Goal: Entertainment & Leisure: Browse casually

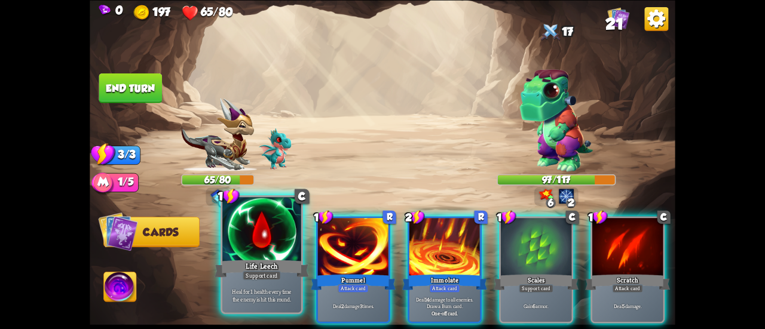
click at [264, 264] on div "Life Leech" at bounding box center [262, 268] width 94 height 21
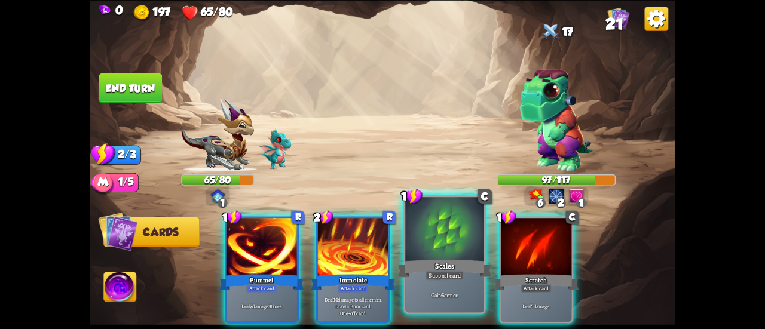
click at [414, 232] on div at bounding box center [444, 230] width 79 height 66
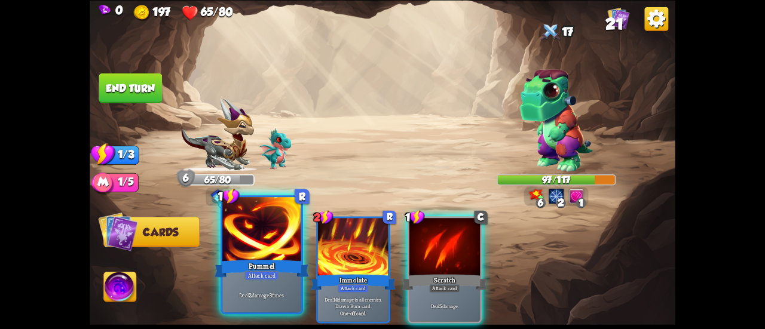
click at [241, 237] on div at bounding box center [261, 230] width 79 height 66
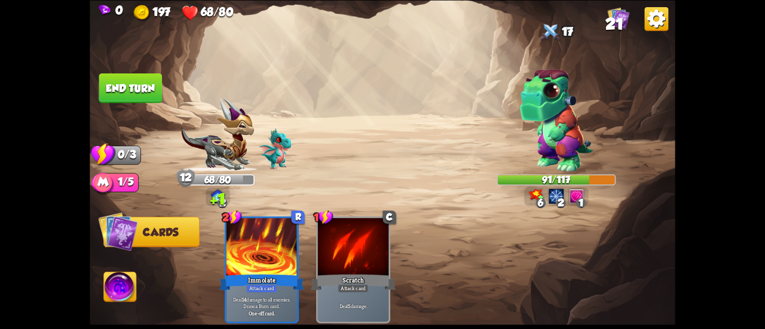
click at [145, 90] on button "End turn" at bounding box center [130, 88] width 63 height 30
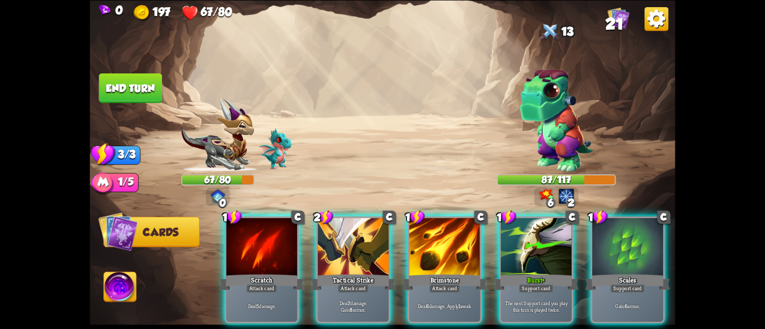
click at [503, 238] on div at bounding box center [536, 248] width 71 height 60
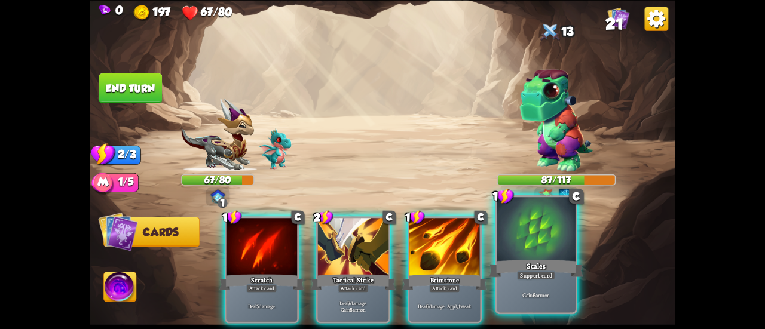
click at [533, 237] on div at bounding box center [536, 230] width 79 height 66
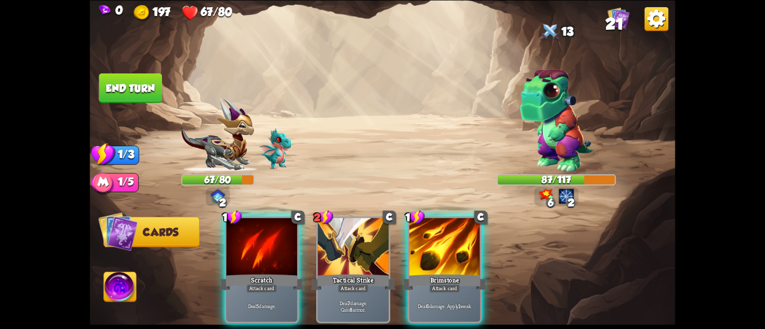
click at [520, 235] on div "1 C Scratch Attack card Deal 5 damage. 2 C Tactical Strike Attack card Deal 7 d…" at bounding box center [441, 256] width 469 height 146
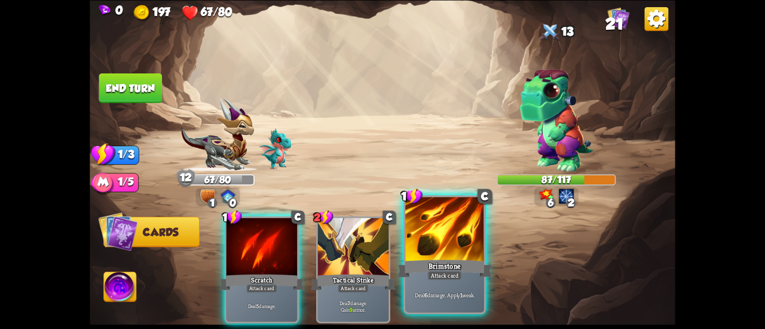
click at [461, 232] on div at bounding box center [444, 230] width 79 height 66
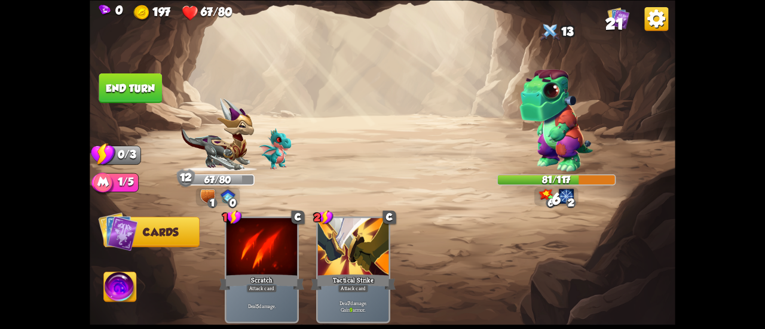
click at [138, 91] on button "End turn" at bounding box center [130, 88] width 63 height 30
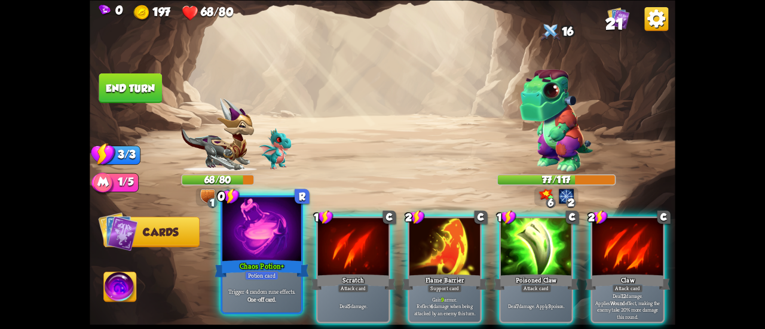
click at [252, 224] on div at bounding box center [261, 230] width 79 height 66
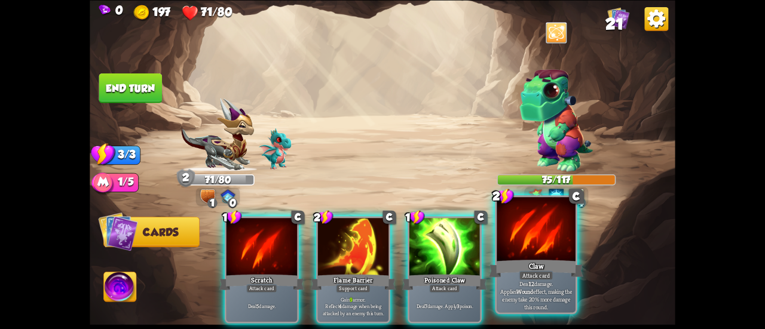
click at [537, 224] on div at bounding box center [536, 230] width 79 height 66
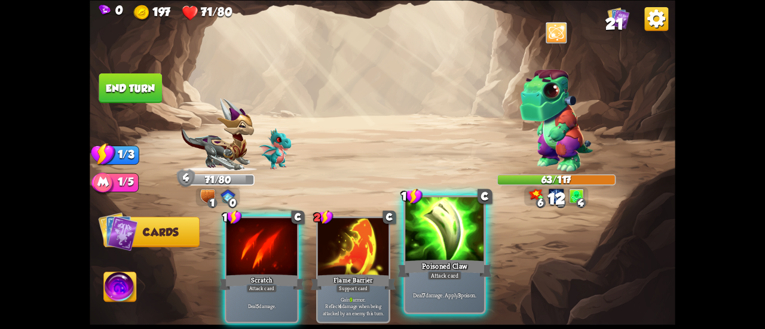
click at [458, 238] on div at bounding box center [444, 230] width 79 height 66
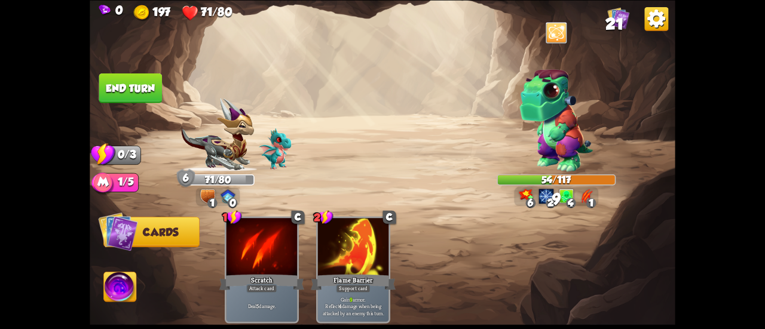
click at [121, 79] on button "End turn" at bounding box center [130, 88] width 63 height 30
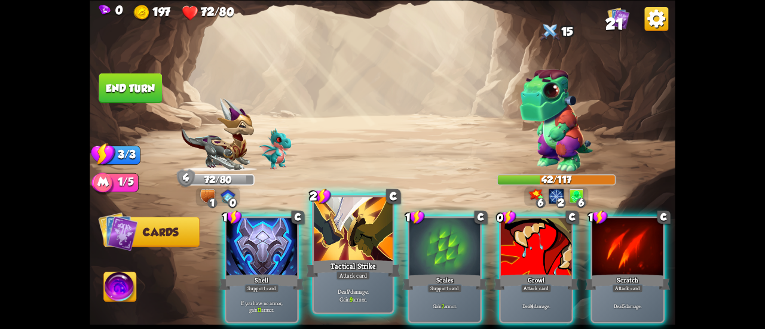
click at [338, 227] on div at bounding box center [353, 230] width 79 height 66
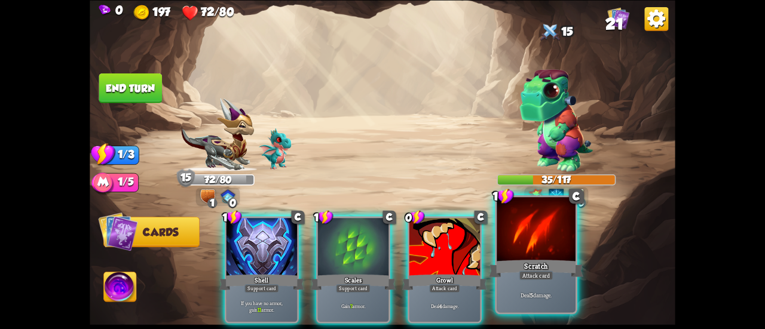
click at [530, 249] on div at bounding box center [536, 230] width 79 height 66
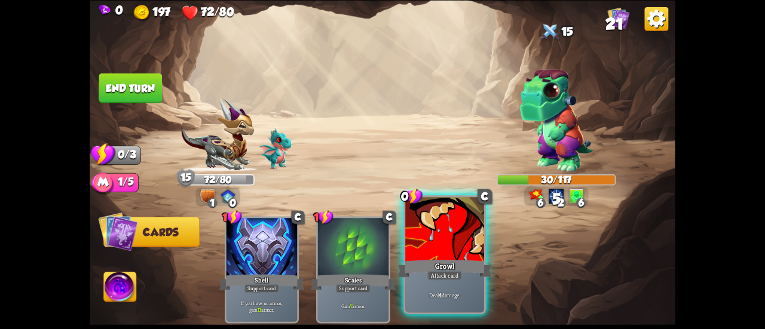
click at [469, 242] on div at bounding box center [444, 230] width 79 height 66
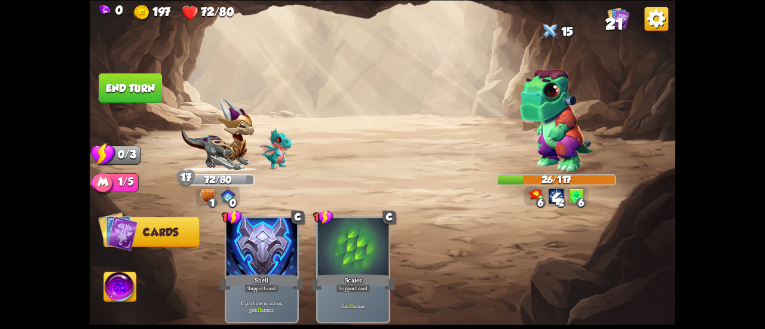
click at [152, 96] on button "End turn" at bounding box center [130, 88] width 63 height 30
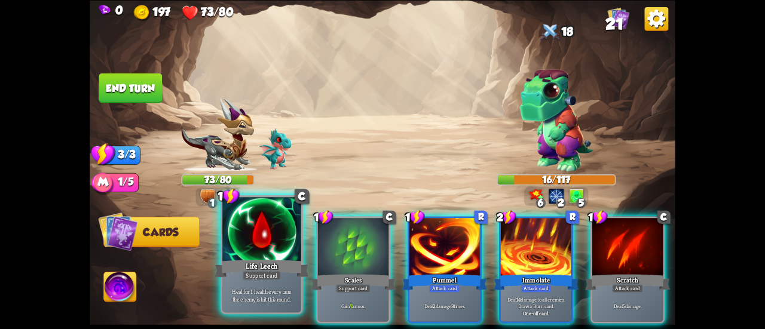
click at [251, 236] on div at bounding box center [261, 230] width 79 height 66
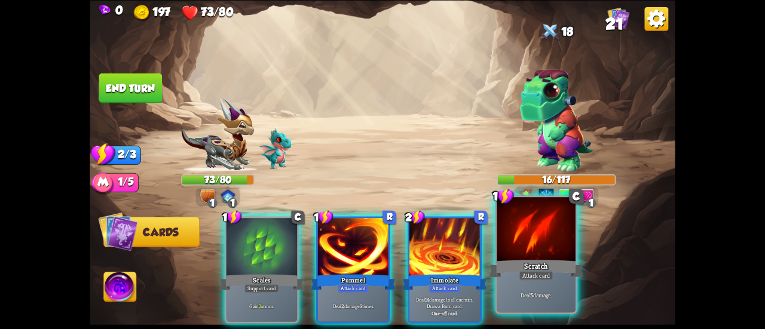
click at [559, 222] on div at bounding box center [536, 230] width 79 height 66
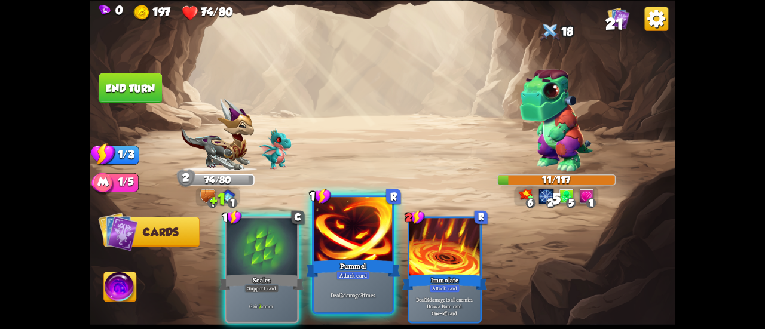
click at [333, 230] on div at bounding box center [353, 230] width 79 height 66
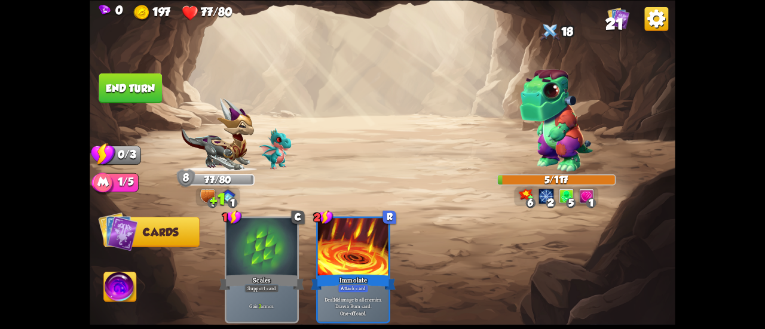
click at [127, 72] on img at bounding box center [383, 164] width 586 height 329
click at [133, 83] on button "End turn" at bounding box center [130, 88] width 63 height 30
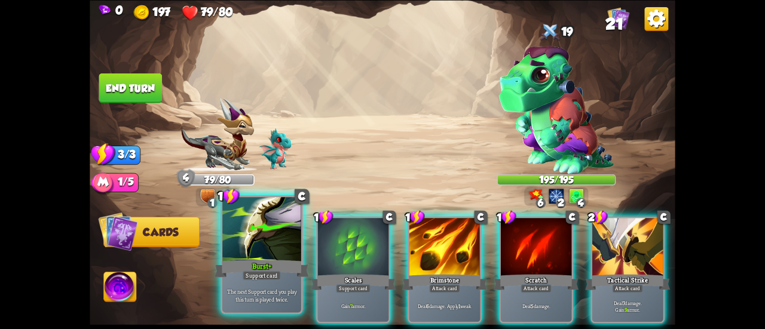
click at [255, 227] on div at bounding box center [261, 230] width 79 height 66
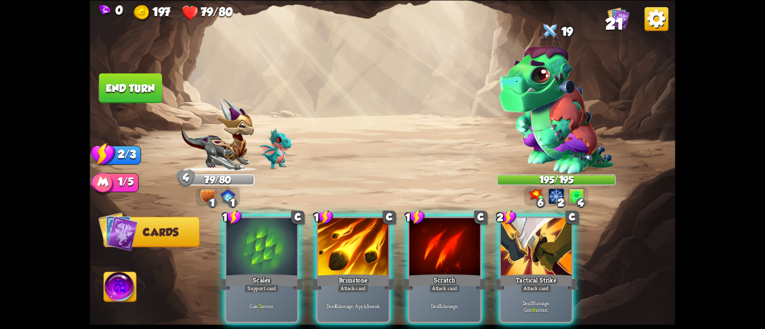
click at [255, 223] on div at bounding box center [262, 248] width 71 height 60
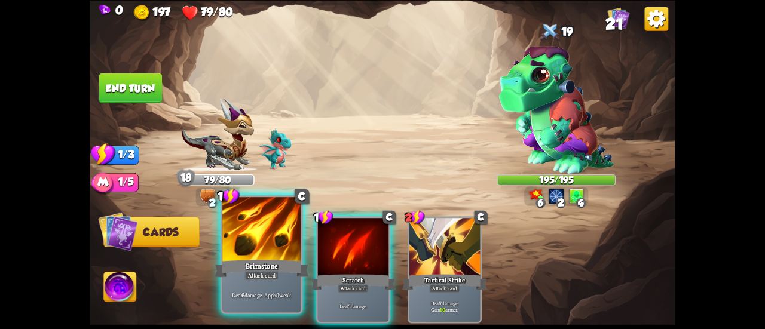
click at [298, 250] on div at bounding box center [261, 230] width 79 height 66
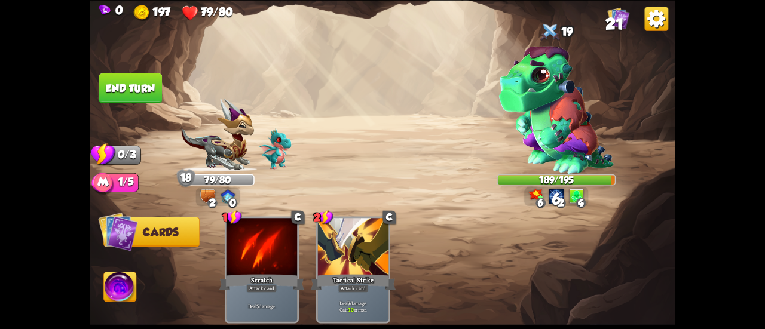
click at [123, 94] on button "End turn" at bounding box center [130, 88] width 63 height 30
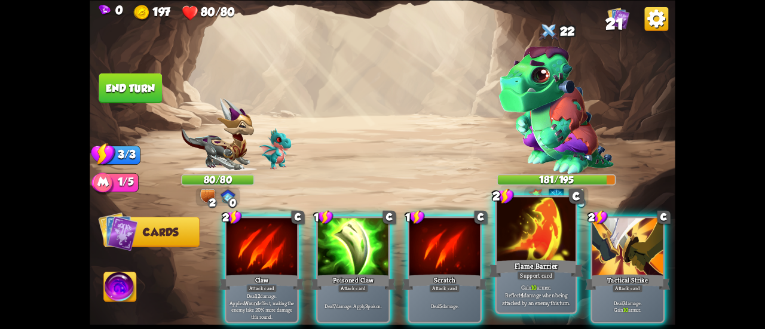
click at [541, 240] on div at bounding box center [536, 230] width 79 height 66
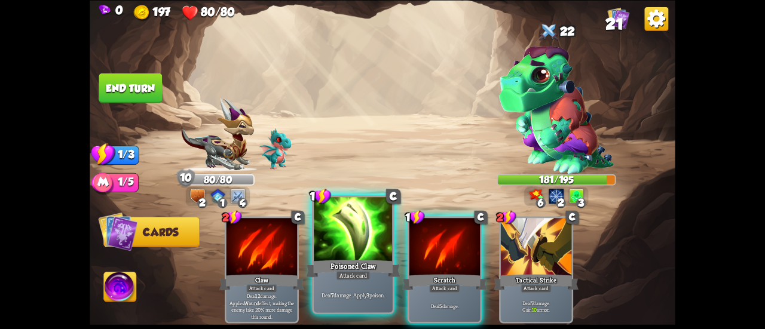
click at [363, 238] on div at bounding box center [353, 230] width 79 height 66
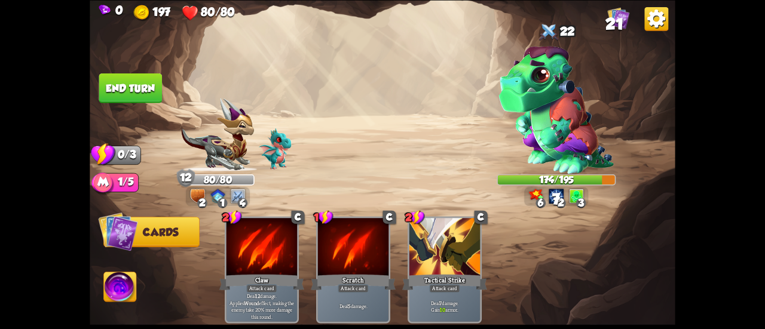
click at [135, 96] on button "End turn" at bounding box center [130, 88] width 63 height 30
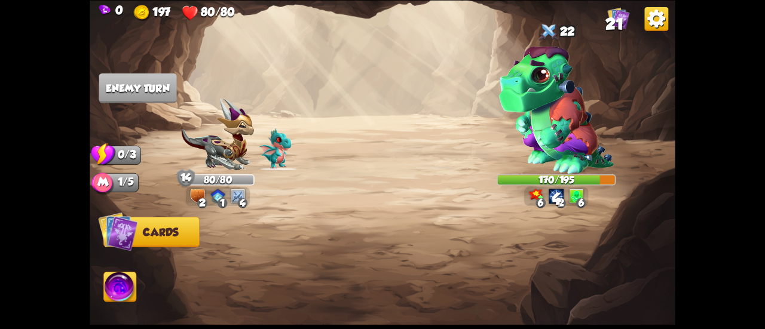
click at [624, 22] on img at bounding box center [619, 18] width 22 height 22
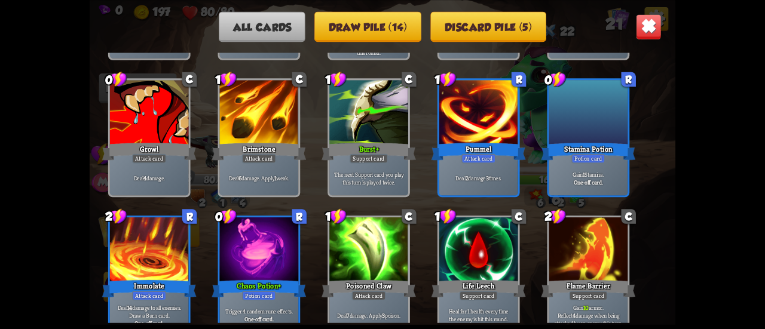
scroll to position [478, 0]
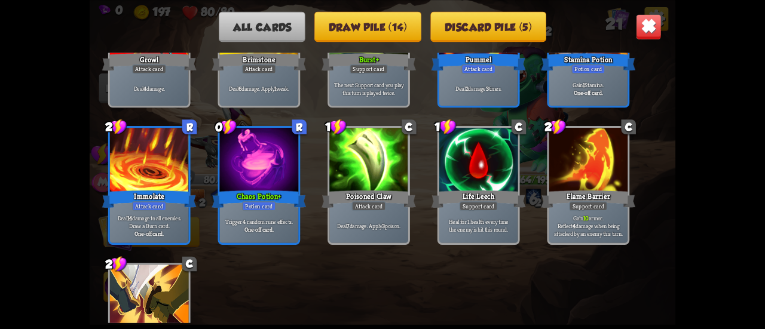
click at [661, 30] on img at bounding box center [649, 27] width 26 height 26
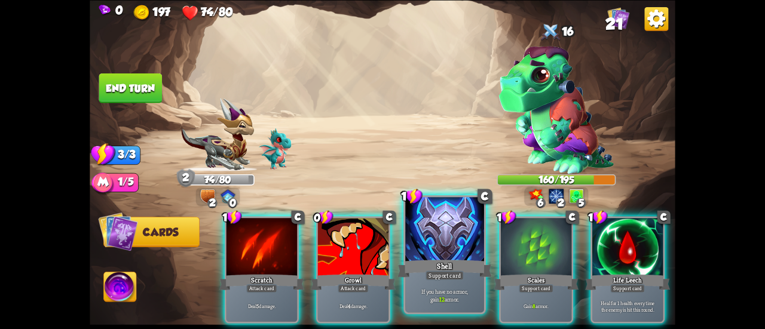
click at [429, 222] on div at bounding box center [444, 230] width 79 height 66
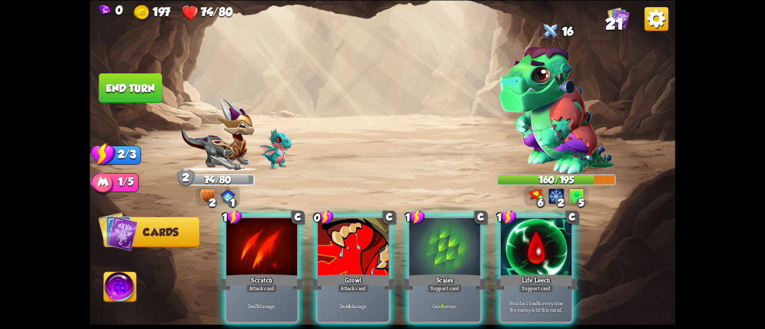
click at [429, 222] on div at bounding box center [444, 248] width 71 height 60
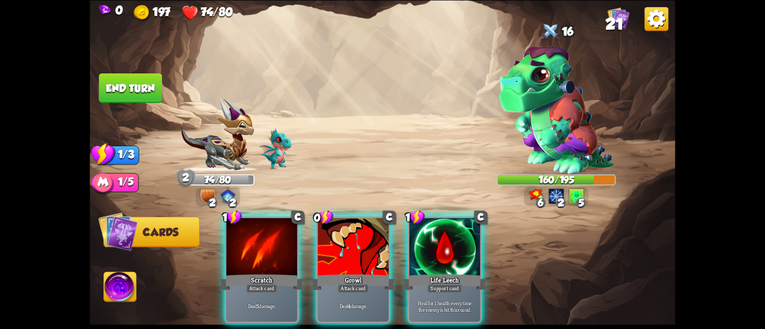
click at [429, 222] on div at bounding box center [444, 248] width 71 height 60
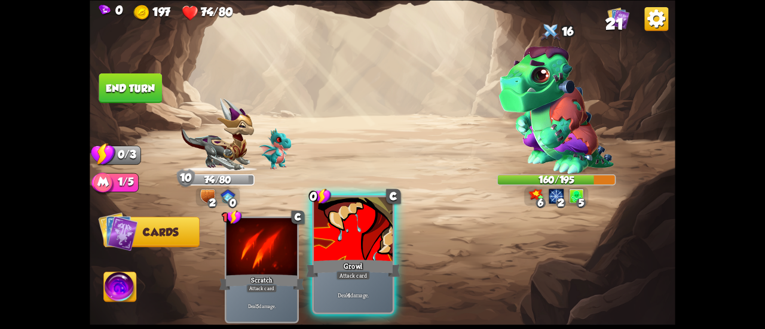
click at [338, 242] on div at bounding box center [353, 230] width 79 height 66
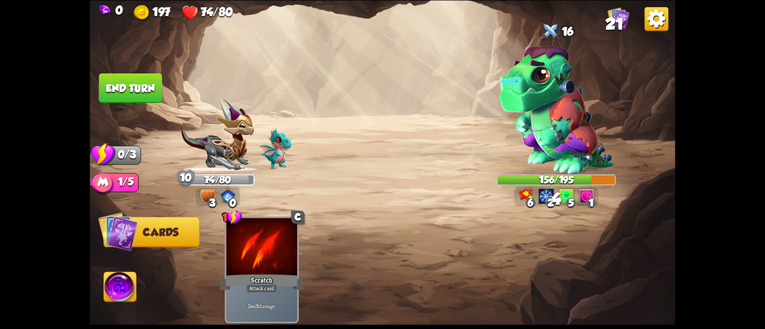
click at [118, 77] on button "End turn" at bounding box center [130, 88] width 63 height 30
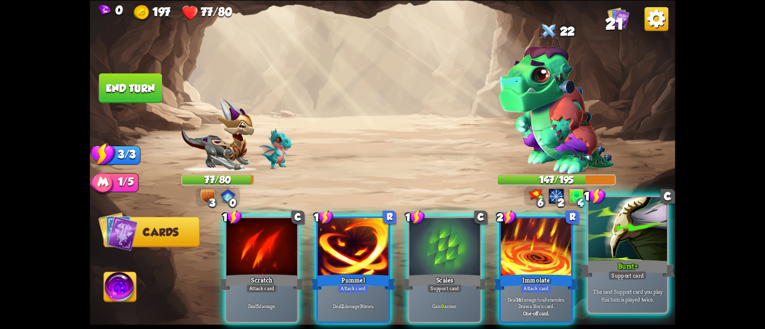
click at [611, 247] on div at bounding box center [627, 230] width 79 height 66
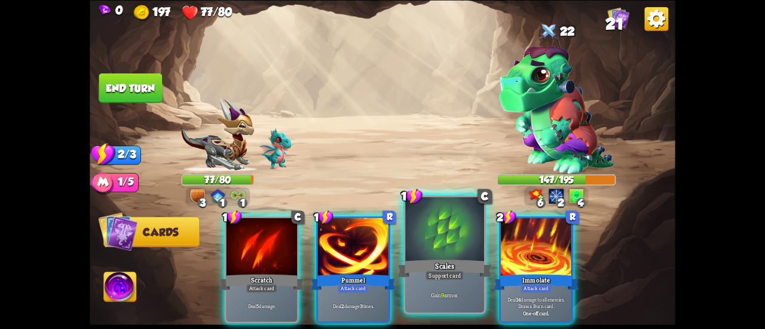
click at [441, 230] on div at bounding box center [444, 230] width 79 height 66
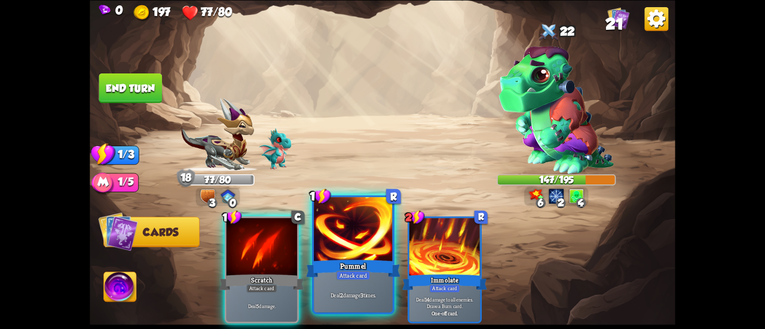
click at [348, 235] on div at bounding box center [353, 230] width 79 height 66
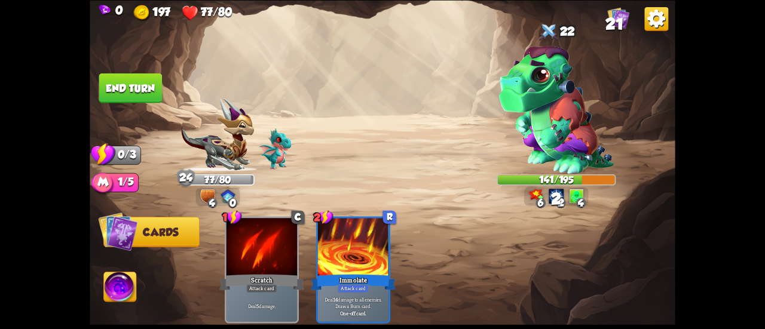
click at [129, 85] on button "End turn" at bounding box center [130, 88] width 63 height 30
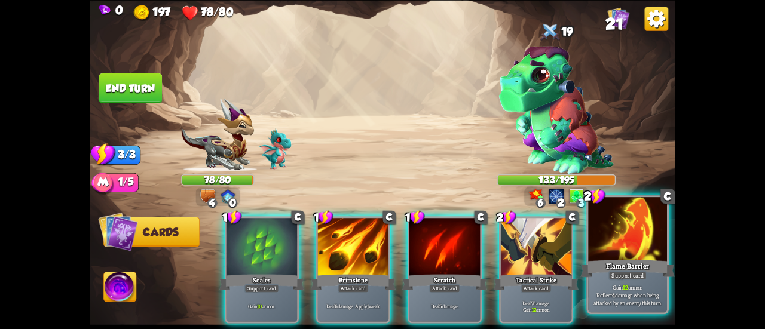
click at [653, 252] on div at bounding box center [627, 230] width 79 height 66
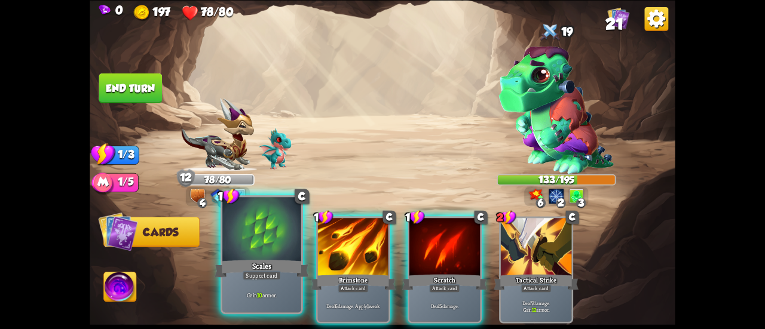
click at [281, 228] on div at bounding box center [261, 230] width 79 height 66
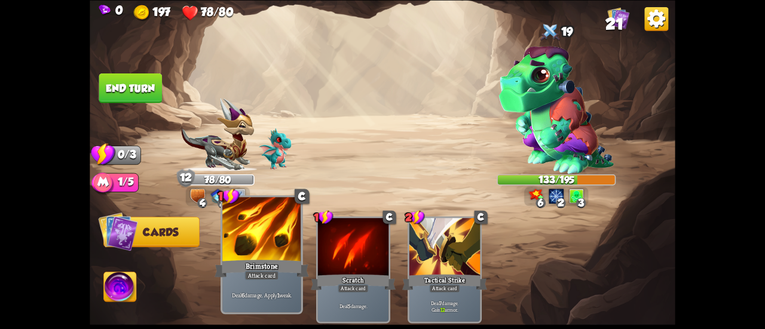
click at [265, 234] on div at bounding box center [261, 230] width 79 height 66
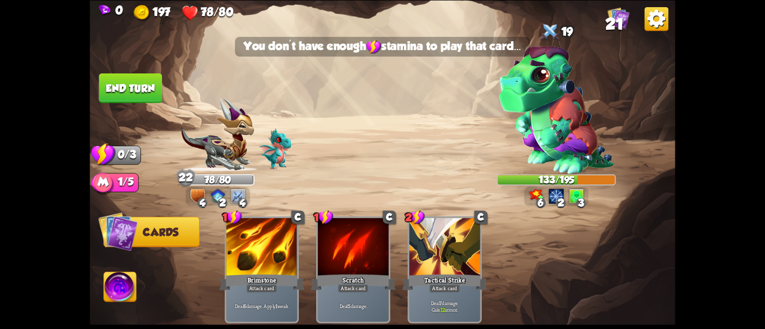
click at [117, 94] on button "End turn" at bounding box center [130, 88] width 63 height 30
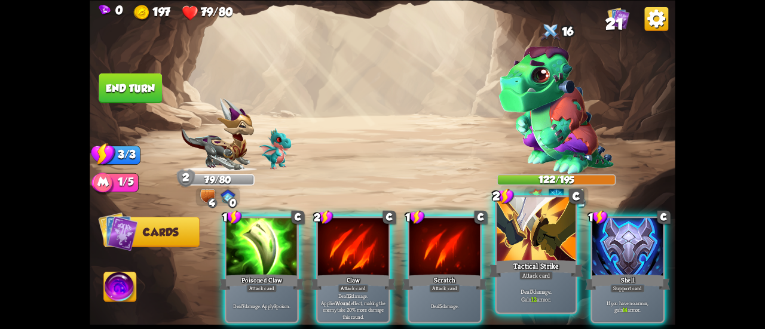
click at [528, 246] on div at bounding box center [536, 230] width 79 height 66
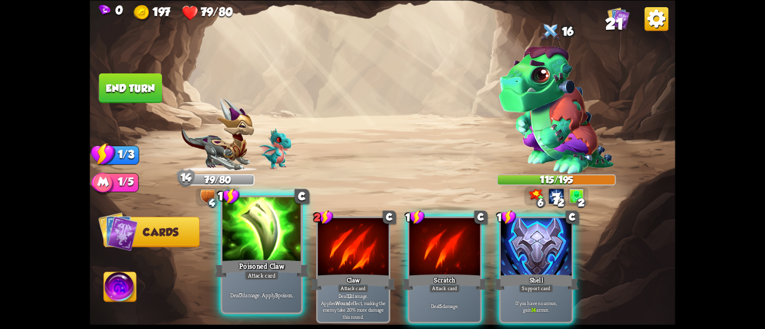
click at [257, 224] on div at bounding box center [261, 230] width 79 height 66
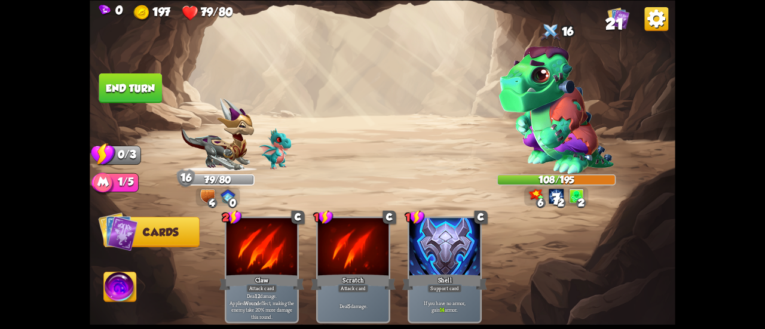
click at [129, 87] on button "End turn" at bounding box center [130, 88] width 63 height 30
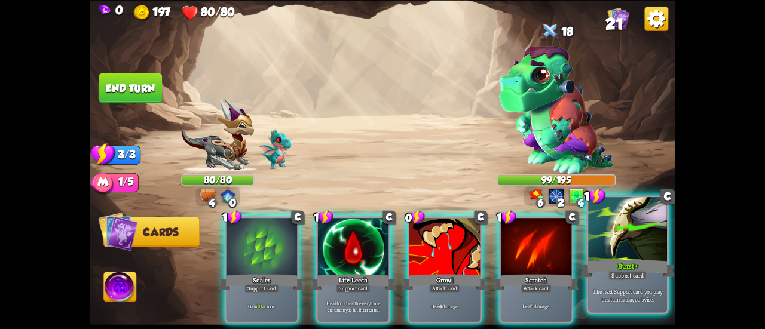
click at [614, 249] on div at bounding box center [627, 230] width 79 height 66
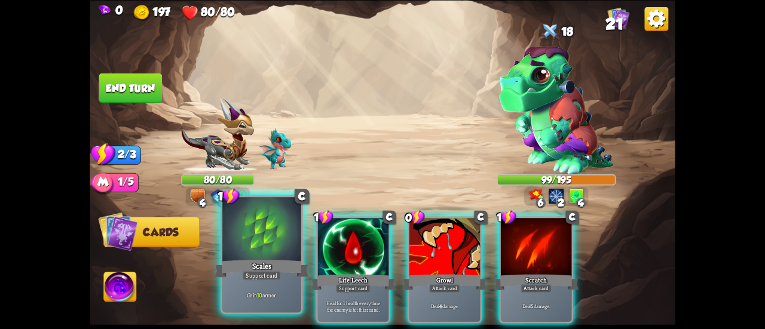
click at [269, 230] on div at bounding box center [261, 230] width 79 height 66
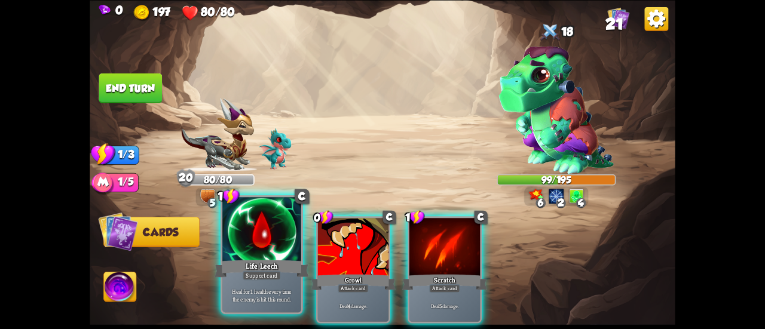
click at [234, 223] on div at bounding box center [261, 230] width 79 height 66
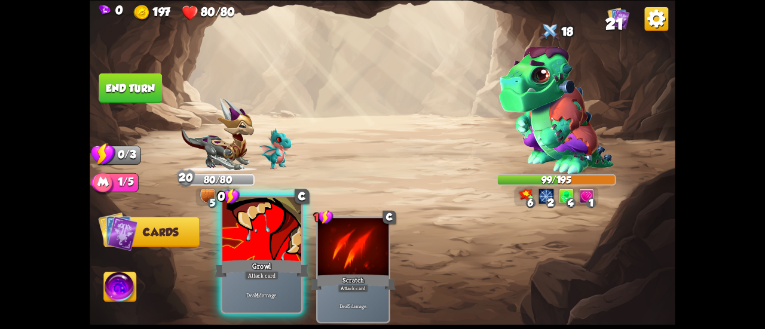
click at [265, 226] on div at bounding box center [261, 230] width 79 height 66
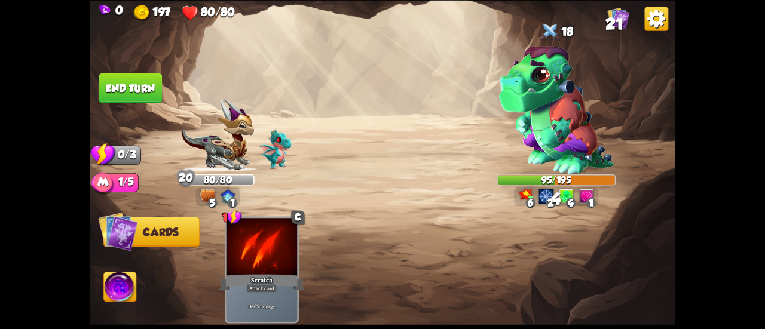
click at [134, 81] on button "End turn" at bounding box center [130, 88] width 63 height 30
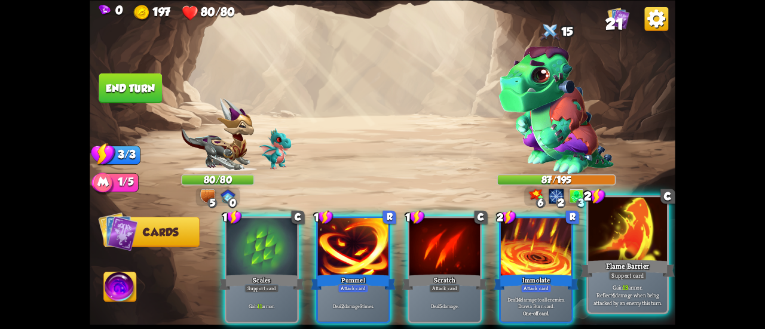
click at [617, 255] on div at bounding box center [627, 230] width 79 height 66
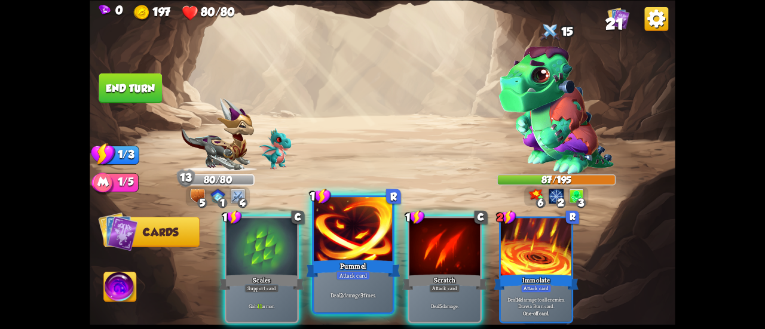
click at [336, 246] on div at bounding box center [353, 230] width 79 height 66
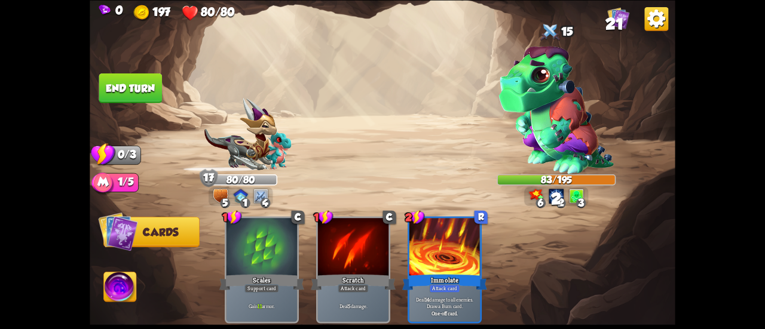
click at [124, 88] on button "End turn" at bounding box center [130, 88] width 63 height 30
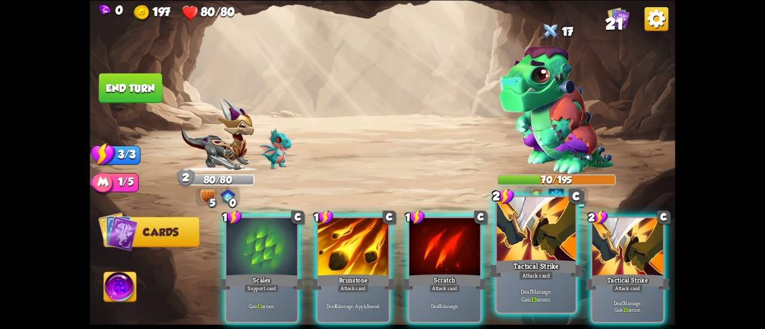
click at [536, 240] on div at bounding box center [536, 230] width 79 height 66
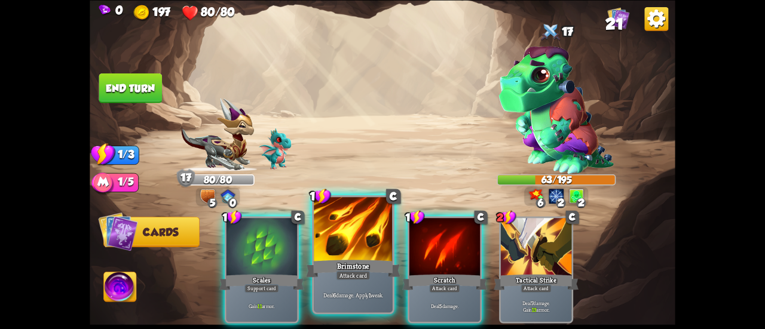
click at [334, 237] on div at bounding box center [353, 230] width 79 height 66
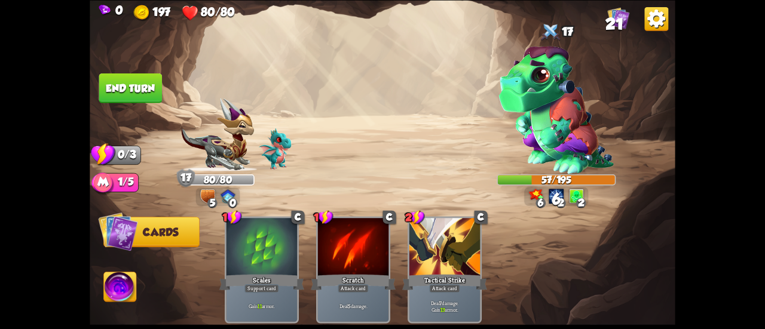
drag, startPoint x: 154, startPoint y: 100, endPoint x: 149, endPoint y: 96, distance: 6.4
click at [149, 96] on button "End turn" at bounding box center [130, 88] width 63 height 30
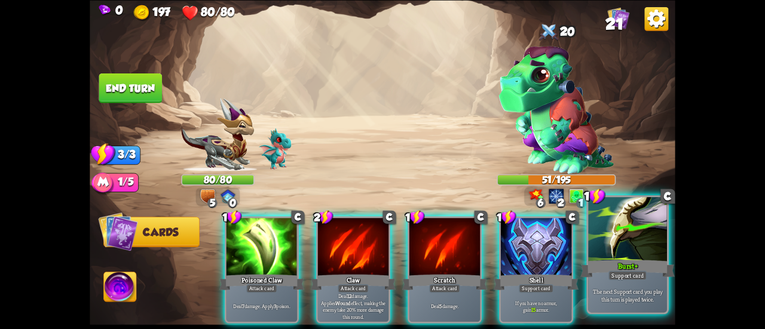
click at [605, 231] on div at bounding box center [627, 230] width 79 height 66
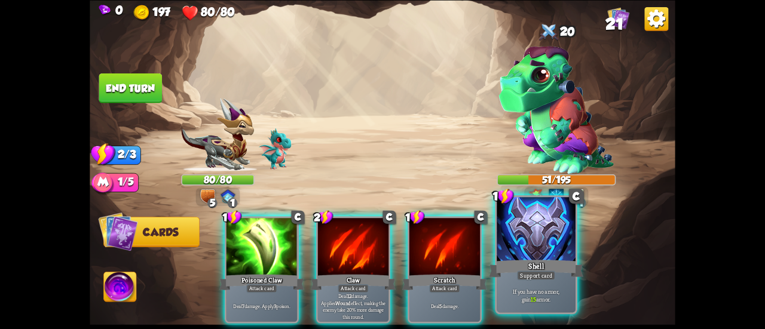
click at [534, 237] on div at bounding box center [536, 230] width 79 height 66
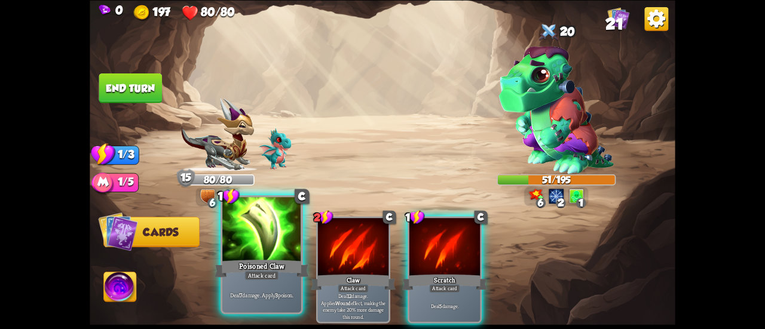
click at [280, 250] on div at bounding box center [261, 230] width 79 height 66
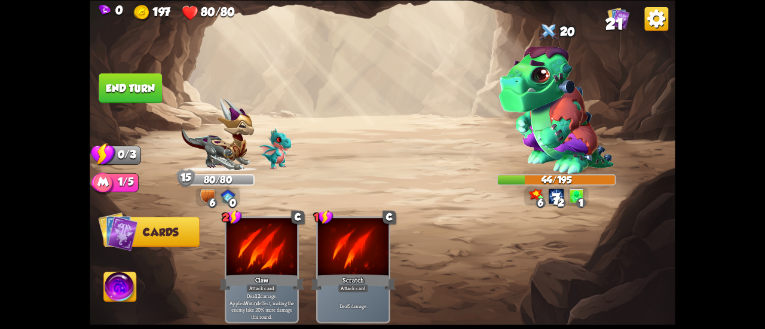
click at [130, 89] on button "End turn" at bounding box center [130, 88] width 63 height 30
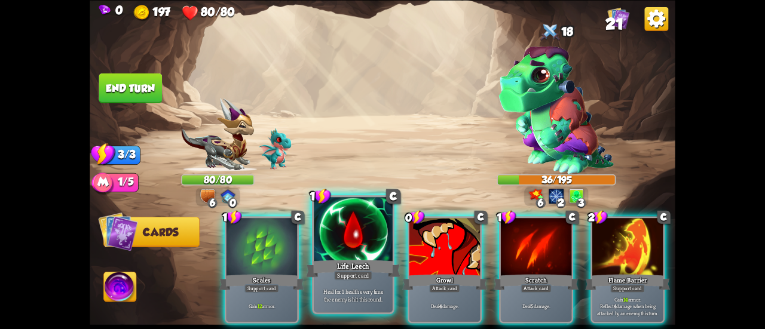
click at [363, 276] on div "Support card" at bounding box center [353, 276] width 38 height 10
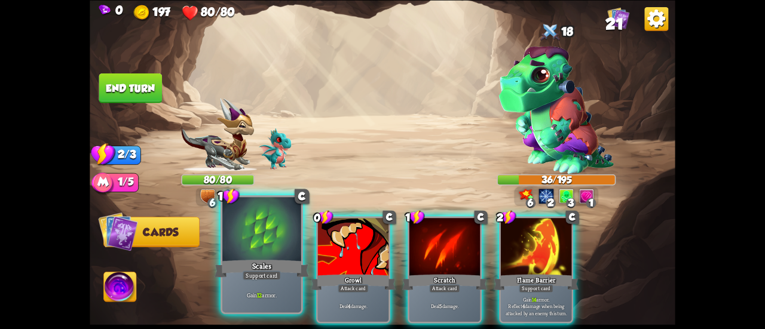
click at [268, 254] on div at bounding box center [261, 230] width 79 height 66
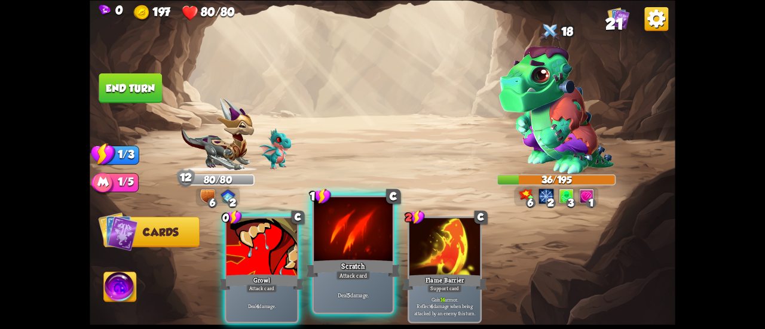
click at [348, 248] on div at bounding box center [353, 230] width 79 height 66
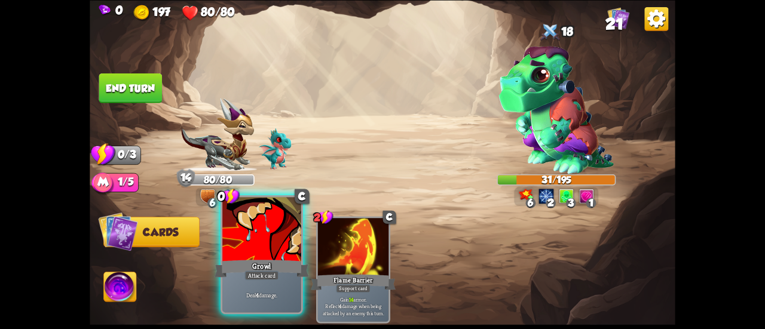
click at [242, 240] on div at bounding box center [261, 230] width 79 height 66
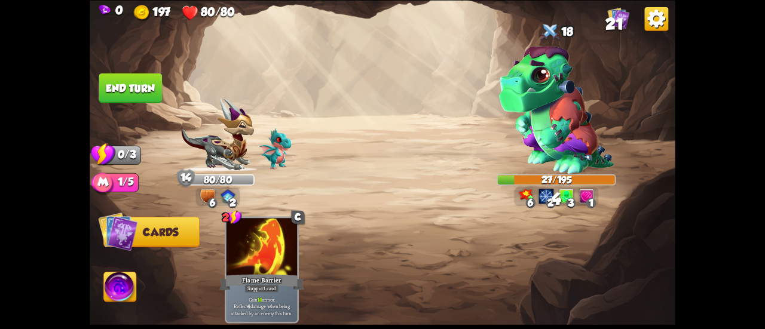
click at [135, 90] on button "End turn" at bounding box center [130, 88] width 63 height 30
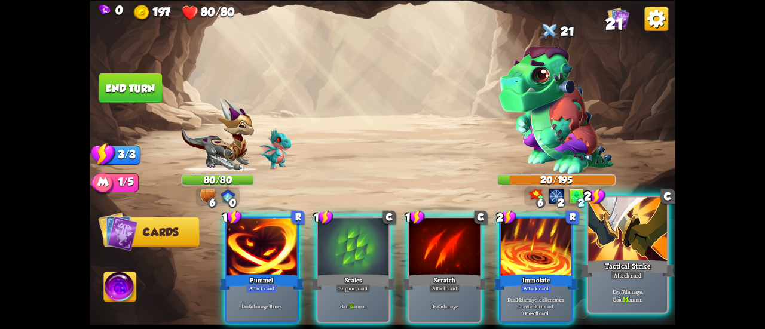
click at [632, 270] on div "Tactical Strike" at bounding box center [627, 268] width 94 height 21
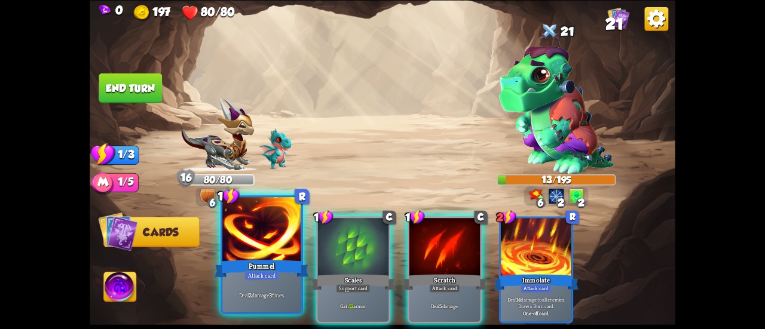
click at [258, 266] on div "Pummel" at bounding box center [262, 268] width 94 height 21
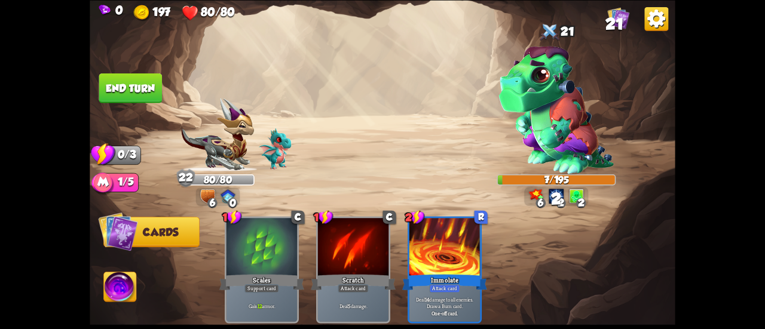
click at [121, 79] on button "End turn" at bounding box center [130, 88] width 63 height 30
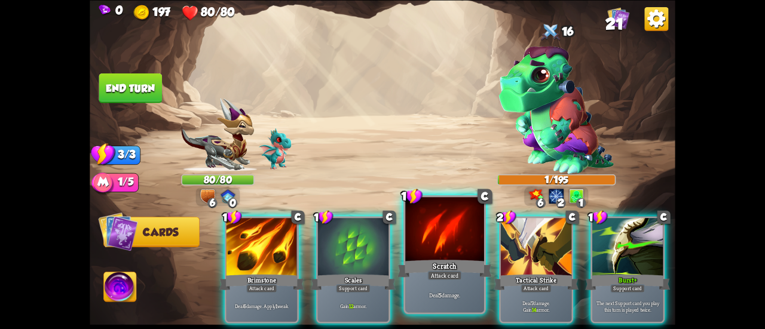
click at [447, 251] on div at bounding box center [444, 230] width 79 height 66
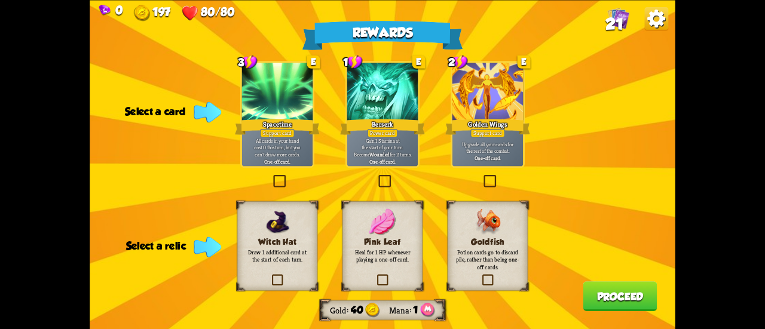
click at [481, 276] on label at bounding box center [481, 276] width 0 height 0
click at [0, 0] on input "checkbox" at bounding box center [0, 0] width 0 height 0
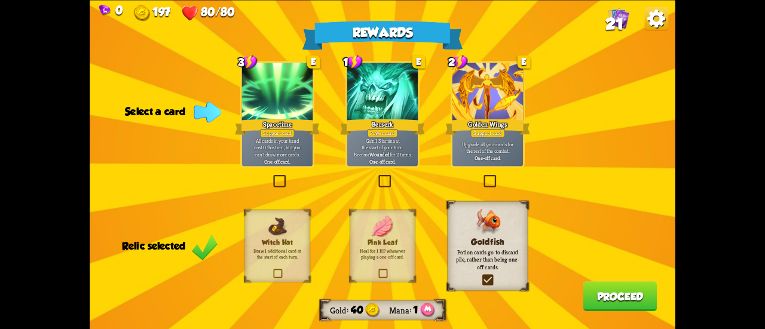
click at [279, 151] on p "All cards in your hand cost 0 this turn, but you can't draw more cards." at bounding box center [278, 147] width 68 height 21
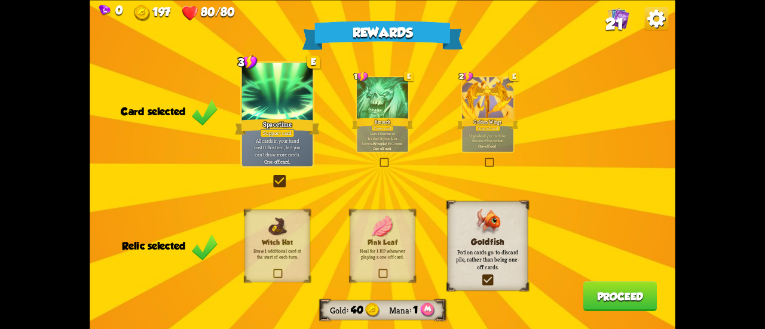
click at [478, 103] on div at bounding box center [487, 98] width 51 height 43
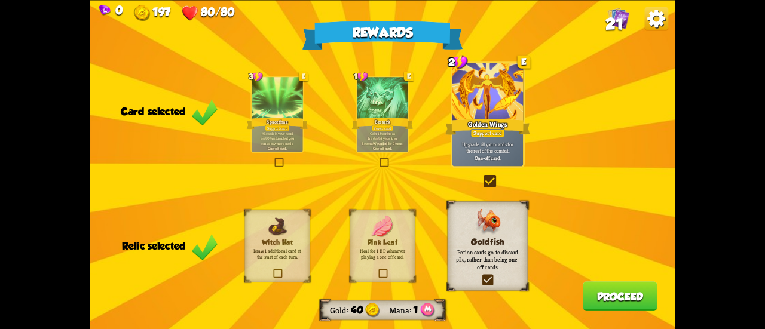
click at [602, 292] on button "Proceed" at bounding box center [620, 297] width 74 height 30
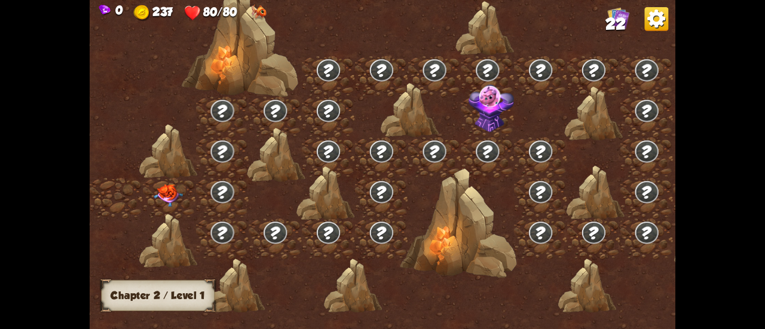
click at [149, 185] on div at bounding box center [169, 198] width 53 height 41
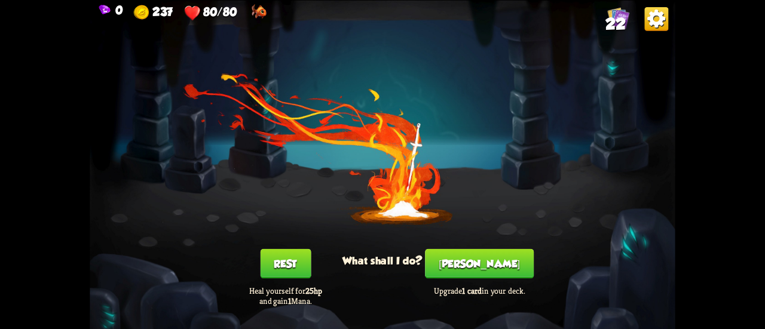
click at [481, 261] on button "[PERSON_NAME]" at bounding box center [479, 264] width 109 height 30
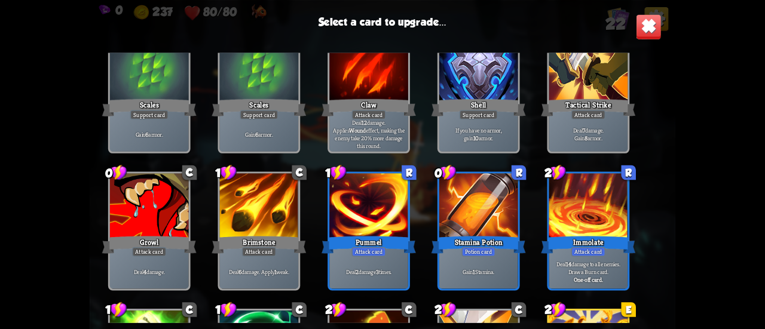
scroll to position [376, 0]
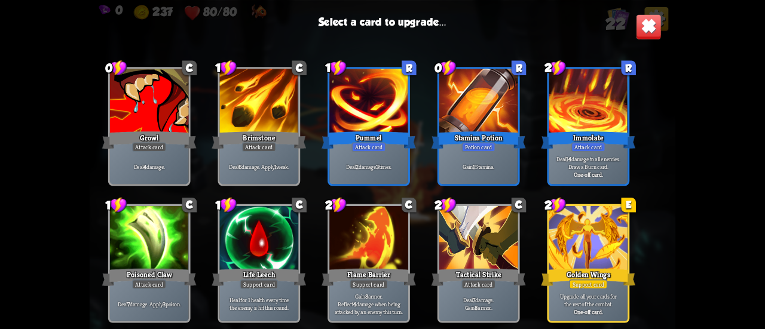
click at [579, 215] on div at bounding box center [588, 239] width 79 height 66
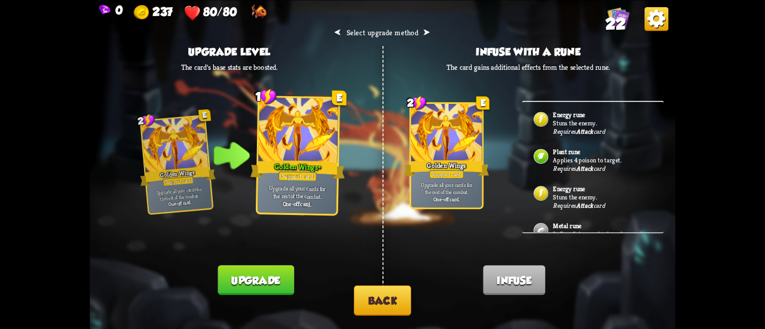
click at [268, 278] on button "Upgrade" at bounding box center [256, 280] width 76 height 30
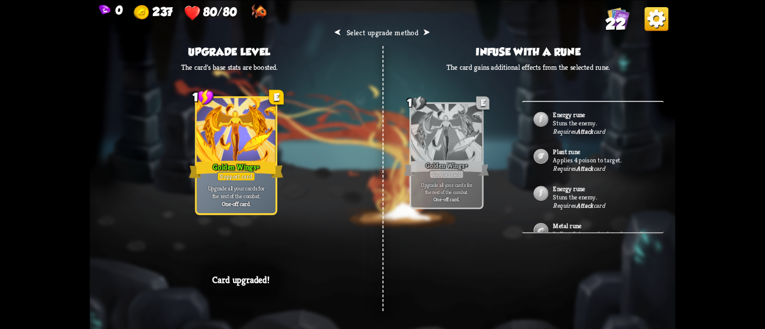
click at [420, 33] on h2 "⮜ Select upgrade method ⮞" at bounding box center [382, 32] width 96 height 10
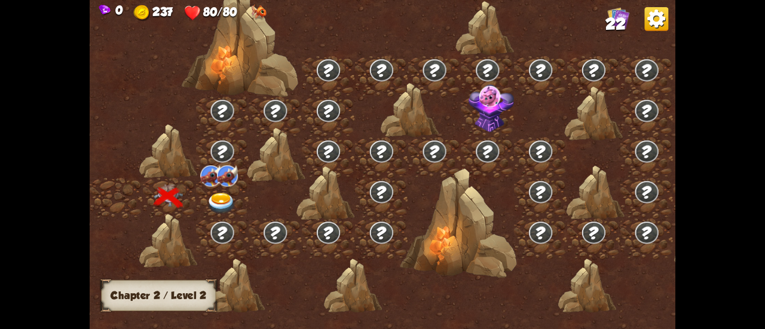
click at [259, 13] on img at bounding box center [258, 12] width 16 height 17
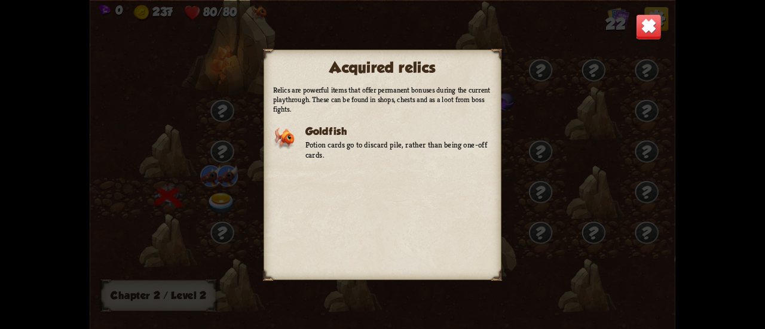
click at [647, 23] on img at bounding box center [649, 27] width 26 height 26
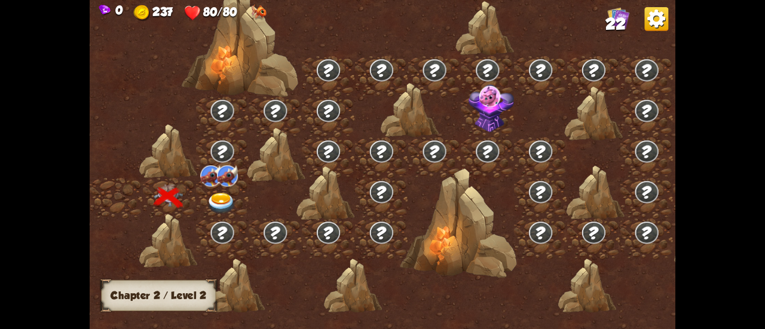
click at [225, 193] on img at bounding box center [221, 204] width 29 height 22
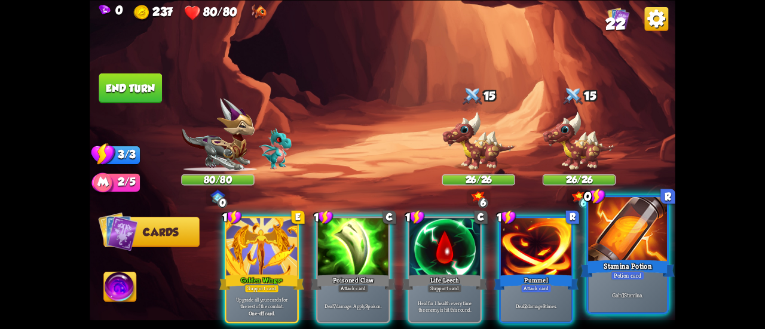
click at [600, 240] on div at bounding box center [627, 230] width 79 height 66
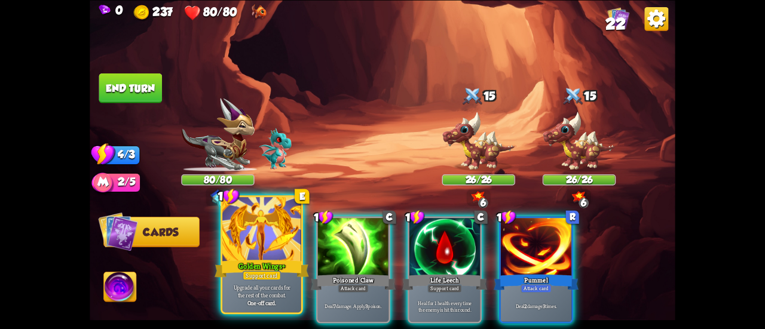
click at [243, 227] on div at bounding box center [261, 230] width 79 height 66
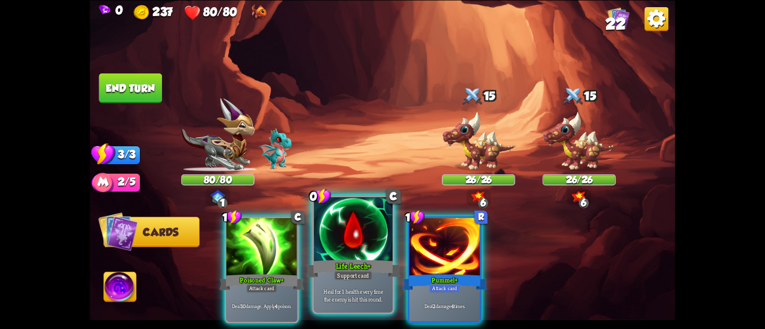
click at [377, 261] on div "Life Leech+" at bounding box center [353, 268] width 94 height 21
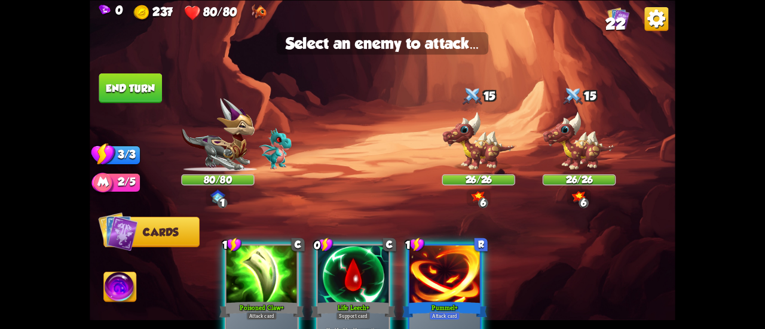
click at [333, 264] on div at bounding box center [353, 276] width 71 height 60
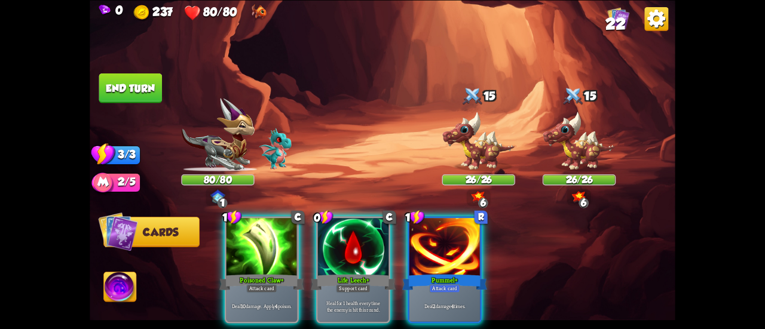
click at [212, 244] on div "1 C Poisoned Claw+ Attack card Deal 10 damage. Apply 4 poison. 0 C Life Leech+ …" at bounding box center [441, 256] width 469 height 146
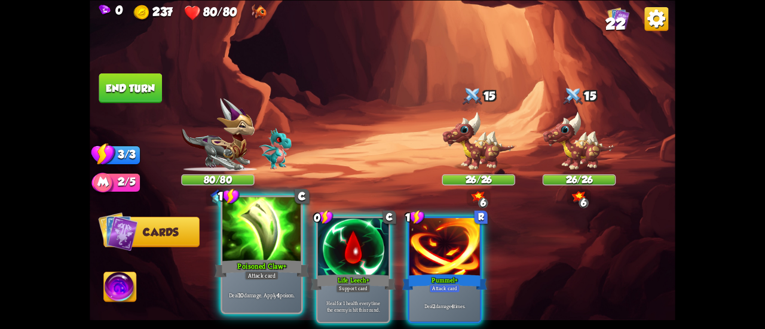
click at [275, 244] on div at bounding box center [261, 230] width 79 height 66
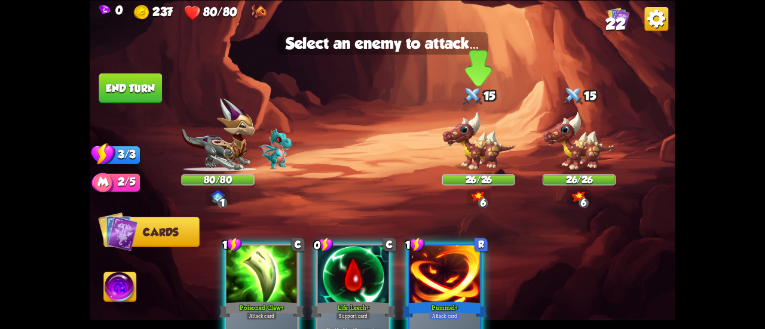
click at [498, 171] on img at bounding box center [478, 141] width 73 height 60
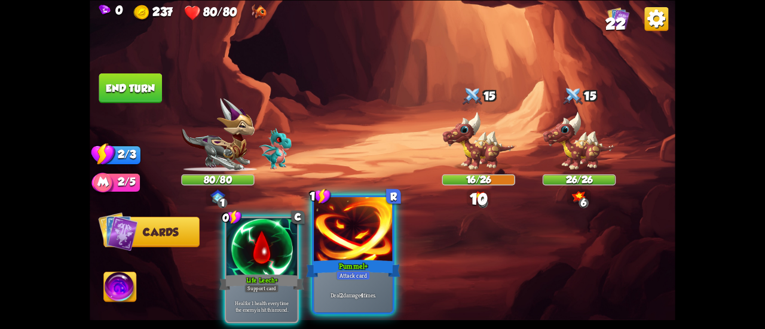
click at [387, 235] on div at bounding box center [353, 230] width 79 height 66
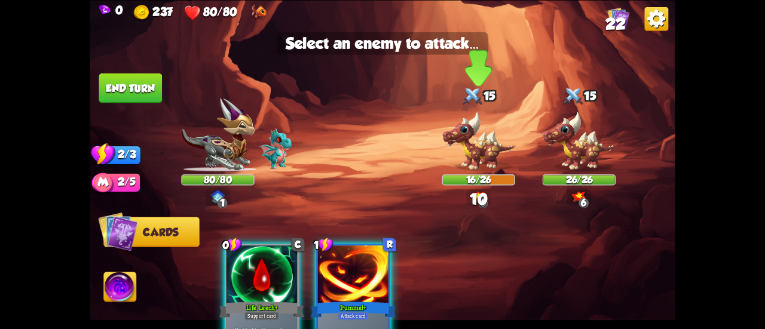
click at [462, 159] on img at bounding box center [478, 141] width 73 height 60
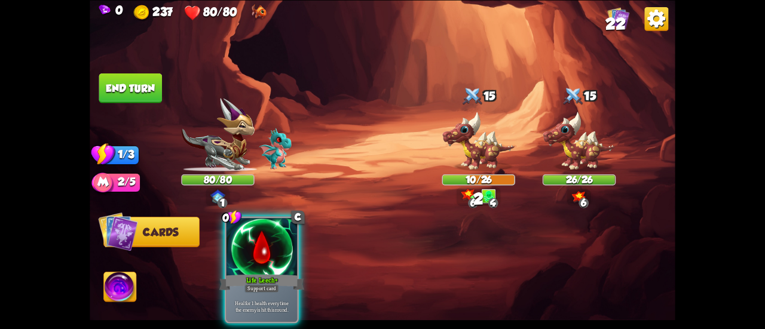
click at [142, 96] on button "End turn" at bounding box center [130, 88] width 63 height 30
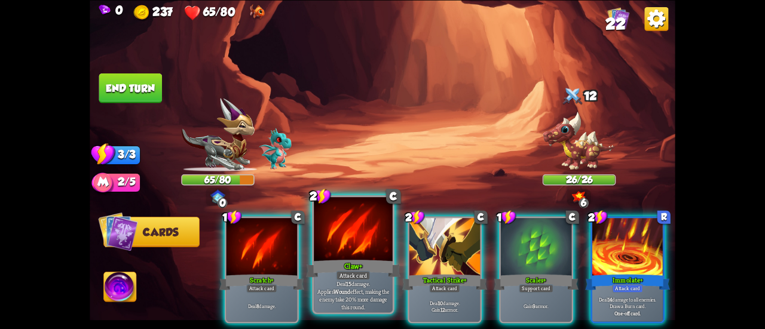
click at [348, 233] on div at bounding box center [353, 230] width 79 height 66
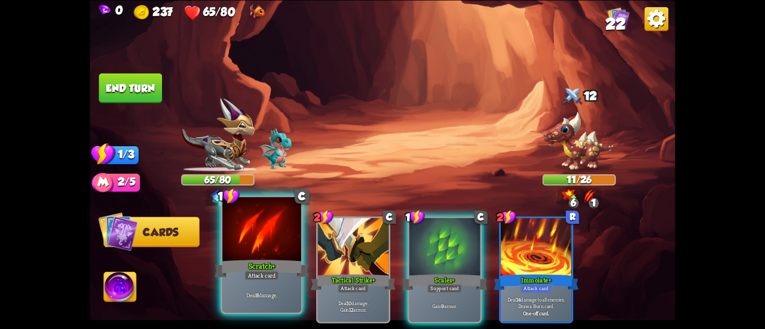
click at [263, 238] on div at bounding box center [261, 230] width 79 height 66
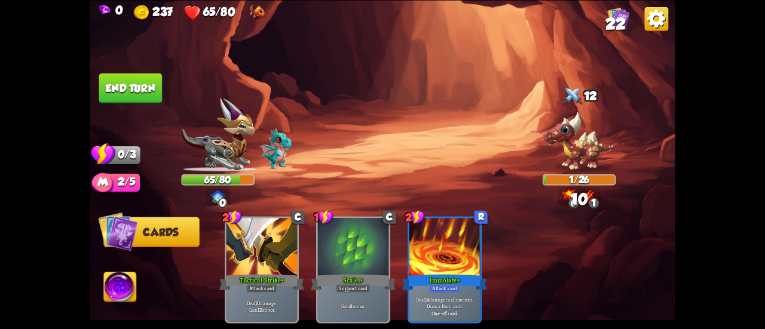
click at [145, 88] on button "End turn" at bounding box center [130, 88] width 63 height 30
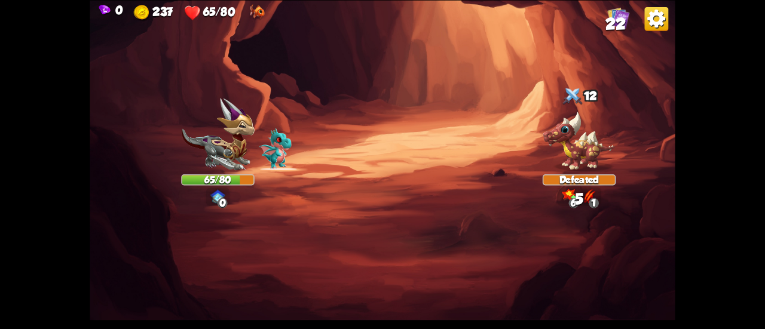
click at [614, 23] on span "22" at bounding box center [615, 24] width 20 height 18
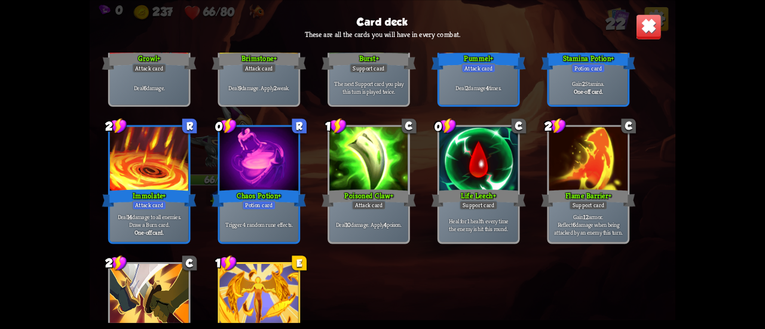
scroll to position [555, 0]
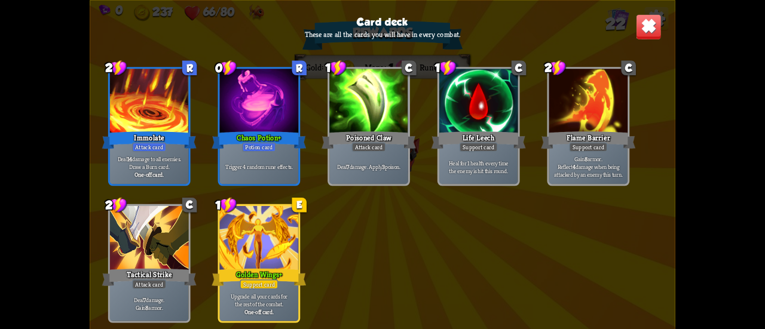
click at [648, 32] on img at bounding box center [649, 27] width 26 height 26
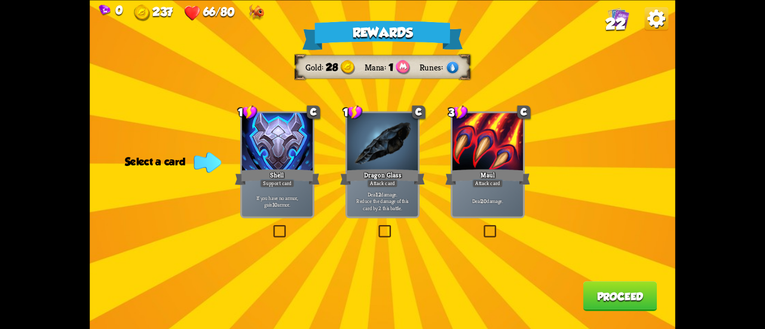
click at [372, 180] on div "Attack card" at bounding box center [382, 183] width 31 height 8
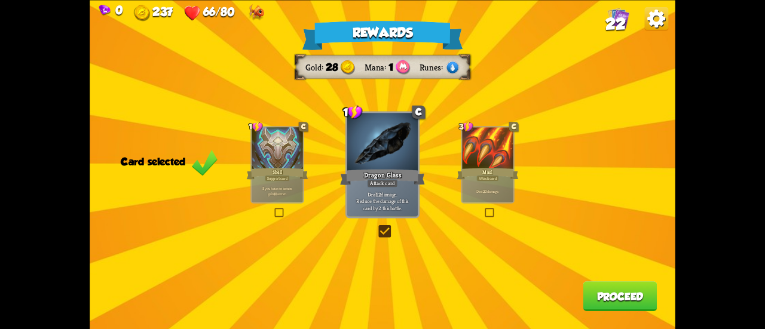
click at [611, 301] on button "Proceed" at bounding box center [620, 297] width 74 height 30
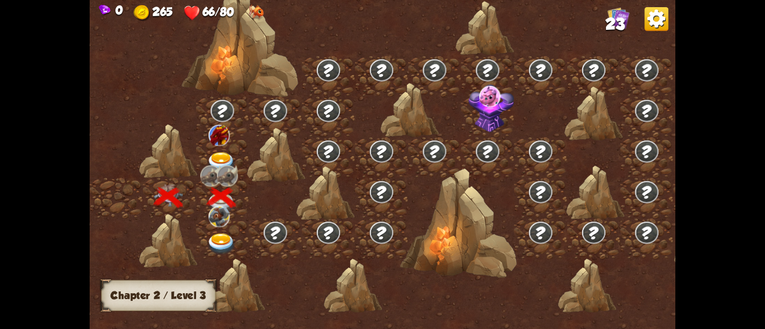
click at [233, 158] on img at bounding box center [221, 163] width 29 height 22
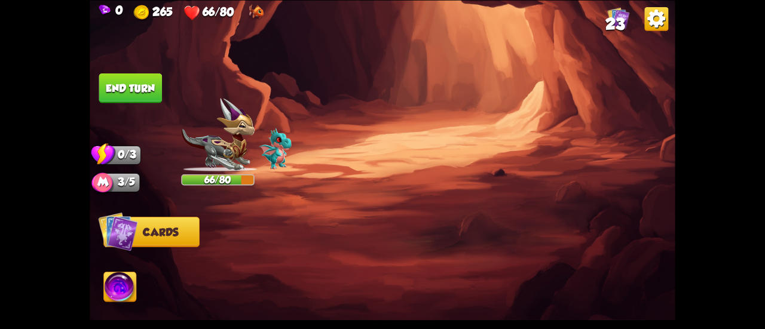
click at [228, 155] on img at bounding box center [217, 135] width 73 height 74
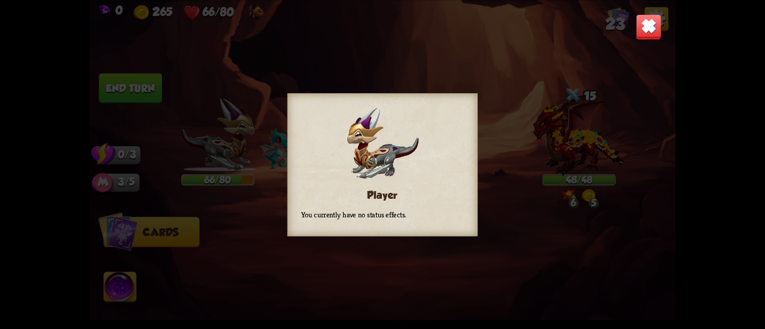
click at [641, 36] on img at bounding box center [649, 27] width 26 height 26
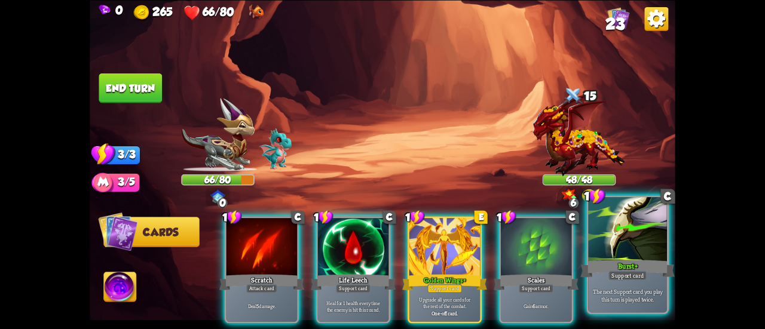
click at [604, 250] on div at bounding box center [627, 230] width 79 height 66
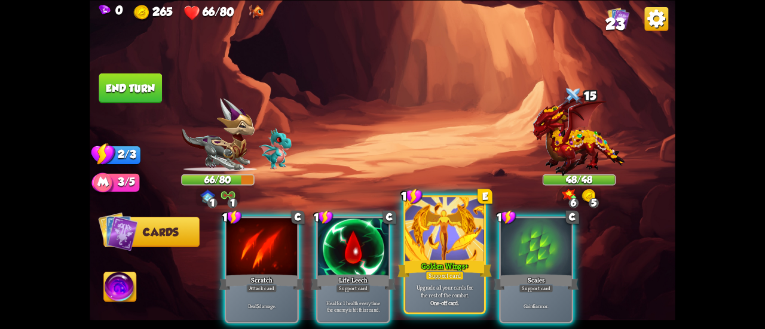
click at [466, 237] on div at bounding box center [444, 230] width 79 height 66
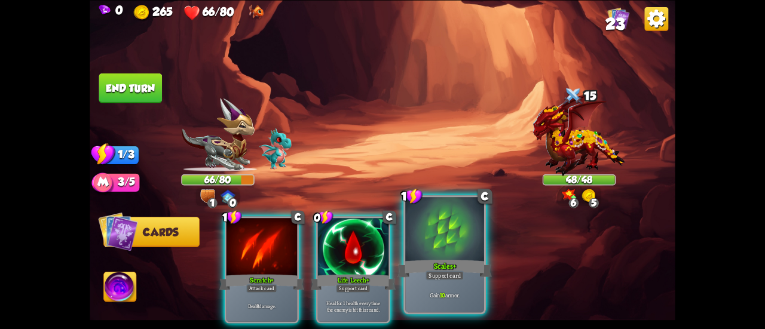
click at [429, 253] on div at bounding box center [444, 230] width 79 height 66
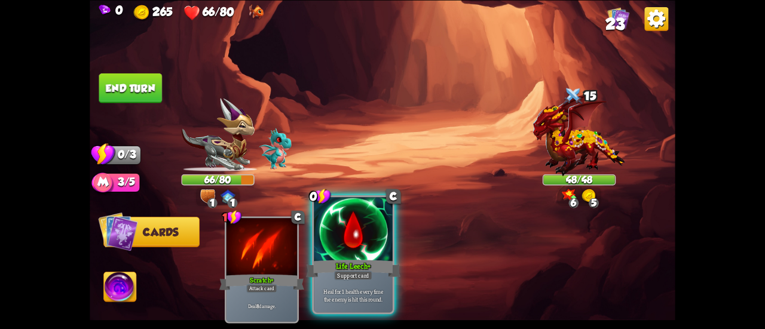
click at [350, 244] on div at bounding box center [353, 230] width 79 height 66
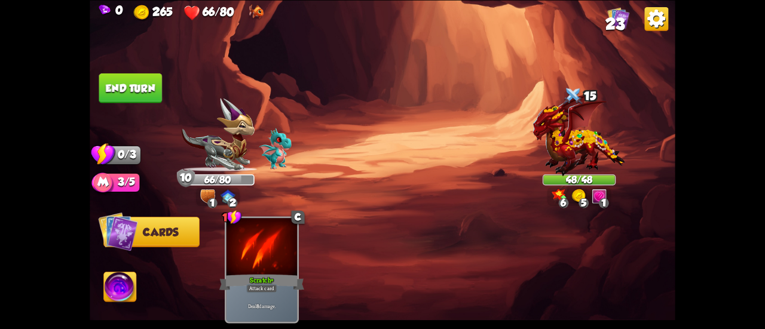
click at [125, 87] on button "End turn" at bounding box center [130, 88] width 63 height 30
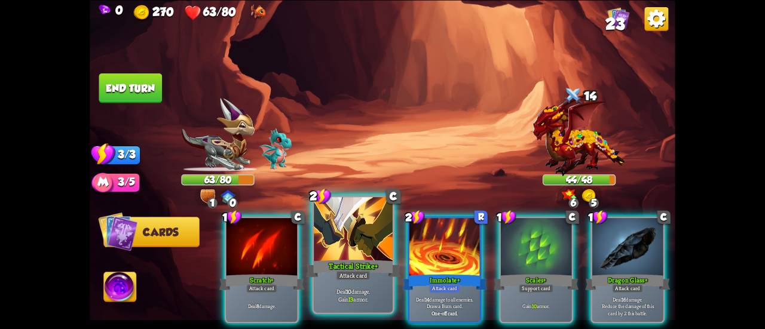
click at [355, 249] on div at bounding box center [353, 230] width 79 height 66
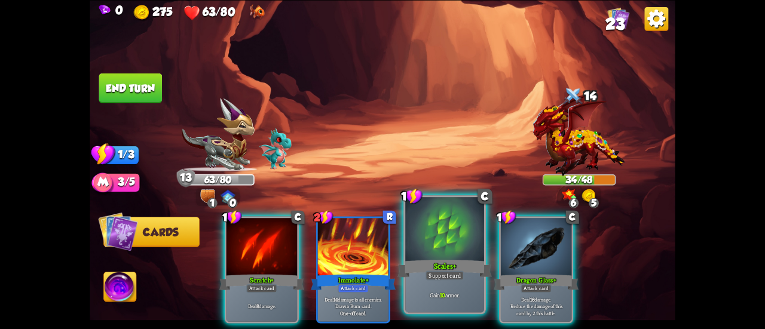
click at [448, 248] on div at bounding box center [444, 230] width 79 height 66
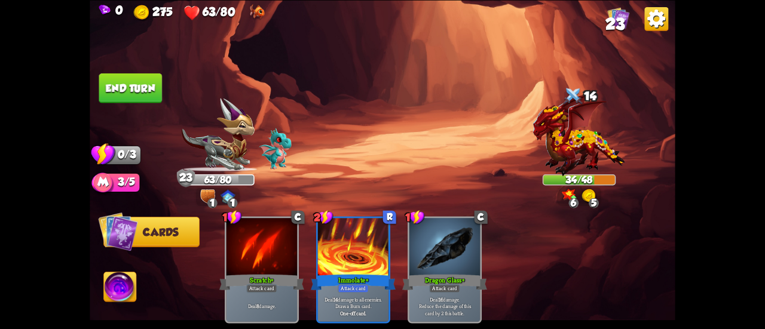
click at [127, 99] on button "End turn" at bounding box center [130, 88] width 63 height 30
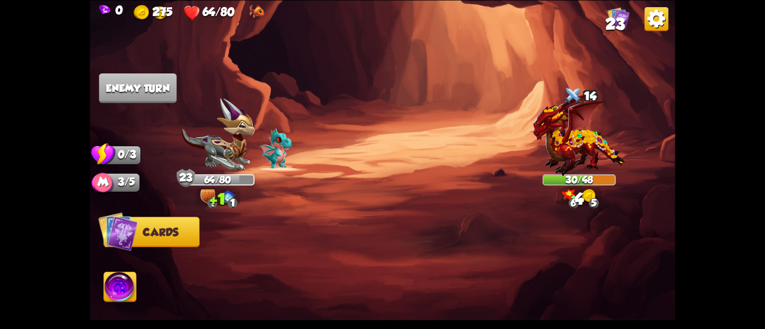
click at [617, 17] on span "23" at bounding box center [614, 24] width 19 height 18
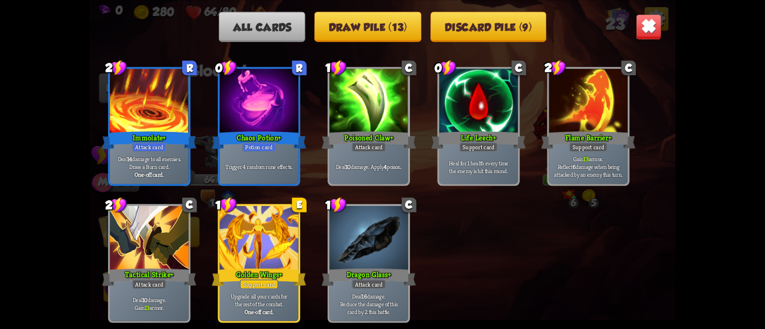
click at [656, 25] on img at bounding box center [649, 27] width 26 height 26
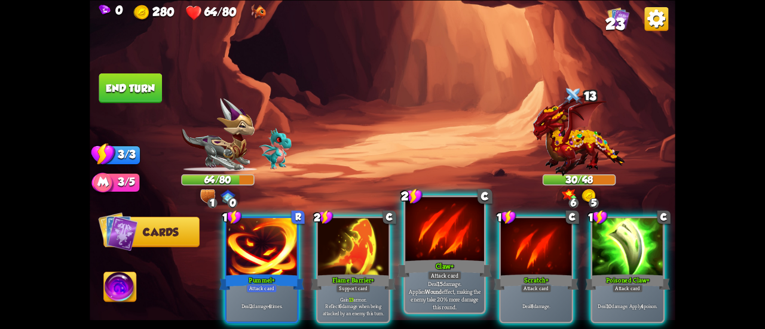
click at [428, 235] on div at bounding box center [444, 230] width 79 height 66
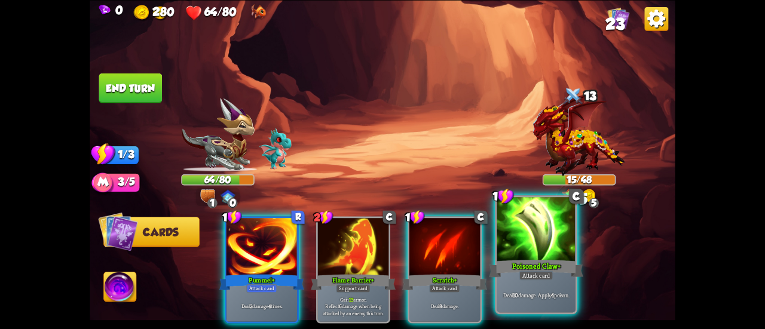
click at [524, 237] on div at bounding box center [536, 230] width 79 height 66
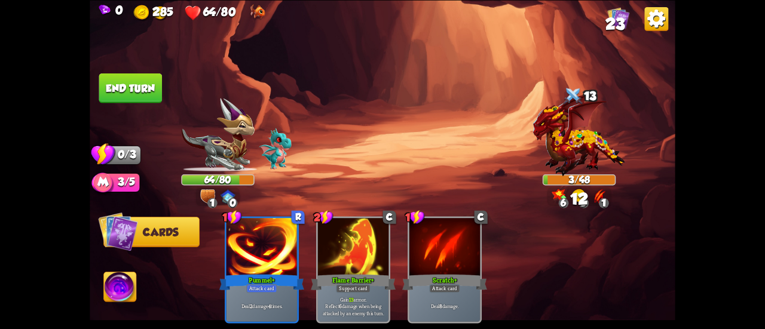
click at [132, 67] on img at bounding box center [383, 164] width 586 height 329
click at [140, 77] on button "End turn" at bounding box center [130, 88] width 63 height 30
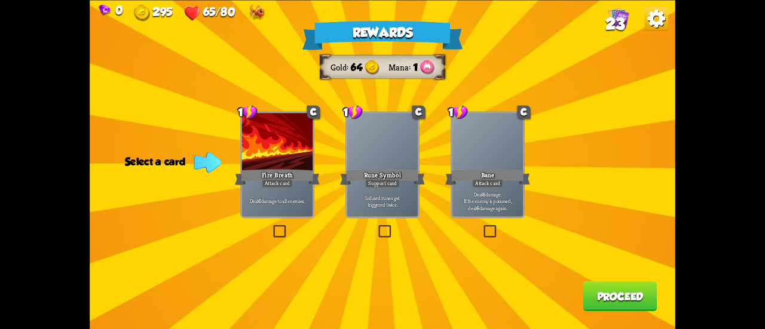
click at [543, 193] on div "Rewards Gold 64 Mana 1 Select a card 1 C Fire Breath Attack card Deal 6 damage …" at bounding box center [383, 164] width 586 height 329
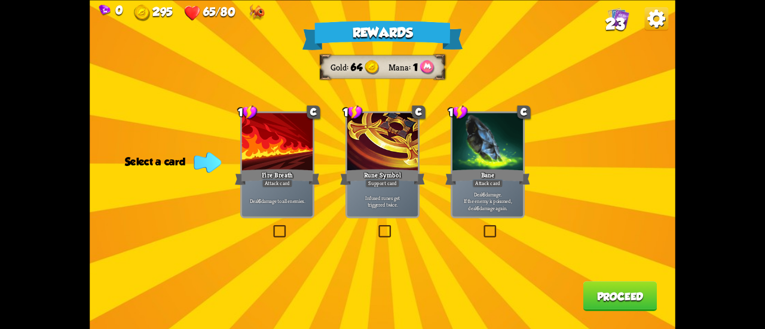
click at [505, 195] on p "Deal 6 damage. If the enemy is poisoned, deal 6 damage again." at bounding box center [488, 201] width 68 height 21
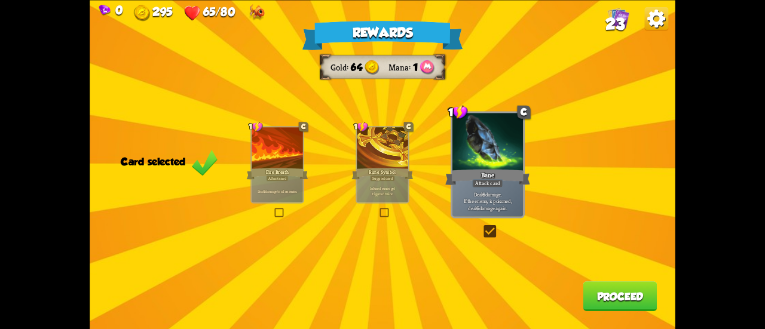
click at [277, 188] on div "Deal 6 damage to all enemies." at bounding box center [277, 191] width 51 height 22
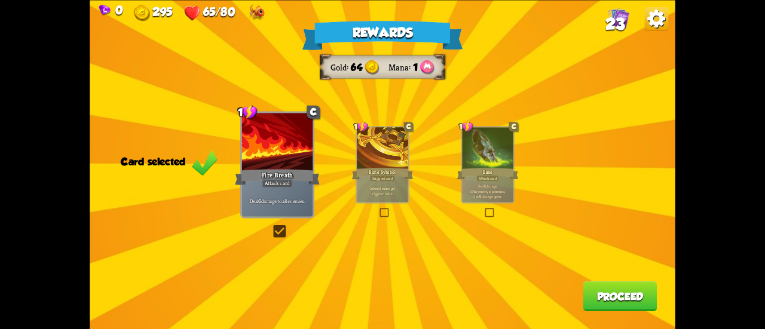
click at [622, 287] on button "Proceed" at bounding box center [620, 297] width 74 height 30
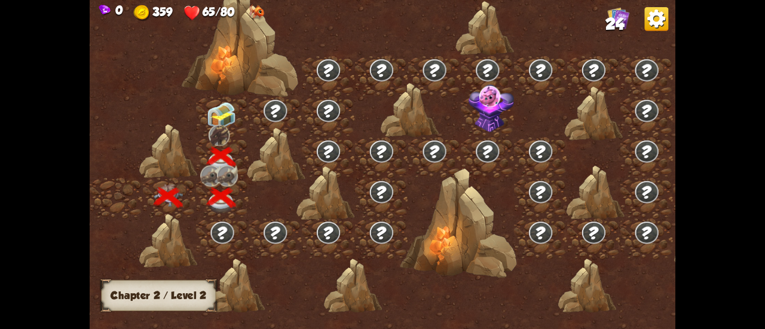
click at [216, 106] on img at bounding box center [221, 115] width 29 height 27
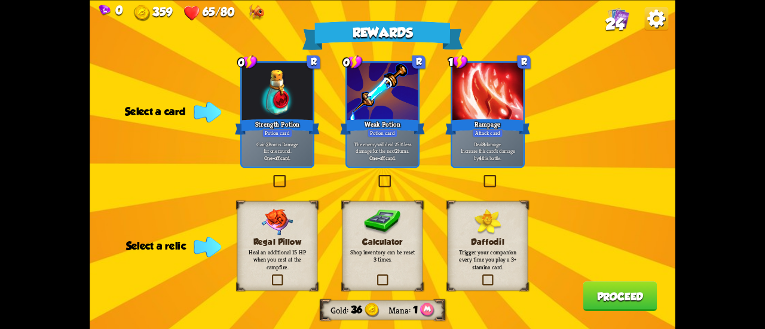
click at [482, 176] on label at bounding box center [482, 176] width 0 height 0
click at [0, 0] on input "checkbox" at bounding box center [0, 0] width 0 height 0
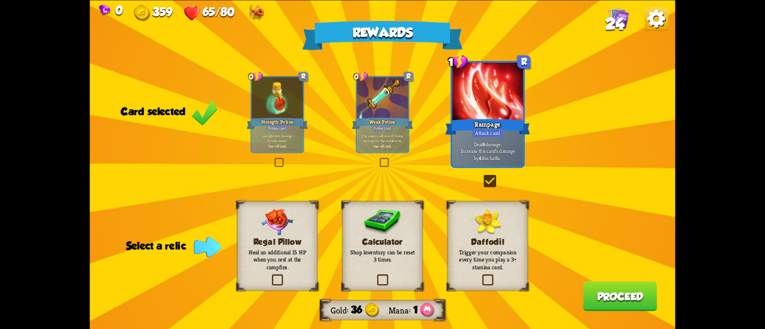
click at [300, 271] on div "Regal Pillow Heal an additional 15 HP when you rest at the campfire." at bounding box center [277, 246] width 81 height 90
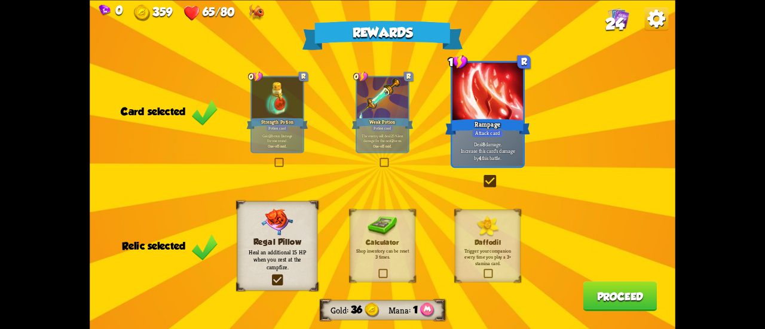
click at [605, 300] on button "Proceed" at bounding box center [620, 297] width 74 height 30
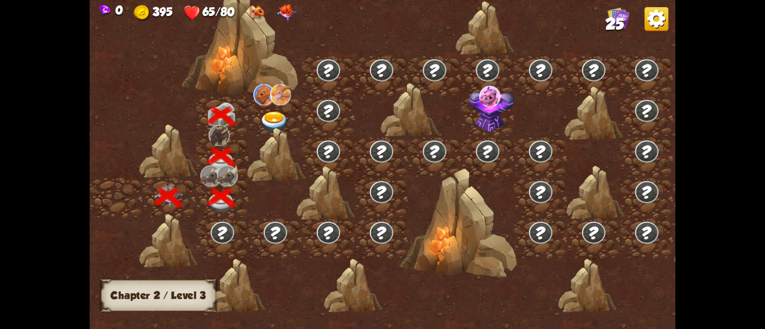
click at [272, 105] on div at bounding box center [275, 117] width 53 height 41
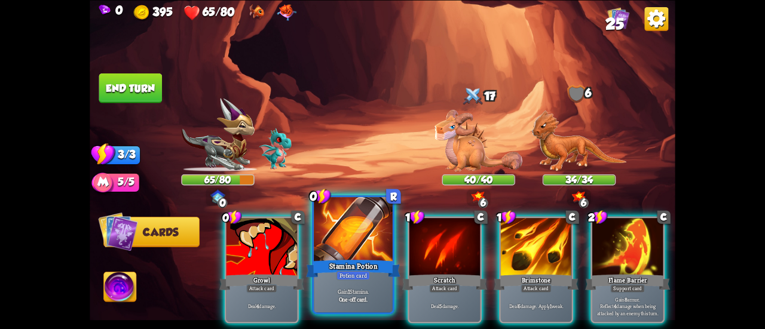
click at [368, 232] on div at bounding box center [353, 230] width 79 height 66
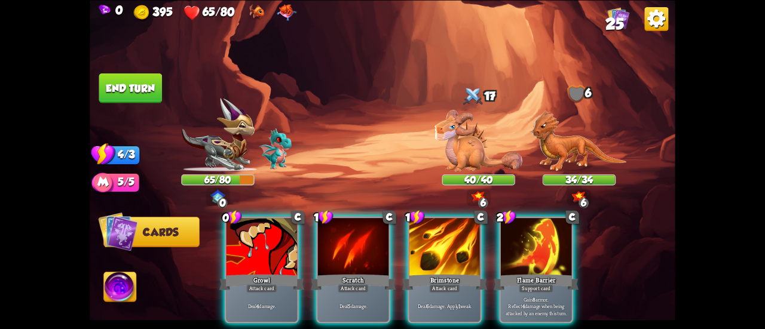
click at [513, 229] on div at bounding box center [536, 248] width 71 height 60
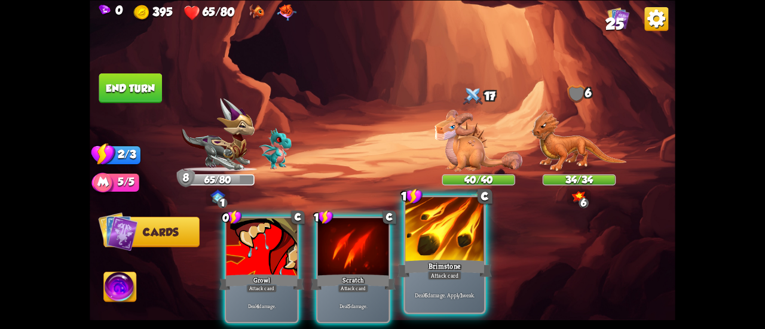
click at [444, 248] on div at bounding box center [444, 230] width 79 height 66
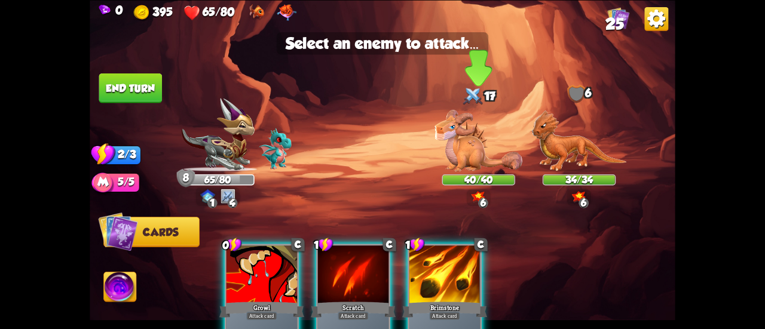
click at [466, 175] on div "40/40" at bounding box center [478, 179] width 71 height 9
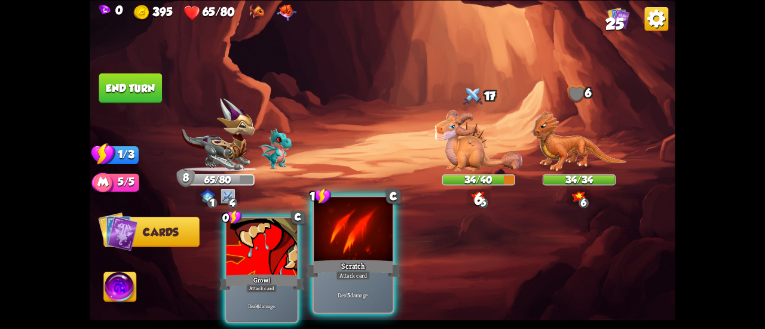
click at [357, 259] on div "Scratch" at bounding box center [353, 268] width 94 height 21
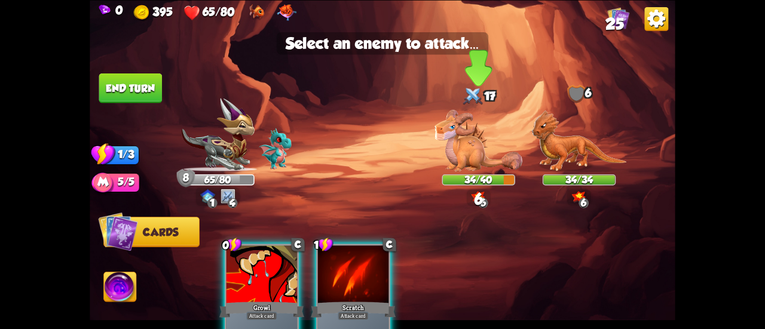
click at [451, 128] on img at bounding box center [479, 141] width 88 height 62
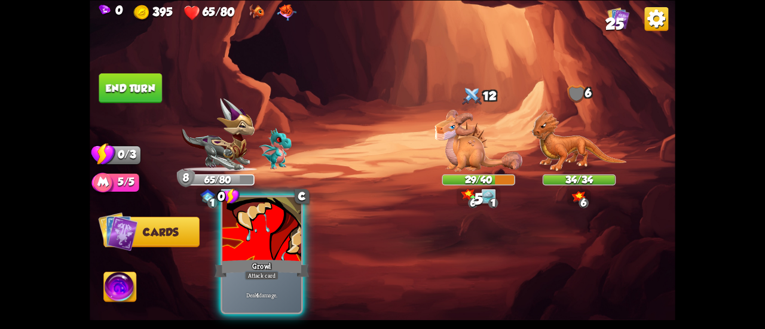
click at [255, 267] on div "Growl" at bounding box center [262, 268] width 94 height 21
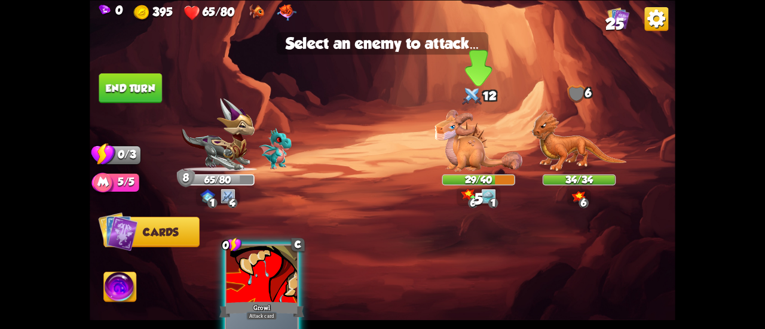
click at [443, 157] on img at bounding box center [479, 141] width 88 height 62
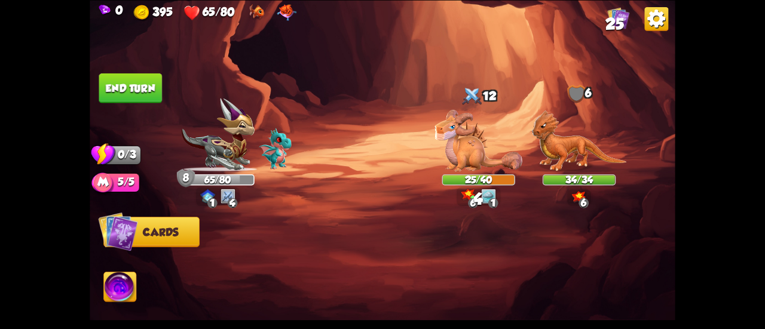
click at [153, 94] on button "End turn" at bounding box center [130, 88] width 63 height 30
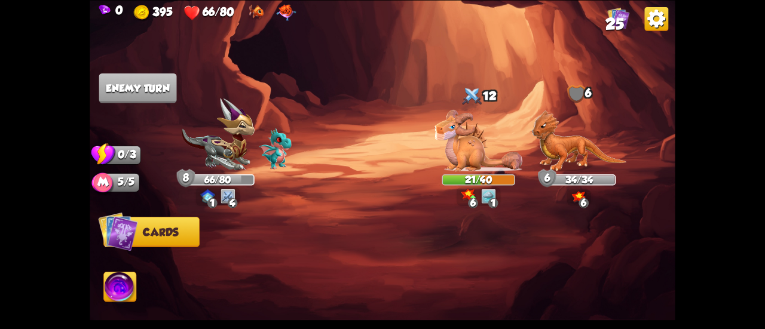
click at [625, 23] on img at bounding box center [619, 18] width 22 height 22
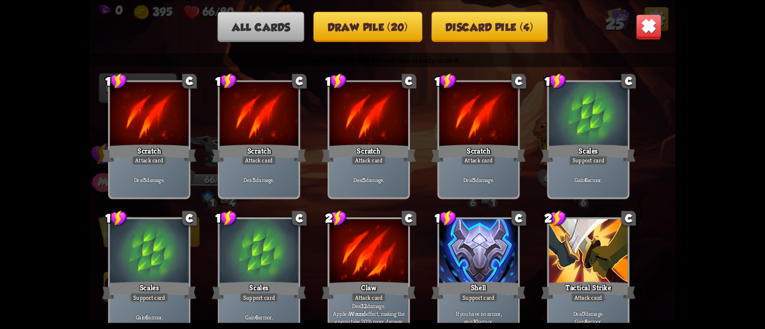
click at [651, 28] on img at bounding box center [649, 27] width 26 height 26
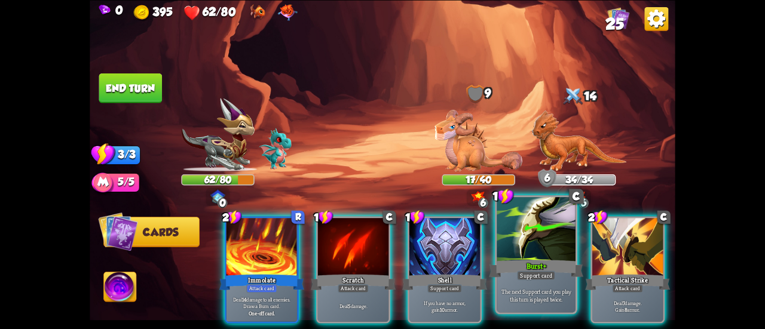
click at [516, 236] on div at bounding box center [536, 230] width 79 height 66
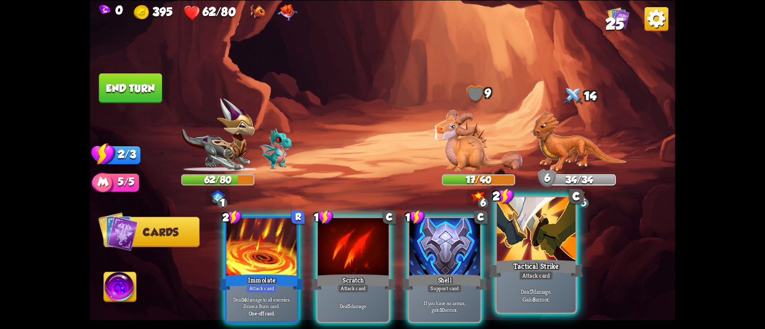
drag, startPoint x: 446, startPoint y: 251, endPoint x: 516, endPoint y: 236, distance: 71.5
click at [516, 236] on div at bounding box center [536, 230] width 79 height 66
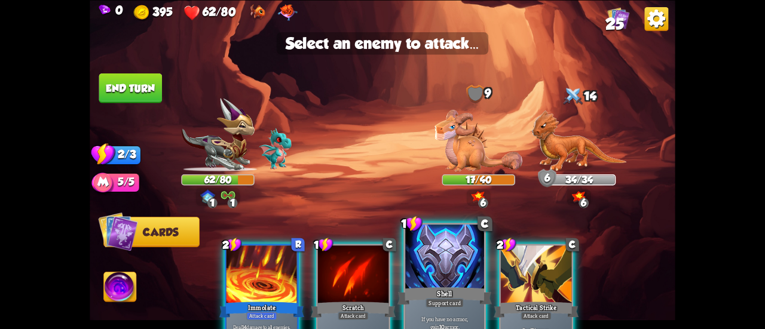
click at [447, 260] on div at bounding box center [444, 258] width 79 height 66
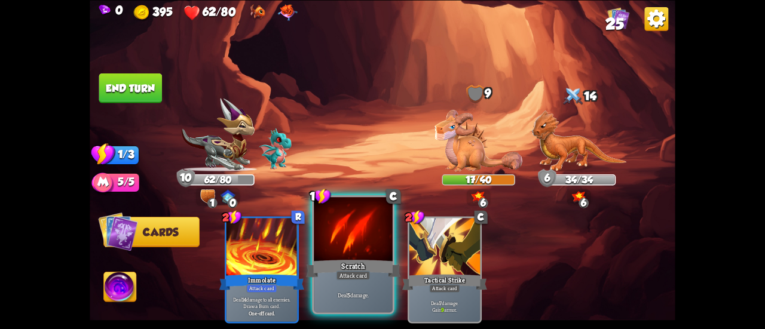
click at [366, 249] on div at bounding box center [353, 230] width 79 height 66
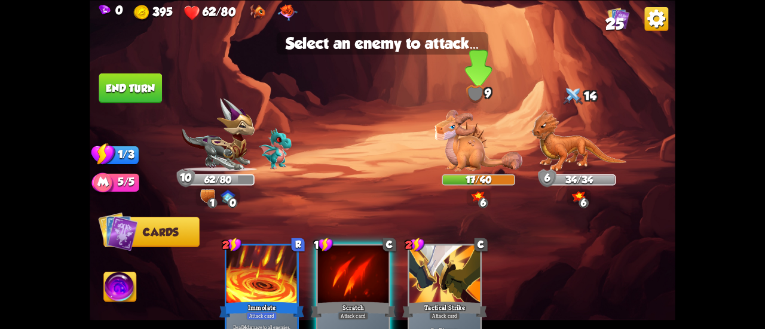
click at [485, 144] on img at bounding box center [479, 141] width 88 height 62
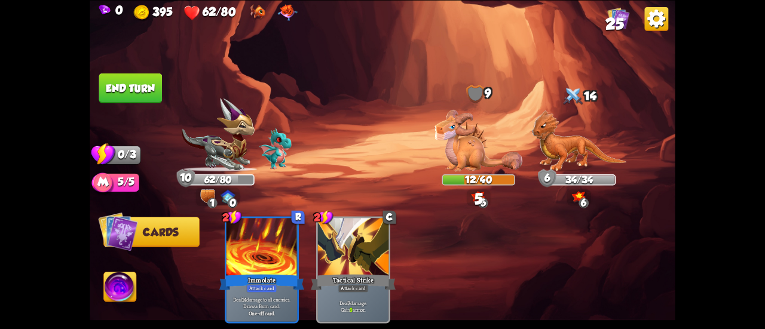
click at [128, 103] on img at bounding box center [383, 164] width 586 height 329
click at [131, 89] on button "End turn" at bounding box center [130, 88] width 63 height 30
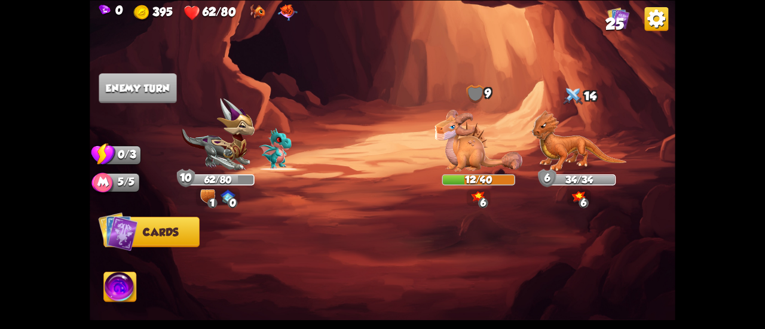
click at [285, 14] on img at bounding box center [288, 12] width 20 height 17
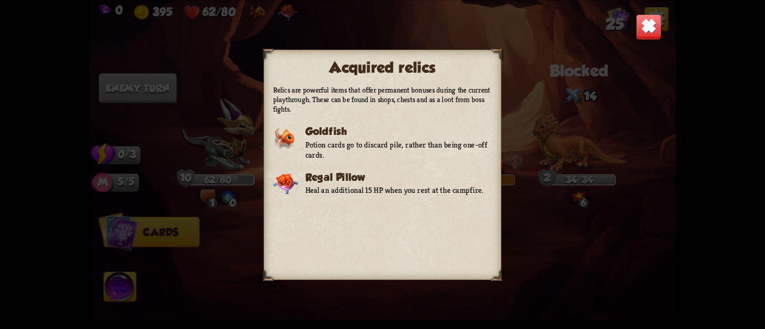
click at [651, 20] on img at bounding box center [649, 27] width 26 height 26
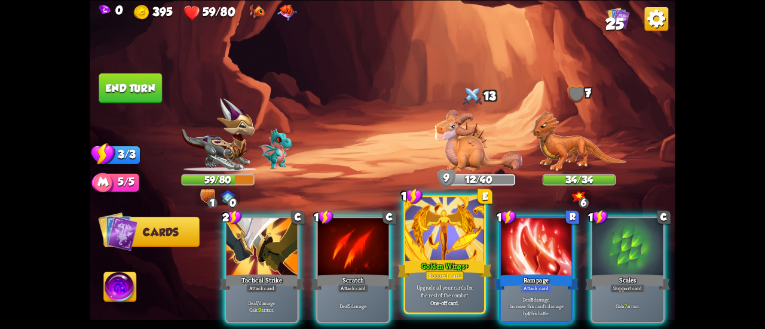
click at [479, 242] on div at bounding box center [444, 230] width 79 height 66
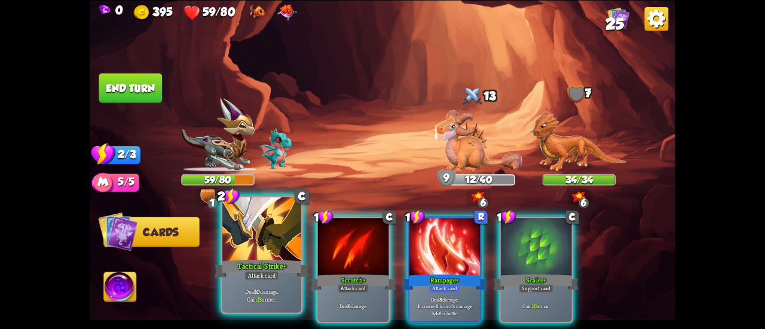
click at [257, 273] on div "Attack card" at bounding box center [261, 276] width 34 height 10
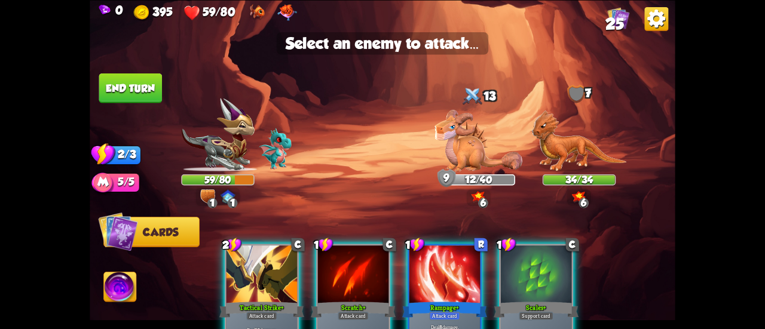
click at [269, 272] on div at bounding box center [262, 276] width 71 height 60
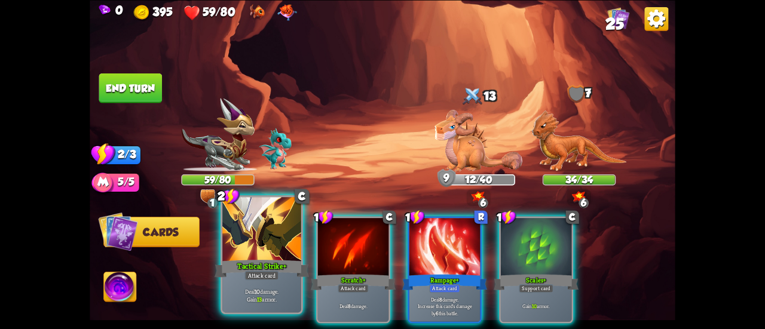
click at [263, 264] on div "Tactical Strike+" at bounding box center [262, 268] width 94 height 21
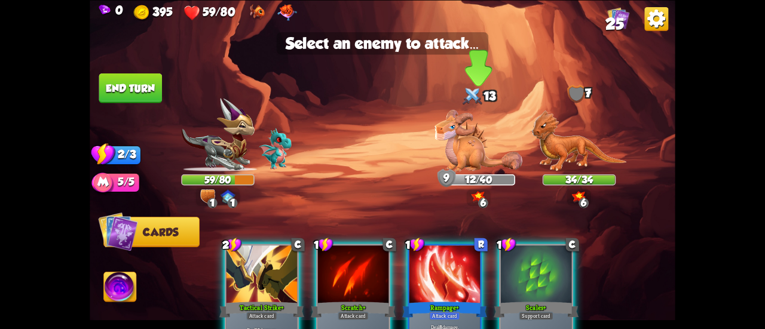
click at [489, 127] on img at bounding box center [479, 141] width 88 height 62
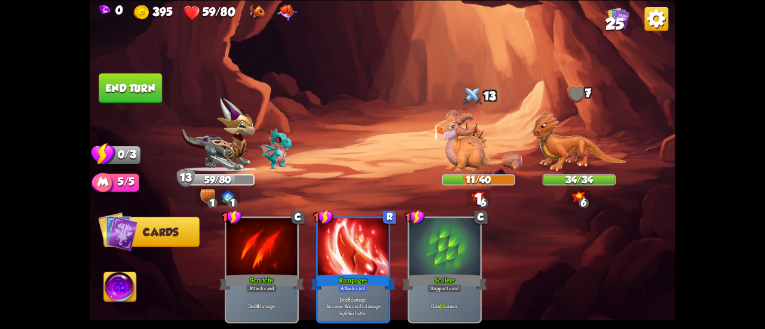
click at [136, 82] on button "End turn" at bounding box center [130, 88] width 63 height 30
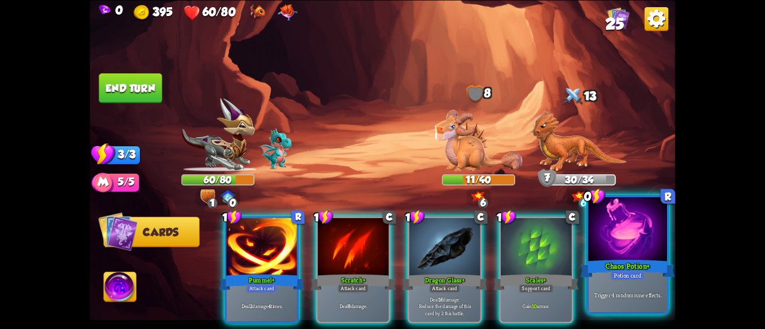
click at [602, 248] on div at bounding box center [627, 230] width 79 height 66
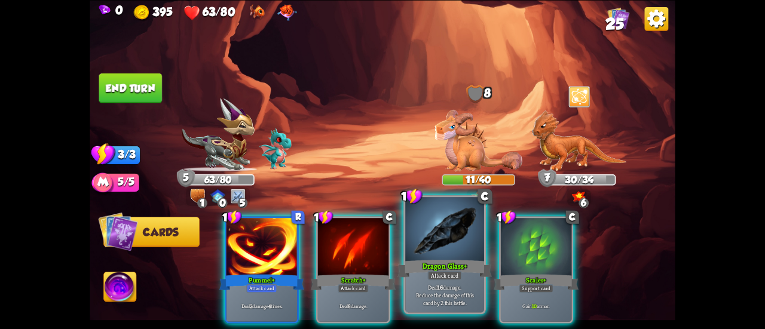
click at [428, 260] on div "Dragon Glass+" at bounding box center [444, 268] width 94 height 21
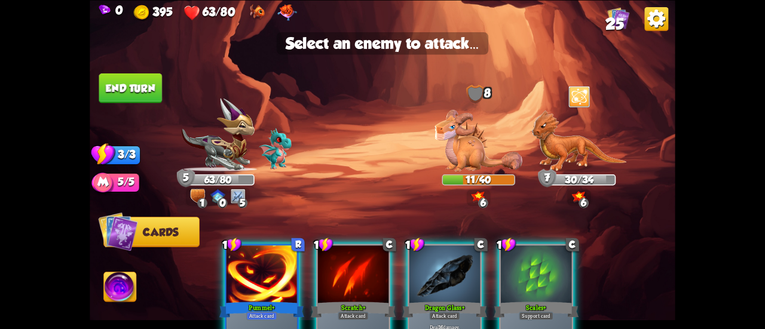
click at [428, 259] on div at bounding box center [444, 276] width 71 height 60
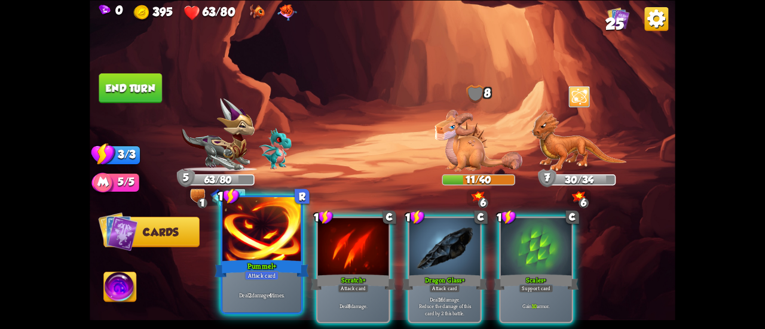
click at [282, 267] on div "Pummel+" at bounding box center [262, 268] width 94 height 21
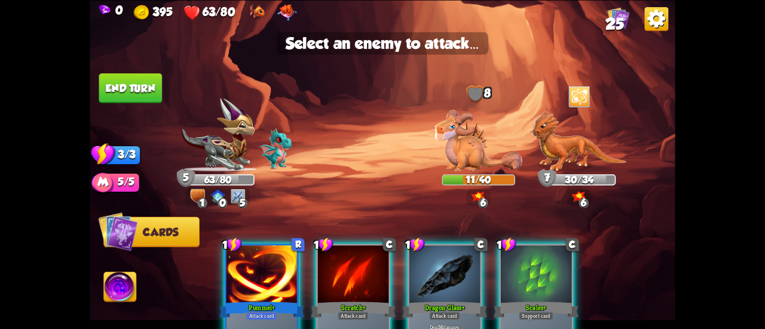
click at [282, 261] on div at bounding box center [262, 276] width 71 height 60
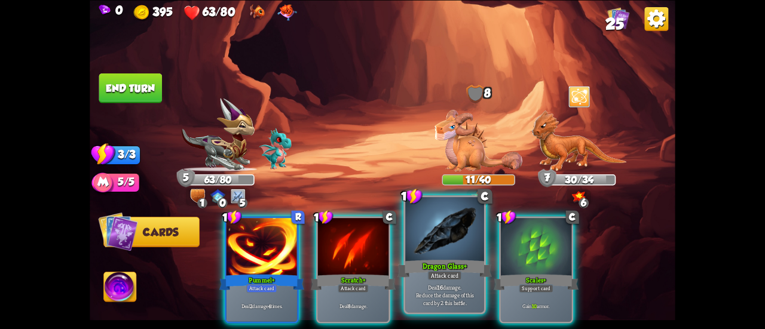
click at [443, 255] on div at bounding box center [444, 230] width 79 height 66
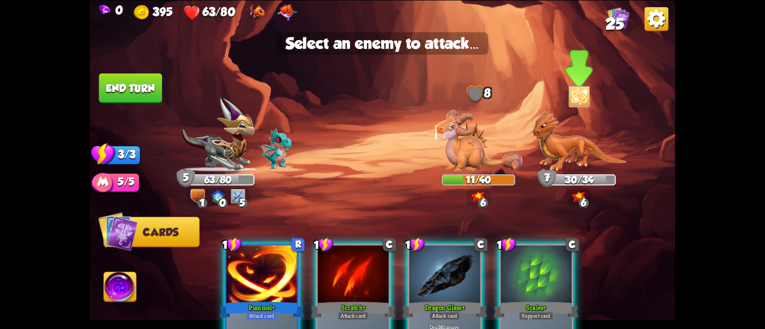
click at [565, 162] on img at bounding box center [578, 141] width 95 height 62
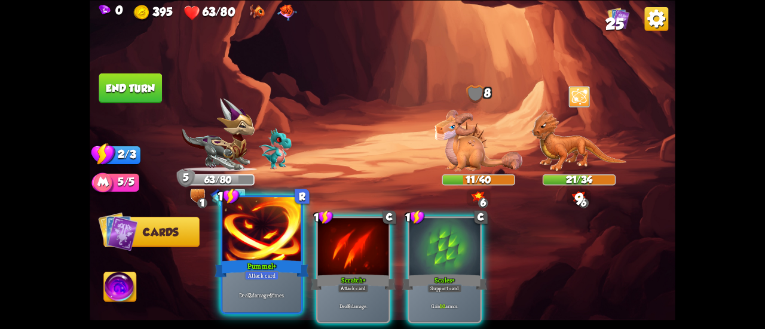
click at [285, 247] on div at bounding box center [261, 230] width 79 height 66
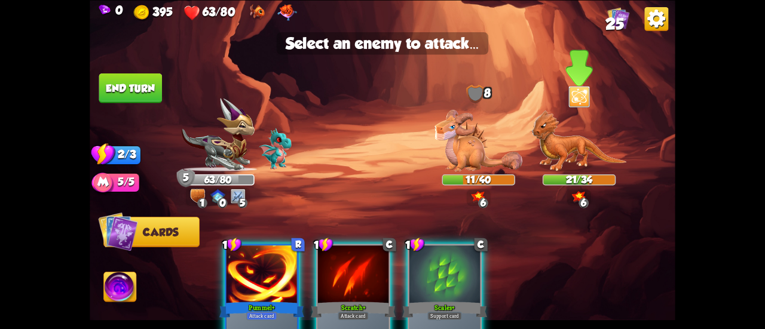
click at [573, 169] on img at bounding box center [578, 141] width 95 height 62
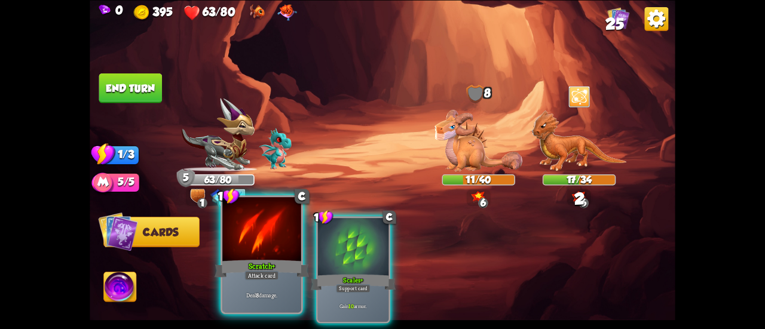
click at [280, 250] on div at bounding box center [261, 230] width 79 height 66
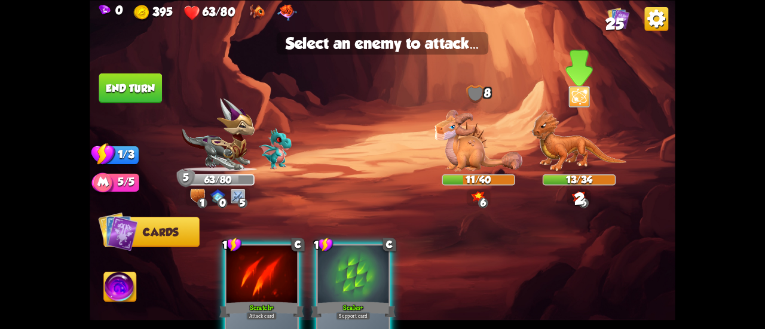
click at [581, 156] on img at bounding box center [578, 141] width 95 height 62
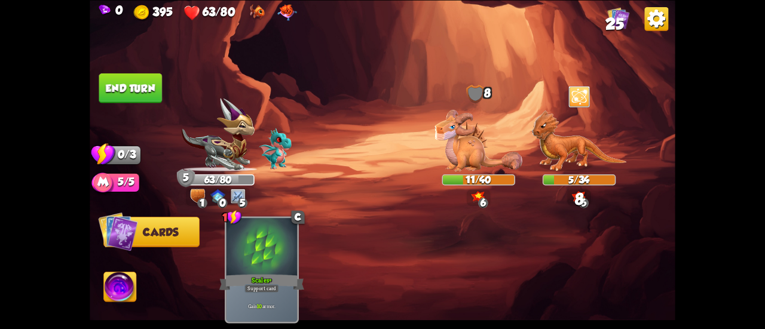
click at [140, 96] on button "End turn" at bounding box center [130, 88] width 63 height 30
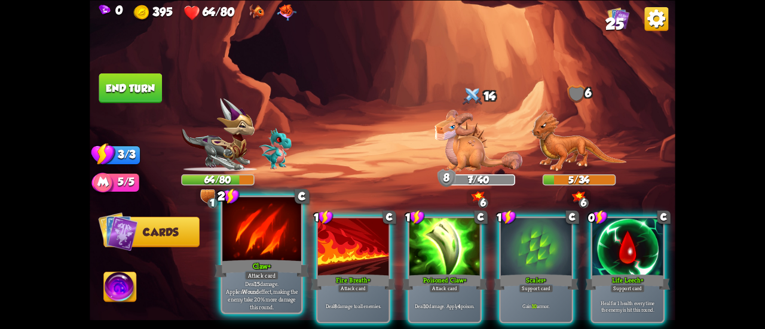
click at [271, 238] on div at bounding box center [261, 230] width 79 height 66
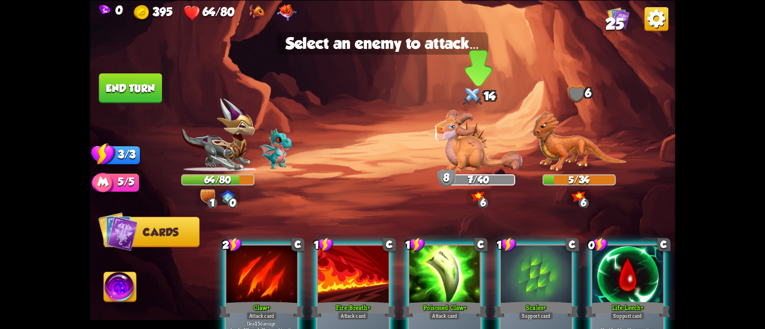
click at [481, 144] on img at bounding box center [479, 141] width 88 height 62
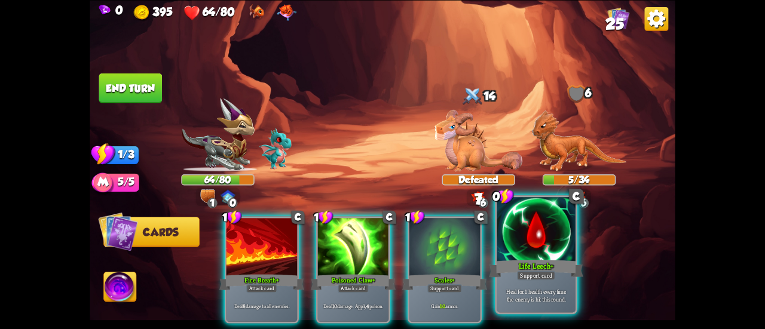
click at [515, 244] on div at bounding box center [536, 230] width 79 height 66
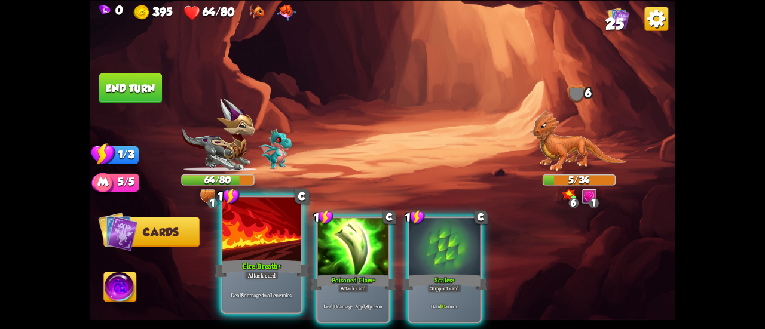
click at [253, 247] on div at bounding box center [261, 230] width 79 height 66
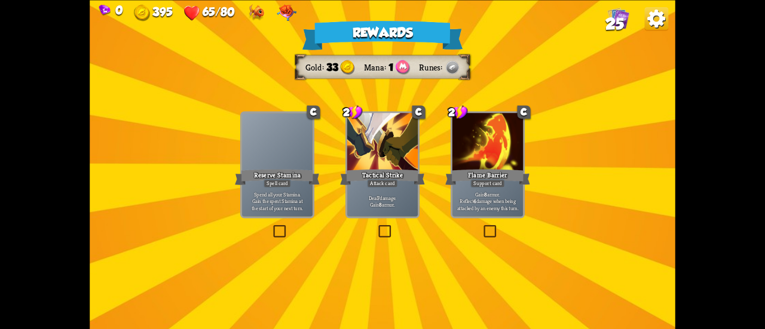
click at [478, 194] on p "Gain 8 armor. Reflect 4 damage when being attacked by an enemy this turn." at bounding box center [488, 201] width 68 height 21
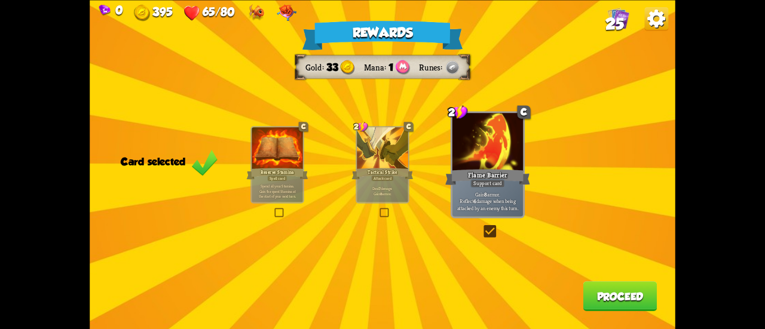
click at [410, 187] on div "Rewards Gold 33 Mana 1 Runes Card selected C Reserve Stamina Spell card Spend a…" at bounding box center [383, 164] width 586 height 329
click at [607, 302] on button "Proceed" at bounding box center [620, 297] width 74 height 30
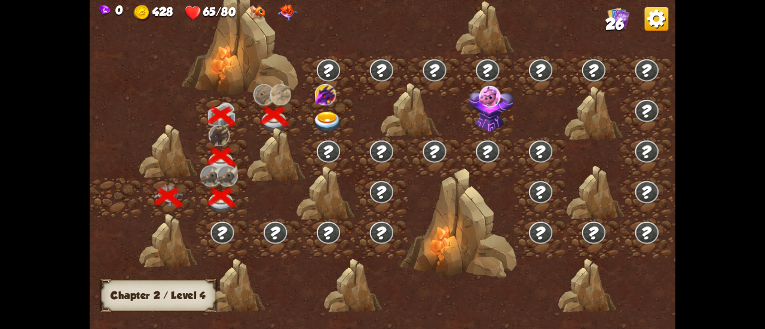
click at [332, 112] on img at bounding box center [327, 123] width 29 height 22
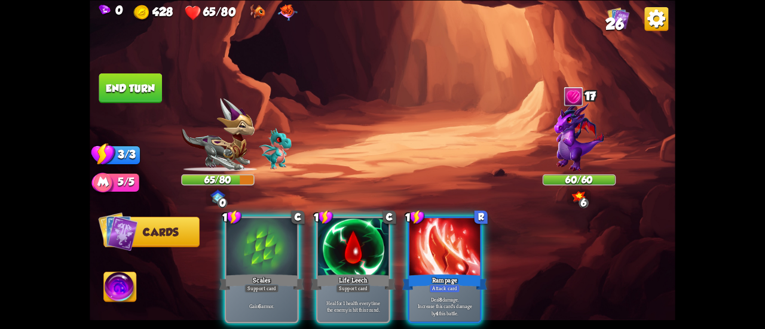
click at [118, 284] on img at bounding box center [120, 288] width 32 height 33
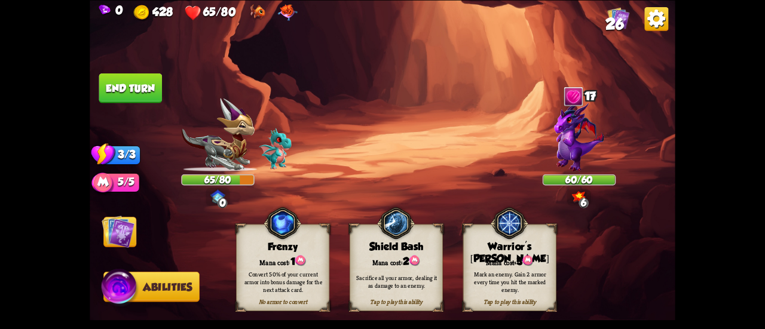
click at [485, 242] on div "Warrior's [PERSON_NAME]" at bounding box center [509, 253] width 93 height 25
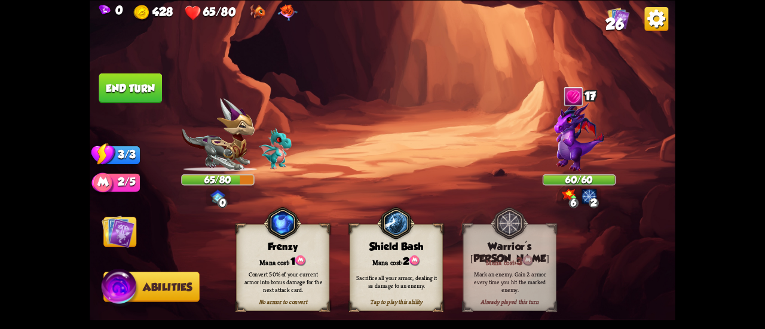
click at [112, 230] on img at bounding box center [118, 231] width 33 height 33
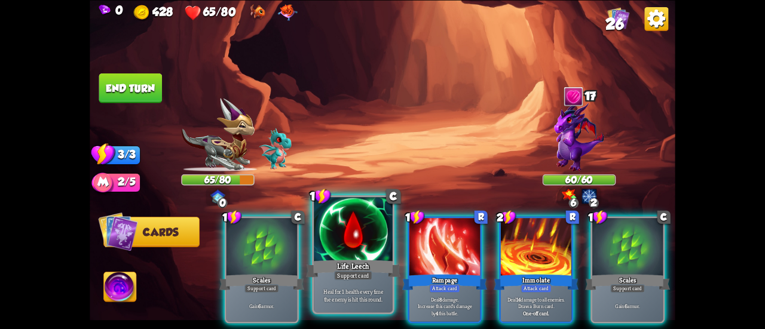
click at [339, 249] on div at bounding box center [353, 230] width 79 height 66
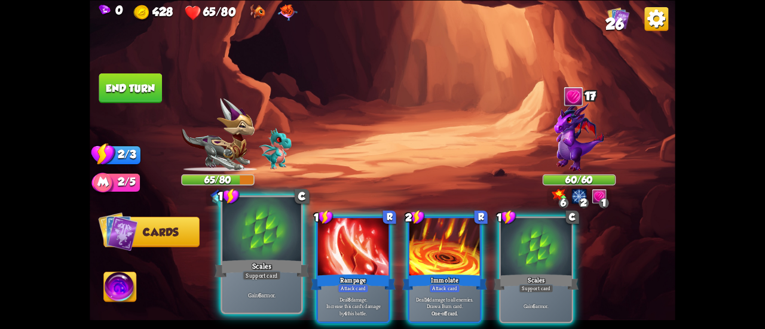
click at [267, 253] on div at bounding box center [261, 230] width 79 height 66
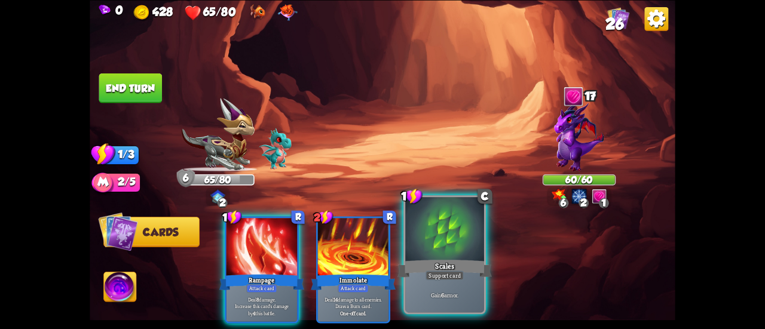
click at [435, 249] on div at bounding box center [444, 230] width 79 height 66
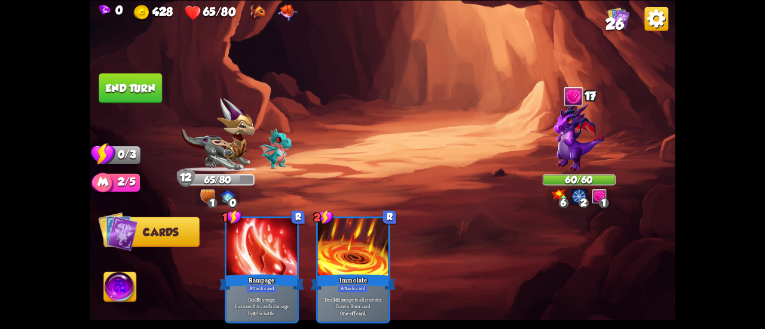
click at [128, 90] on button "End turn" at bounding box center [130, 88] width 63 height 30
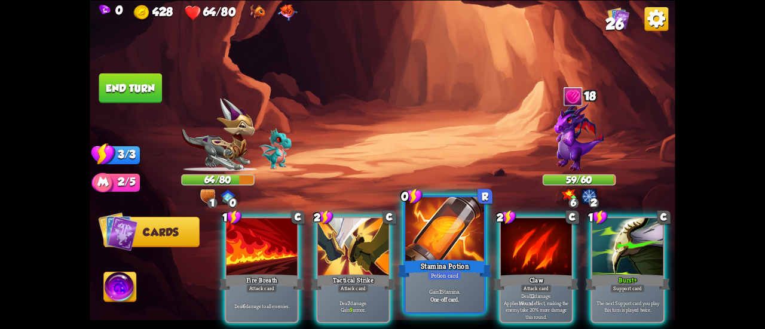
click at [405, 228] on div "0 R Stamina Potion Potion card Gain 1 Stamina. One-off card." at bounding box center [444, 254] width 82 height 119
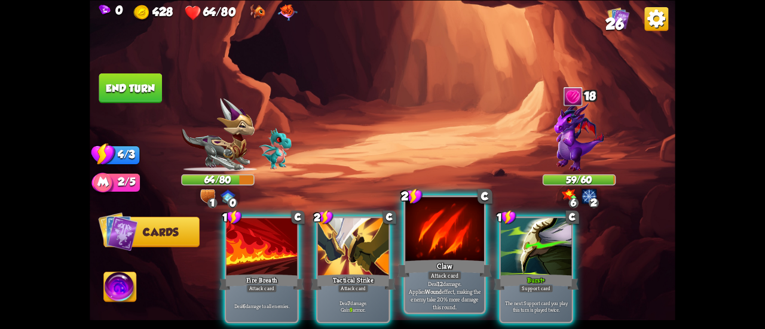
click at [432, 238] on div at bounding box center [444, 230] width 79 height 66
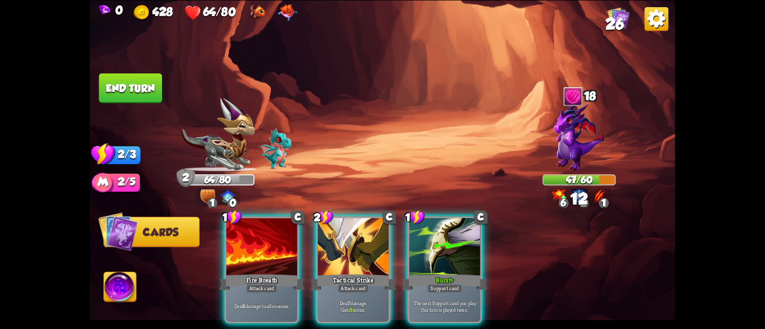
click at [359, 232] on div at bounding box center [353, 248] width 71 height 60
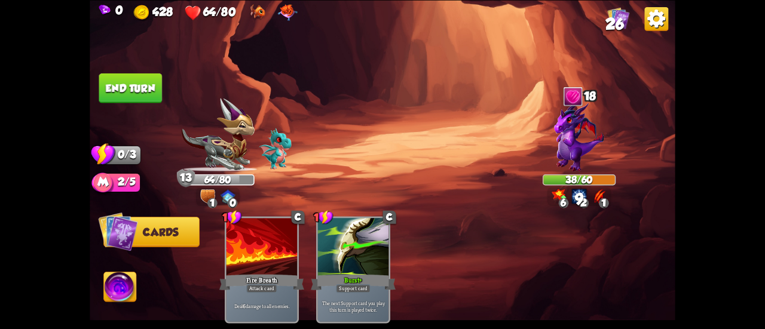
click at [136, 92] on button "End turn" at bounding box center [130, 88] width 63 height 30
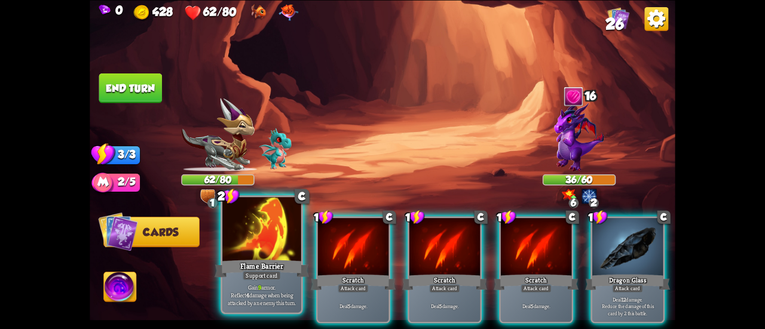
click at [275, 234] on div at bounding box center [261, 230] width 79 height 66
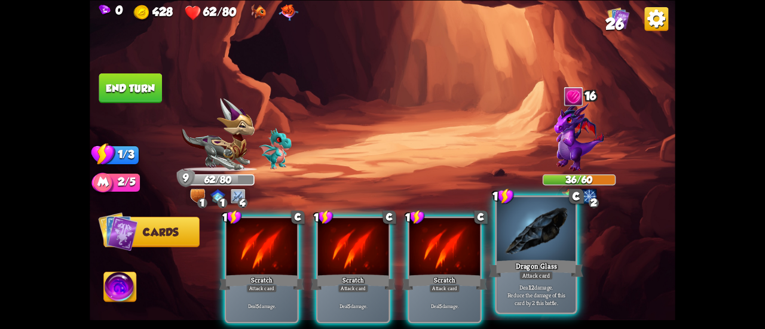
click at [519, 238] on div at bounding box center [536, 230] width 79 height 66
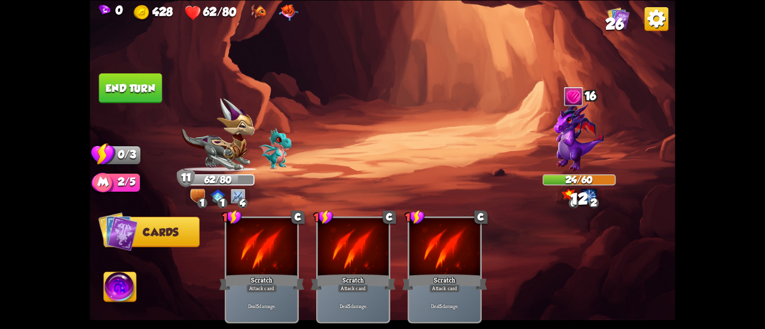
click at [118, 93] on button "End turn" at bounding box center [130, 88] width 63 height 30
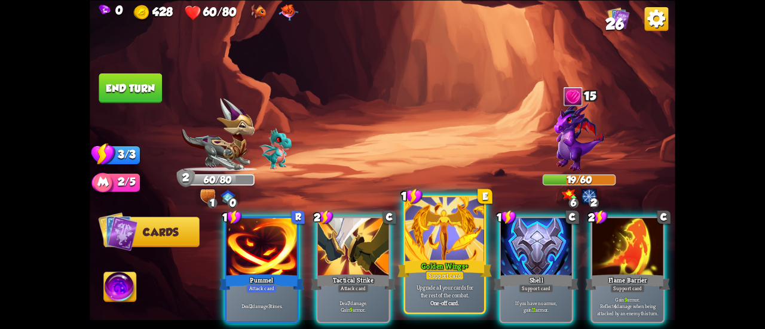
click at [461, 266] on div "Golden Wings+" at bounding box center [444, 268] width 94 height 21
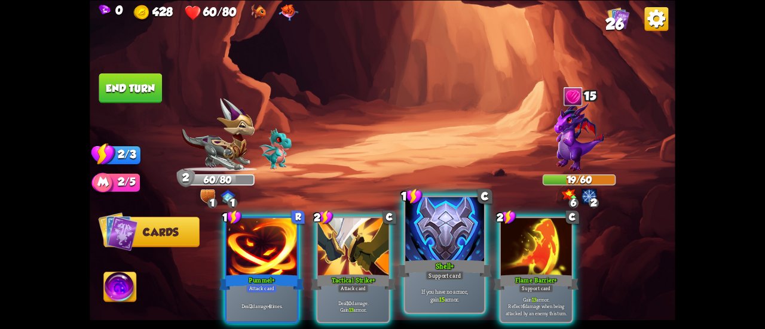
click at [441, 256] on div at bounding box center [444, 230] width 79 height 66
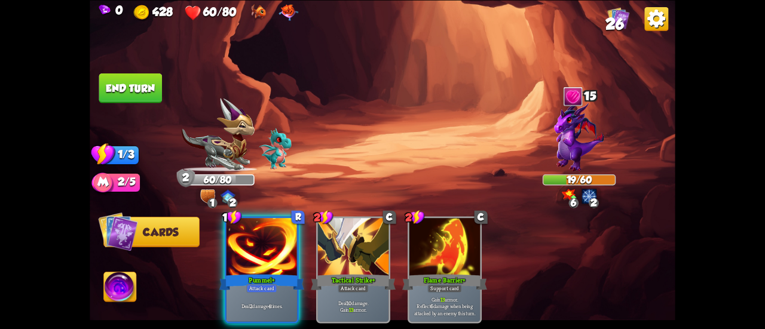
click at [441, 256] on div at bounding box center [444, 248] width 71 height 60
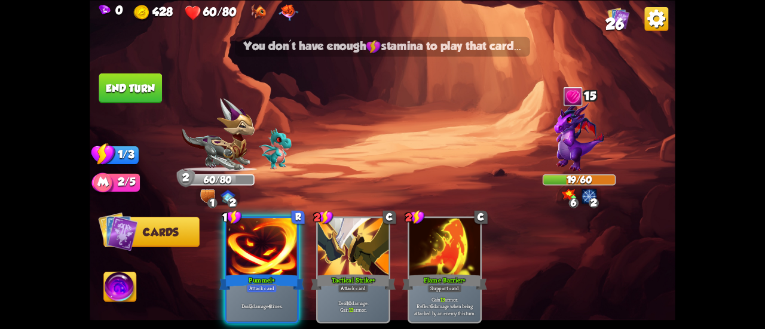
click at [110, 286] on img at bounding box center [120, 288] width 32 height 33
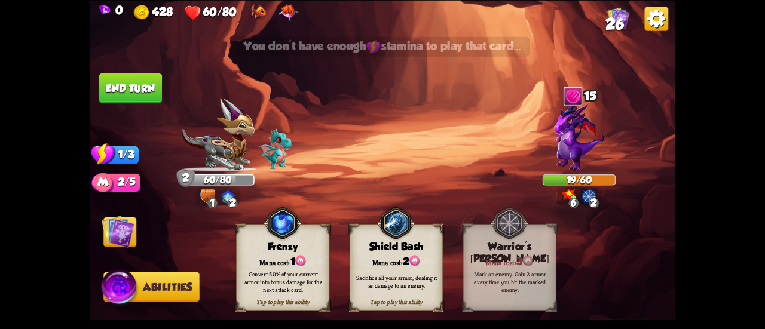
click at [106, 238] on img at bounding box center [118, 231] width 33 height 33
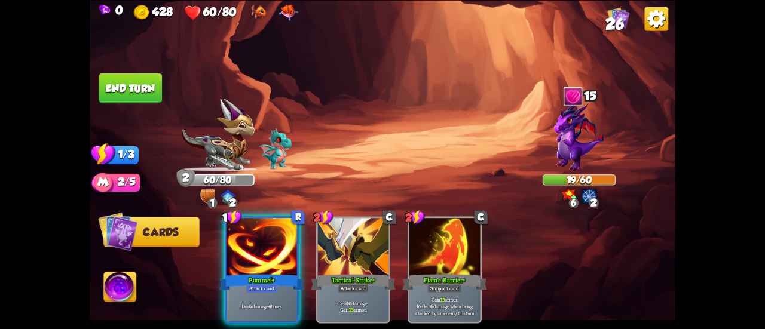
click at [215, 265] on div "1 R Pummel+ Attack card Deal 2 damage 4 times. 2 C Tactical Strike+ Attack card…" at bounding box center [441, 256] width 469 height 146
click at [220, 267] on div "1 R Pummel+ Attack card Deal 2 damage 4 times. 2 C Tactical Strike+ Attack card…" at bounding box center [441, 256] width 469 height 146
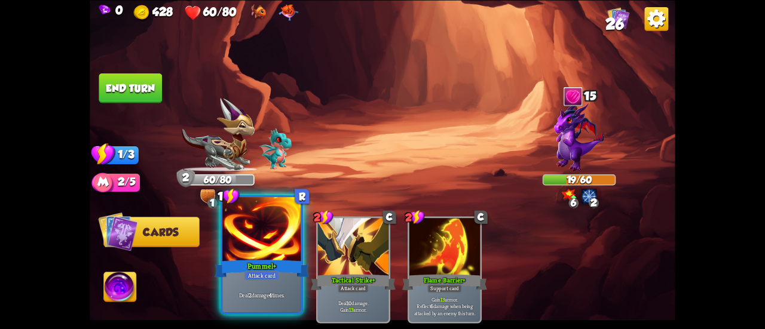
click at [257, 273] on div "Attack card" at bounding box center [261, 276] width 34 height 10
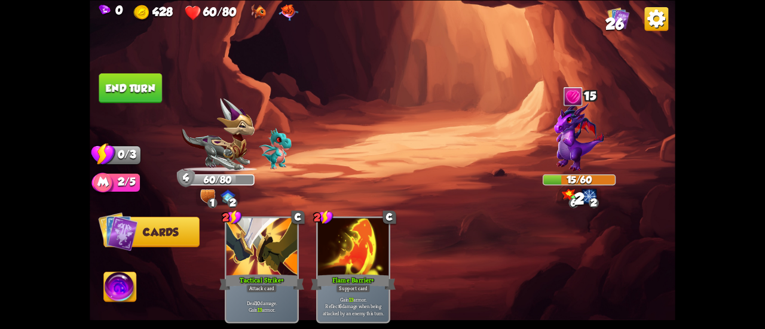
click at [143, 93] on button "End turn" at bounding box center [130, 88] width 63 height 30
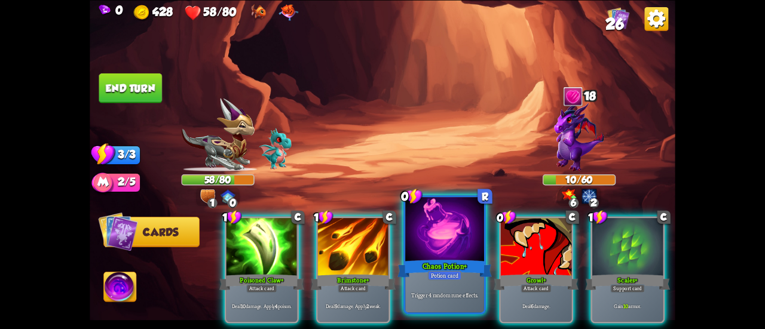
click at [414, 238] on div at bounding box center [444, 230] width 79 height 66
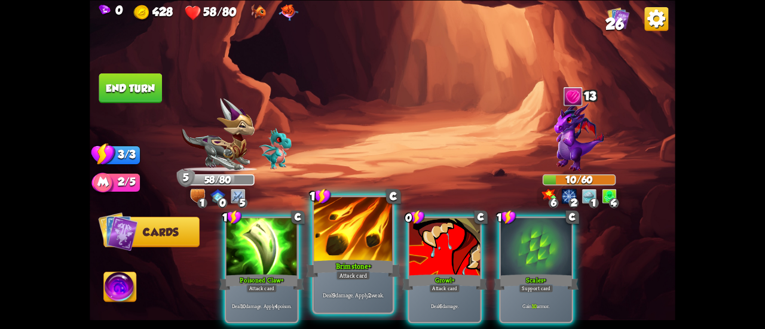
click at [359, 251] on div at bounding box center [353, 230] width 79 height 66
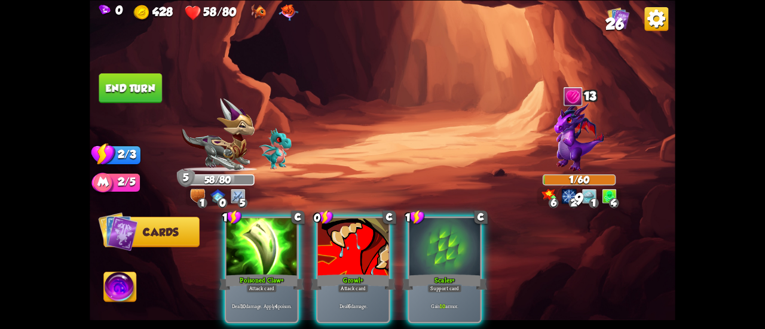
click at [112, 88] on button "End turn" at bounding box center [130, 88] width 63 height 30
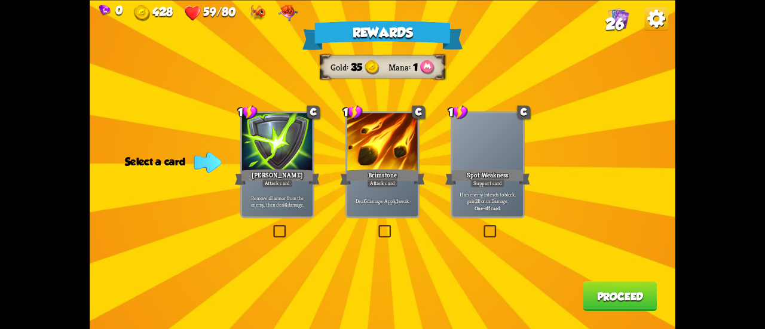
click at [294, 163] on div at bounding box center [277, 143] width 71 height 60
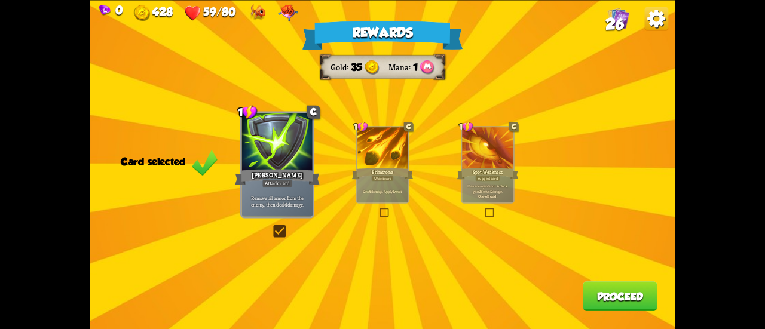
click at [586, 292] on button "Proceed" at bounding box center [620, 297] width 74 height 30
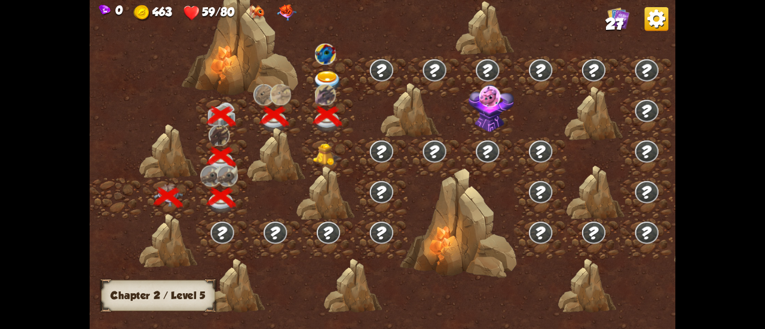
click at [324, 76] on img at bounding box center [327, 82] width 29 height 22
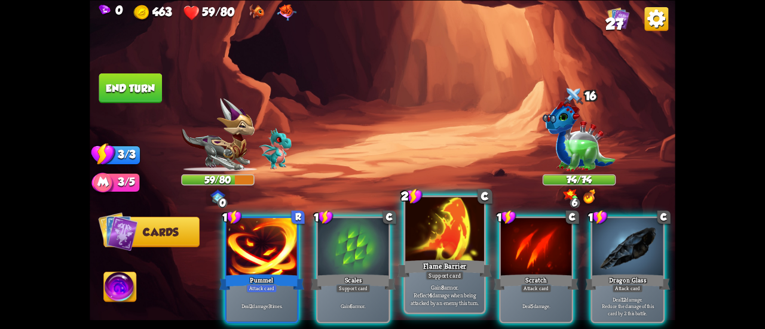
click at [429, 255] on div at bounding box center [444, 230] width 79 height 66
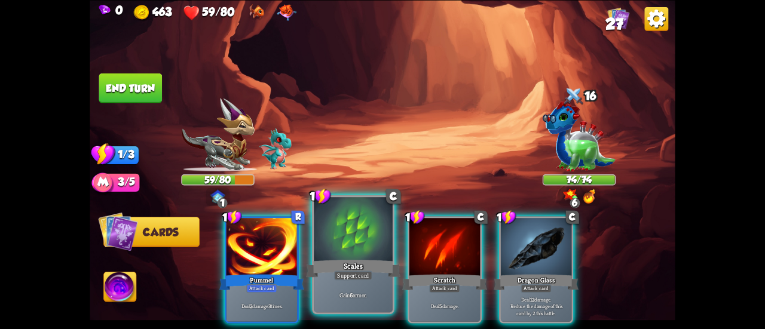
click at [360, 245] on div at bounding box center [353, 230] width 79 height 66
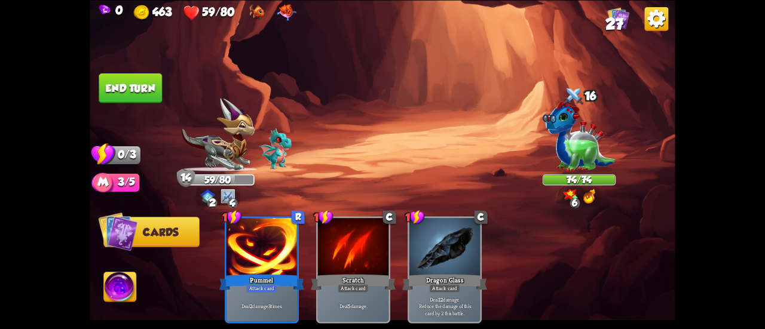
click at [126, 97] on button "End turn" at bounding box center [130, 88] width 63 height 30
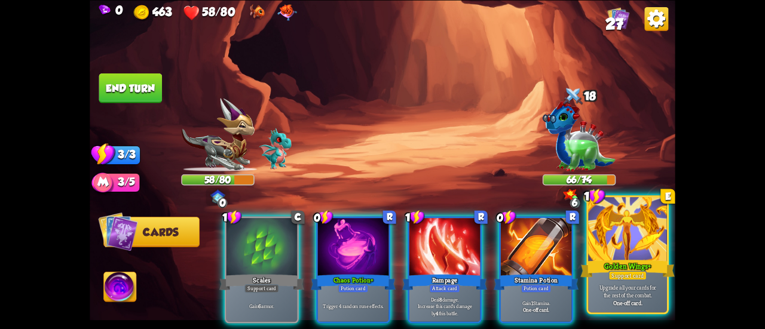
click at [610, 291] on p "Upgrade all your cards for the rest of the combat." at bounding box center [627, 291] width 75 height 16
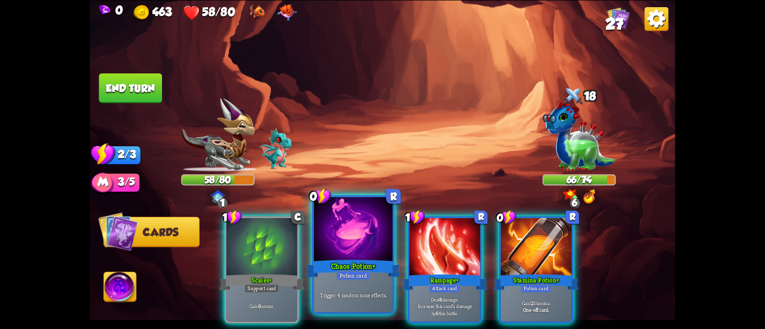
click at [359, 236] on div at bounding box center [353, 230] width 79 height 66
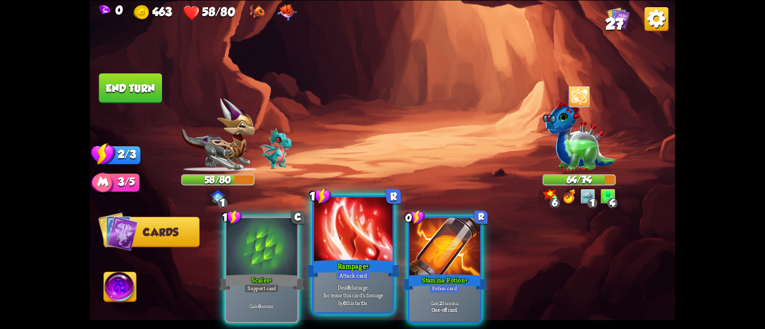
click at [345, 262] on div "Rampage+" at bounding box center [353, 268] width 94 height 21
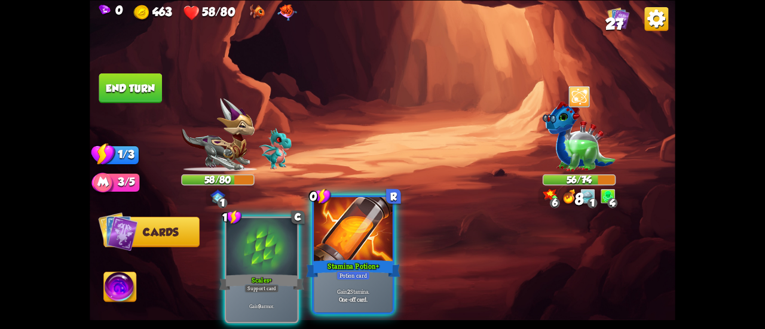
click at [331, 247] on div at bounding box center [353, 230] width 79 height 66
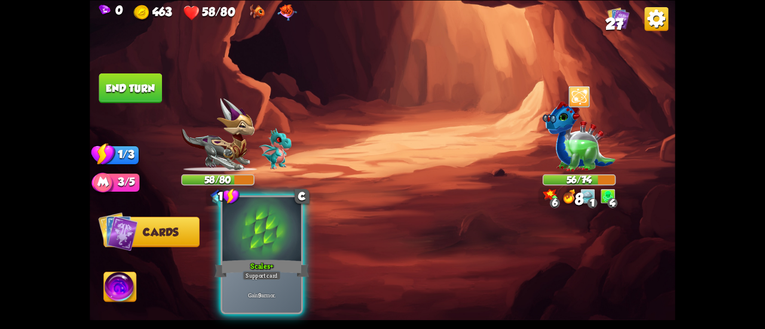
click at [273, 255] on div at bounding box center [261, 230] width 79 height 66
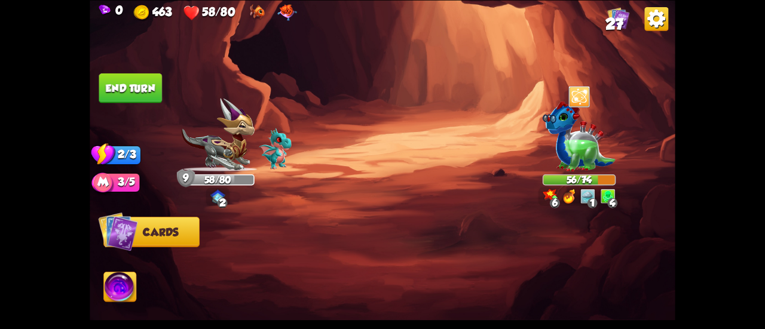
click at [153, 93] on button "End turn" at bounding box center [130, 88] width 63 height 30
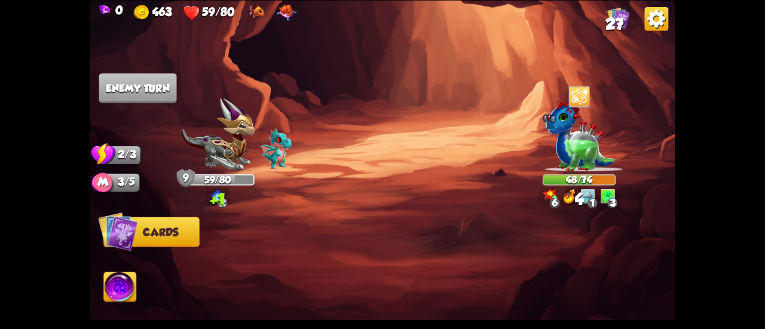
click at [608, 11] on img at bounding box center [619, 18] width 22 height 22
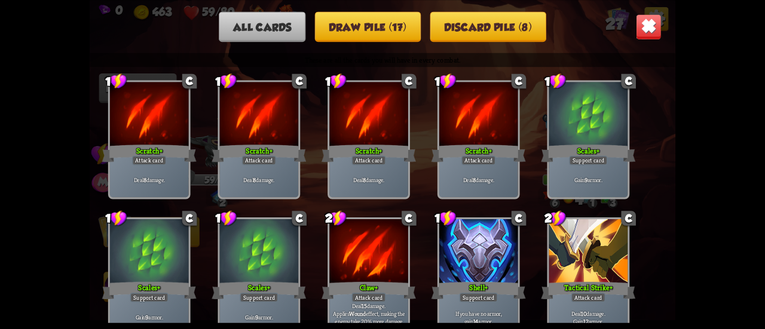
click at [524, 26] on button "Discard pile (8)" at bounding box center [488, 26] width 116 height 30
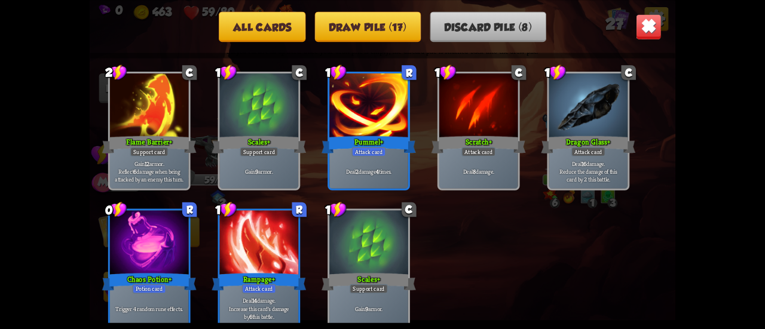
scroll to position [17, 0]
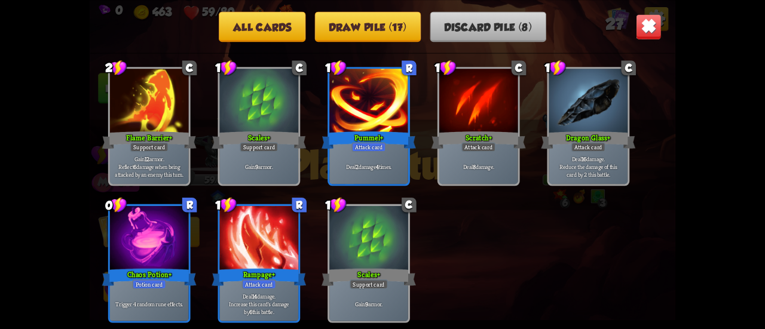
click at [645, 29] on img at bounding box center [649, 27] width 26 height 26
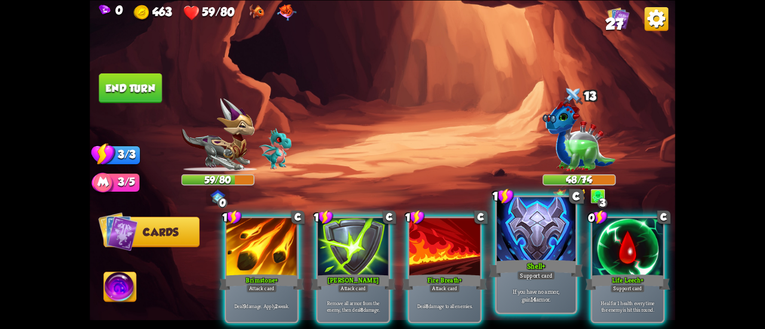
click at [521, 241] on div at bounding box center [536, 230] width 79 height 66
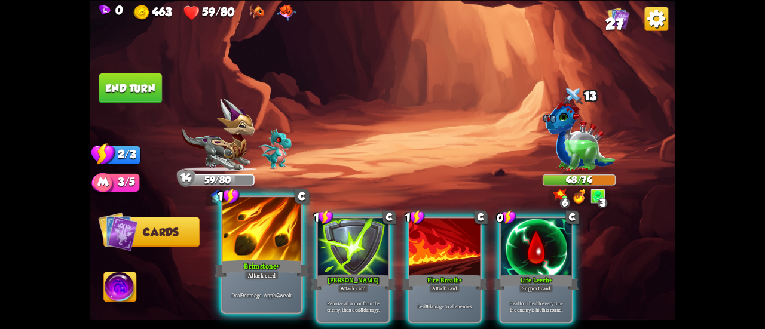
click at [258, 259] on div "Brimstone+" at bounding box center [262, 268] width 94 height 21
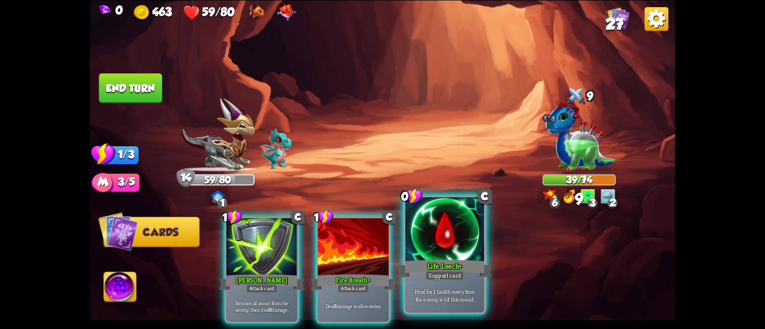
click at [428, 252] on div at bounding box center [444, 230] width 79 height 66
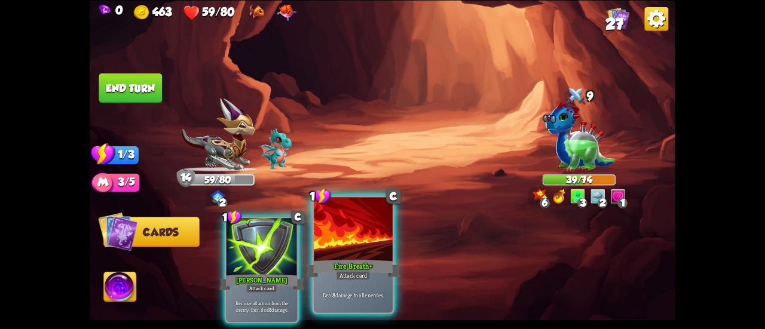
click at [339, 250] on div at bounding box center [353, 230] width 79 height 66
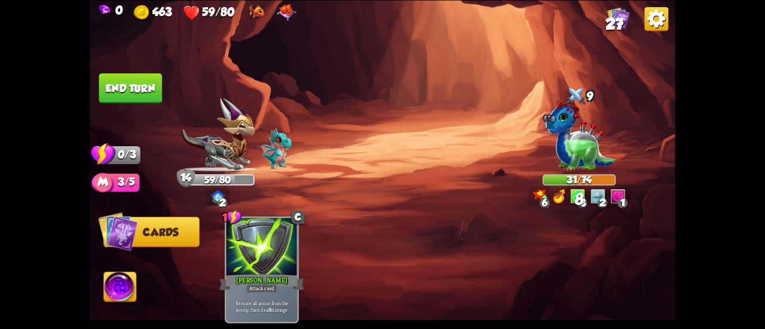
click at [130, 87] on button "End turn" at bounding box center [130, 88] width 63 height 30
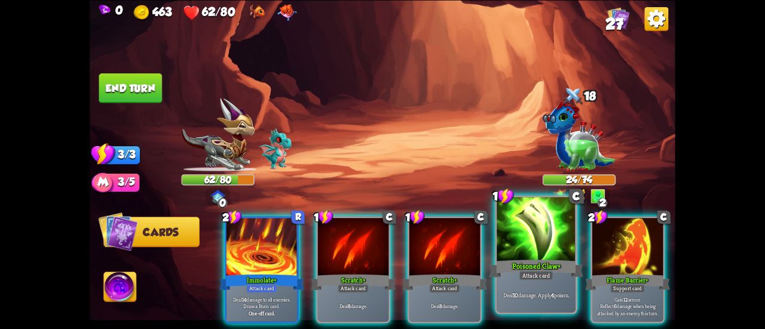
click at [507, 236] on div at bounding box center [536, 230] width 79 height 66
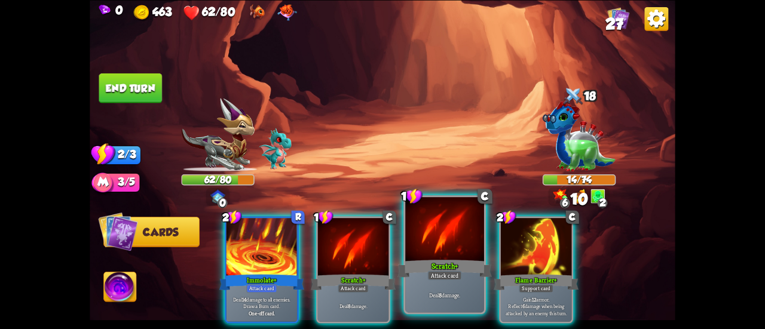
click at [448, 239] on div at bounding box center [444, 230] width 79 height 66
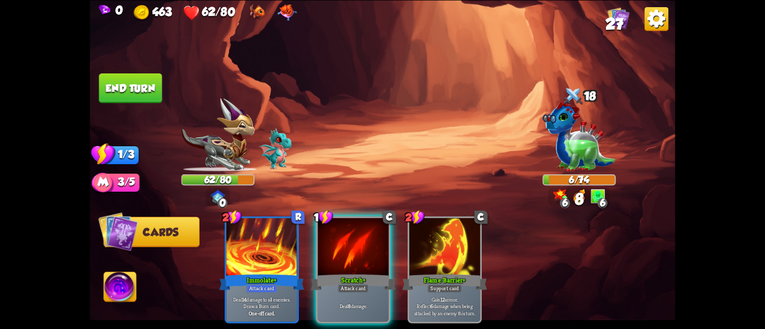
click at [126, 81] on button "End turn" at bounding box center [130, 88] width 63 height 30
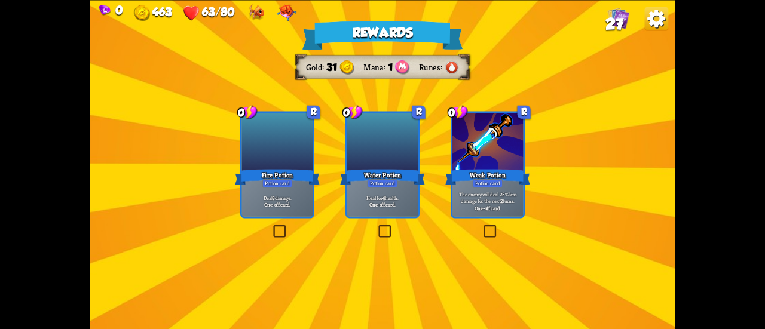
click at [386, 154] on div at bounding box center [382, 143] width 71 height 60
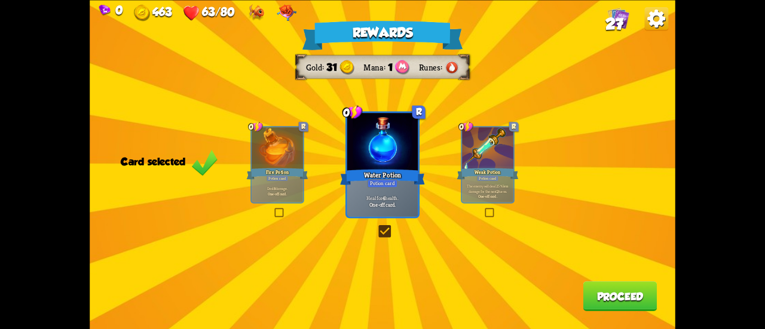
click at [628, 314] on div "Rewards Gold 31 Mana 1 Runes Card selected 0 R Fire Potion Potion card Deal 8 d…" at bounding box center [383, 164] width 586 height 329
click at [613, 297] on button "Proceed" at bounding box center [620, 297] width 74 height 30
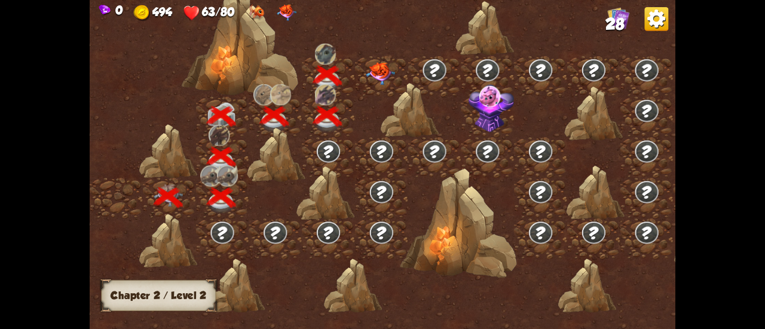
click at [369, 70] on img at bounding box center [380, 73] width 29 height 23
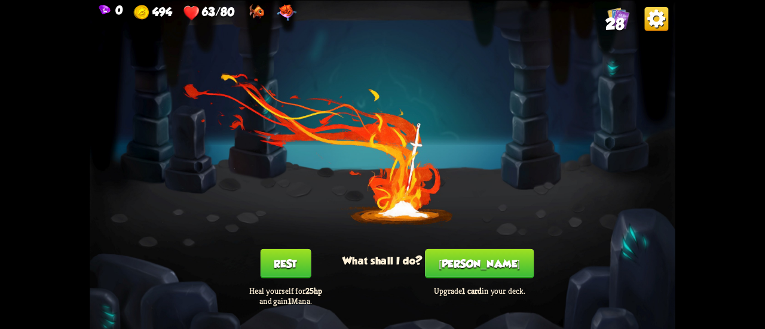
click at [469, 244] on div "You feel rested! What shall I do? Rest Heal yourself for 25hp and gain 1 Mana. …" at bounding box center [383, 164] width 586 height 329
click at [475, 256] on button "[PERSON_NAME]" at bounding box center [479, 264] width 109 height 30
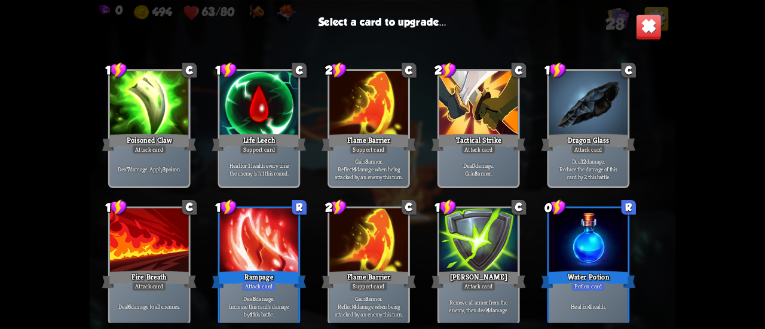
scroll to position [555, 0]
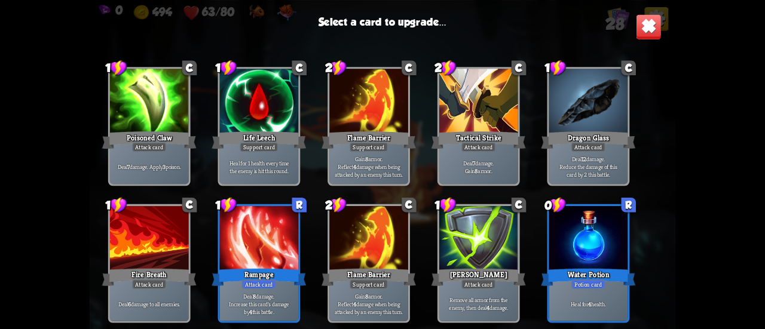
click at [282, 240] on div at bounding box center [259, 239] width 79 height 66
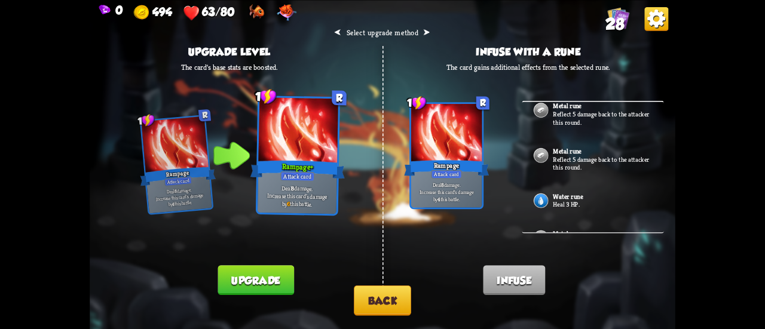
scroll to position [405, 0]
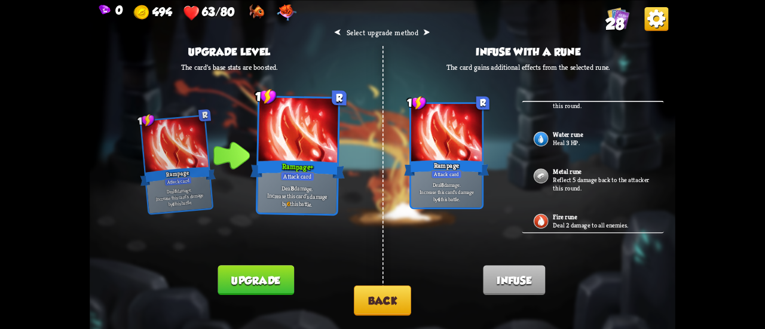
click at [386, 284] on div "⮜ Select upgrade method ⮞ Upgrade level The card's base stats are boosted. 1 R …" at bounding box center [383, 164] width 586 height 329
click at [387, 292] on button "Back" at bounding box center [382, 301] width 57 height 30
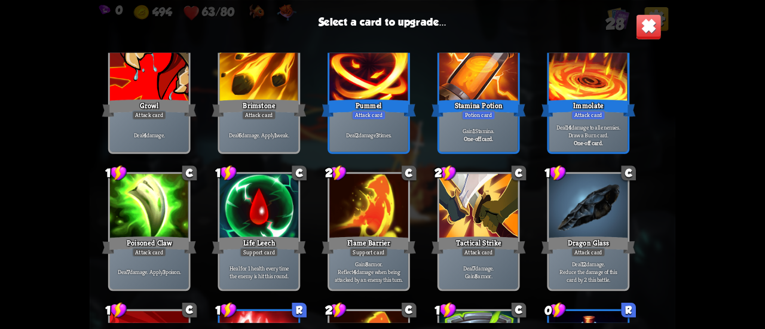
scroll to position [418, 0]
click at [472, 143] on div "Gain 1 Stamina. One-off card." at bounding box center [478, 134] width 79 height 34
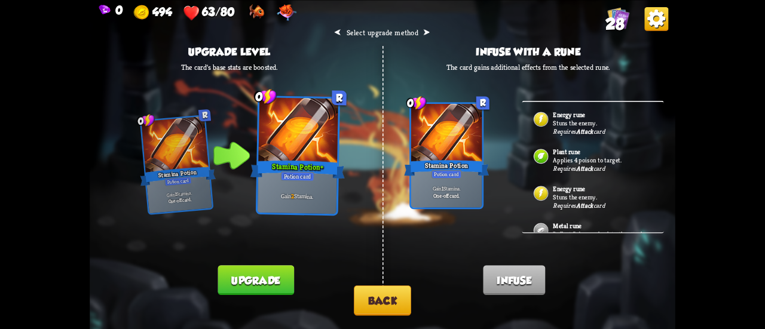
click at [388, 314] on button "Back" at bounding box center [382, 301] width 57 height 30
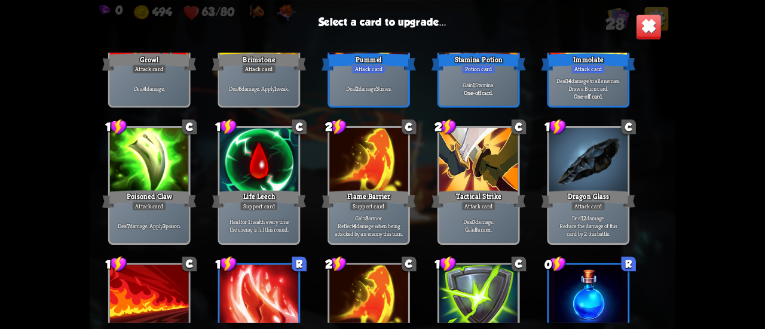
scroll to position [555, 0]
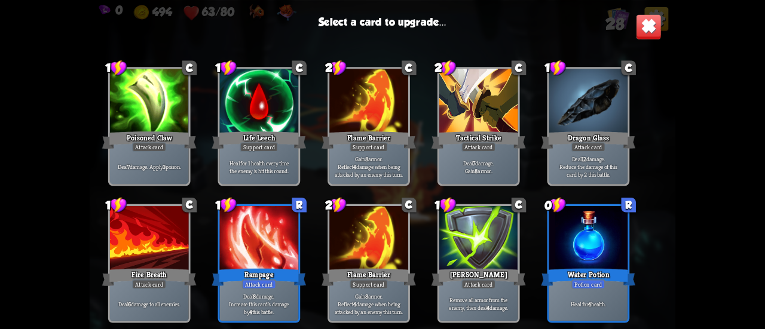
click at [571, 252] on div at bounding box center [588, 239] width 79 height 66
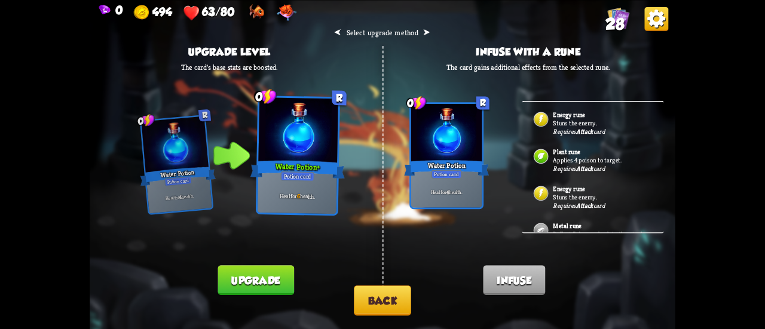
click at [369, 303] on button "Back" at bounding box center [382, 301] width 57 height 30
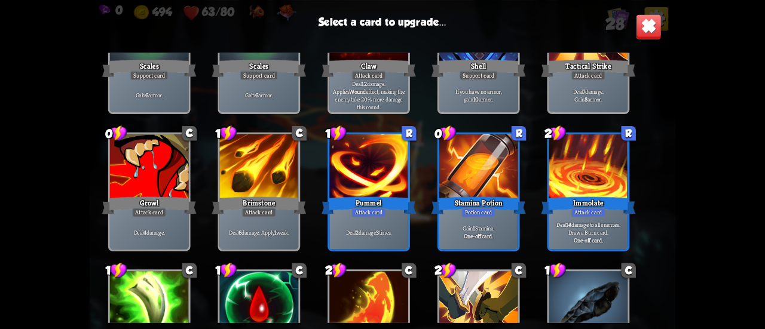
scroll to position [359, 0]
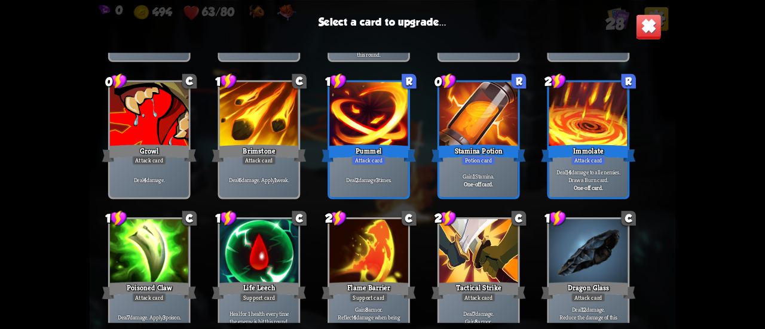
click at [408, 151] on div "Pummel" at bounding box center [369, 153] width 94 height 21
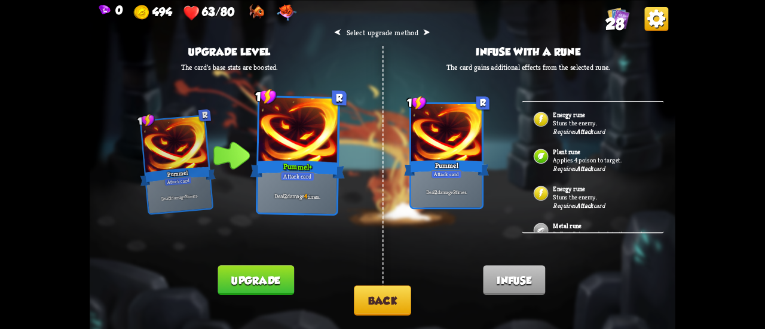
click at [570, 130] on div "Requires Attack card" at bounding box center [578, 131] width 51 height 8
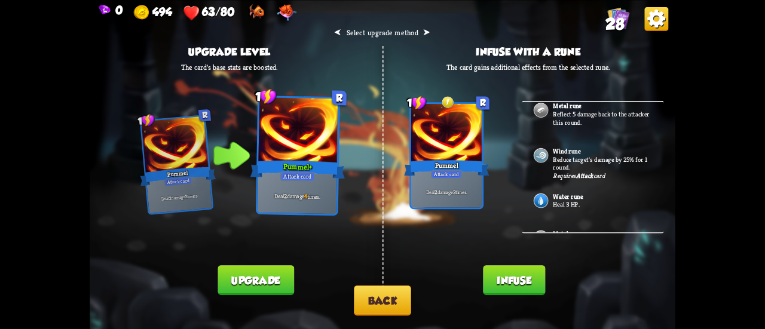
scroll to position [239, 0]
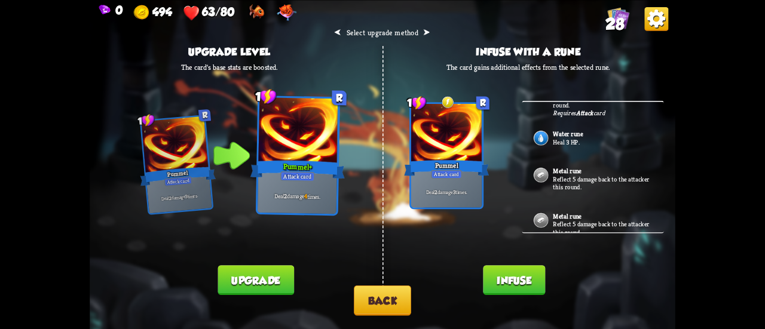
click at [388, 301] on button "Back" at bounding box center [382, 301] width 57 height 30
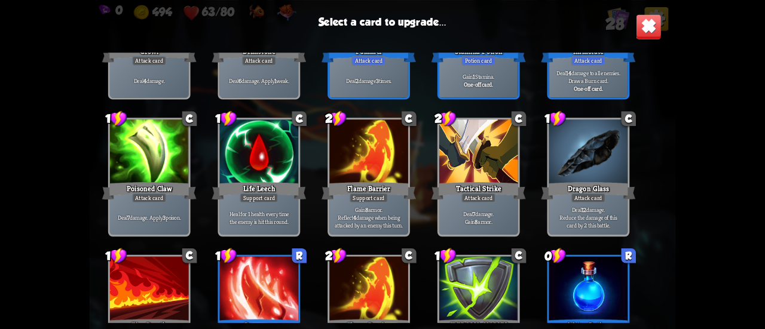
scroll to position [555, 0]
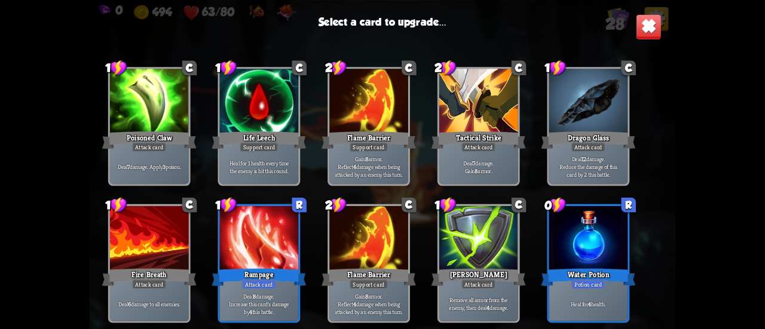
click at [550, 240] on div at bounding box center [588, 239] width 79 height 66
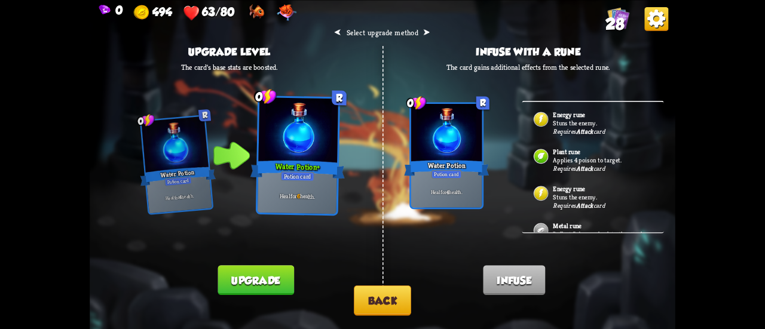
scroll to position [299, 0]
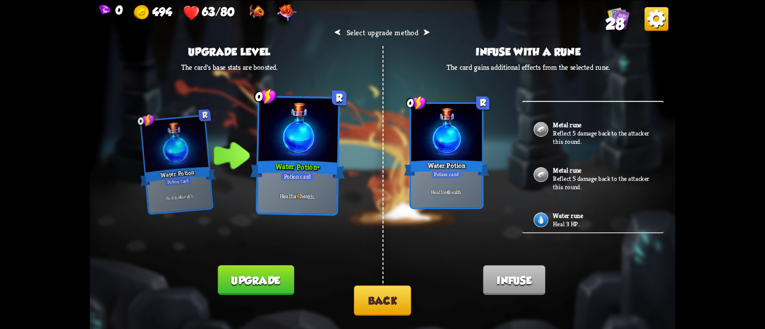
click at [577, 221] on p "Heal 3 HP." at bounding box center [602, 223] width 99 height 8
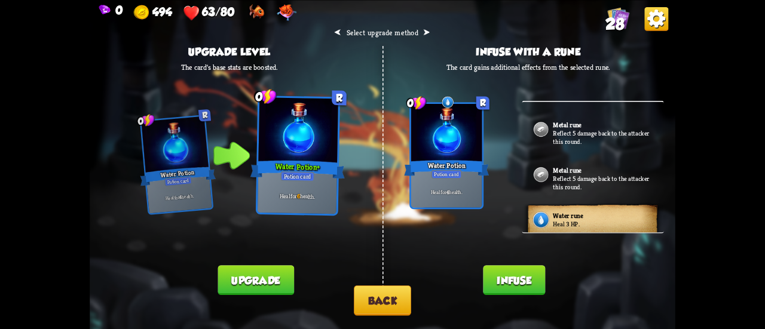
click at [506, 277] on button "Infuse" at bounding box center [514, 280] width 62 height 30
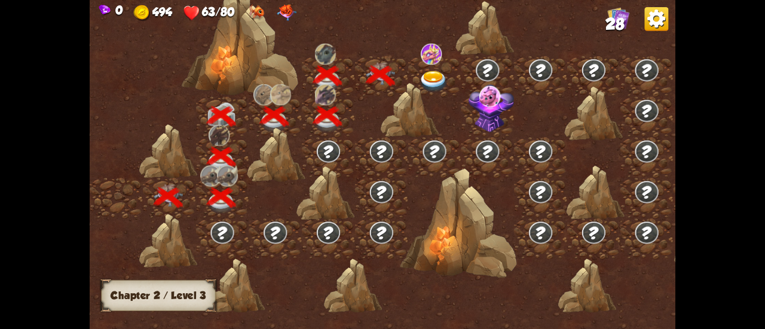
click at [434, 71] on img at bounding box center [433, 82] width 29 height 22
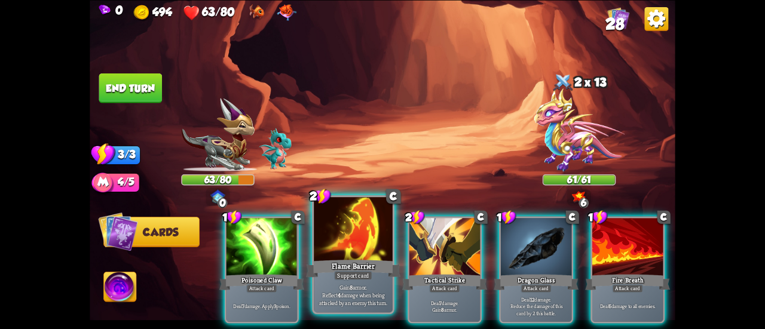
click at [351, 266] on div "Flame Barrier" at bounding box center [353, 268] width 94 height 21
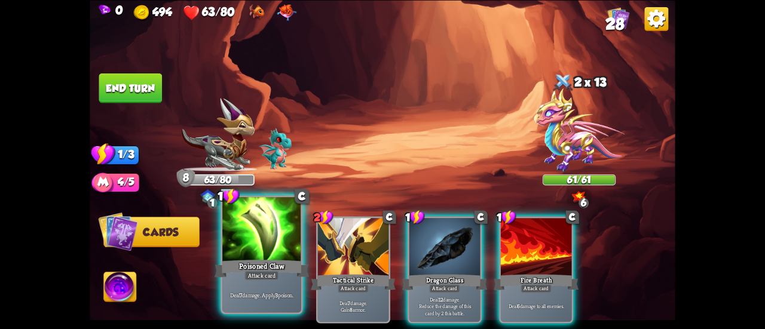
click at [255, 260] on div "Poisoned Claw" at bounding box center [262, 268] width 94 height 21
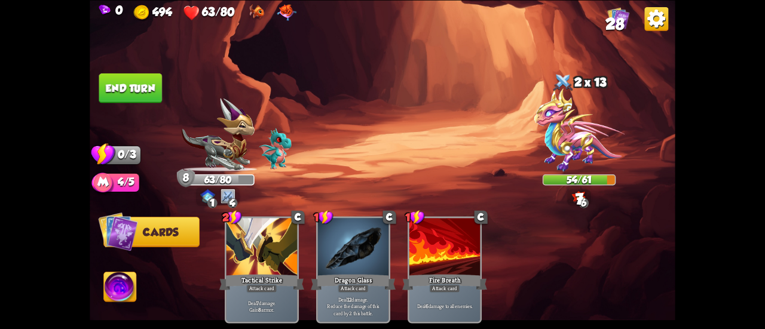
click at [134, 85] on button "End turn" at bounding box center [130, 88] width 63 height 30
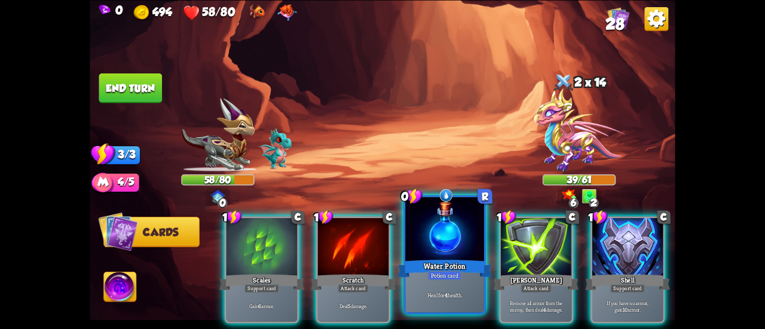
click at [434, 240] on div at bounding box center [444, 230] width 79 height 66
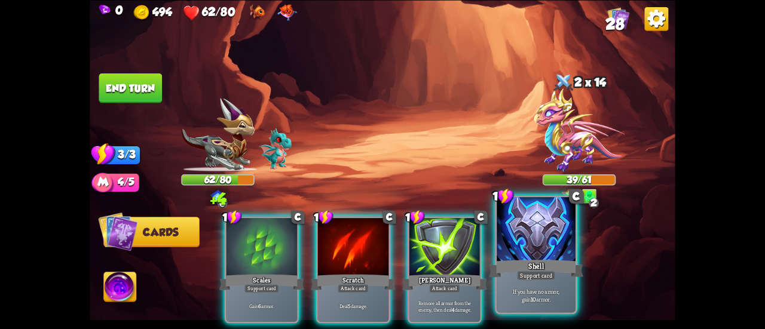
click at [526, 261] on div "Shell" at bounding box center [536, 268] width 94 height 21
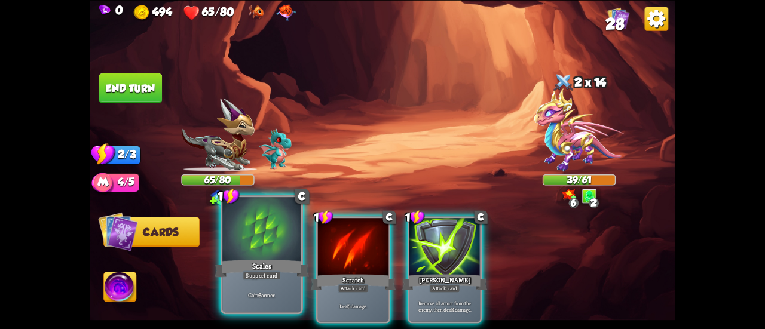
click at [252, 238] on div at bounding box center [261, 230] width 79 height 66
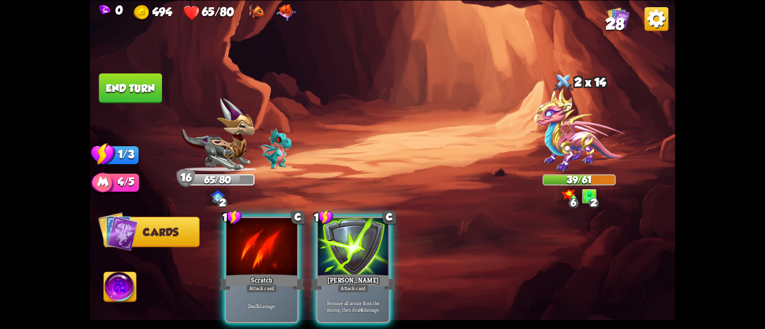
click at [258, 212] on div "1 C Scratch Attack card Deal 5 damage. 1 C [PERSON_NAME] Attack card Remove all…" at bounding box center [441, 256] width 469 height 146
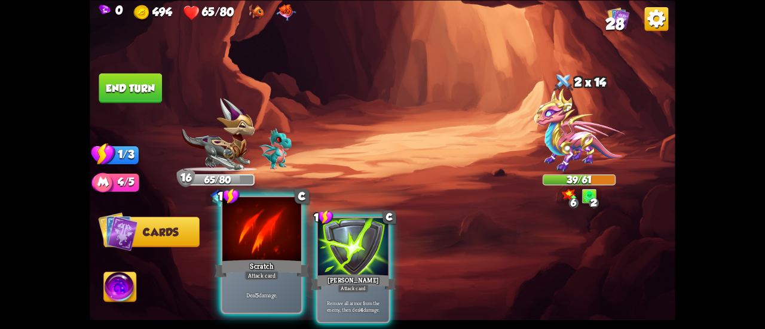
click at [261, 221] on div at bounding box center [261, 230] width 79 height 66
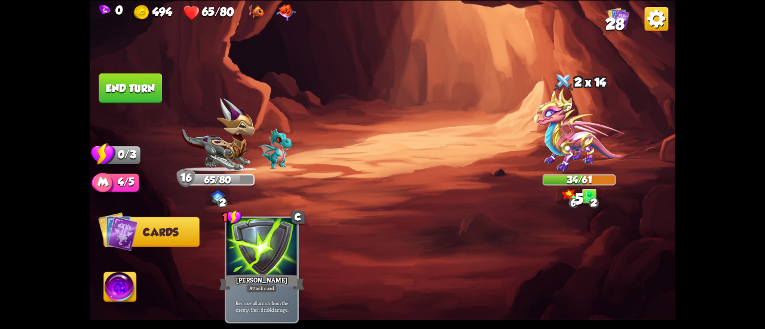
click at [121, 91] on button "End turn" at bounding box center [130, 88] width 63 height 30
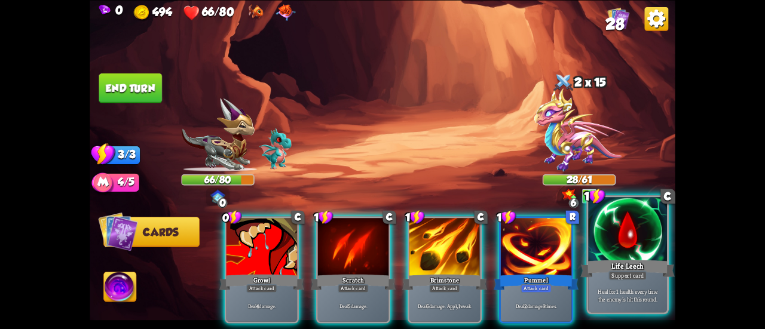
click at [625, 249] on div at bounding box center [627, 230] width 79 height 66
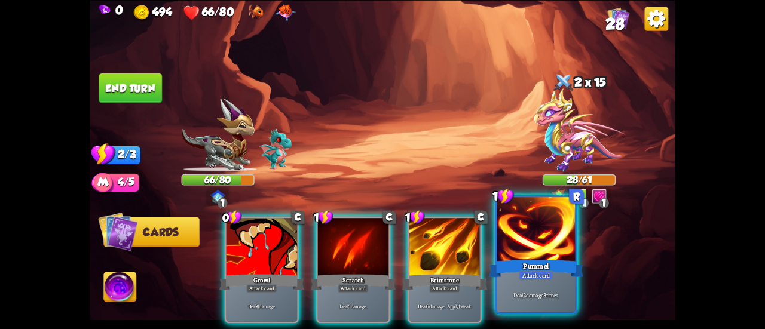
click at [554, 255] on div at bounding box center [536, 230] width 79 height 66
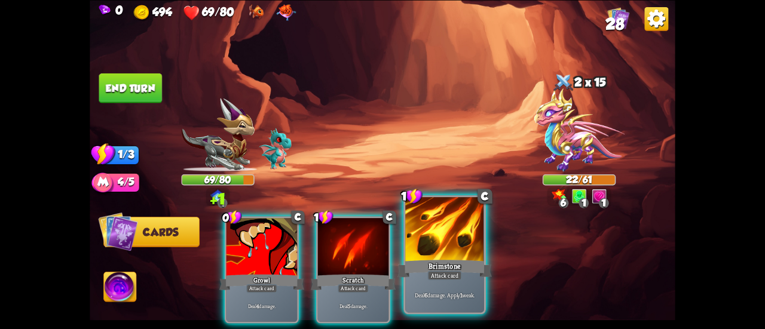
click at [412, 246] on div at bounding box center [444, 230] width 79 height 66
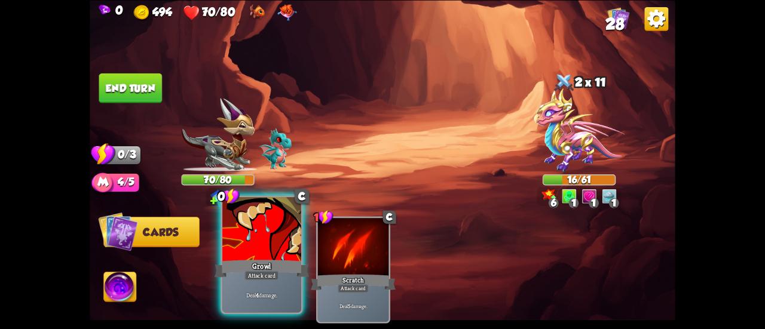
click at [250, 240] on div at bounding box center [261, 230] width 79 height 66
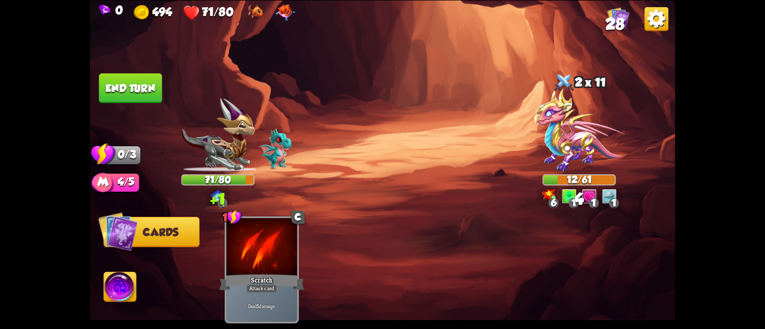
click at [132, 100] on button "End turn" at bounding box center [130, 88] width 63 height 30
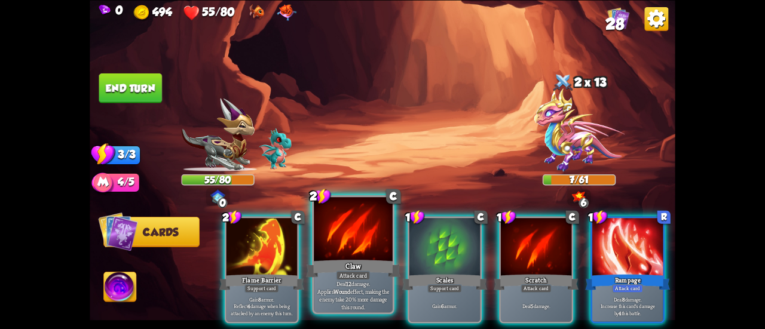
click at [334, 230] on div at bounding box center [353, 230] width 79 height 66
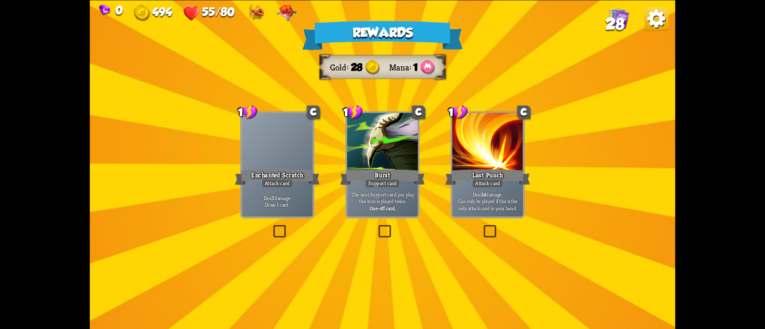
click at [407, 178] on div "Burst" at bounding box center [382, 176] width 85 height 19
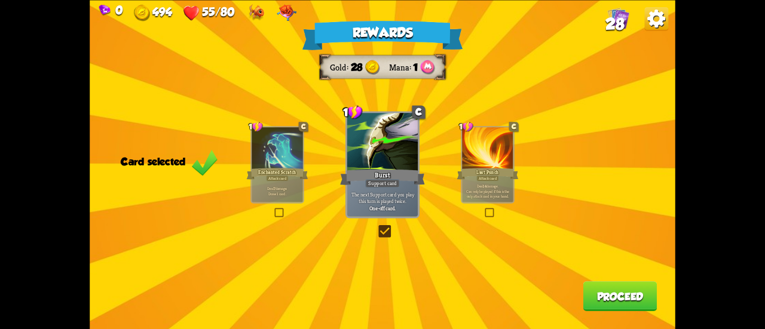
click at [613, 296] on button "Proceed" at bounding box center [620, 297] width 74 height 30
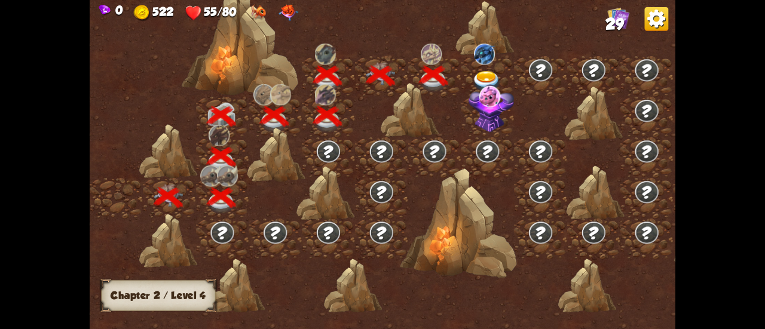
click at [489, 71] on img at bounding box center [486, 82] width 29 height 22
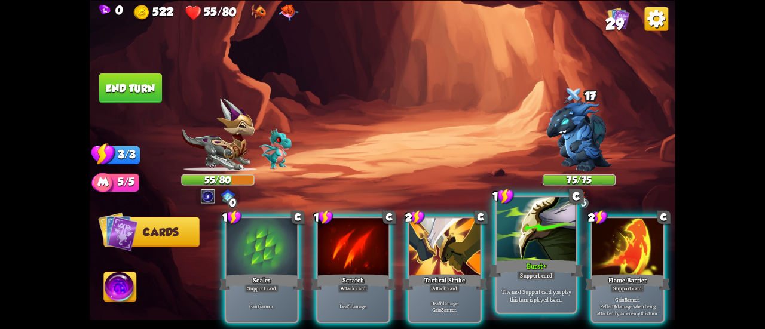
click at [527, 247] on div at bounding box center [536, 230] width 79 height 66
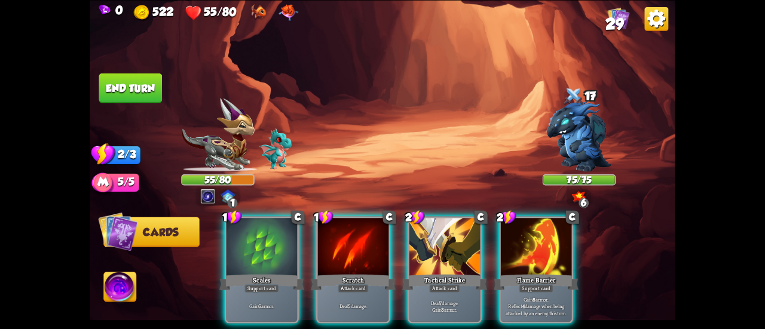
click at [527, 247] on div at bounding box center [536, 248] width 71 height 60
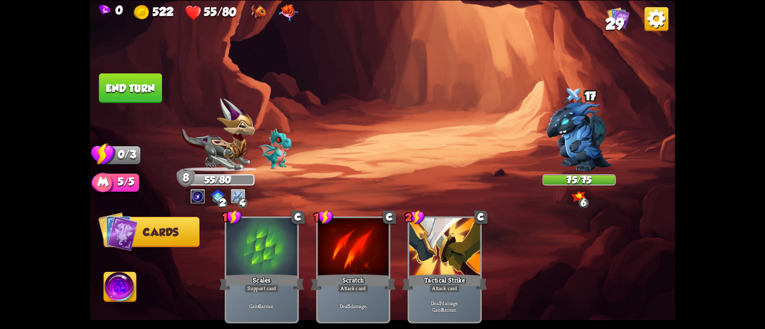
click at [132, 94] on button "End turn" at bounding box center [130, 88] width 63 height 30
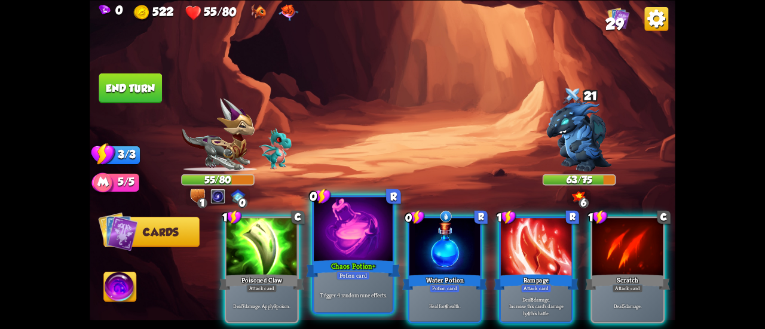
click at [353, 240] on div at bounding box center [353, 230] width 79 height 66
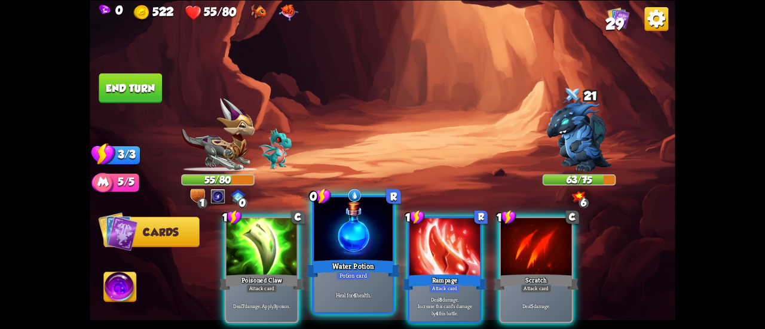
click at [374, 225] on div at bounding box center [353, 230] width 79 height 66
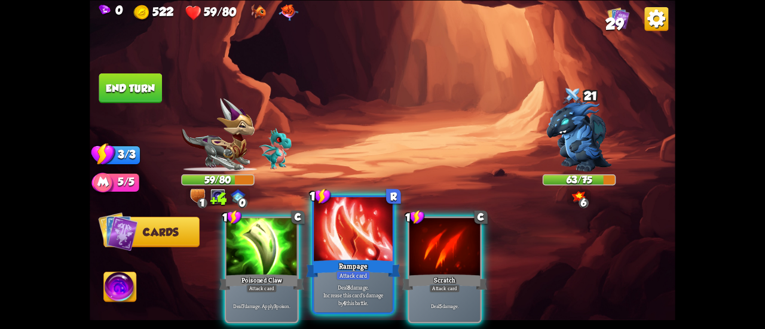
click at [366, 240] on div at bounding box center [353, 230] width 79 height 66
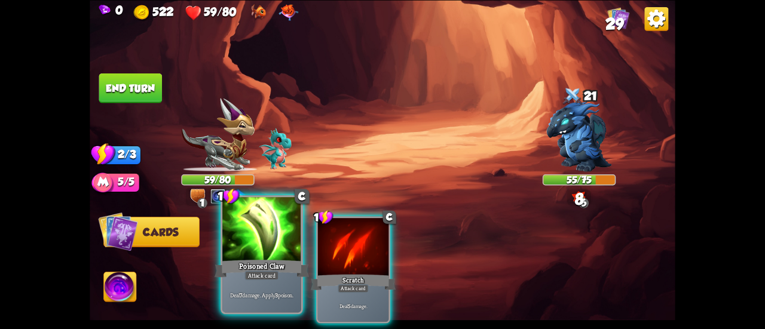
click at [268, 247] on div at bounding box center [261, 230] width 79 height 66
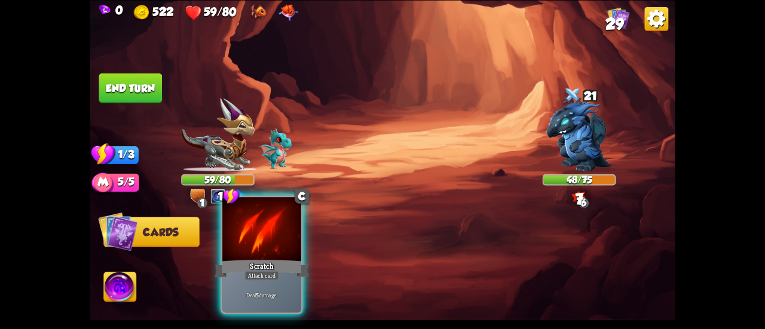
click at [259, 247] on div at bounding box center [261, 230] width 79 height 66
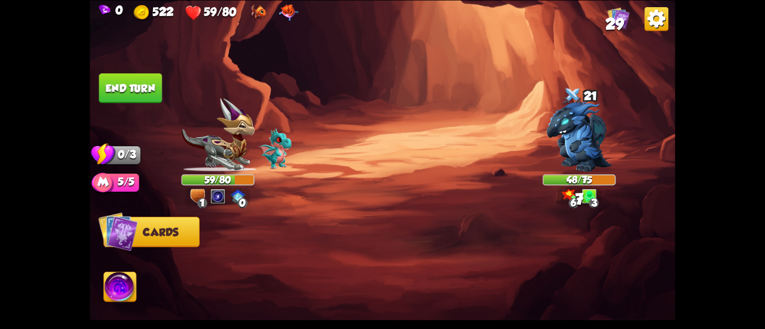
click at [157, 94] on button "End turn" at bounding box center [130, 88] width 63 height 30
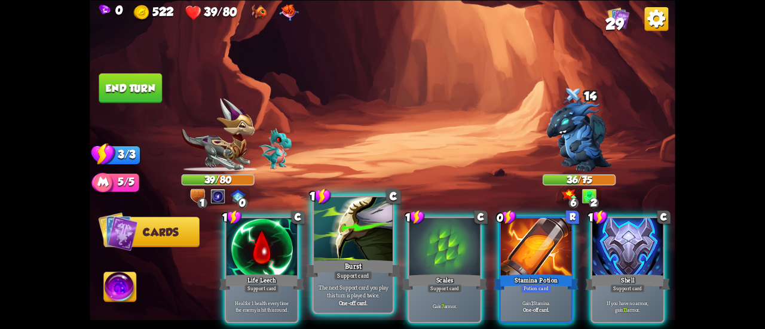
click at [319, 223] on div at bounding box center [353, 230] width 79 height 66
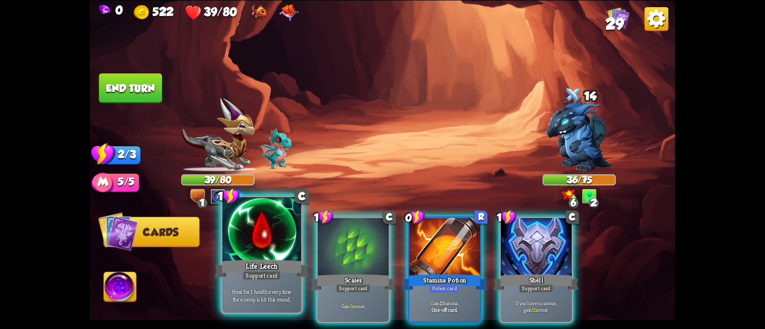
click at [268, 229] on div at bounding box center [261, 230] width 79 height 66
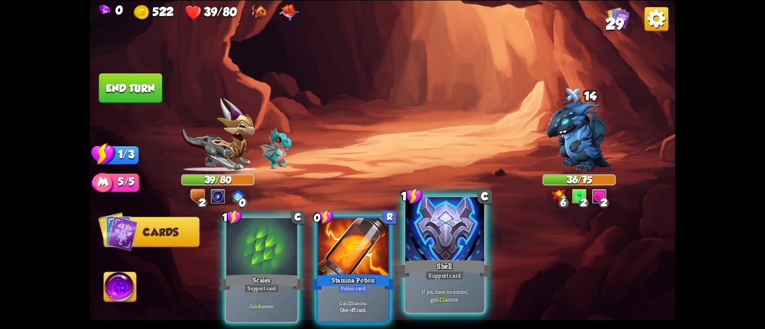
click at [437, 249] on div at bounding box center [444, 230] width 79 height 66
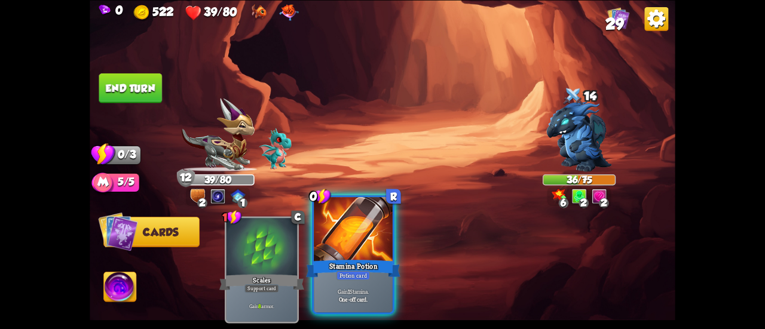
click at [339, 258] on div at bounding box center [353, 230] width 79 height 66
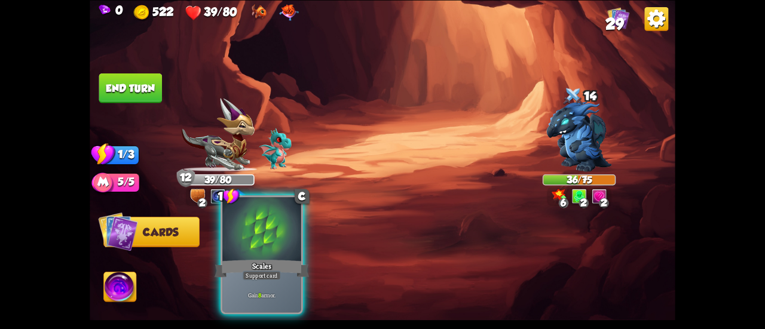
click at [295, 253] on div at bounding box center [261, 230] width 79 height 66
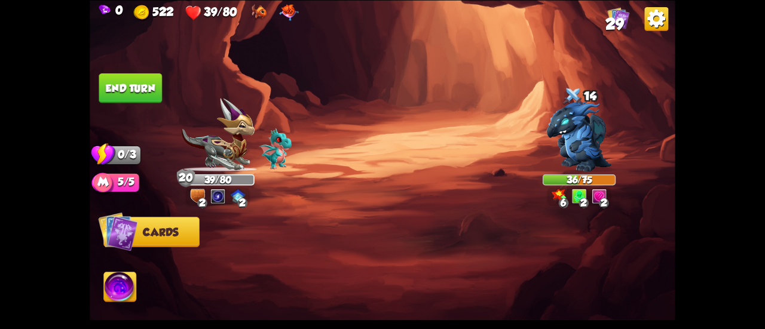
click at [130, 75] on button "End turn" at bounding box center [130, 88] width 63 height 30
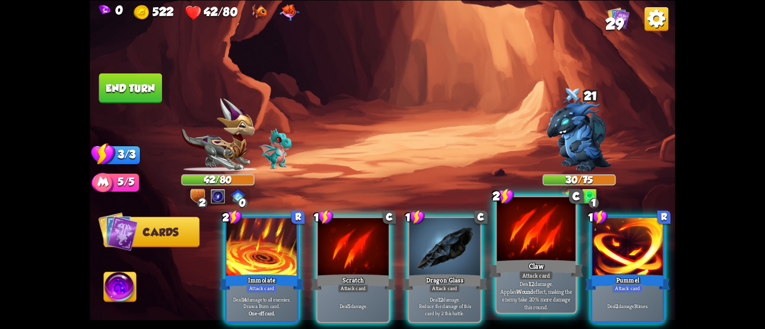
click at [521, 251] on div at bounding box center [536, 230] width 79 height 66
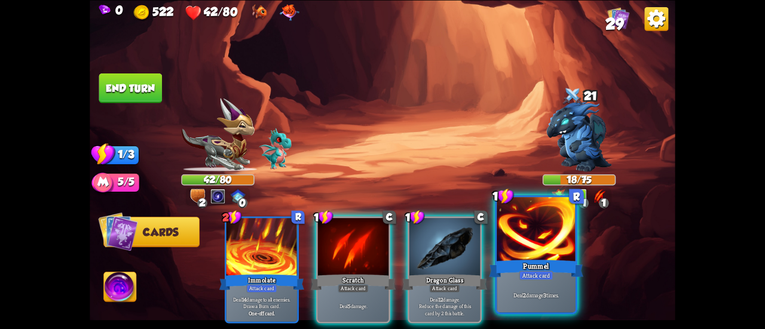
click at [538, 222] on div at bounding box center [536, 230] width 79 height 66
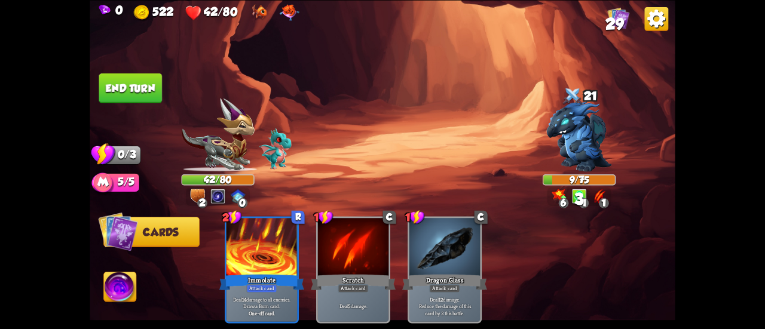
click at [160, 82] on button "End turn" at bounding box center [130, 88] width 63 height 30
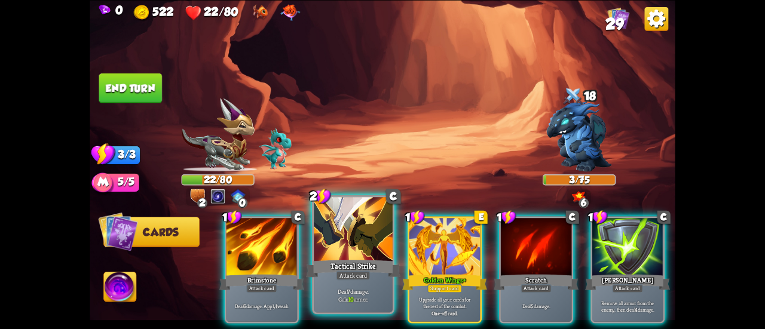
click at [342, 222] on div at bounding box center [353, 230] width 79 height 66
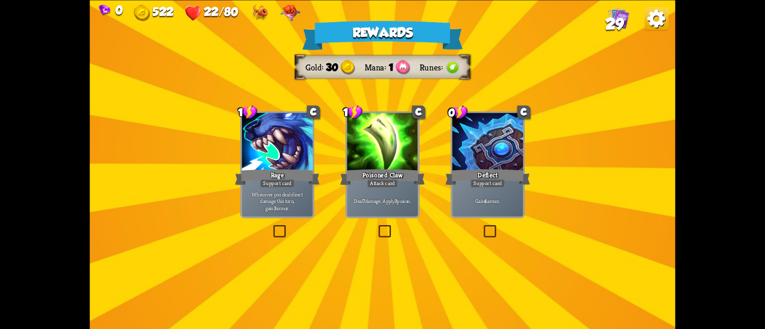
drag, startPoint x: 378, startPoint y: 148, endPoint x: 480, endPoint y: 148, distance: 101.6
click at [528, 164] on div "Rewards Gold 30 Mana 1 Runes Select a card 1 C Rage Support card Whenever you d…" at bounding box center [383, 164] width 586 height 329
click at [480, 148] on div at bounding box center [487, 143] width 71 height 60
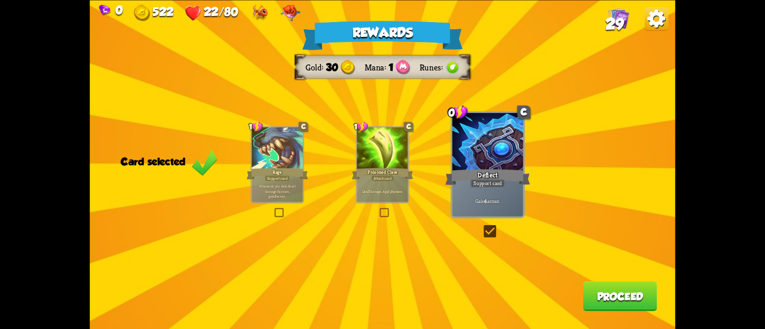
click at [586, 285] on button "Proceed" at bounding box center [620, 297] width 74 height 30
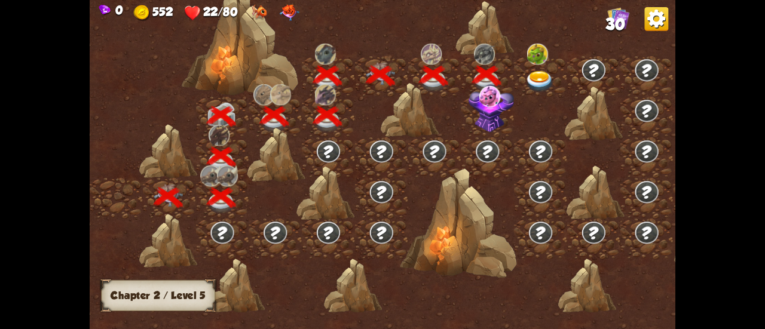
click at [492, 111] on img at bounding box center [492, 108] width 46 height 48
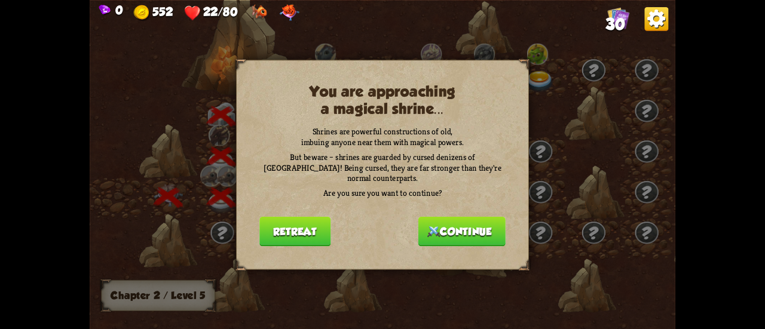
click at [308, 225] on button "Retreat" at bounding box center [294, 231] width 71 height 30
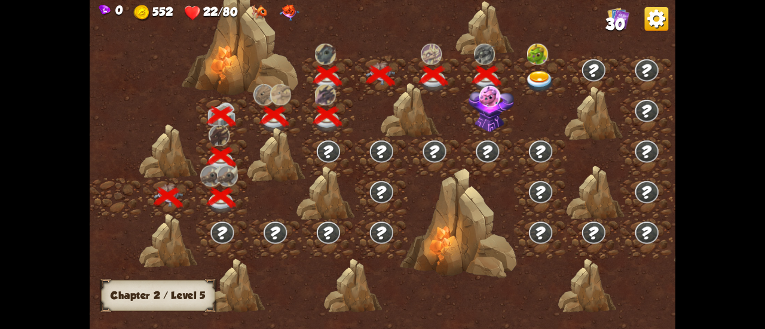
click at [533, 74] on img at bounding box center [539, 82] width 29 height 22
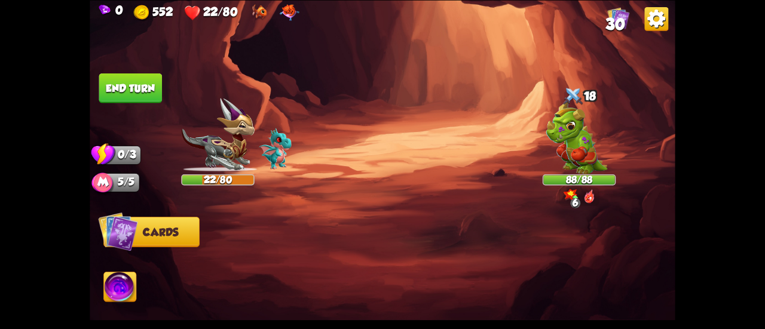
drag, startPoint x: 136, startPoint y: 303, endPoint x: 120, endPoint y: 295, distance: 18.2
click at [136, 302] on img at bounding box center [383, 164] width 586 height 329
click at [120, 295] on img at bounding box center [120, 288] width 32 height 33
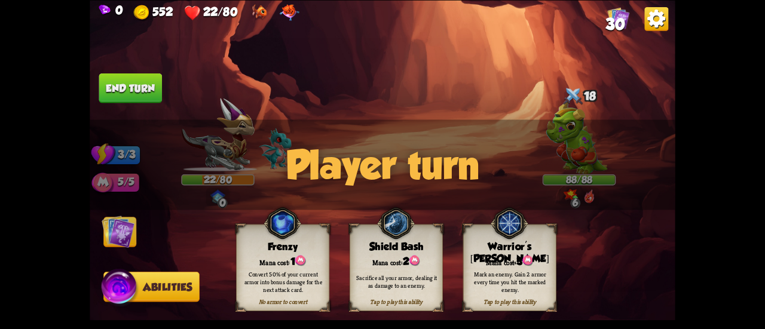
drag, startPoint x: 486, startPoint y: 246, endPoint x: 317, endPoint y: 238, distance: 169.3
click at [486, 246] on div "Warrior's [PERSON_NAME]" at bounding box center [509, 253] width 93 height 25
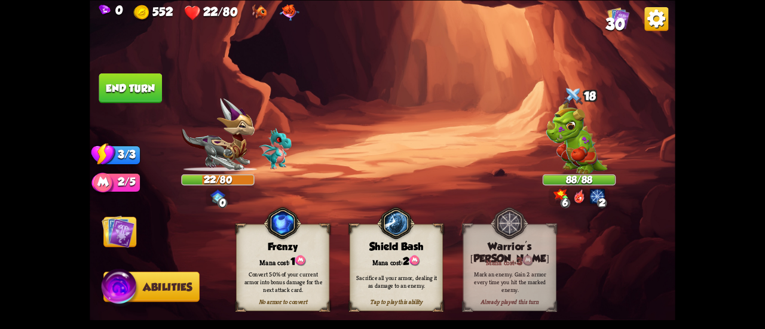
click at [127, 222] on img at bounding box center [118, 231] width 33 height 33
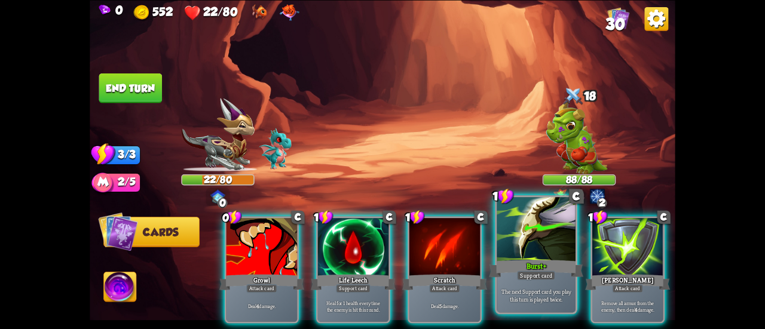
click at [520, 252] on div at bounding box center [536, 230] width 79 height 66
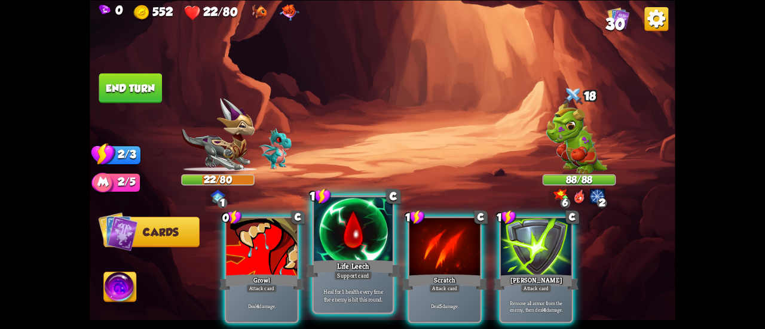
click at [352, 248] on div at bounding box center [353, 230] width 79 height 66
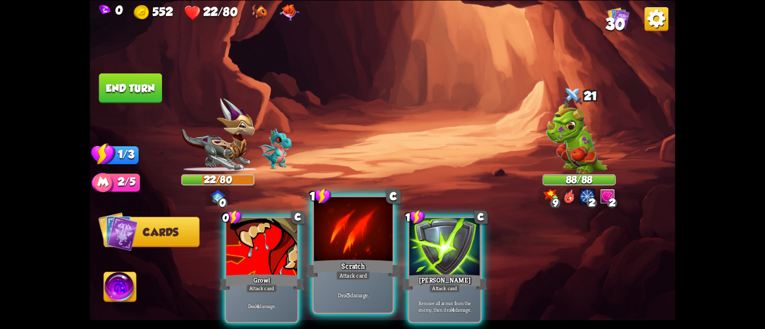
click at [348, 246] on div at bounding box center [353, 230] width 79 height 66
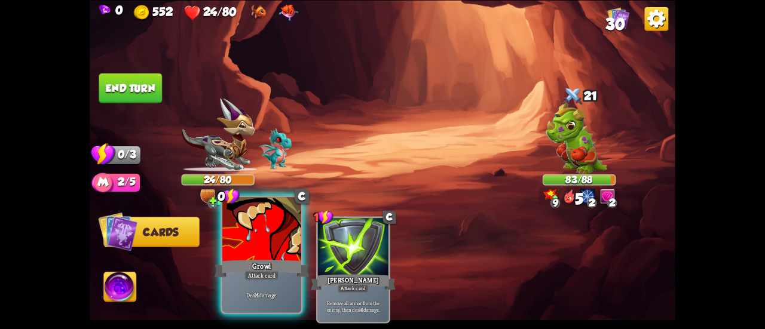
click at [241, 241] on div at bounding box center [261, 230] width 79 height 66
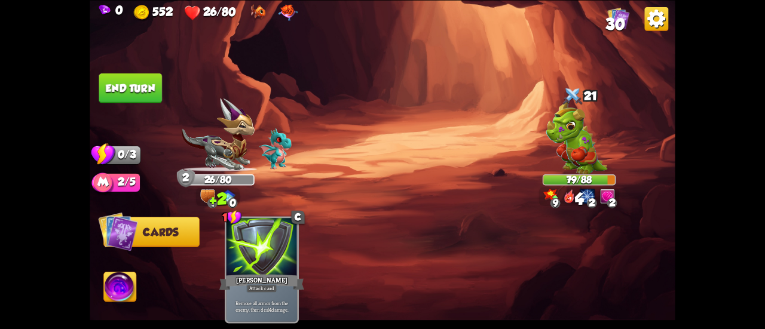
click at [129, 86] on button "End turn" at bounding box center [130, 88] width 63 height 30
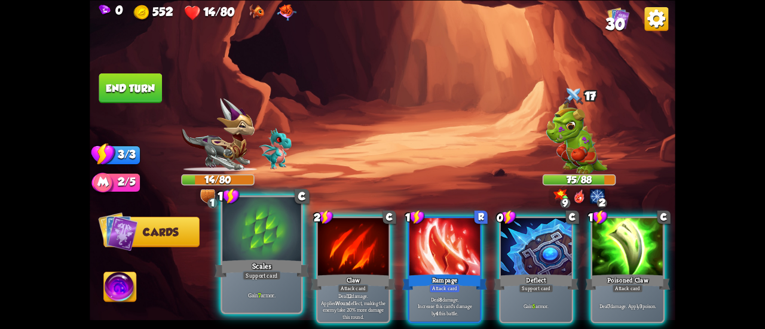
click at [273, 240] on div at bounding box center [261, 230] width 79 height 66
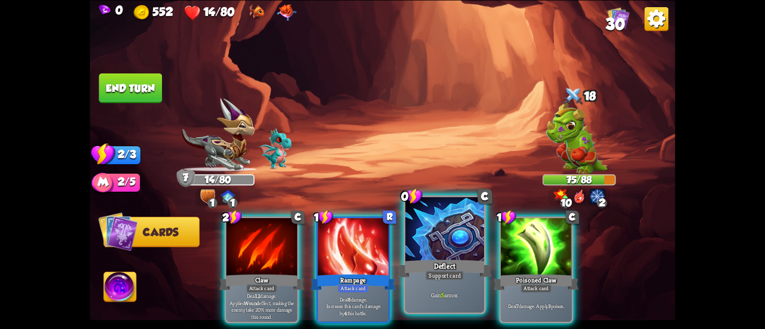
click at [422, 255] on div at bounding box center [444, 230] width 79 height 66
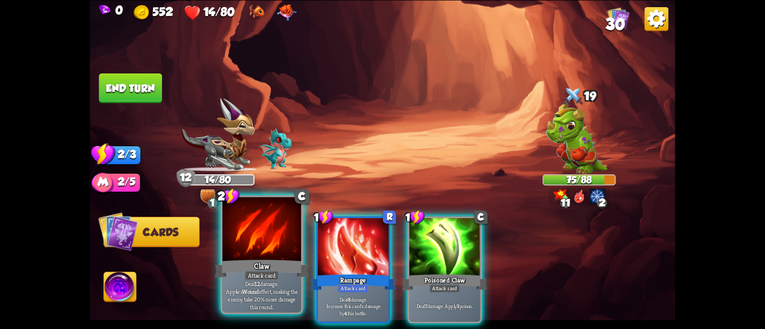
click at [271, 249] on div at bounding box center [261, 230] width 79 height 66
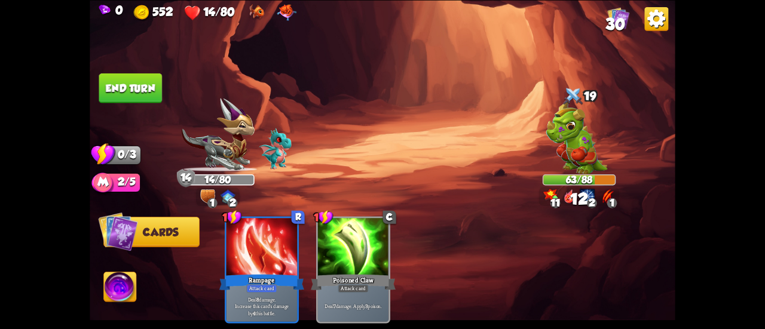
click at [159, 82] on button "End turn" at bounding box center [130, 88] width 63 height 30
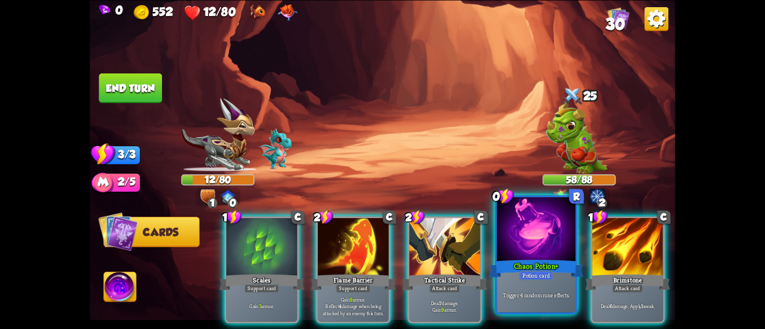
click at [527, 253] on div at bounding box center [536, 230] width 79 height 66
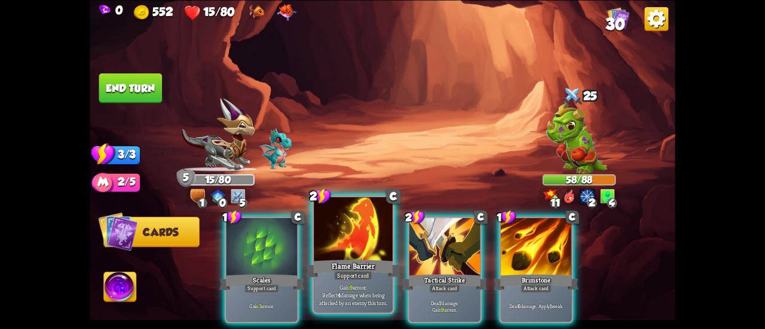
click at [333, 232] on div at bounding box center [353, 230] width 79 height 66
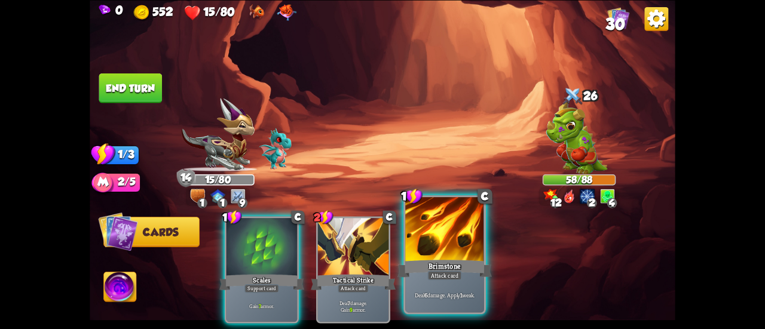
click at [428, 249] on div at bounding box center [444, 230] width 79 height 66
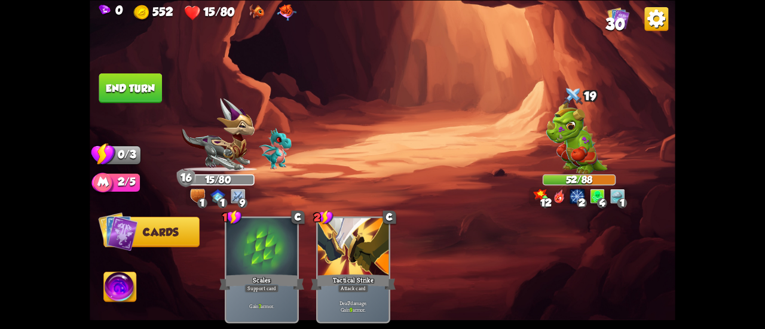
click at [139, 92] on button "End turn" at bounding box center [130, 88] width 63 height 30
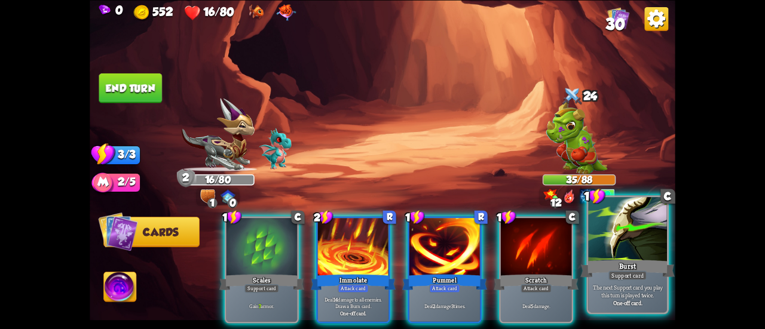
click at [617, 256] on div at bounding box center [627, 230] width 79 height 66
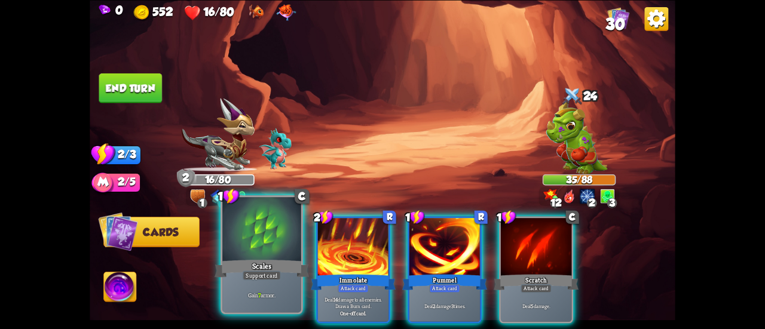
click at [279, 250] on div at bounding box center [261, 230] width 79 height 66
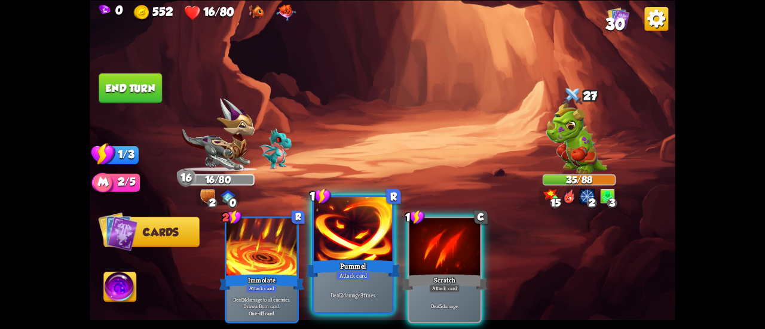
click at [353, 228] on div at bounding box center [353, 230] width 79 height 66
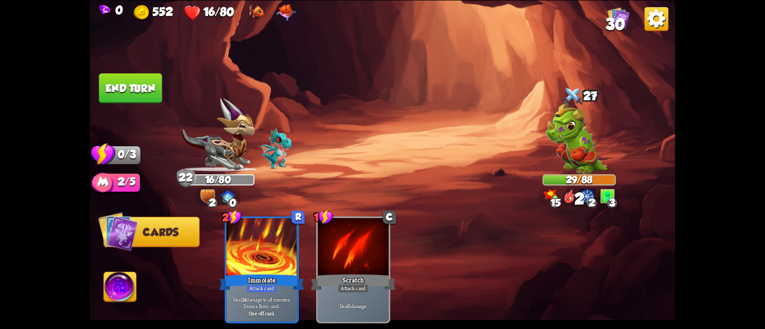
click at [135, 85] on button "End turn" at bounding box center [130, 88] width 63 height 30
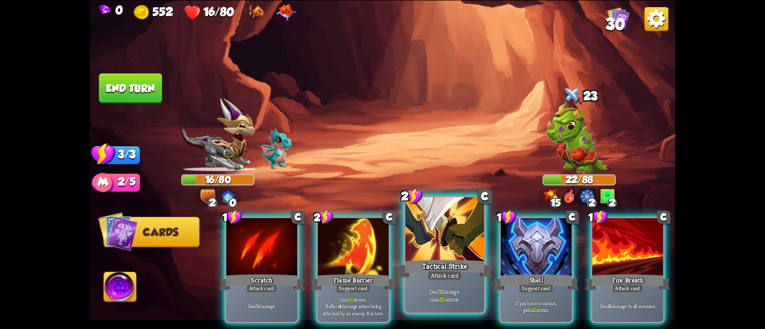
click at [441, 230] on div at bounding box center [444, 230] width 79 height 66
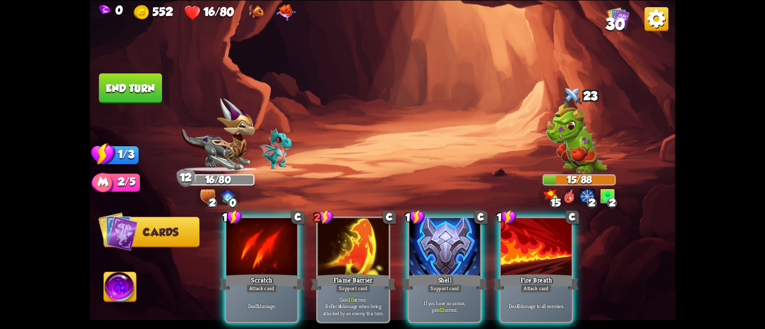
click at [115, 283] on img at bounding box center [120, 288] width 32 height 33
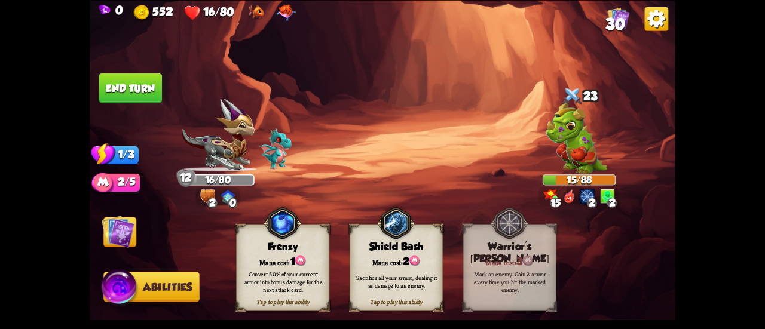
click at [380, 249] on div "Shield Bash" at bounding box center [396, 247] width 93 height 12
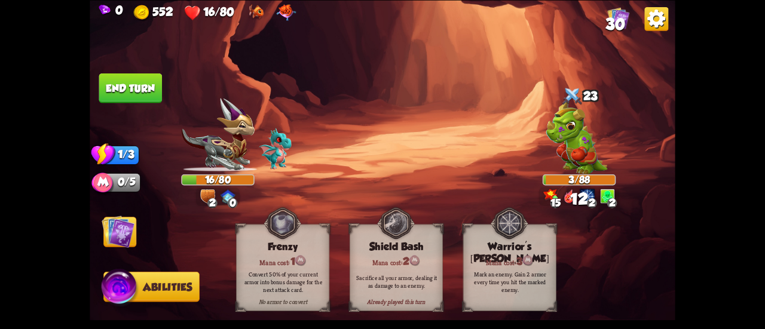
click at [138, 85] on button "End turn" at bounding box center [130, 88] width 63 height 30
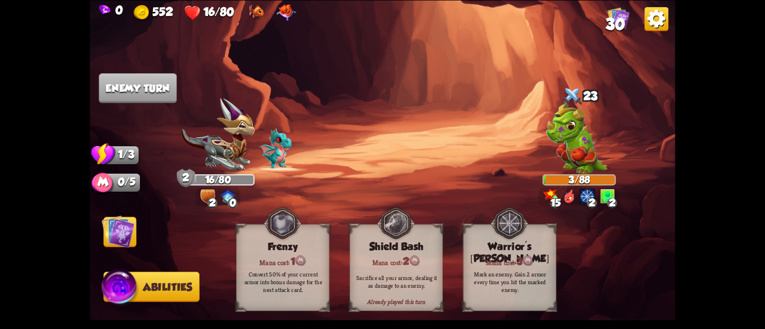
click at [117, 215] on img at bounding box center [383, 164] width 586 height 329
click at [118, 222] on img at bounding box center [118, 231] width 33 height 33
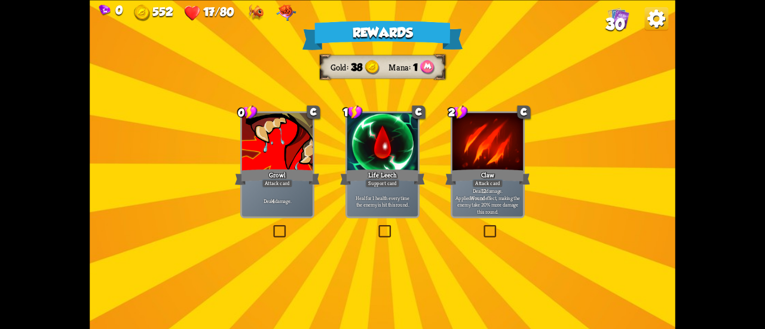
click at [270, 163] on div at bounding box center [277, 143] width 71 height 60
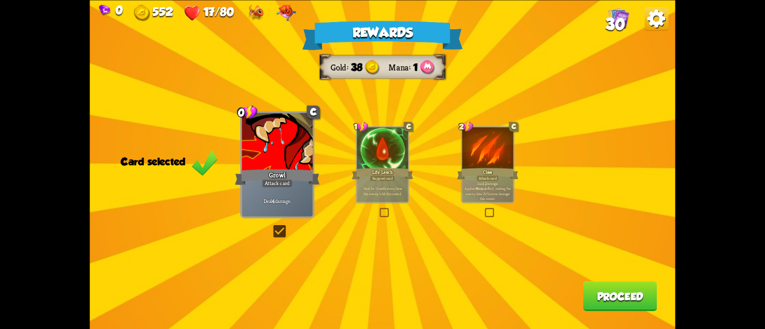
click at [606, 304] on button "Proceed" at bounding box center [620, 297] width 74 height 30
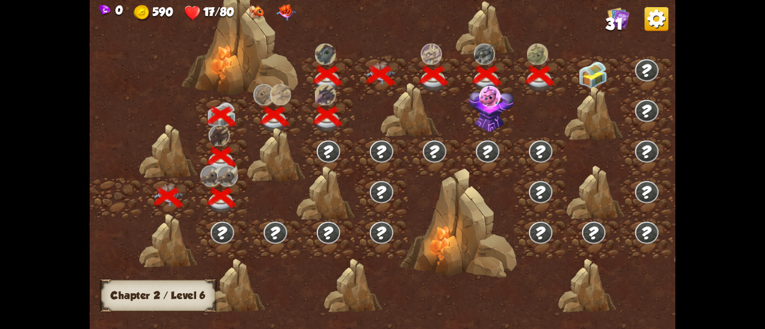
click at [579, 71] on img at bounding box center [593, 75] width 29 height 27
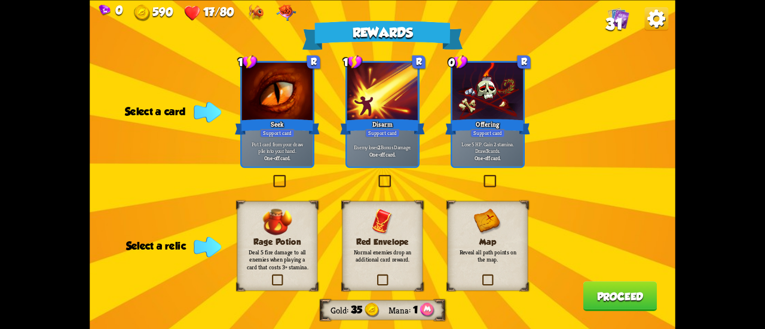
click at [474, 264] on div "Map Reveal all path points on the map." at bounding box center [488, 246] width 81 height 90
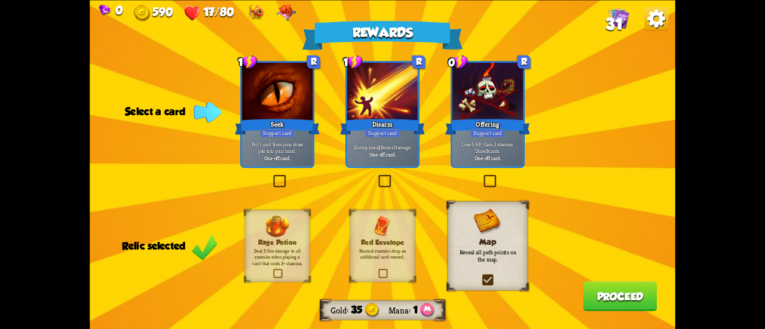
click at [402, 160] on div "Enemy loses 2 Bonus Damage. One-off card." at bounding box center [382, 150] width 71 height 31
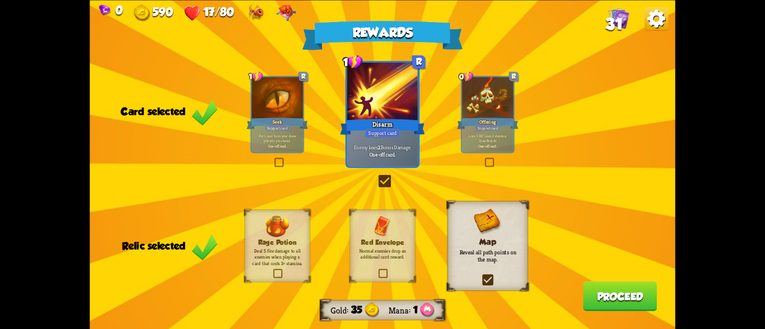
click at [377, 144] on p "Enemy loses 2 Bonus Damage." at bounding box center [383, 147] width 68 height 7
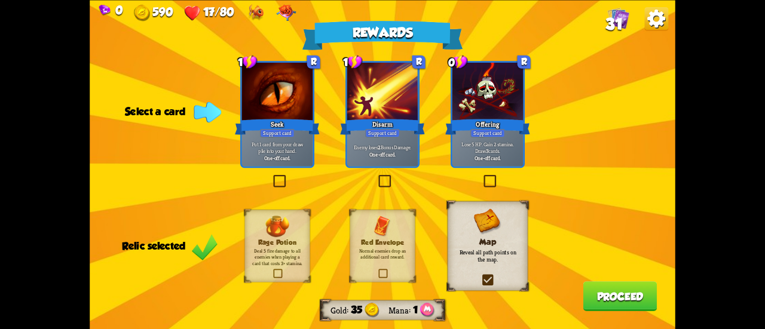
click at [307, 157] on div "One-off card." at bounding box center [278, 157] width 68 height 7
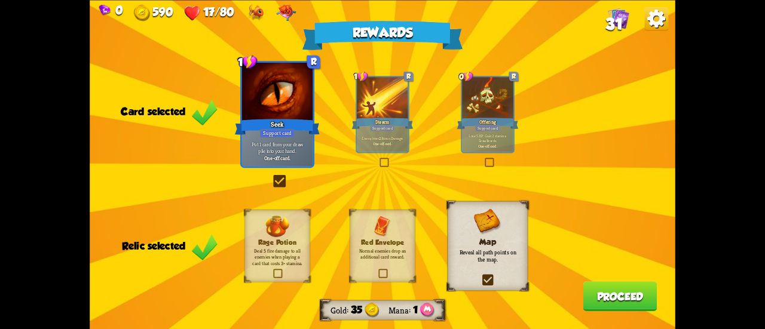
click at [614, 304] on button "Proceed" at bounding box center [620, 297] width 74 height 30
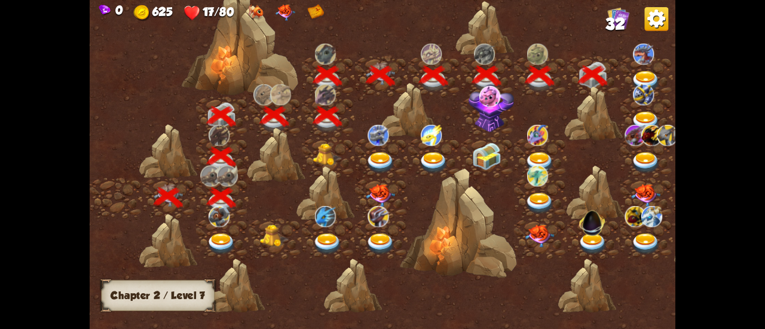
click at [640, 77] on img at bounding box center [645, 82] width 29 height 22
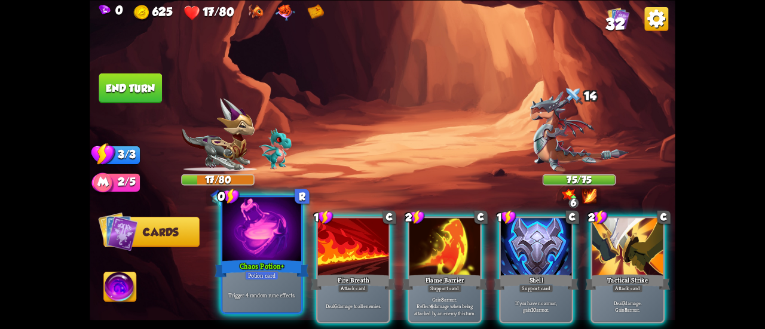
click at [272, 256] on div at bounding box center [261, 230] width 79 height 66
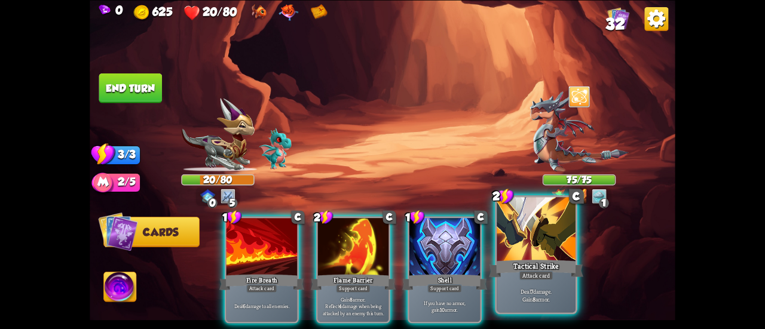
click at [519, 224] on div at bounding box center [536, 230] width 79 height 66
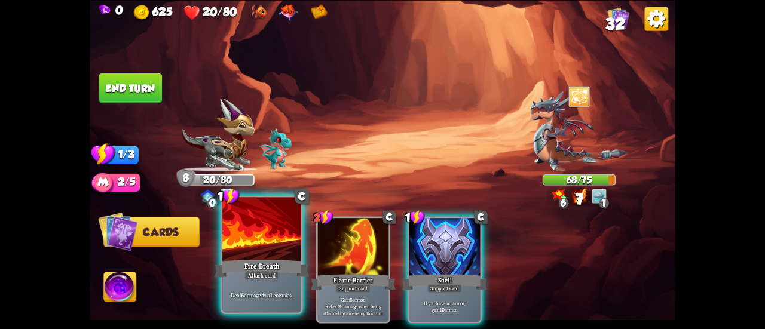
click at [263, 242] on div at bounding box center [261, 230] width 79 height 66
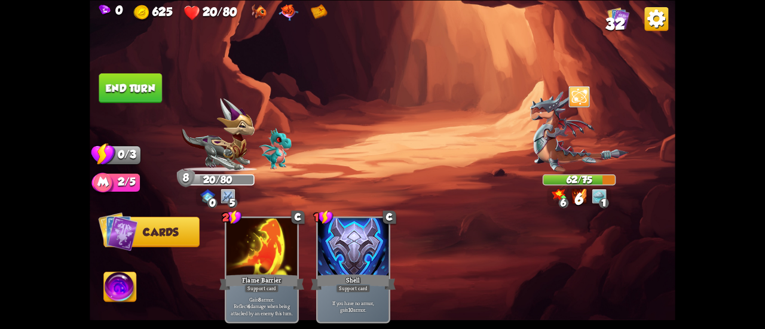
click at [118, 75] on button "End turn" at bounding box center [130, 88] width 63 height 30
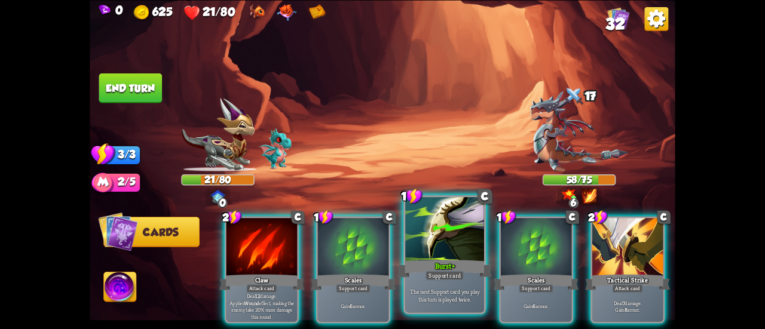
click at [466, 224] on div at bounding box center [444, 230] width 79 height 66
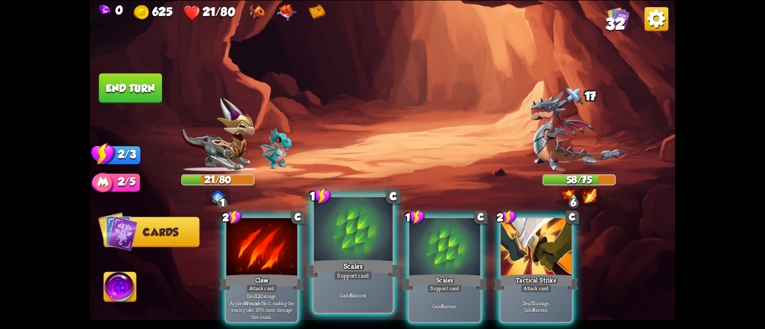
click at [378, 243] on div "2 C Claw Attack card Deal 12 damage. Applies Wound effect, making the enemy tak…" at bounding box center [441, 256] width 469 height 146
click at [365, 243] on div at bounding box center [353, 230] width 79 height 66
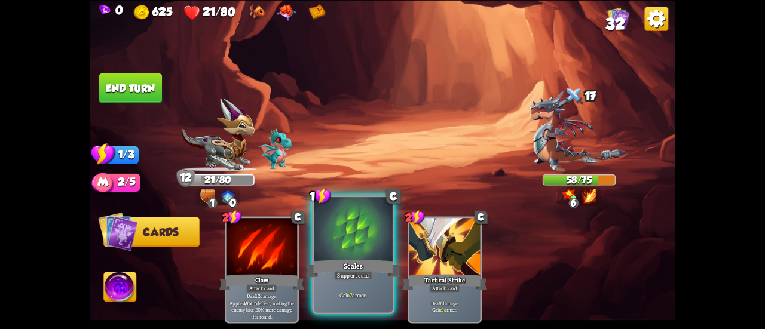
click at [347, 250] on div at bounding box center [353, 230] width 79 height 66
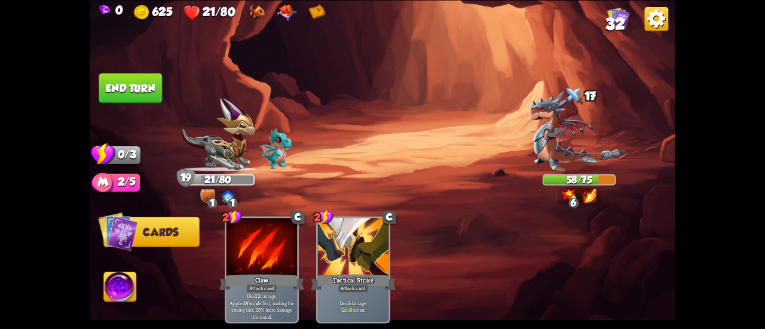
click at [136, 85] on button "End turn" at bounding box center [130, 88] width 63 height 30
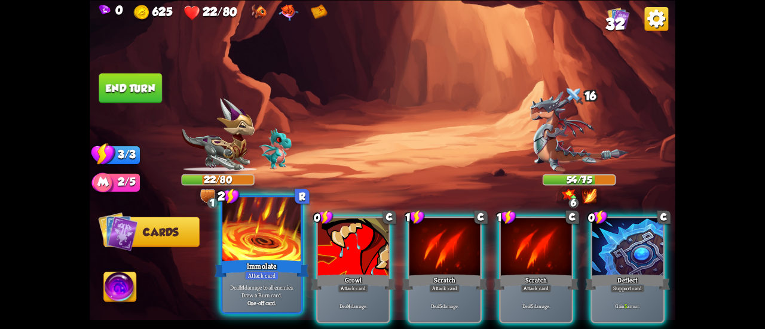
click at [271, 267] on div "Immolate" at bounding box center [262, 268] width 94 height 21
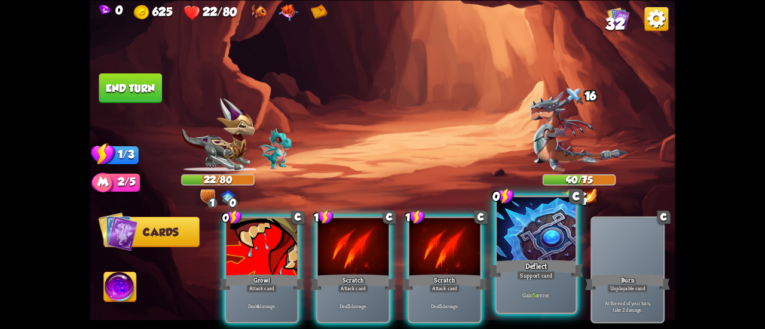
click at [507, 240] on div at bounding box center [536, 230] width 79 height 66
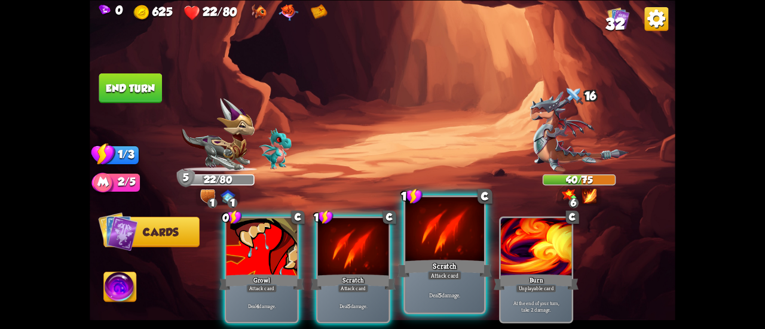
click at [409, 236] on div at bounding box center [444, 230] width 79 height 66
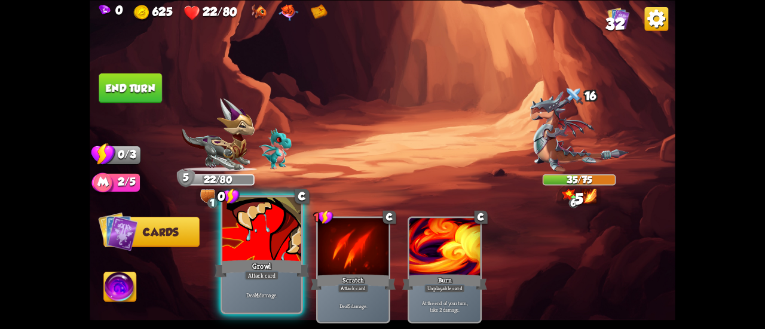
click at [267, 222] on div at bounding box center [261, 230] width 79 height 66
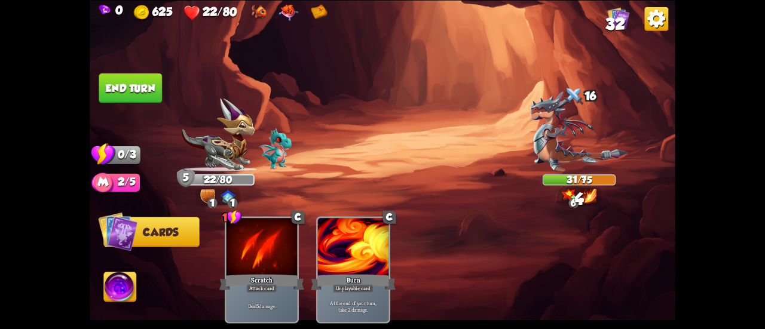
click at [142, 87] on button "End turn" at bounding box center [130, 88] width 63 height 30
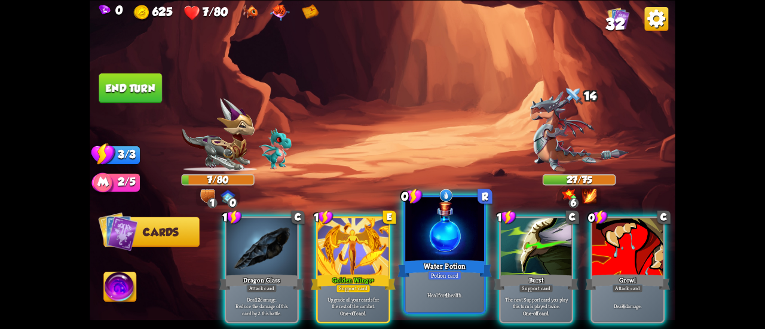
click at [423, 231] on div at bounding box center [444, 230] width 79 height 66
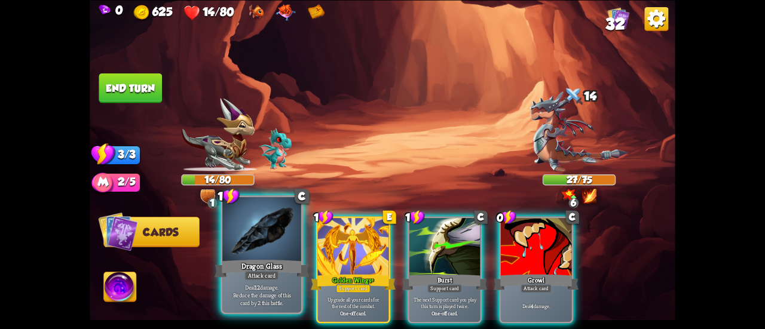
click at [247, 240] on div at bounding box center [261, 230] width 79 height 66
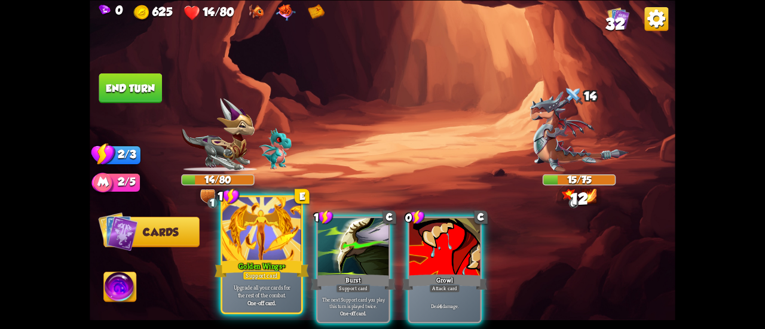
click at [253, 251] on div at bounding box center [261, 230] width 79 height 66
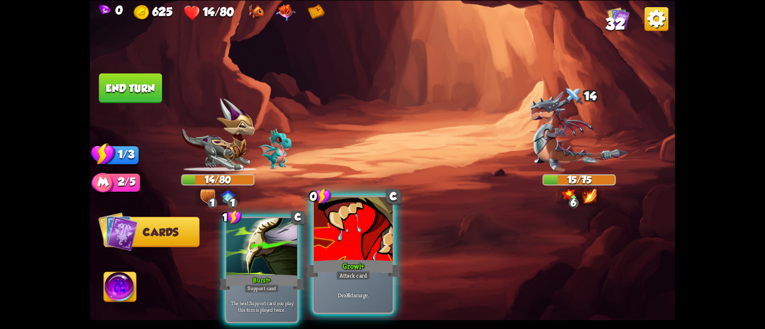
click at [357, 241] on div at bounding box center [353, 230] width 79 height 66
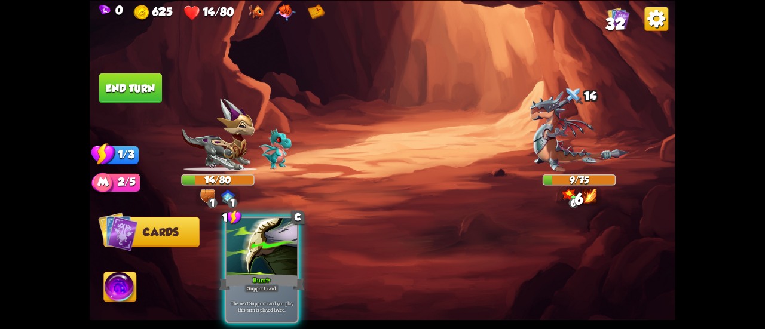
click at [139, 286] on span "Abilities" at bounding box center [128, 288] width 49 height 12
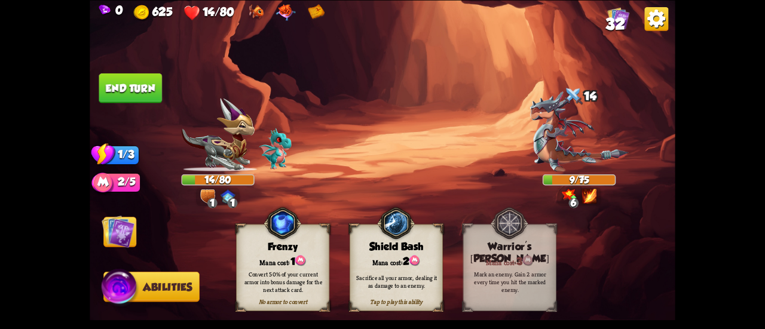
click at [134, 91] on button "End turn" at bounding box center [130, 88] width 63 height 30
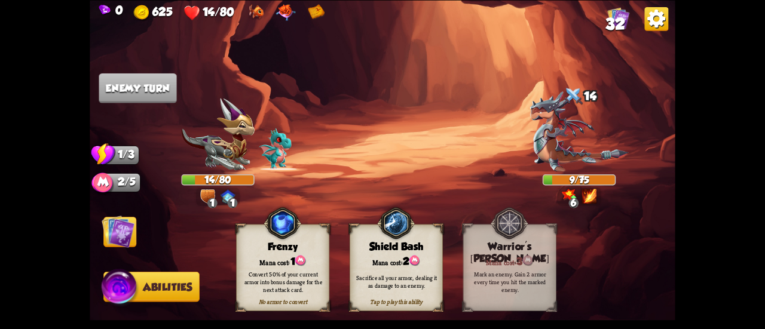
click at [120, 211] on img at bounding box center [383, 164] width 586 height 329
click at [122, 226] on img at bounding box center [118, 231] width 33 height 33
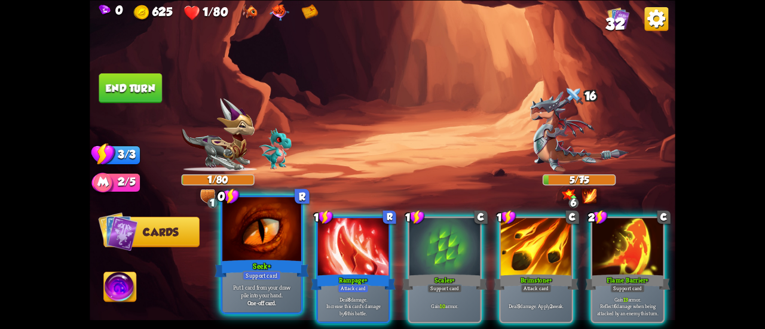
click at [238, 231] on div at bounding box center [261, 230] width 79 height 66
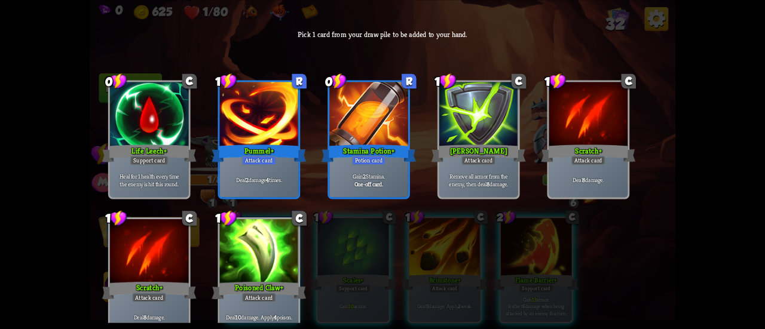
scroll to position [17, 0]
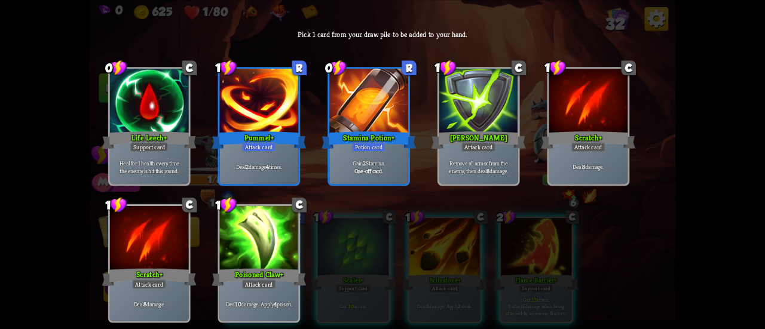
click at [155, 124] on div at bounding box center [149, 102] width 79 height 66
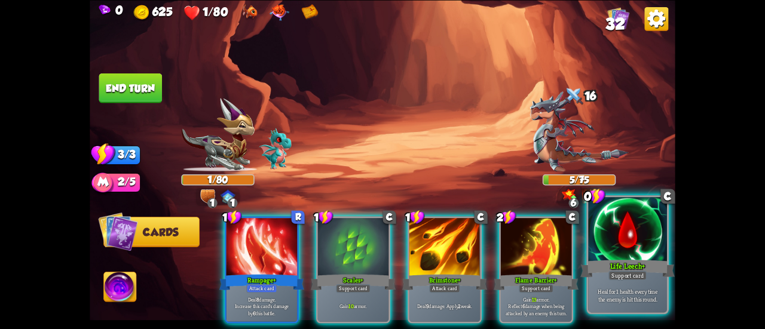
click at [609, 252] on div at bounding box center [627, 230] width 79 height 66
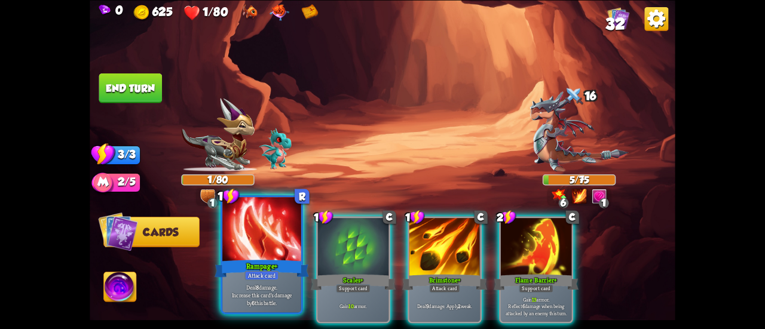
click at [235, 242] on div at bounding box center [261, 230] width 79 height 66
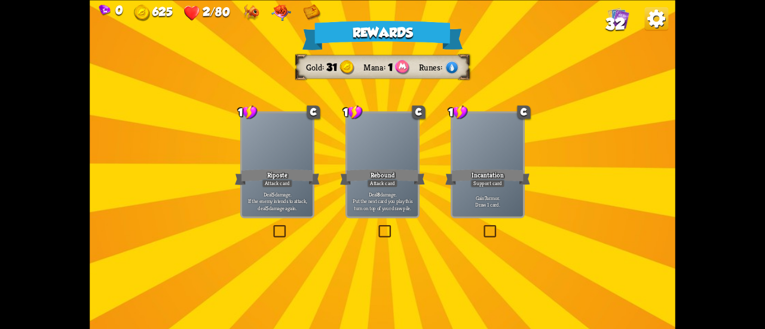
click at [481, 174] on div "Incantation" at bounding box center [487, 176] width 85 height 19
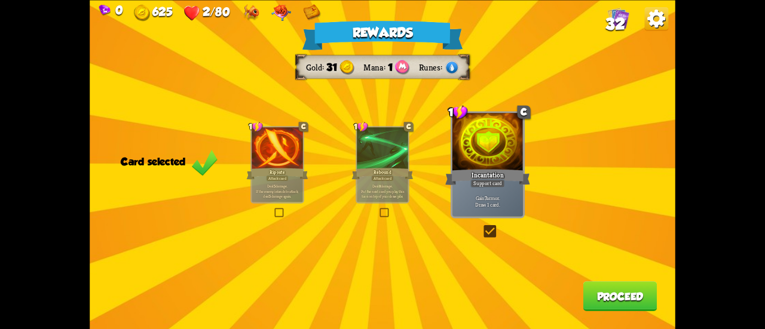
click at [624, 297] on button "Proceed" at bounding box center [620, 297] width 74 height 30
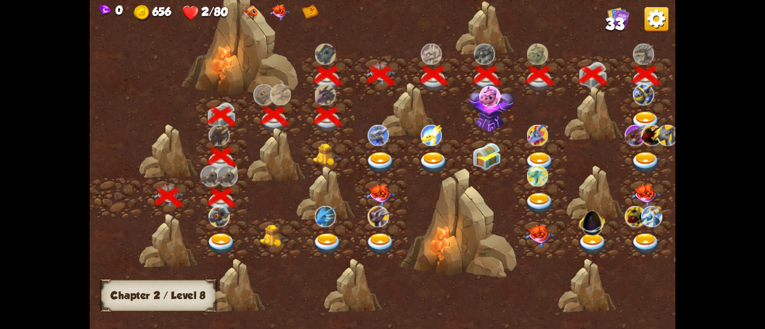
click at [645, 121] on img at bounding box center [645, 123] width 29 height 22
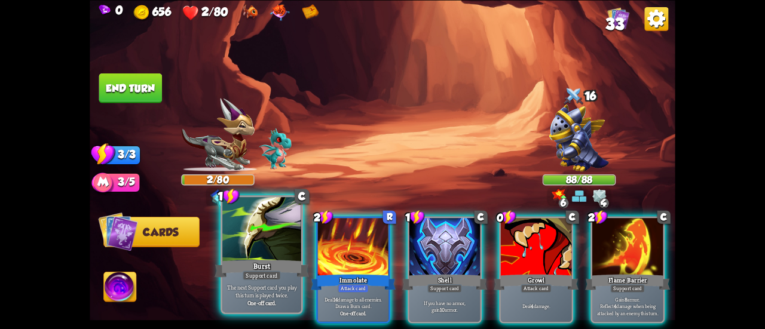
click at [258, 258] on div at bounding box center [261, 230] width 79 height 66
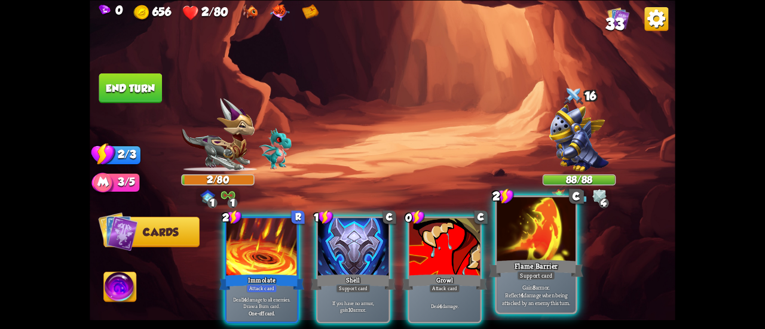
click at [559, 244] on div at bounding box center [536, 230] width 79 height 66
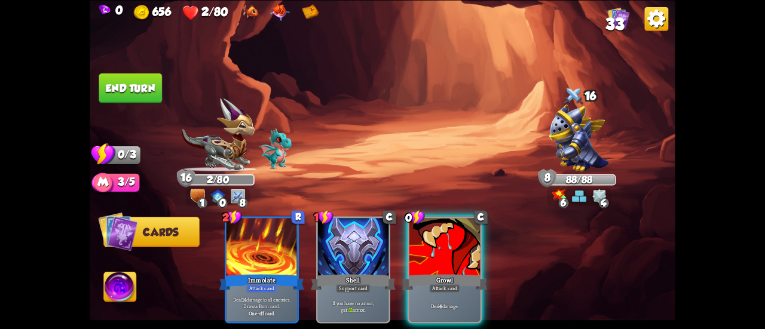
click at [120, 287] on img at bounding box center [120, 288] width 32 height 33
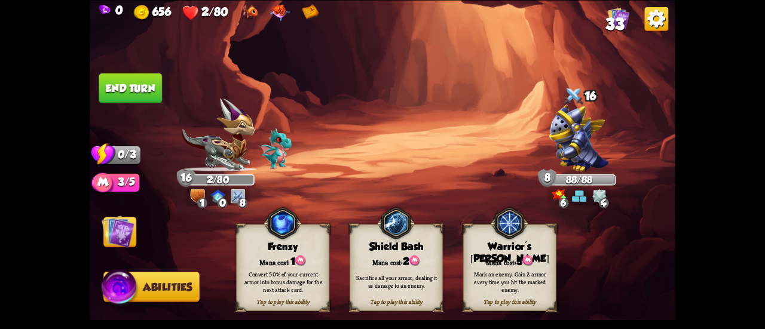
click at [528, 231] on div "Tap to play this ability Warrior's [PERSON_NAME] cost: 3 Mark an enemy. Gain 2 …" at bounding box center [509, 267] width 93 height 87
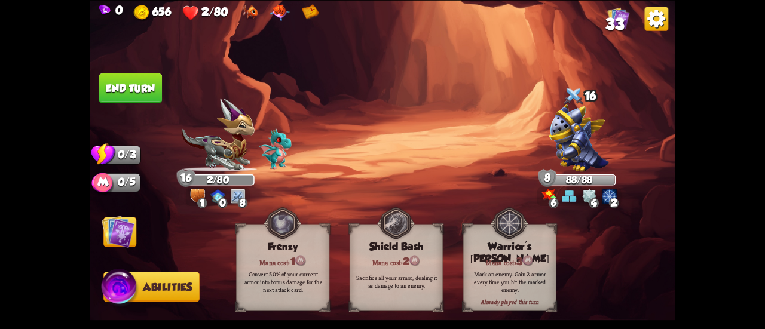
click at [128, 234] on img at bounding box center [118, 231] width 33 height 33
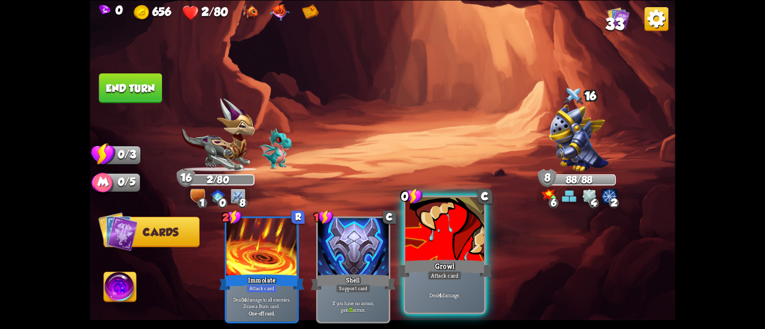
click at [428, 259] on div "Growl" at bounding box center [444, 268] width 94 height 21
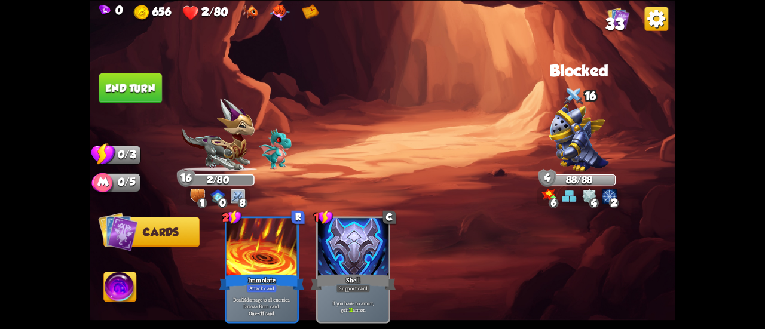
click at [126, 91] on button "End turn" at bounding box center [130, 88] width 63 height 30
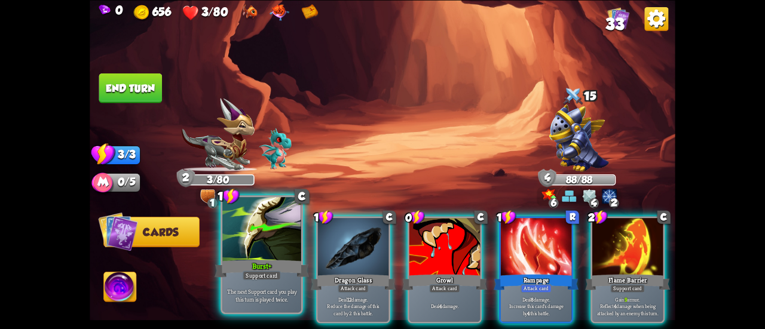
click at [265, 230] on div at bounding box center [261, 230] width 79 height 66
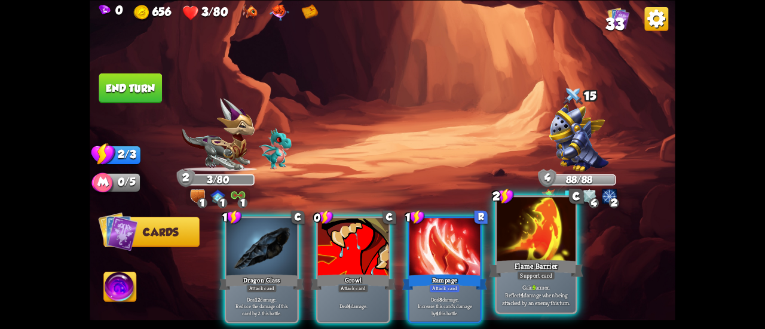
click at [520, 268] on div "Flame Barrier" at bounding box center [536, 268] width 94 height 21
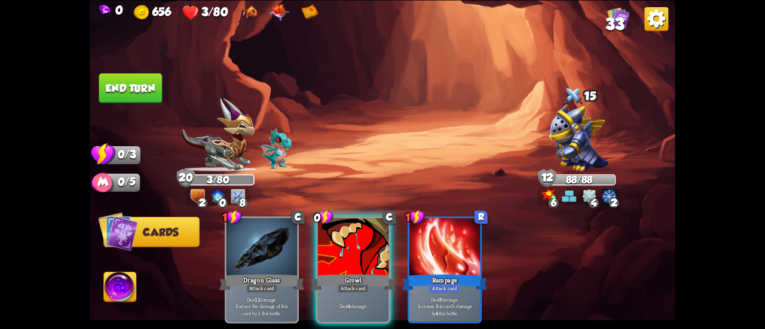
click at [133, 90] on button "End turn" at bounding box center [130, 88] width 63 height 30
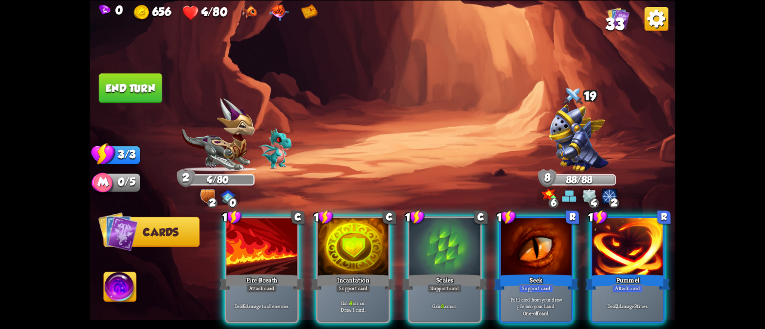
click at [357, 237] on div at bounding box center [353, 248] width 71 height 60
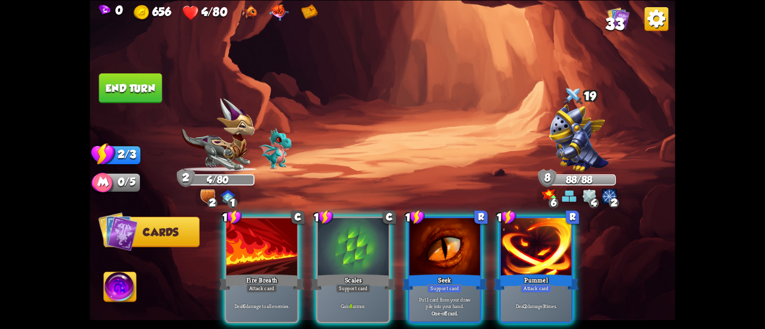
click at [357, 237] on div at bounding box center [353, 248] width 71 height 60
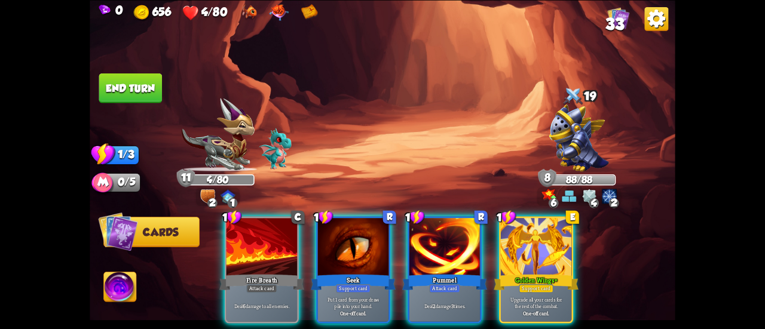
click at [357, 237] on div at bounding box center [353, 248] width 71 height 60
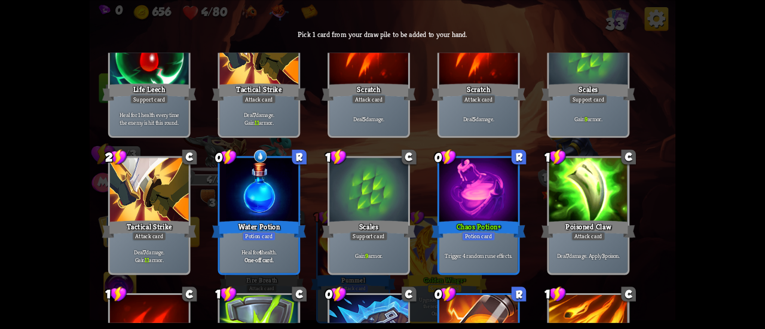
scroll to position [179, 0]
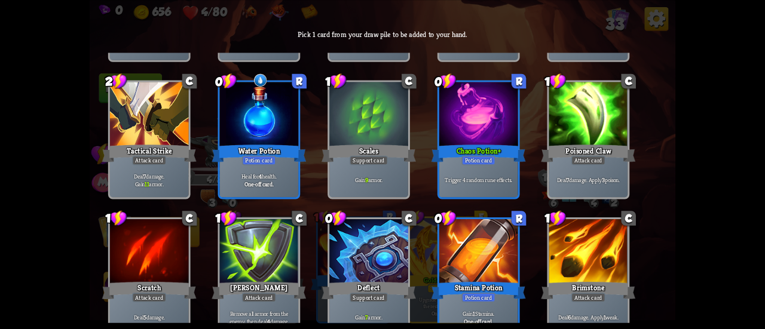
click at [287, 152] on div "Water Potion" at bounding box center [259, 153] width 94 height 21
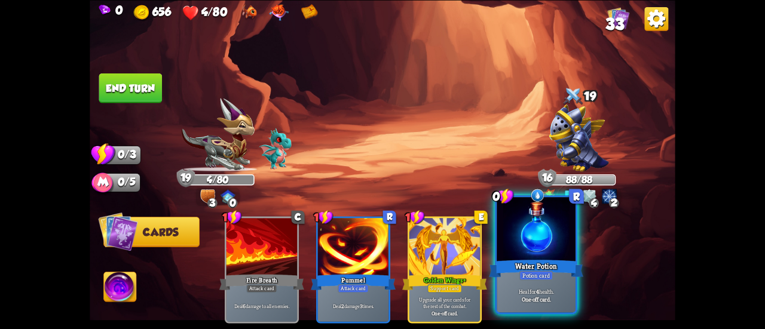
click at [556, 280] on div "Heal for 4 health. One-off card." at bounding box center [536, 295] width 79 height 34
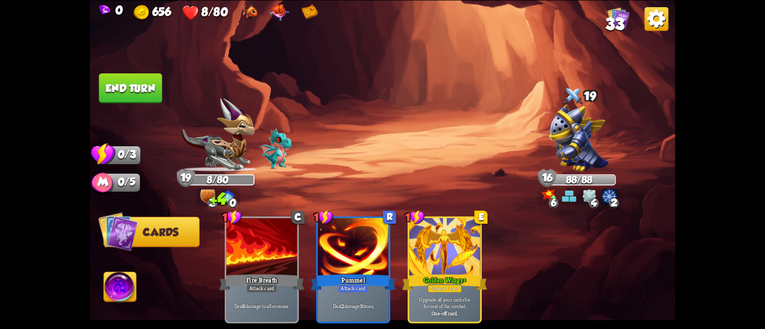
click at [143, 90] on button "End turn" at bounding box center [130, 88] width 63 height 30
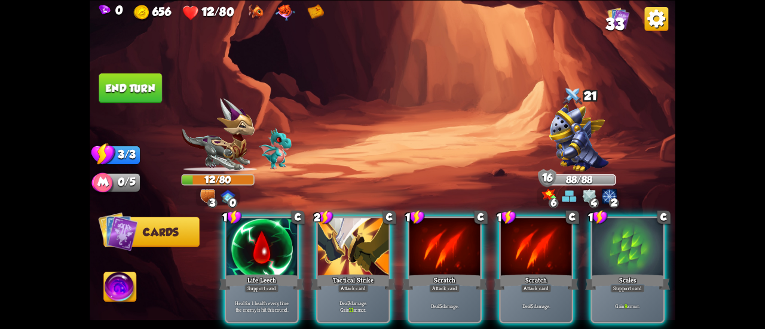
click at [334, 211] on div "1 C Life Leech Support card Heal for 1 health every time the enemy is hit this …" at bounding box center [441, 256] width 469 height 146
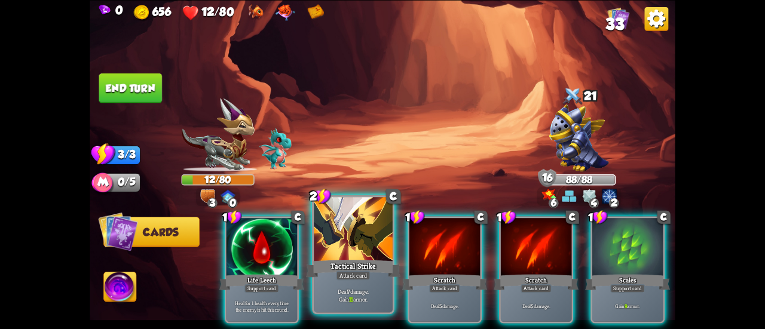
click at [341, 228] on div at bounding box center [353, 230] width 79 height 66
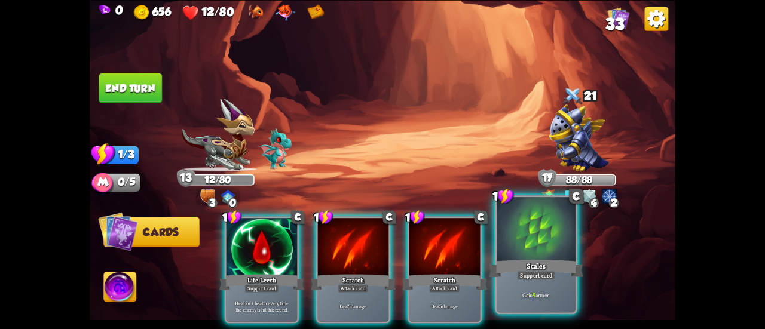
click at [519, 254] on div at bounding box center [536, 230] width 79 height 66
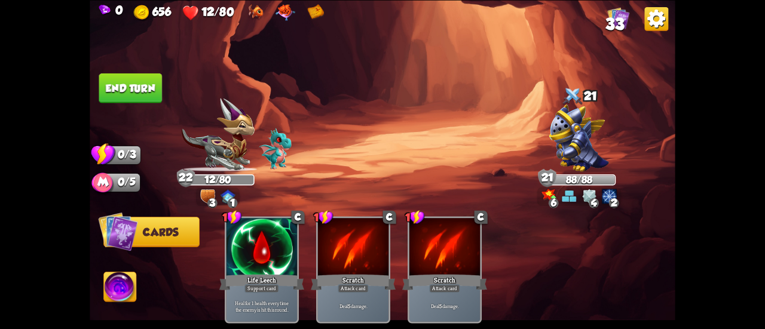
click at [137, 101] on button "End turn" at bounding box center [130, 88] width 63 height 30
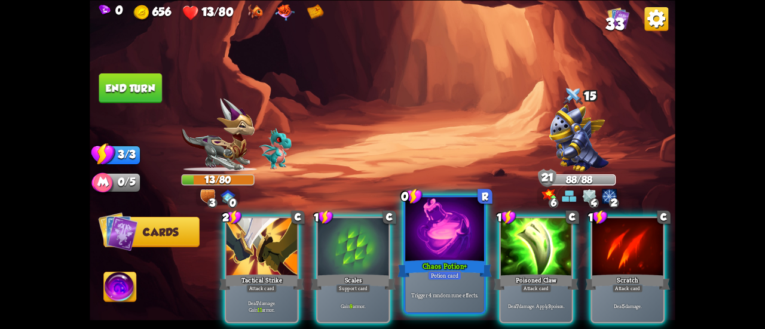
click at [426, 231] on div at bounding box center [444, 230] width 79 height 66
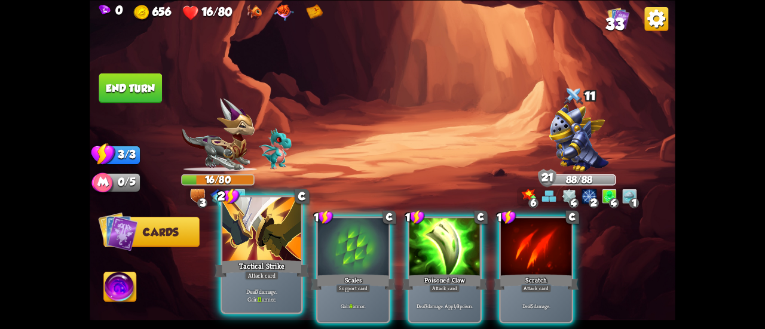
click at [264, 225] on div at bounding box center [261, 230] width 79 height 66
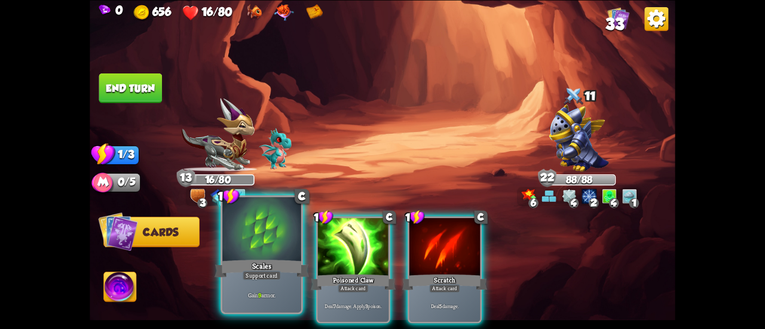
click at [273, 242] on div at bounding box center [261, 230] width 79 height 66
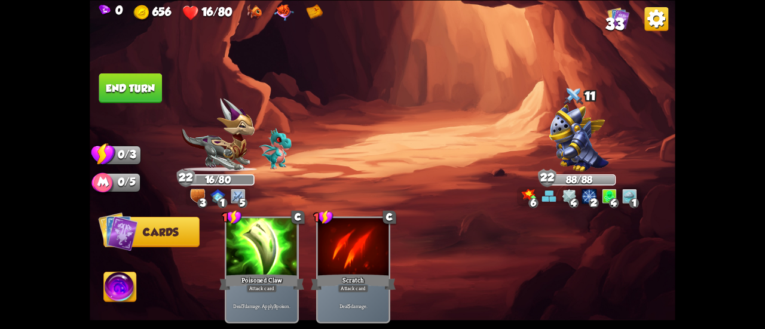
click at [134, 94] on button "End turn" at bounding box center [130, 88] width 63 height 30
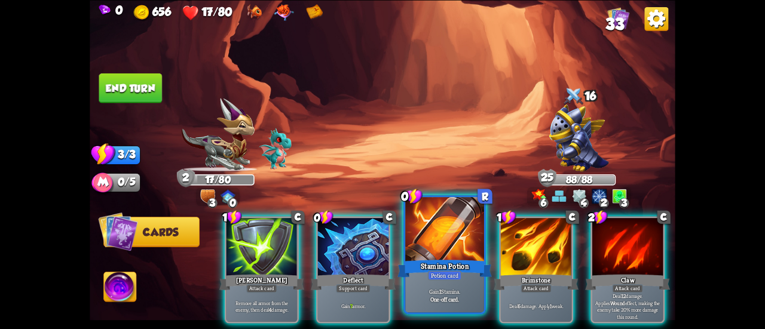
click at [455, 236] on div at bounding box center [444, 230] width 79 height 66
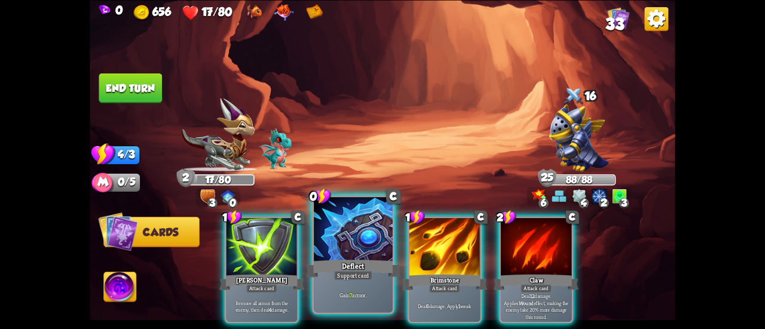
click at [356, 235] on div at bounding box center [353, 230] width 79 height 66
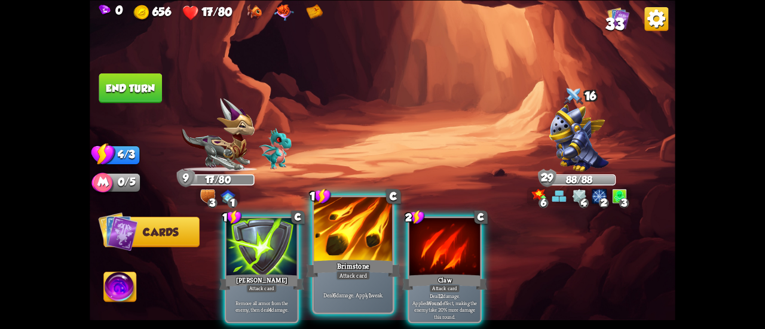
click at [345, 228] on div at bounding box center [353, 230] width 79 height 66
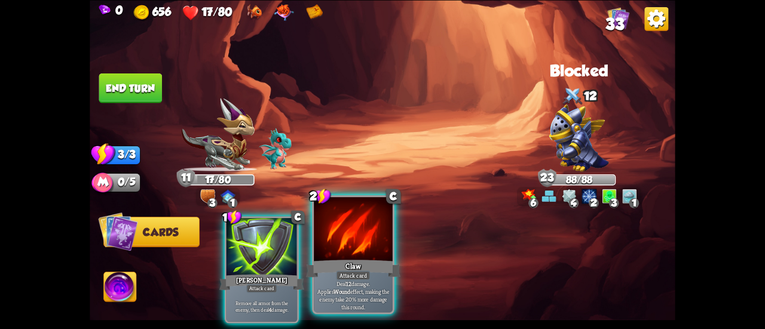
click at [331, 231] on div at bounding box center [353, 230] width 79 height 66
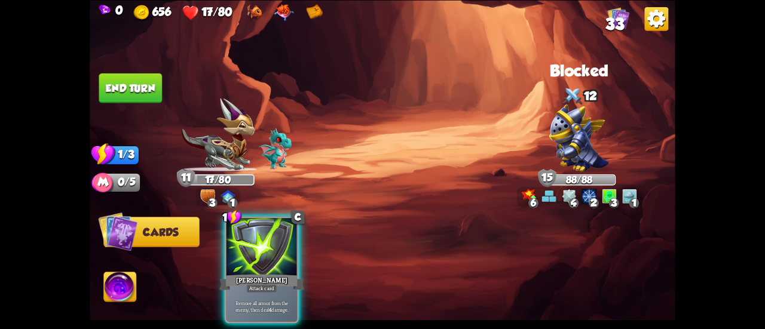
click at [137, 82] on button "End turn" at bounding box center [130, 88] width 63 height 30
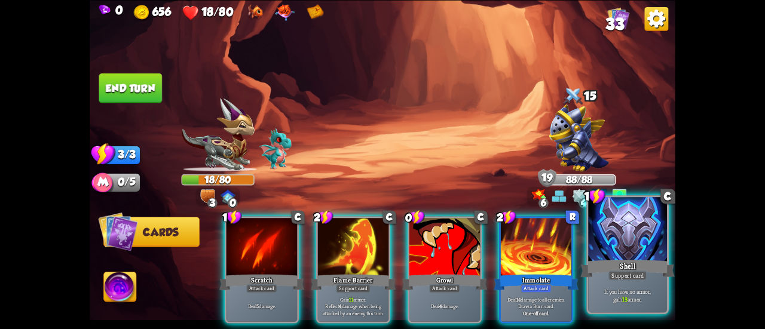
click at [607, 238] on div at bounding box center [627, 230] width 79 height 66
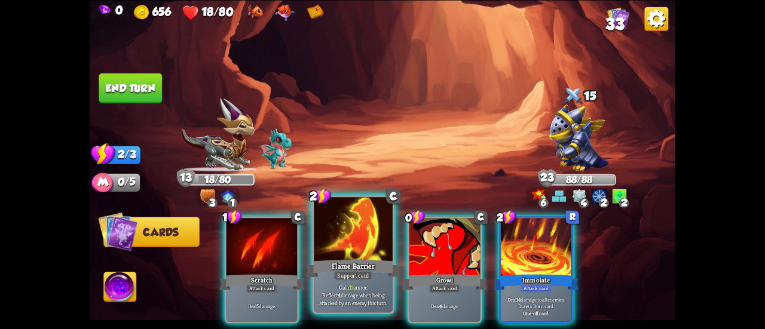
click at [352, 234] on div at bounding box center [353, 230] width 79 height 66
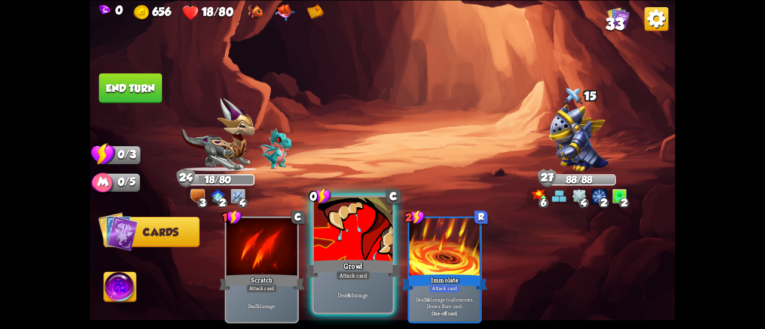
click at [322, 232] on div at bounding box center [353, 230] width 79 height 66
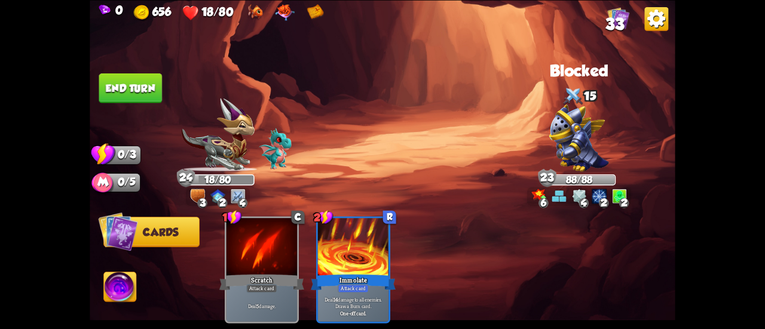
click at [115, 77] on button "End turn" at bounding box center [130, 88] width 63 height 30
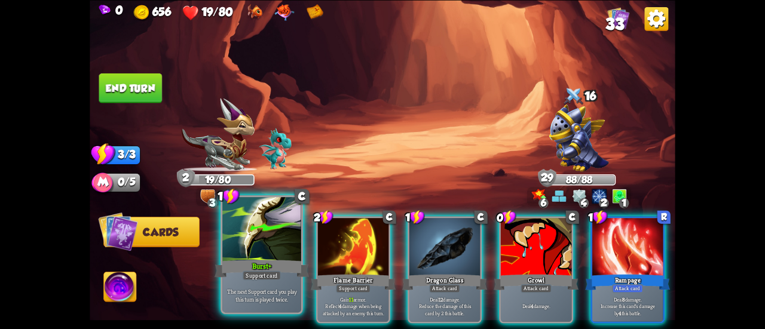
click at [261, 226] on div at bounding box center [261, 230] width 79 height 66
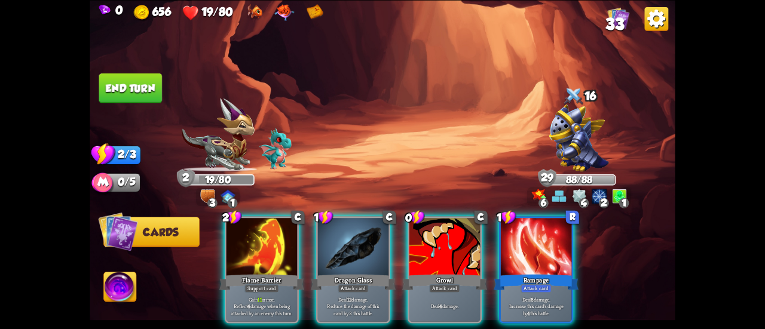
click at [261, 226] on div at bounding box center [262, 248] width 71 height 60
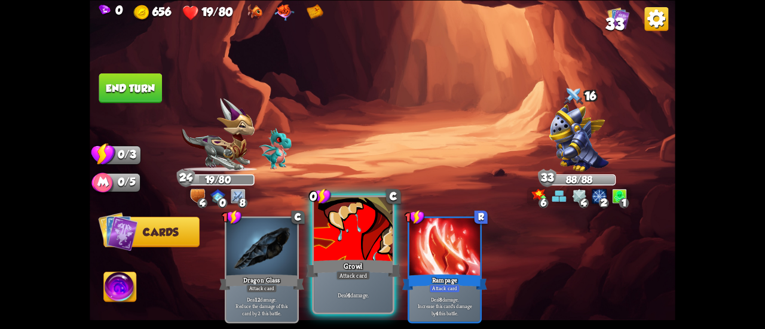
click at [327, 242] on div at bounding box center [353, 230] width 79 height 66
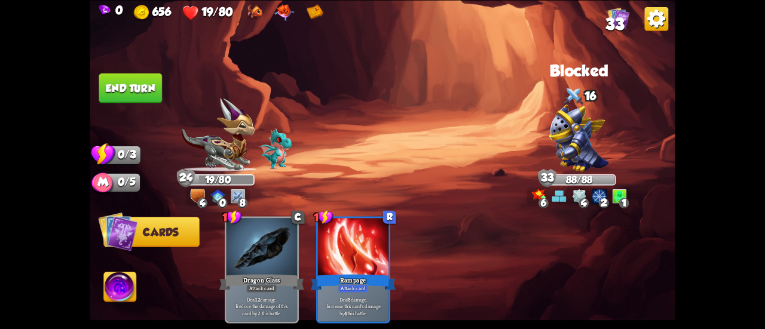
click at [137, 84] on button "End turn" at bounding box center [130, 88] width 63 height 30
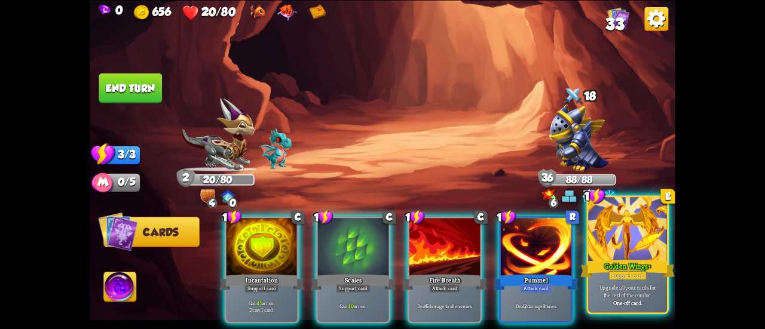
click at [617, 223] on div at bounding box center [627, 230] width 79 height 66
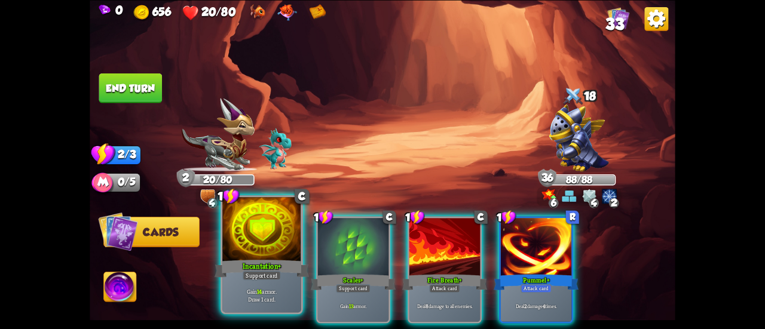
click at [225, 240] on div at bounding box center [261, 230] width 79 height 66
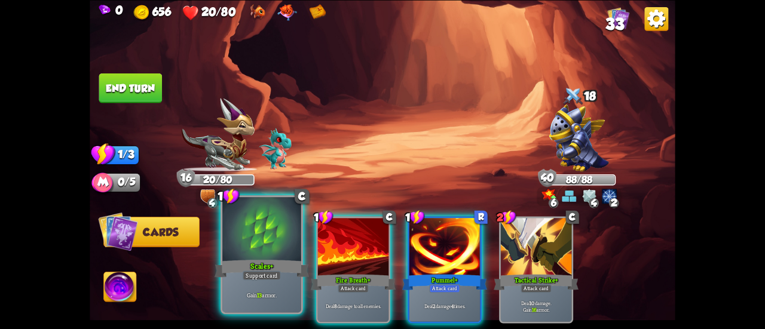
click at [241, 229] on div at bounding box center [261, 230] width 79 height 66
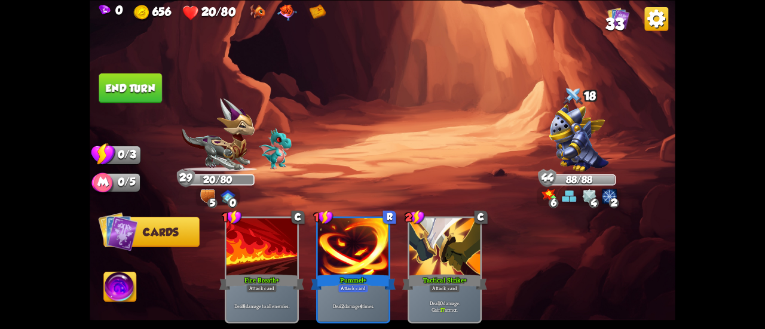
click at [139, 92] on button "End turn" at bounding box center [130, 88] width 63 height 30
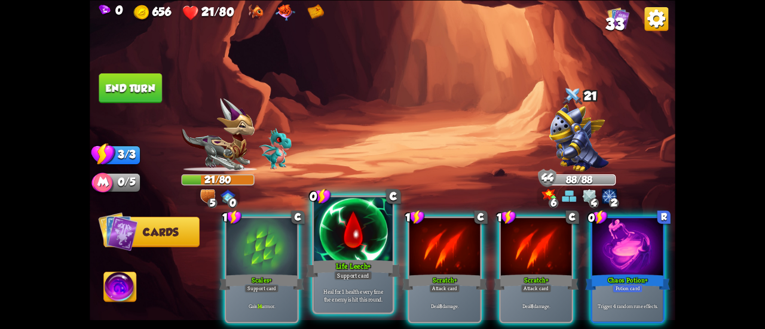
click at [332, 240] on div at bounding box center [353, 230] width 79 height 66
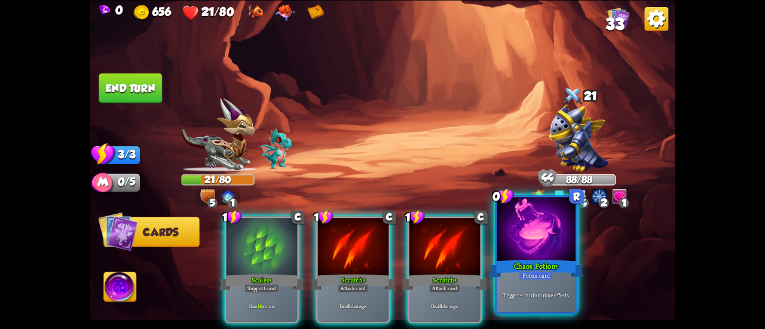
click at [514, 259] on div "Chaos Potion+" at bounding box center [536, 268] width 94 height 21
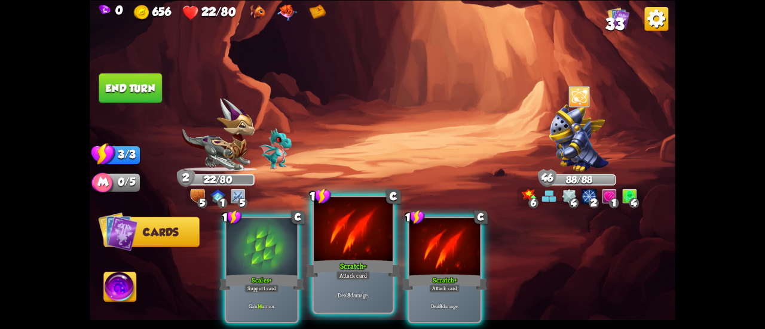
click at [326, 238] on div at bounding box center [353, 230] width 79 height 66
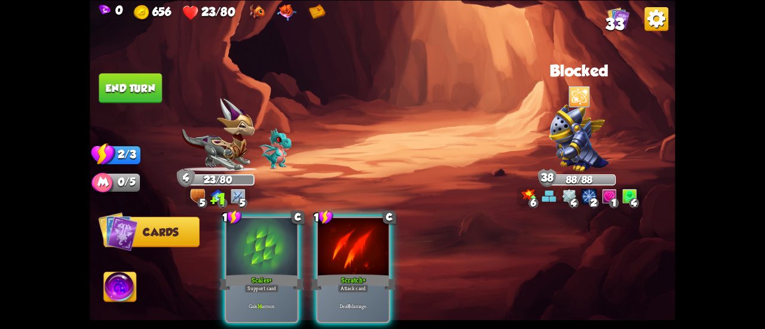
click at [326, 238] on div at bounding box center [353, 248] width 71 height 60
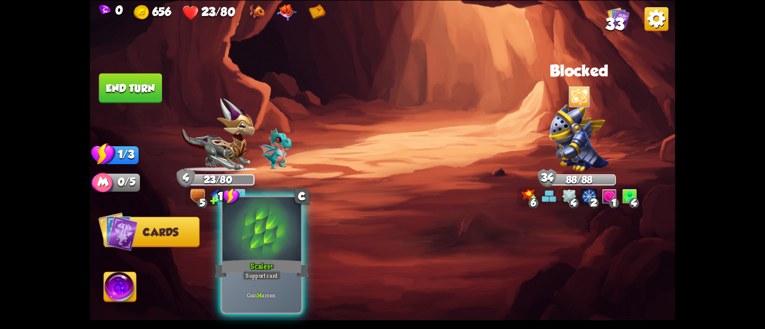
click at [267, 228] on div at bounding box center [261, 230] width 79 height 66
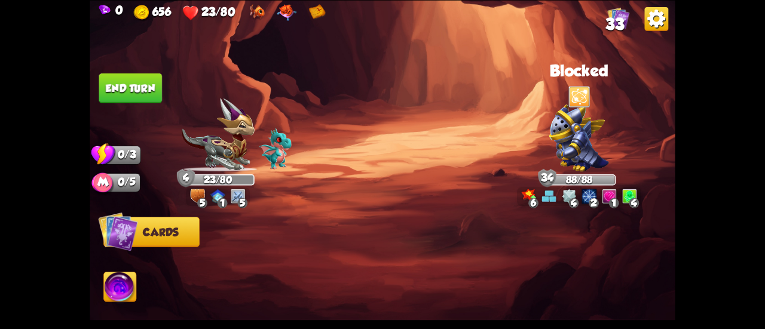
click at [125, 89] on button "End turn" at bounding box center [130, 88] width 63 height 30
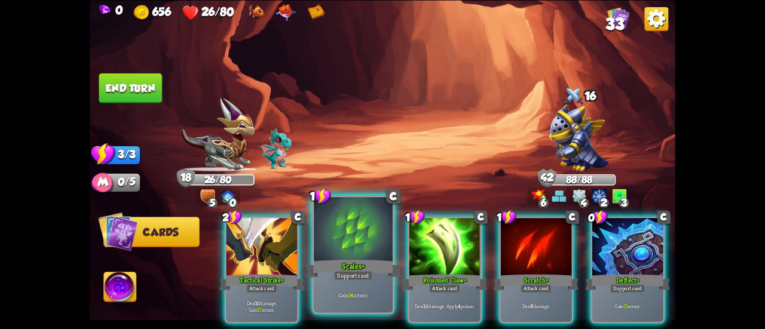
click at [350, 238] on div at bounding box center [353, 230] width 79 height 66
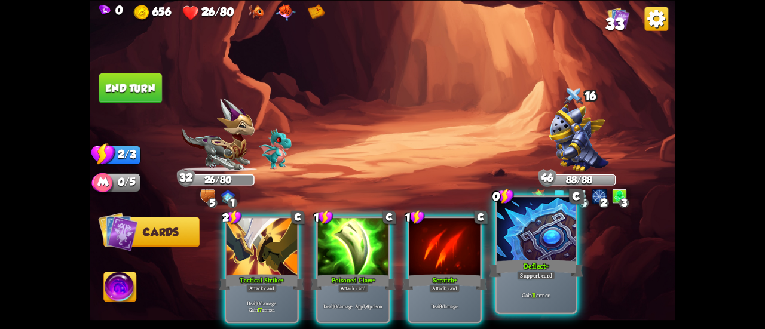
click at [535, 247] on div at bounding box center [536, 230] width 79 height 66
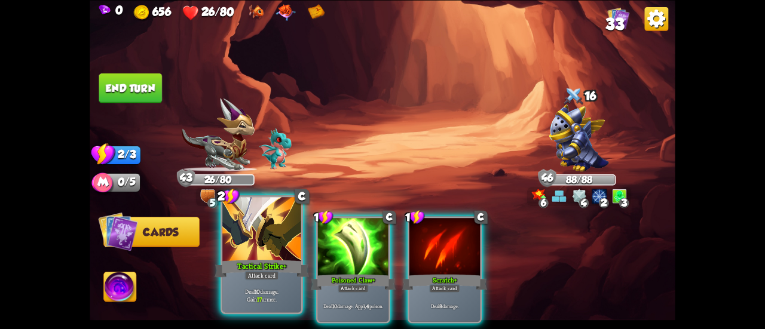
click at [279, 241] on div at bounding box center [261, 230] width 79 height 66
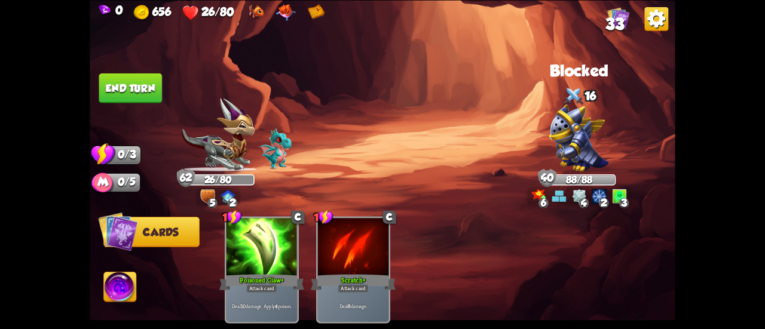
click at [130, 83] on button "End turn" at bounding box center [130, 88] width 63 height 30
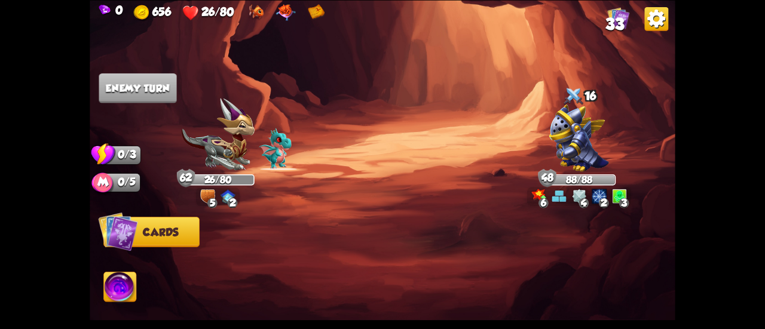
click at [124, 284] on img at bounding box center [120, 288] width 32 height 33
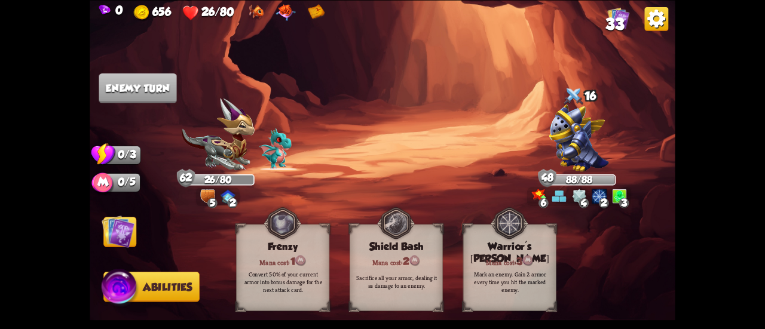
click at [112, 213] on img at bounding box center [383, 164] width 586 height 329
click at [115, 216] on img at bounding box center [118, 231] width 33 height 33
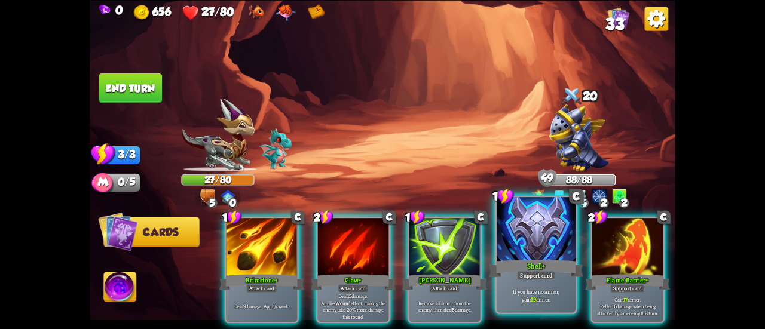
click at [515, 259] on div "Shell+" at bounding box center [536, 268] width 94 height 21
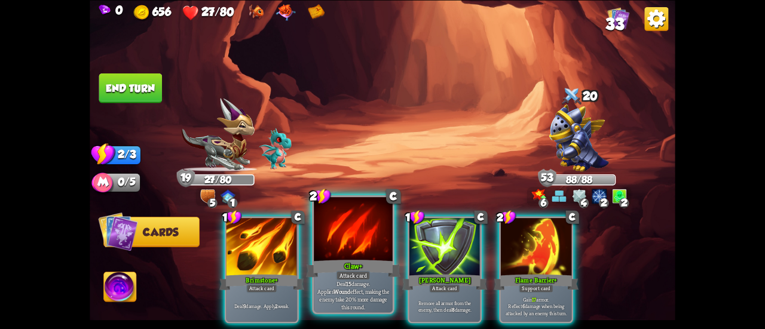
click at [360, 241] on div at bounding box center [353, 230] width 79 height 66
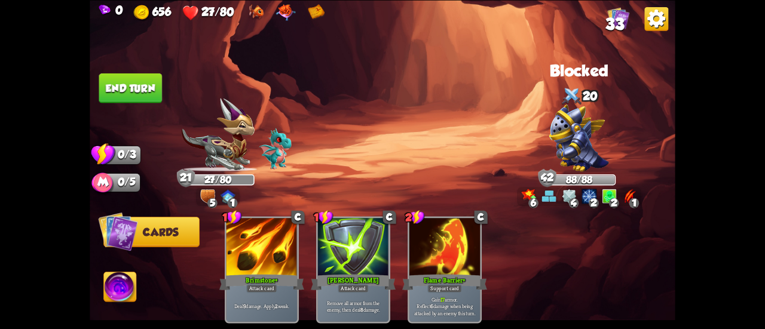
click at [148, 87] on button "End turn" at bounding box center [130, 88] width 63 height 30
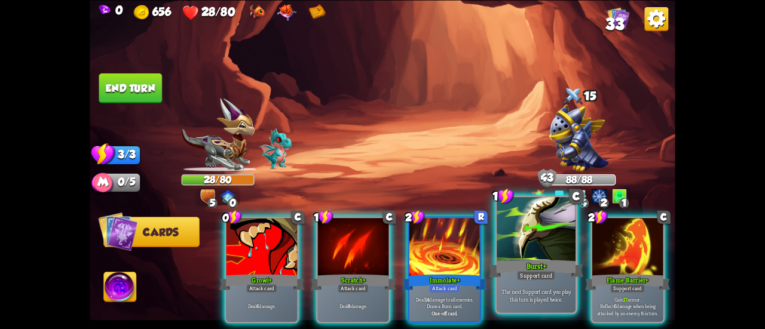
click at [508, 252] on div at bounding box center [536, 230] width 79 height 66
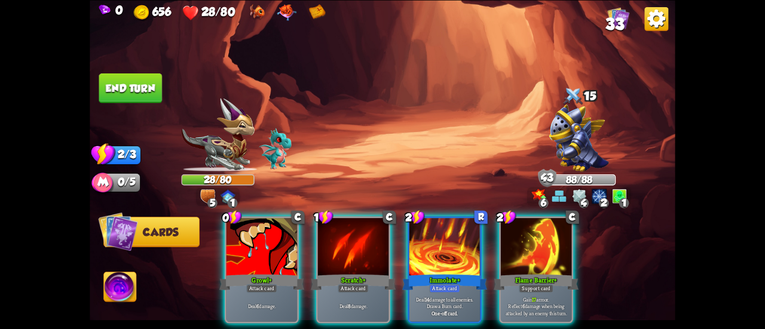
click at [508, 252] on div "0 C Growl+ Attack card Deal 6 damage. 1 C Scratch+ Attack card Deal 8 damage. 2…" at bounding box center [441, 256] width 469 height 146
click at [508, 252] on div at bounding box center [536, 248] width 71 height 60
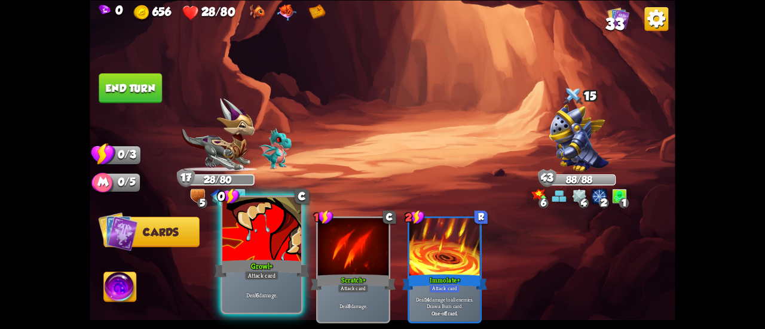
click at [251, 228] on div at bounding box center [261, 230] width 79 height 66
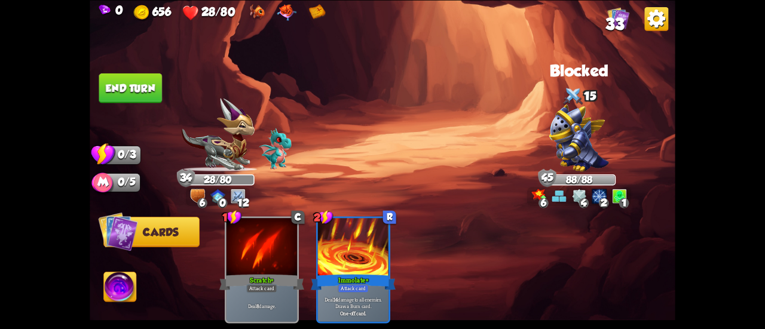
click at [146, 86] on button "End turn" at bounding box center [130, 88] width 63 height 30
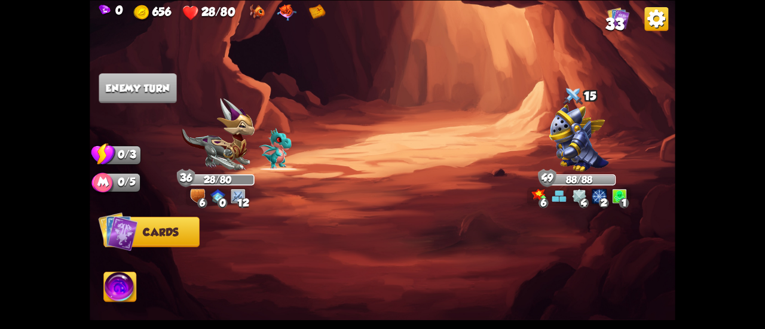
click at [610, 20] on span "33" at bounding box center [614, 24] width 19 height 18
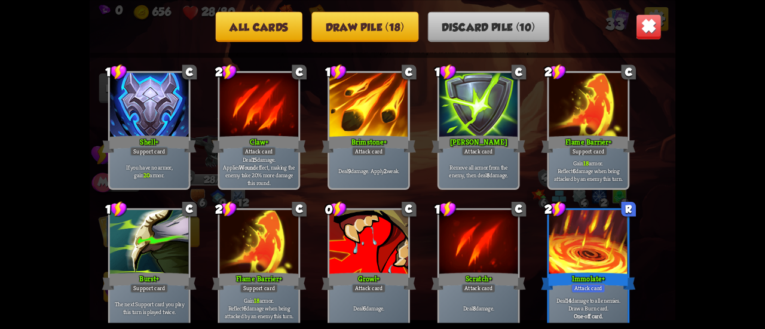
scroll to position [17, 0]
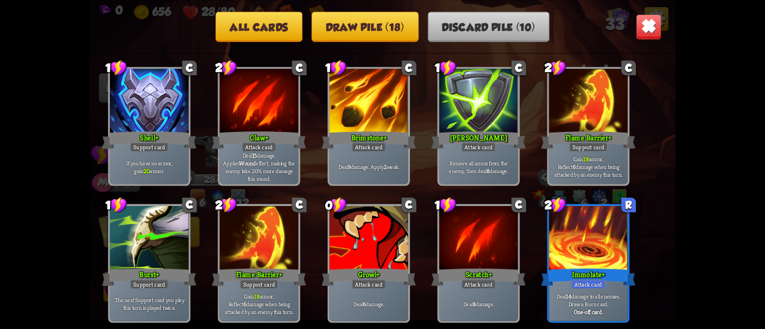
click at [398, 13] on button "Draw pile (18)" at bounding box center [364, 26] width 107 height 30
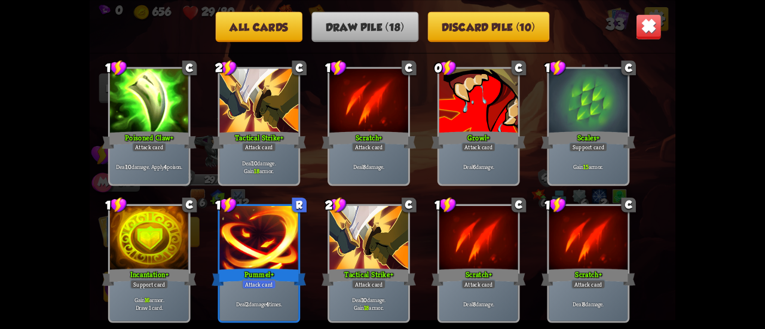
click at [658, 20] on img at bounding box center [649, 27] width 26 height 26
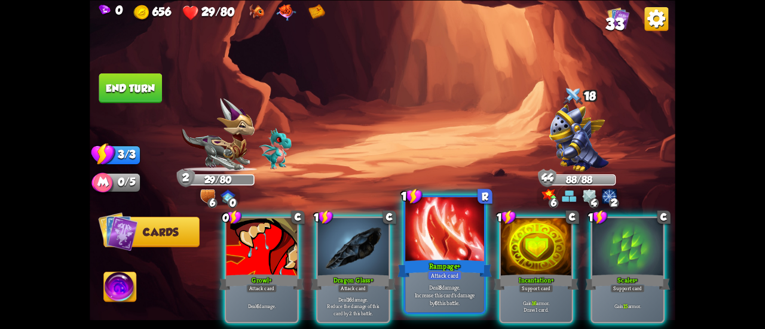
click at [417, 241] on div at bounding box center [444, 230] width 79 height 66
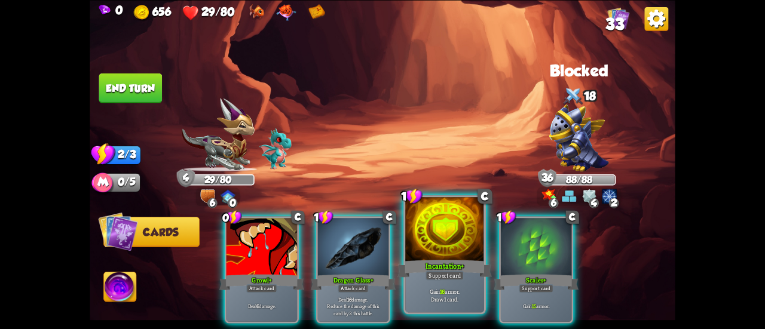
click at [408, 235] on div at bounding box center [444, 230] width 79 height 66
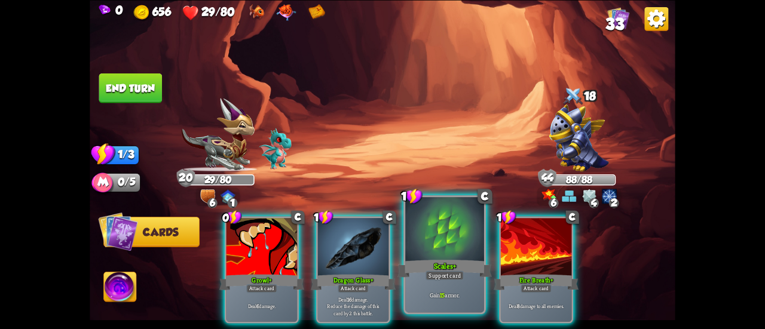
click at [415, 225] on div at bounding box center [444, 230] width 79 height 66
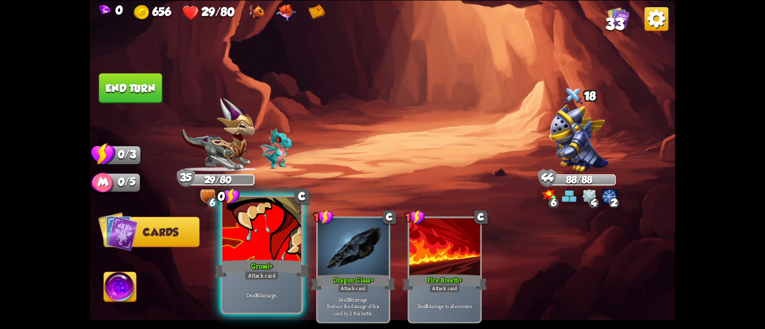
click at [259, 230] on div at bounding box center [261, 230] width 79 height 66
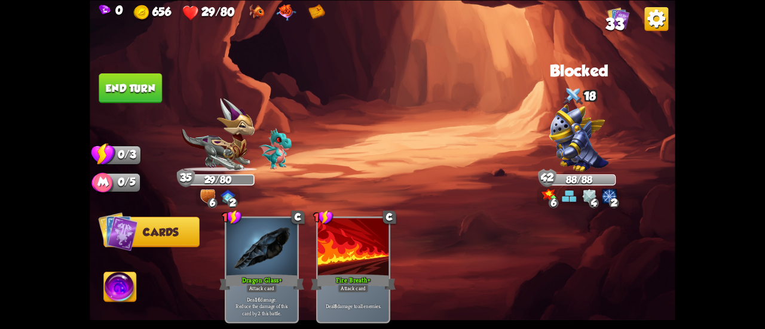
click at [148, 83] on button "End turn" at bounding box center [130, 88] width 63 height 30
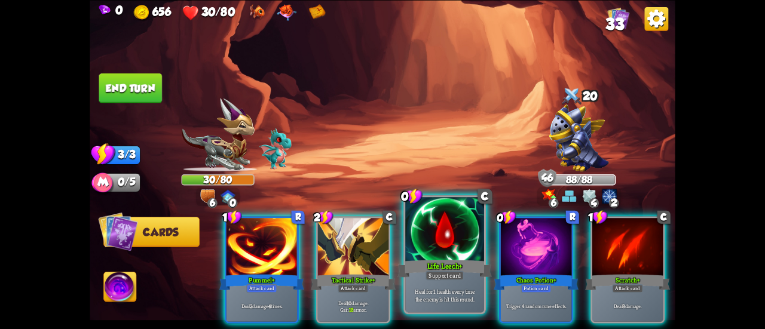
click at [446, 246] on div at bounding box center [444, 230] width 79 height 66
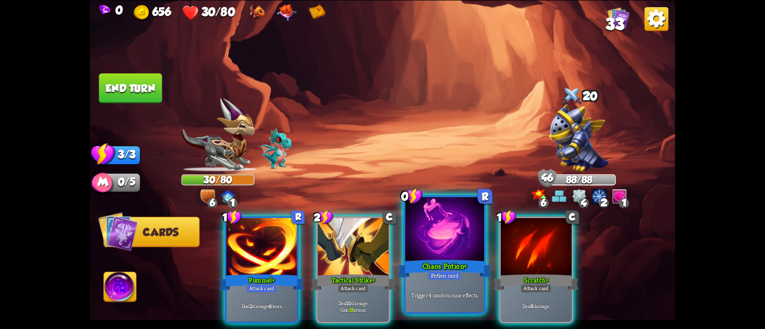
click at [438, 245] on div at bounding box center [444, 230] width 79 height 66
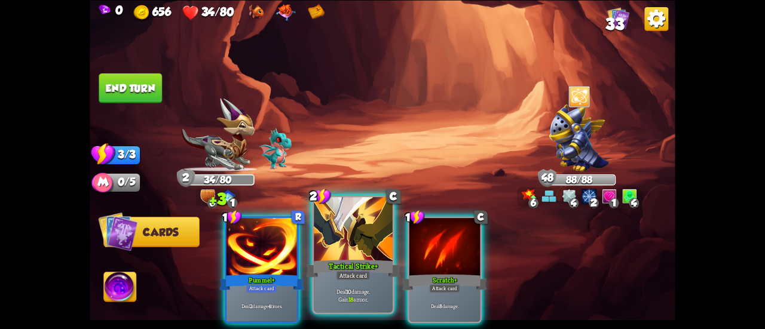
click at [355, 258] on div "Tactical Strike+" at bounding box center [353, 268] width 94 height 21
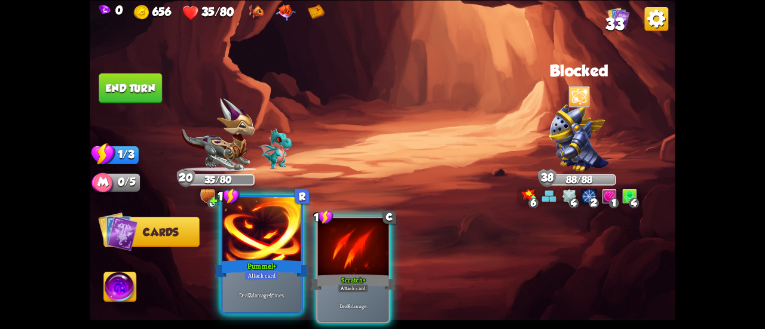
click at [276, 247] on div at bounding box center [261, 230] width 79 height 66
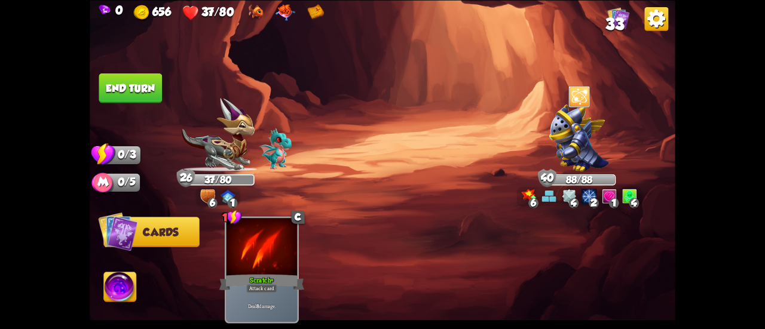
click at [617, 20] on span "33" at bounding box center [614, 24] width 19 height 18
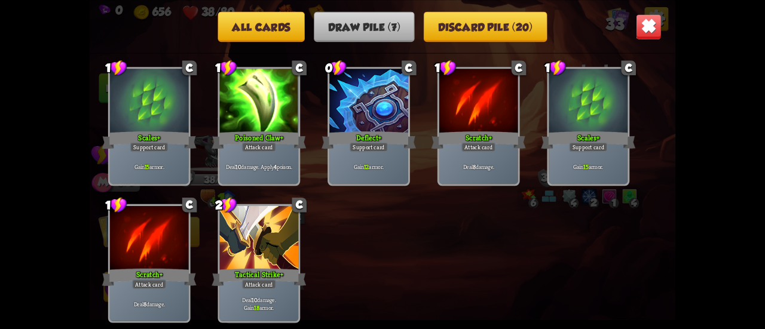
click at [495, 40] on button "Discard pile (20)" at bounding box center [485, 26] width 123 height 30
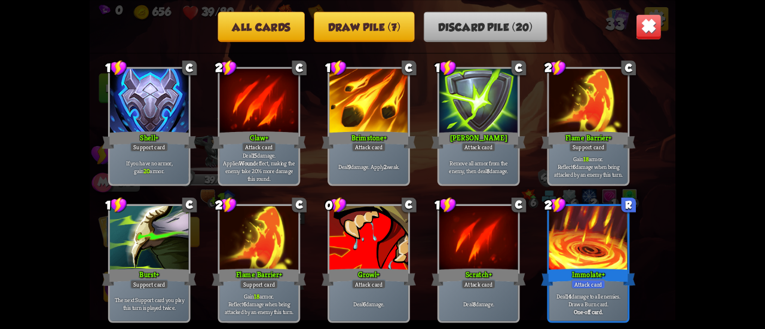
click at [654, 34] on img at bounding box center [649, 27] width 26 height 26
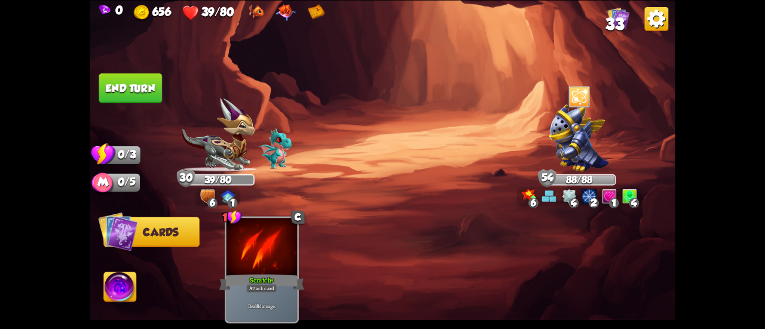
click at [155, 89] on button "End turn" at bounding box center [130, 88] width 63 height 30
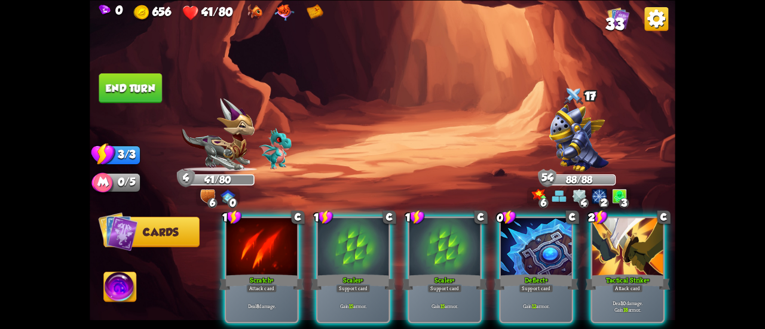
click at [354, 216] on div "1 C Scratch+ Attack card Deal 8 damage. 1 C Scales+ Support card Gain 15 armor.…" at bounding box center [441, 256] width 469 height 146
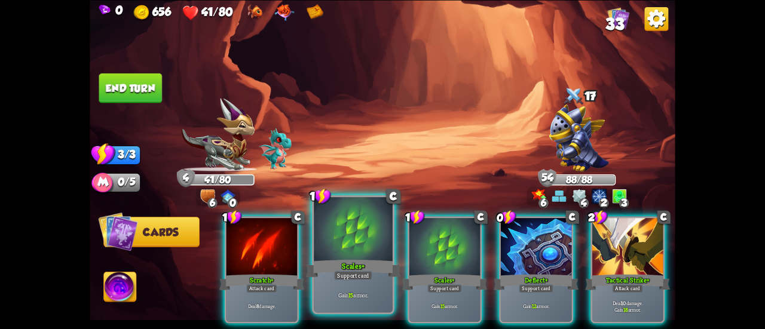
click at [356, 225] on div at bounding box center [353, 230] width 79 height 66
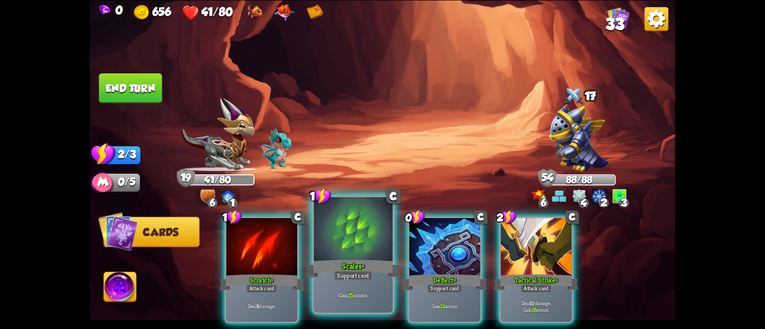
click at [356, 230] on div at bounding box center [353, 230] width 79 height 66
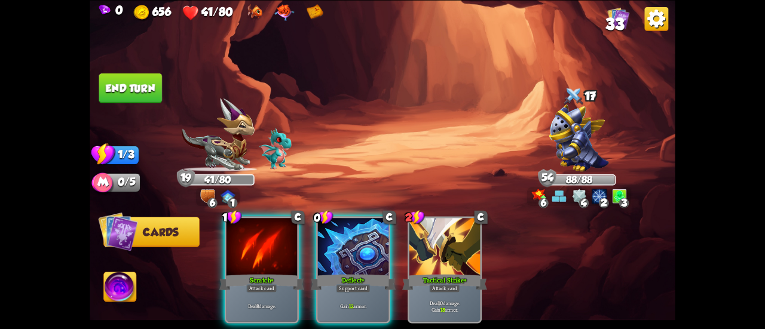
click at [356, 230] on div at bounding box center [353, 248] width 71 height 60
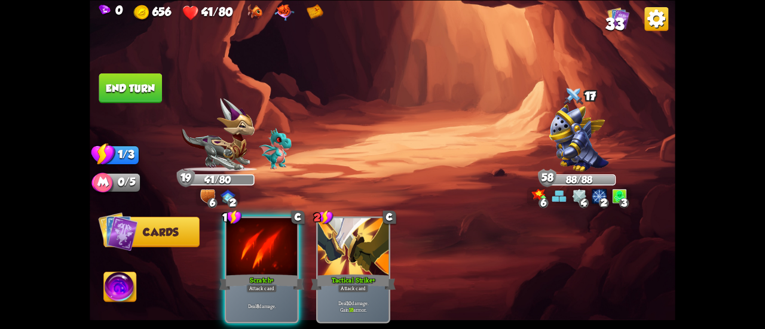
click at [134, 99] on button "End turn" at bounding box center [130, 88] width 63 height 30
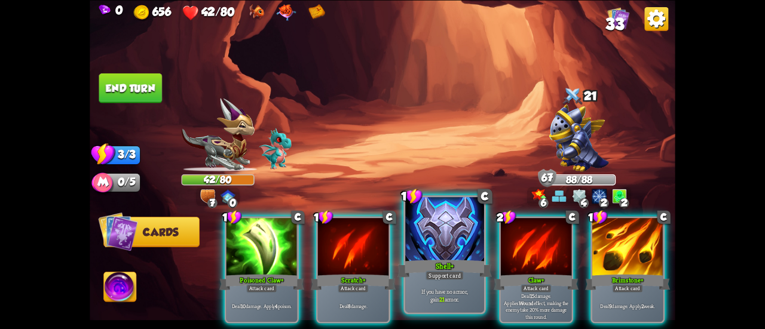
click at [438, 226] on div at bounding box center [444, 230] width 79 height 66
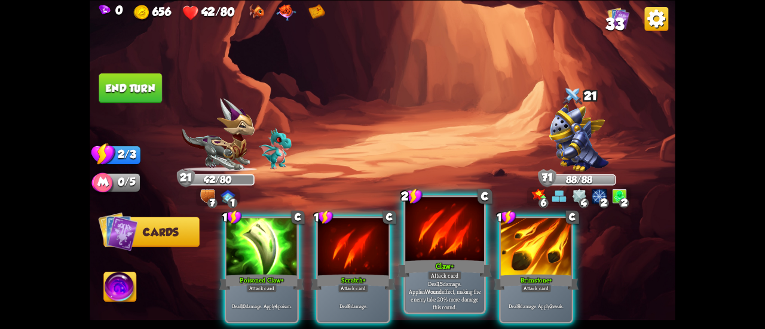
click at [426, 228] on div at bounding box center [444, 230] width 79 height 66
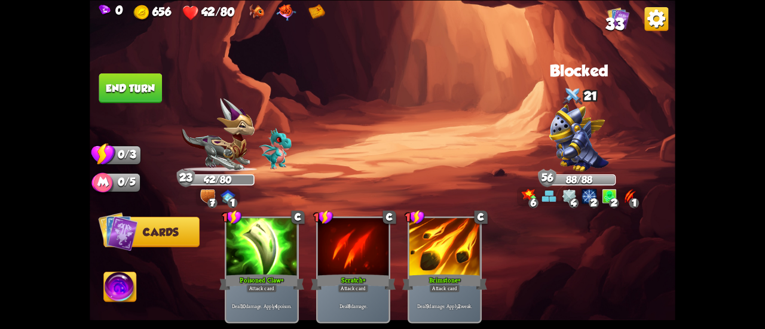
click at [142, 96] on button "End turn" at bounding box center [130, 88] width 63 height 30
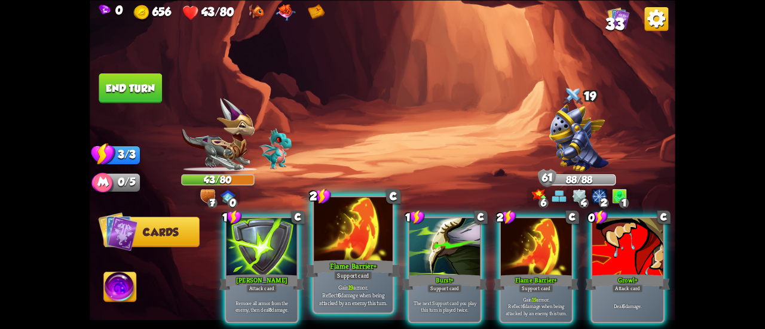
click at [349, 244] on div at bounding box center [353, 230] width 79 height 66
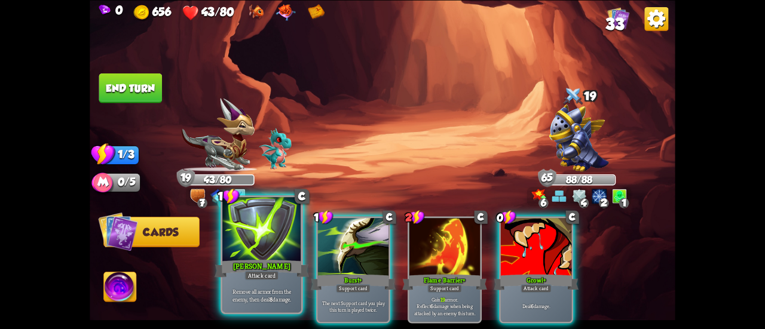
click at [264, 235] on div at bounding box center [261, 230] width 79 height 66
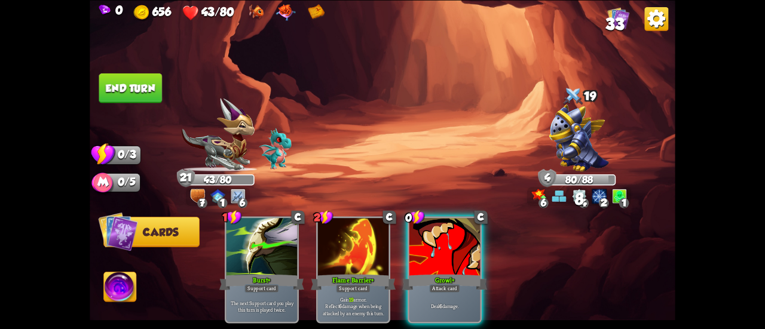
click at [145, 75] on button "End turn" at bounding box center [130, 88] width 63 height 30
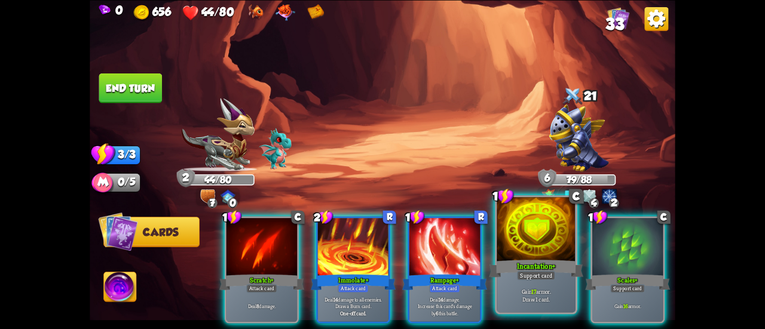
click at [518, 250] on div at bounding box center [536, 230] width 79 height 66
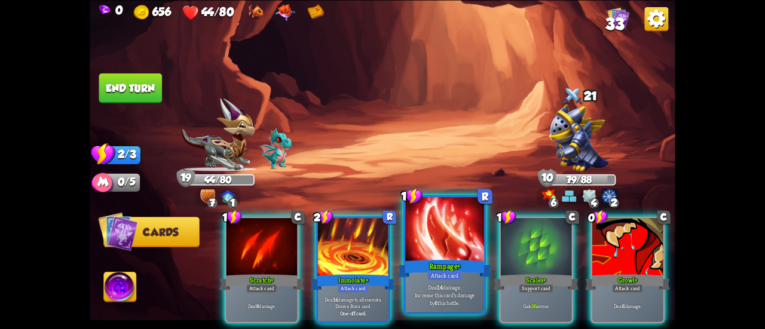
click at [445, 223] on div at bounding box center [444, 230] width 79 height 66
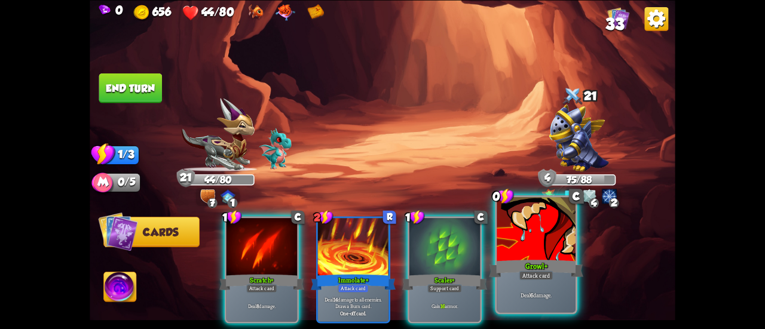
click at [527, 253] on div at bounding box center [536, 230] width 79 height 66
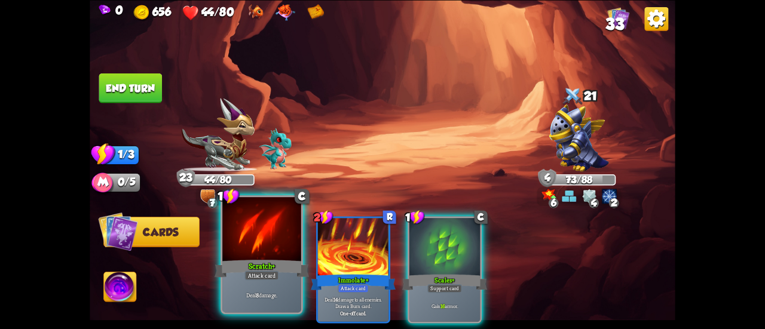
click at [273, 237] on div at bounding box center [261, 230] width 79 height 66
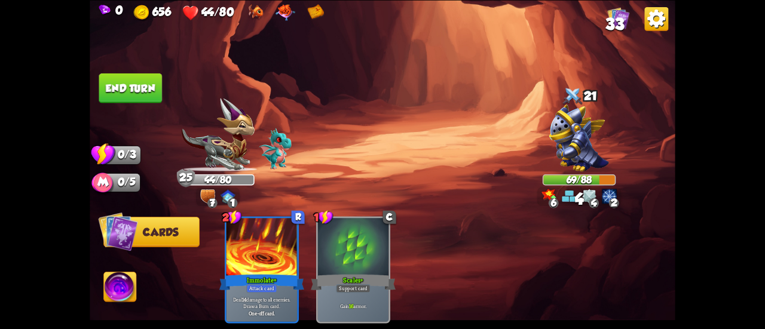
click at [109, 75] on button "End turn" at bounding box center [130, 88] width 63 height 30
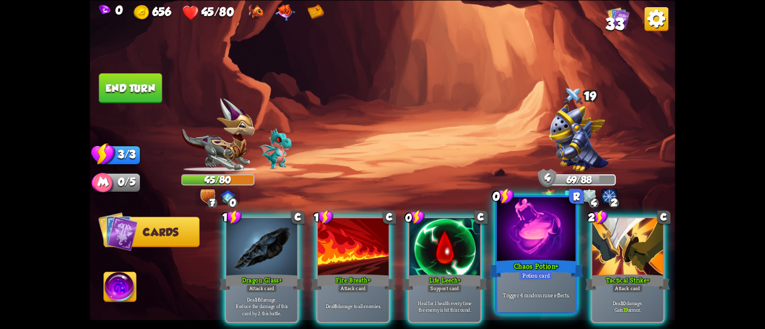
click at [507, 237] on div at bounding box center [536, 230] width 79 height 66
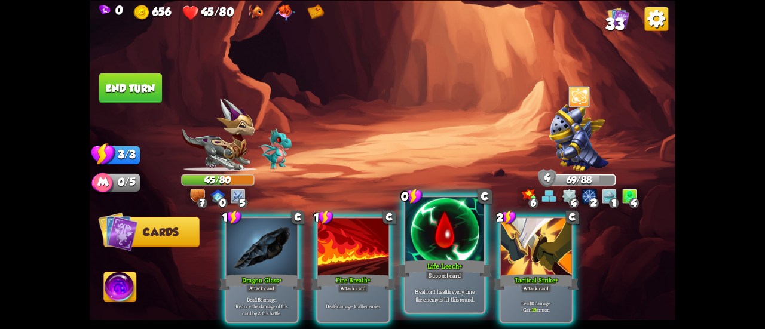
click at [419, 240] on div at bounding box center [444, 230] width 79 height 66
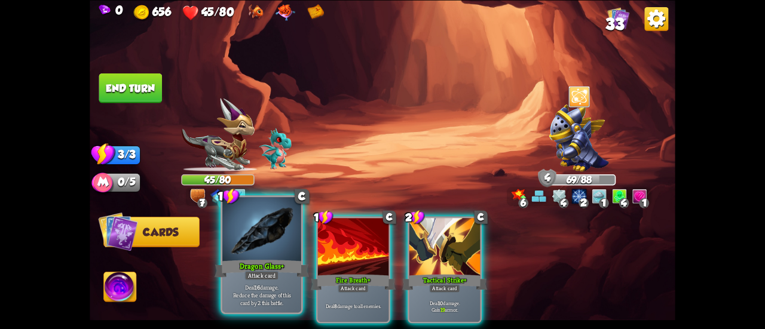
click at [284, 237] on div at bounding box center [261, 230] width 79 height 66
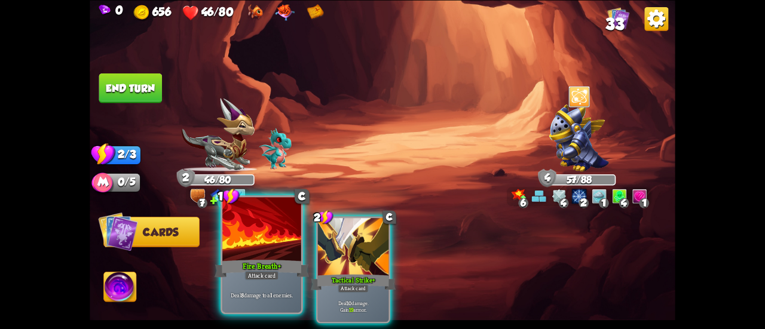
click at [234, 222] on div at bounding box center [261, 230] width 79 height 66
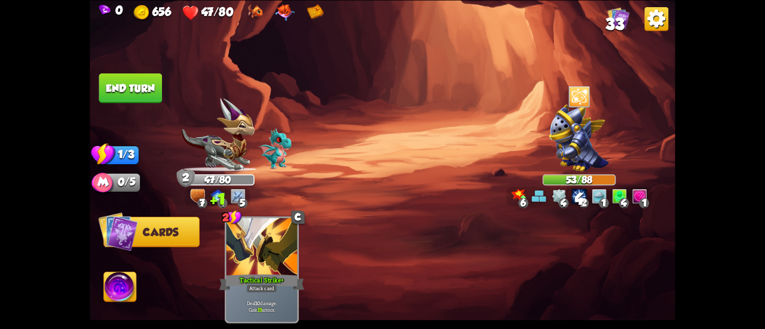
click at [149, 92] on button "End turn" at bounding box center [130, 88] width 63 height 30
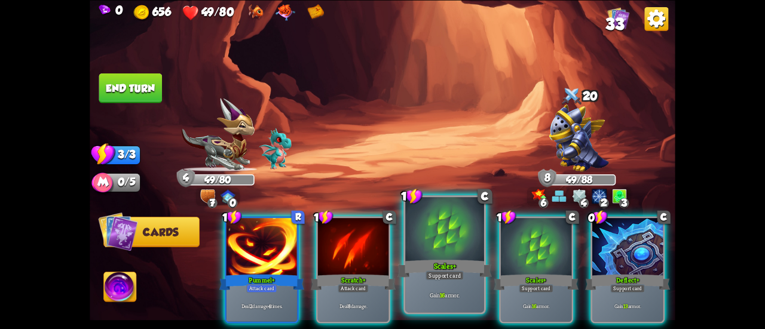
click at [432, 222] on div at bounding box center [444, 230] width 79 height 66
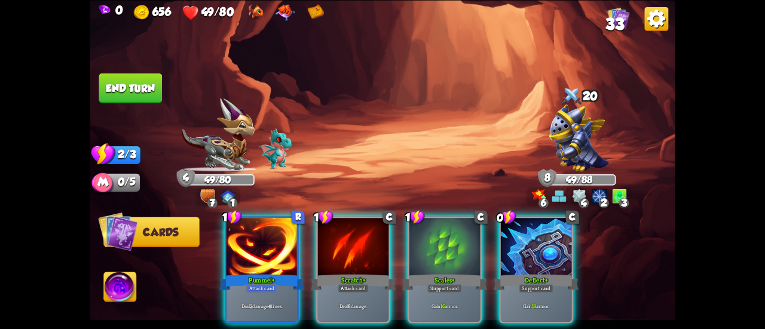
click at [432, 222] on div at bounding box center [444, 248] width 71 height 60
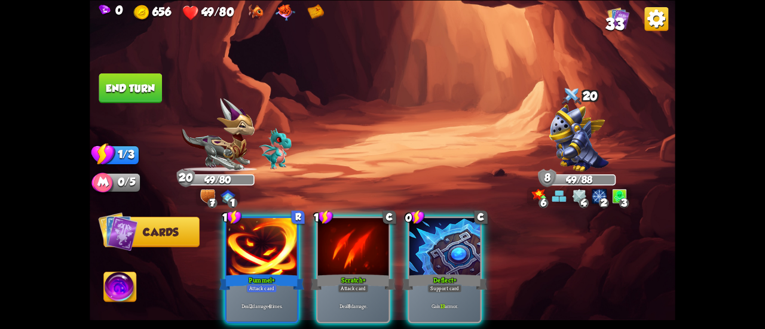
click at [432, 222] on div at bounding box center [444, 248] width 71 height 60
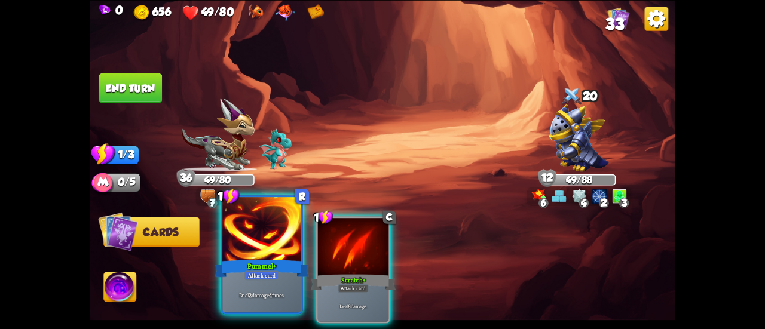
click at [272, 229] on div at bounding box center [261, 230] width 79 height 66
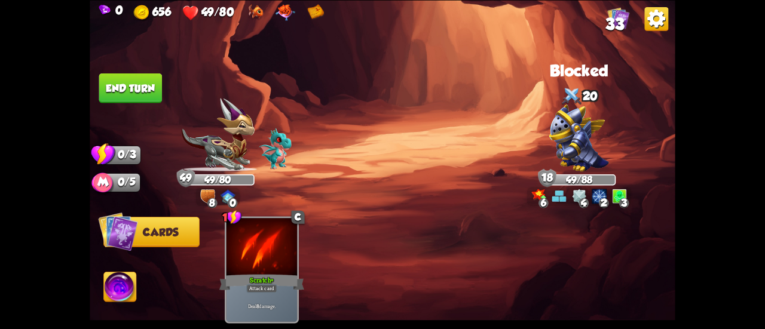
click at [126, 83] on button "End turn" at bounding box center [130, 88] width 63 height 30
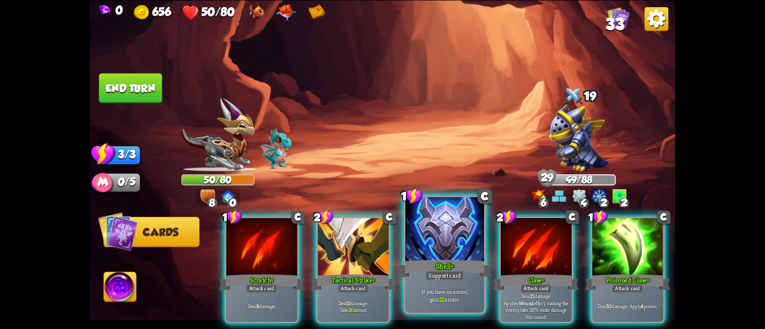
click at [424, 237] on div at bounding box center [444, 230] width 79 height 66
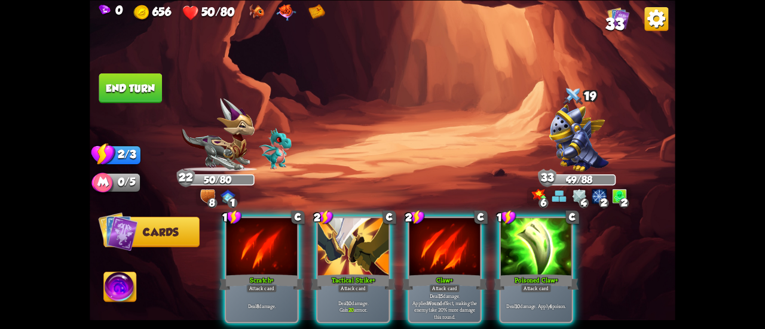
click at [406, 238] on div "1 C Scratch+ Attack card Deal 8 damage. 2 C Tactical Strike+ Attack card Deal 1…" at bounding box center [441, 256] width 469 height 146
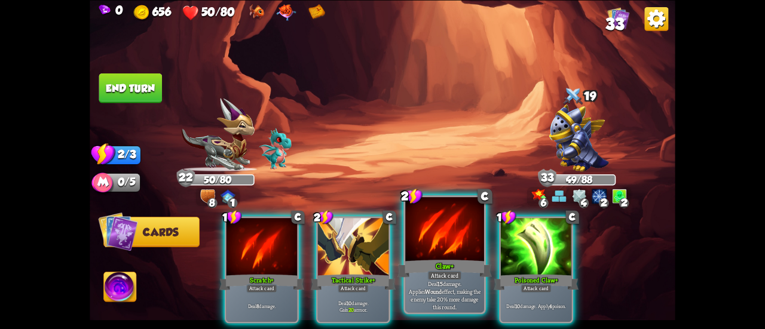
click at [417, 244] on div at bounding box center [444, 230] width 79 height 66
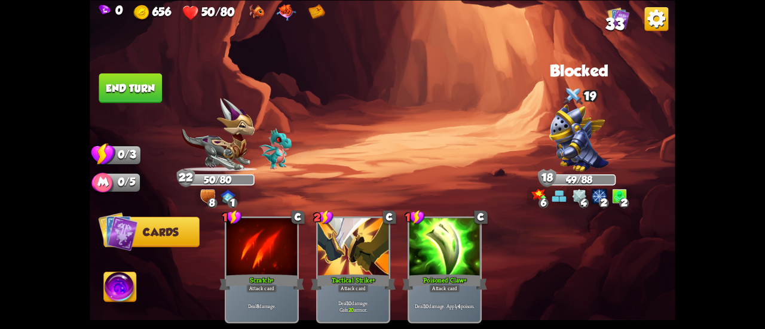
click at [137, 96] on button "End turn" at bounding box center [130, 88] width 63 height 30
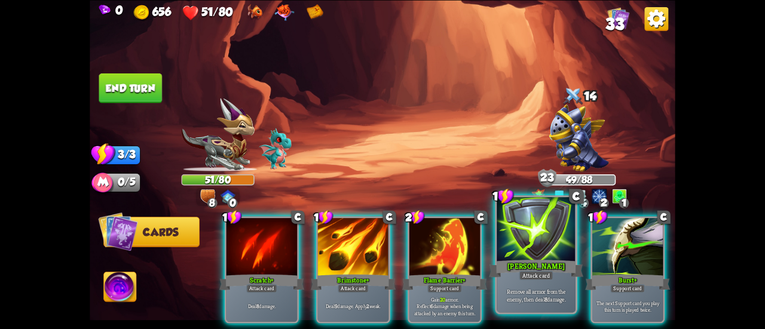
click at [506, 250] on div at bounding box center [536, 230] width 79 height 66
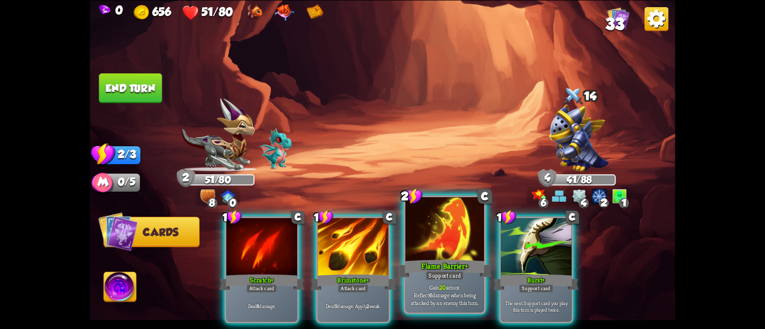
click at [418, 224] on div at bounding box center [444, 230] width 79 height 66
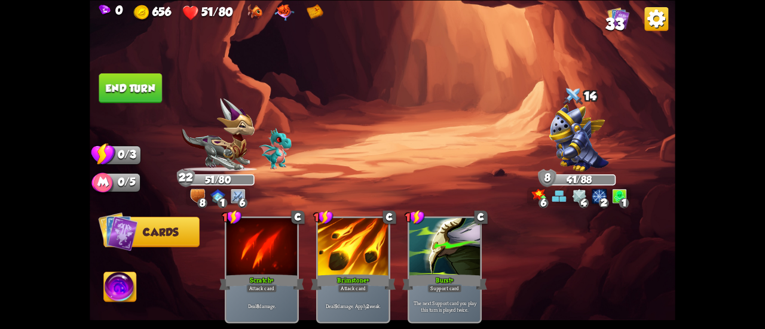
click at [146, 85] on button "End turn" at bounding box center [130, 88] width 63 height 30
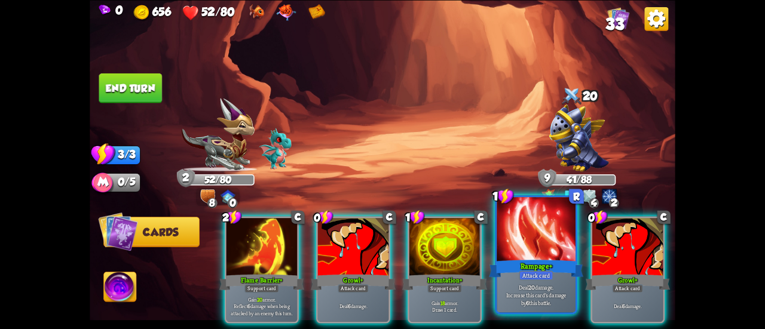
click at [523, 225] on div at bounding box center [536, 230] width 79 height 66
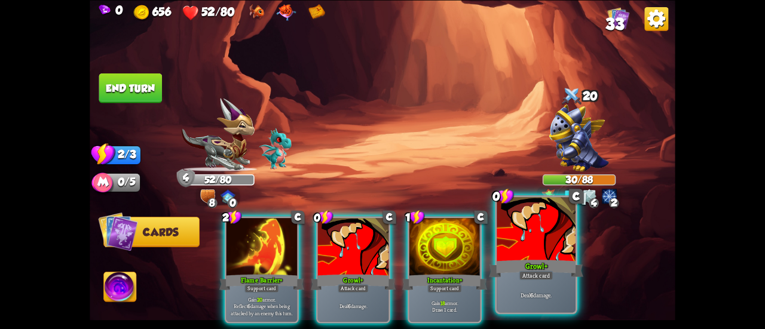
click at [519, 221] on div at bounding box center [536, 230] width 79 height 66
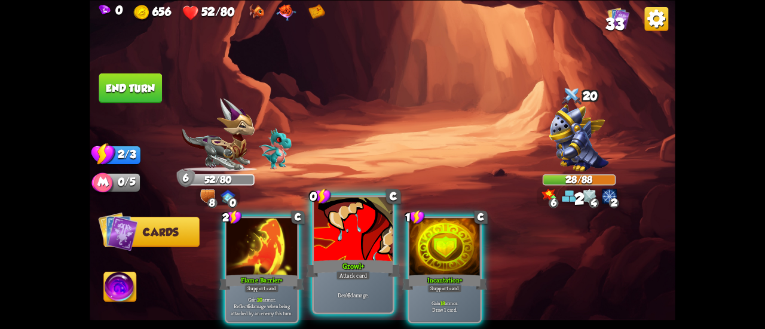
click at [354, 224] on div at bounding box center [353, 230] width 79 height 66
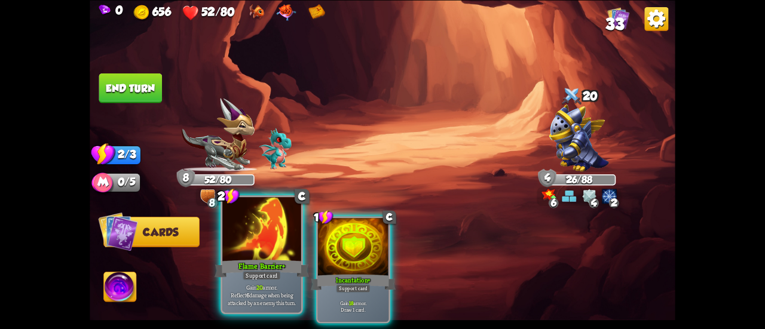
click at [256, 250] on div at bounding box center [261, 230] width 79 height 66
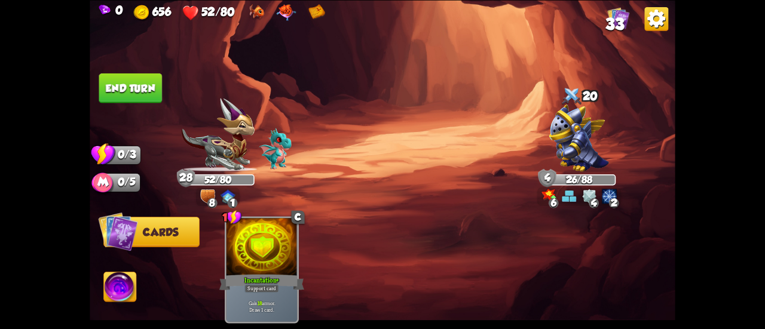
click at [129, 97] on button "End turn" at bounding box center [130, 88] width 63 height 30
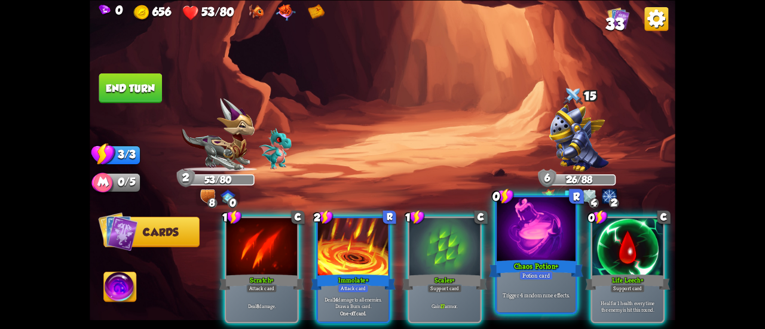
click at [500, 243] on div at bounding box center [536, 230] width 79 height 66
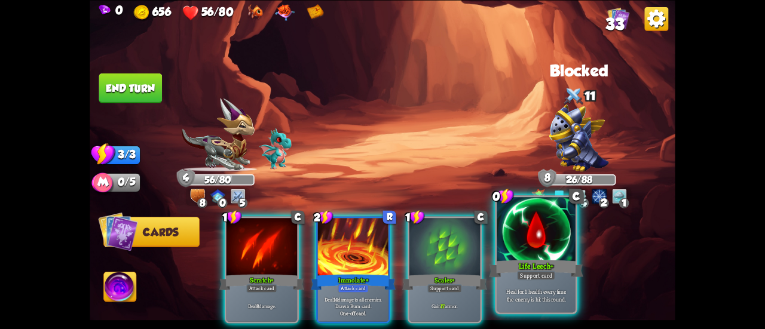
click at [531, 265] on div "Life Leech+" at bounding box center [536, 268] width 94 height 21
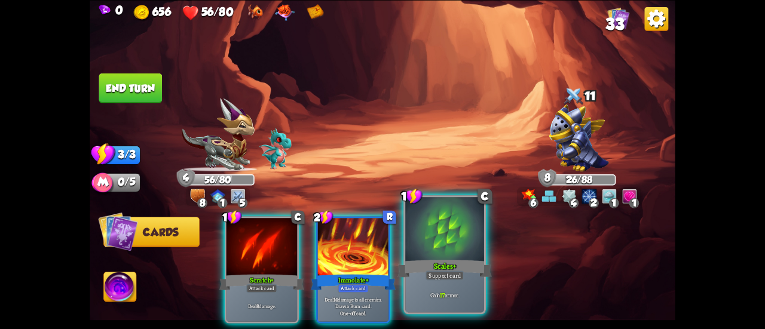
click at [417, 247] on div at bounding box center [444, 230] width 79 height 66
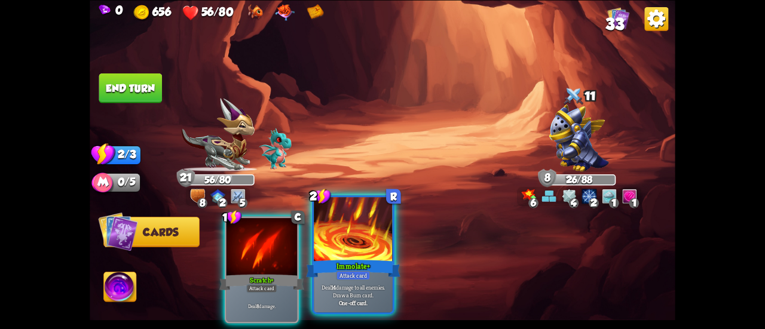
click at [361, 243] on div at bounding box center [353, 230] width 79 height 66
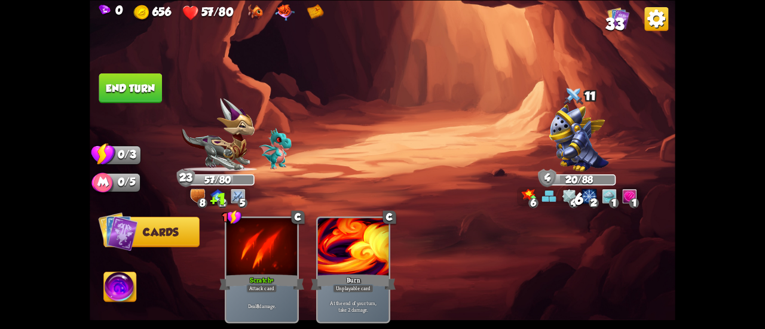
click at [124, 77] on button "End turn" at bounding box center [130, 88] width 63 height 30
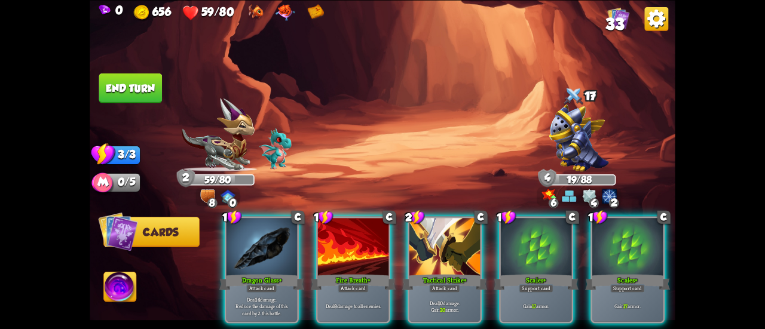
drag, startPoint x: 455, startPoint y: 258, endPoint x: 419, endPoint y: 139, distance: 123.7
click at [419, 139] on div "Select an enemy to attack... You don't have enough stamina to play that card...…" at bounding box center [383, 164] width 586 height 329
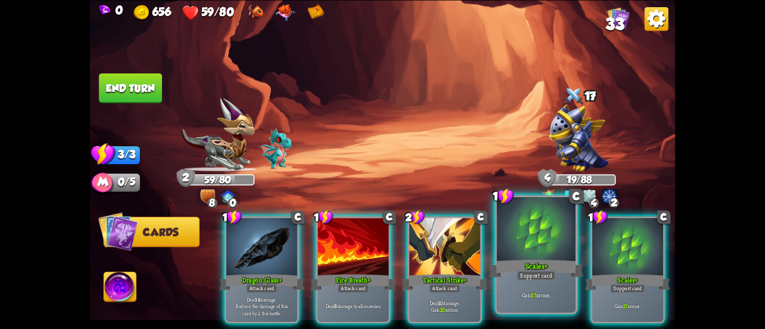
click at [575, 229] on div at bounding box center [536, 230] width 79 height 66
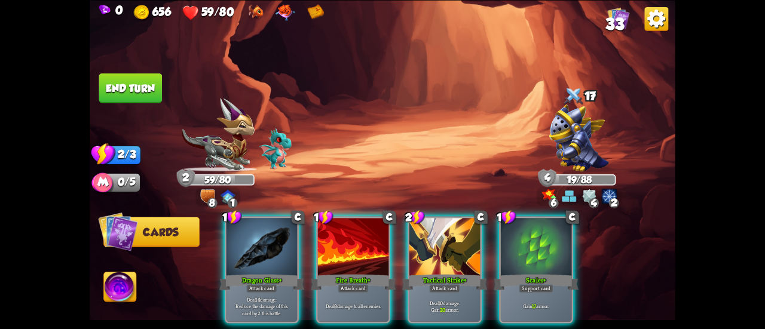
click at [571, 229] on div at bounding box center [536, 248] width 71 height 60
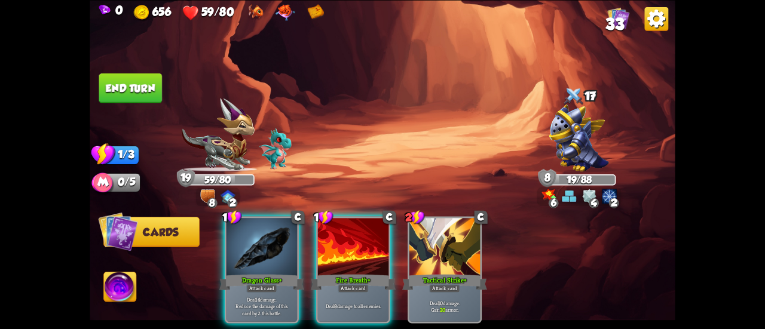
click at [161, 79] on button "End turn" at bounding box center [130, 88] width 63 height 30
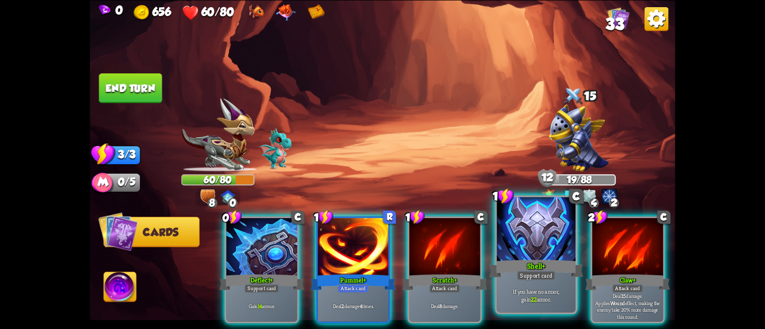
click at [508, 235] on div at bounding box center [536, 230] width 79 height 66
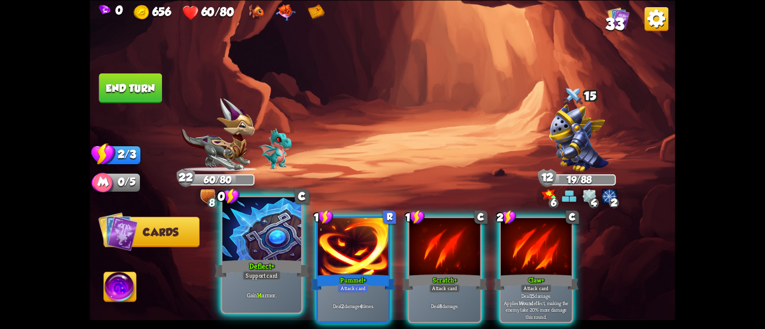
click at [226, 248] on div at bounding box center [261, 230] width 79 height 66
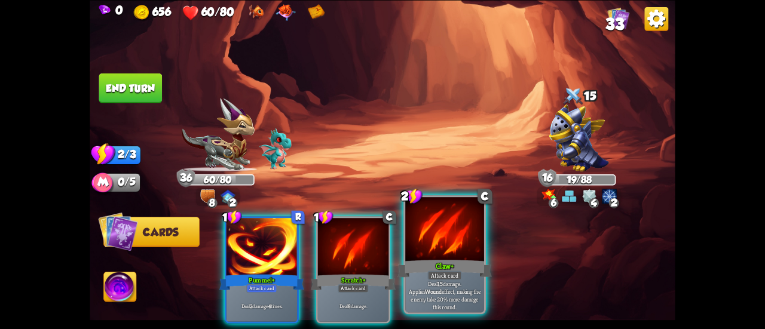
click at [423, 255] on div at bounding box center [444, 230] width 79 height 66
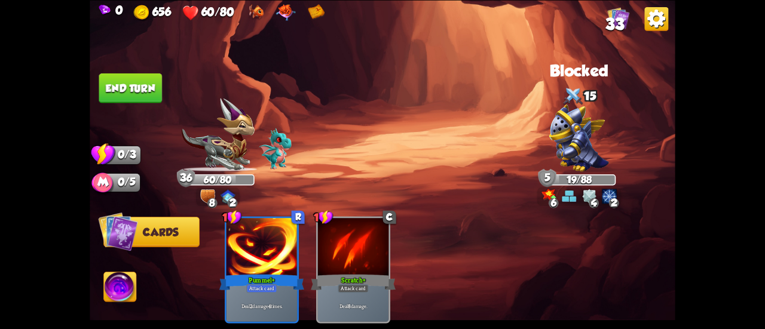
click at [106, 91] on button "End turn" at bounding box center [130, 88] width 63 height 30
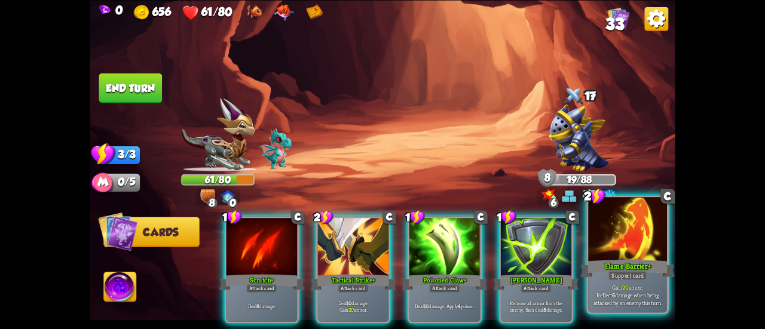
click at [622, 264] on div "Flame Barrier+" at bounding box center [627, 268] width 94 height 21
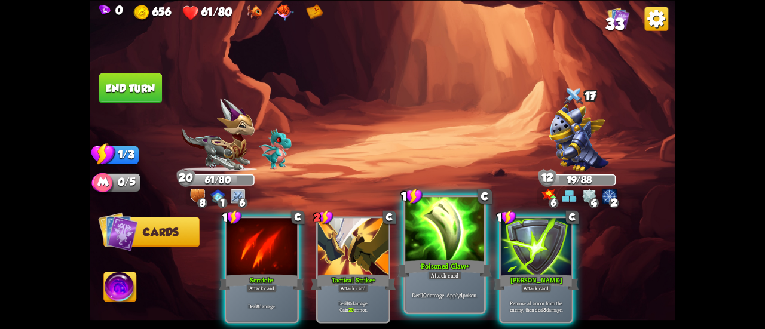
click at [430, 244] on div at bounding box center [444, 230] width 79 height 66
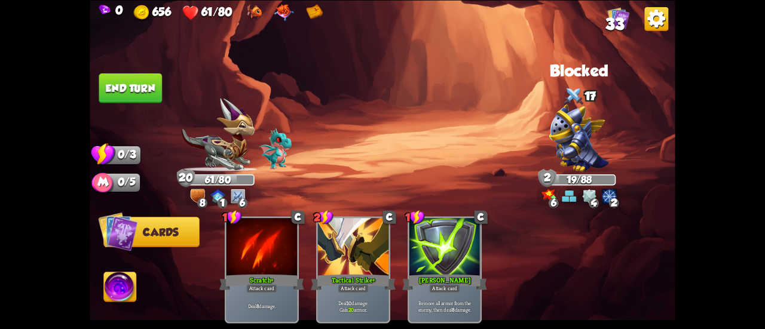
click at [146, 81] on button "End turn" at bounding box center [130, 88] width 63 height 30
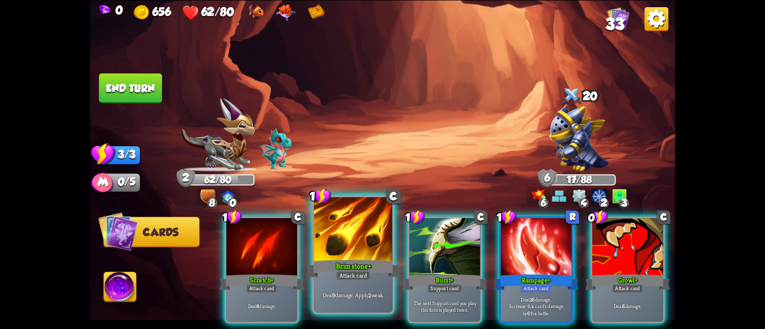
click at [325, 290] on div "Deal 9 damage. Apply 2 weak." at bounding box center [353, 295] width 79 height 34
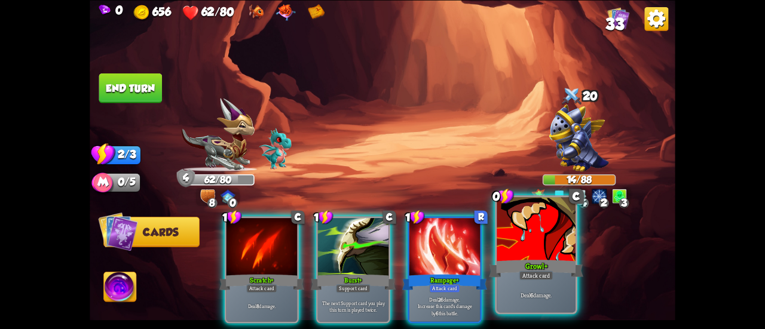
click at [533, 266] on div "Growl+" at bounding box center [536, 268] width 94 height 21
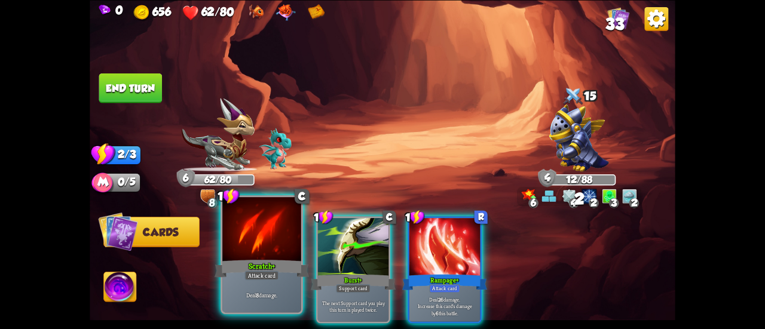
click at [240, 266] on div "Scratch+" at bounding box center [262, 268] width 94 height 21
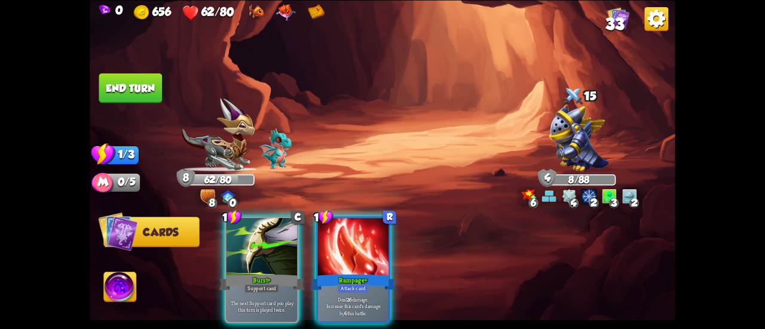
click at [135, 87] on button "End turn" at bounding box center [130, 88] width 63 height 30
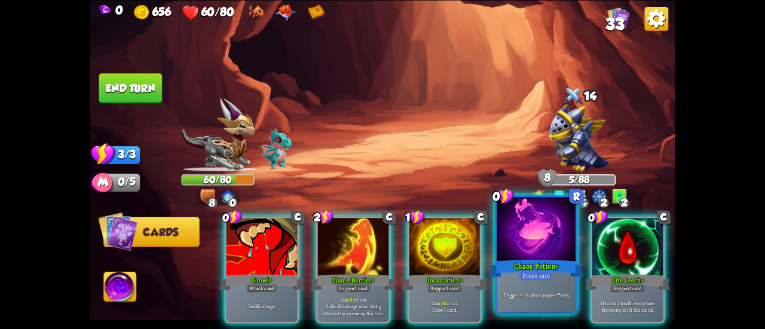
click at [557, 241] on div at bounding box center [536, 230] width 79 height 66
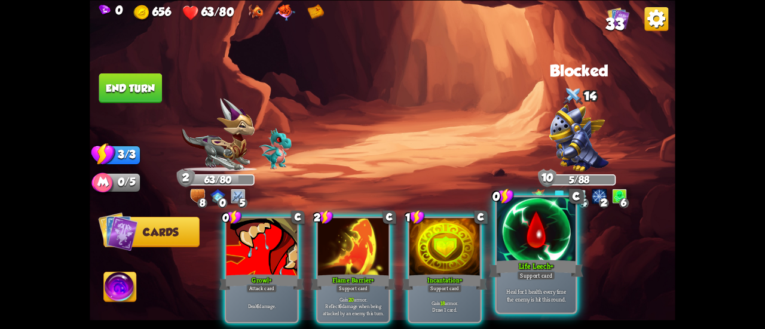
click at [515, 252] on div at bounding box center [536, 230] width 79 height 66
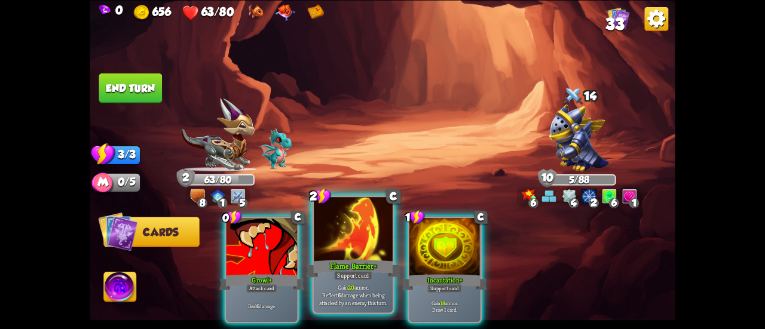
click at [362, 241] on div at bounding box center [353, 230] width 79 height 66
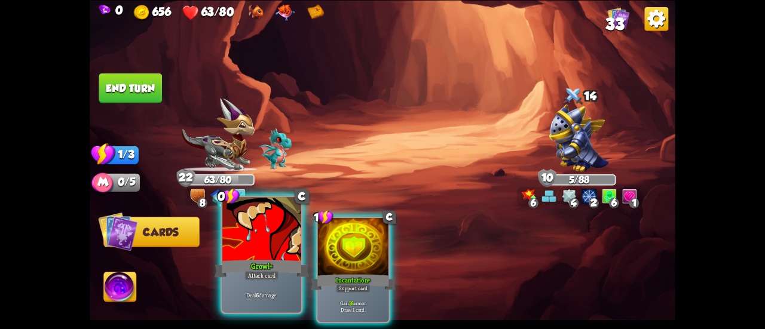
click at [272, 248] on div at bounding box center [261, 230] width 79 height 66
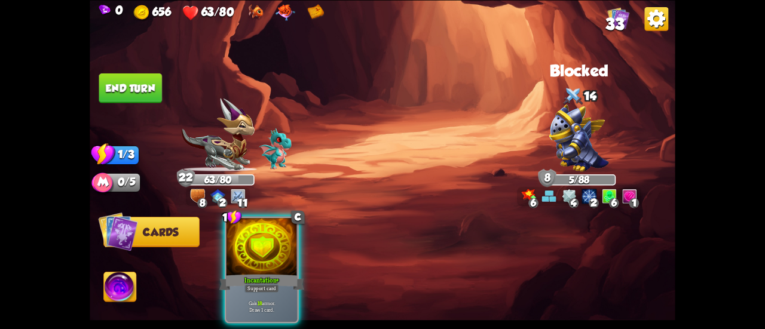
click at [130, 76] on button "End turn" at bounding box center [130, 88] width 63 height 30
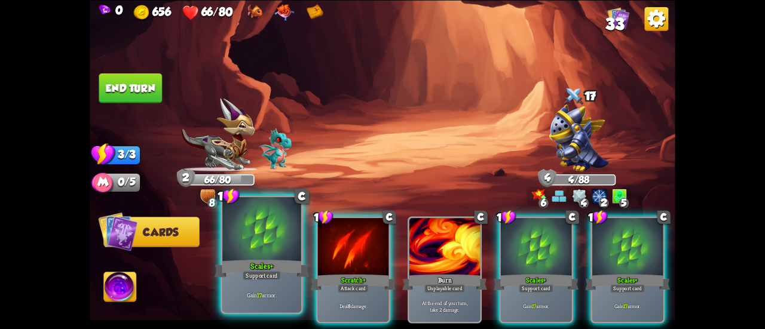
click at [239, 236] on div at bounding box center [261, 230] width 79 height 66
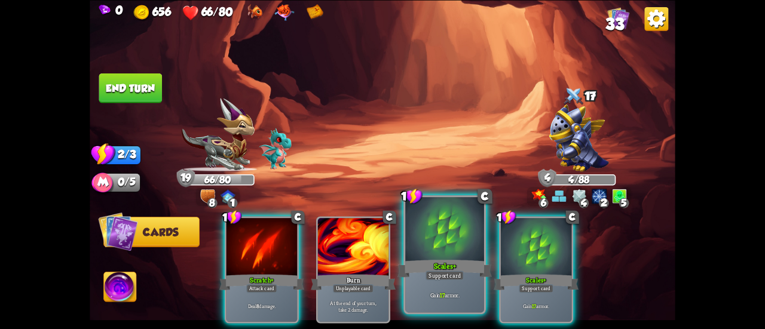
click at [461, 230] on div at bounding box center [444, 230] width 79 height 66
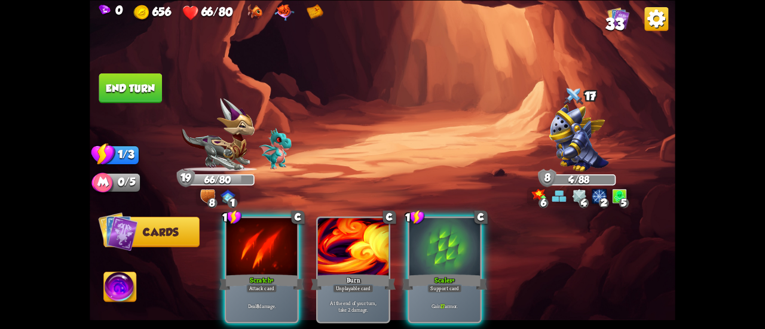
click at [461, 230] on div at bounding box center [444, 248] width 71 height 60
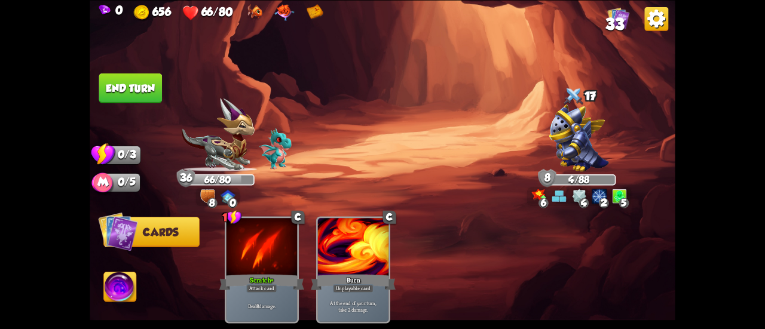
click at [152, 91] on button "End turn" at bounding box center [130, 88] width 63 height 30
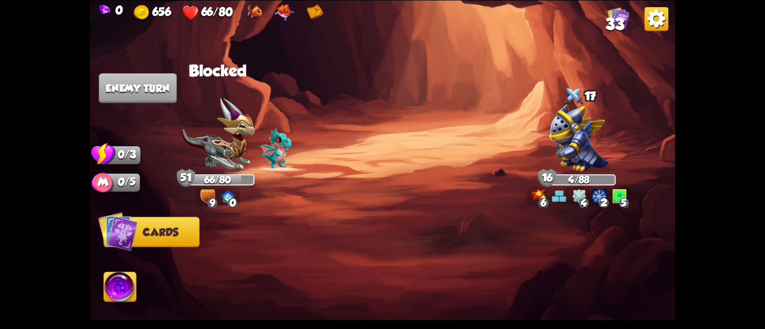
click at [617, 17] on span "33" at bounding box center [614, 24] width 19 height 18
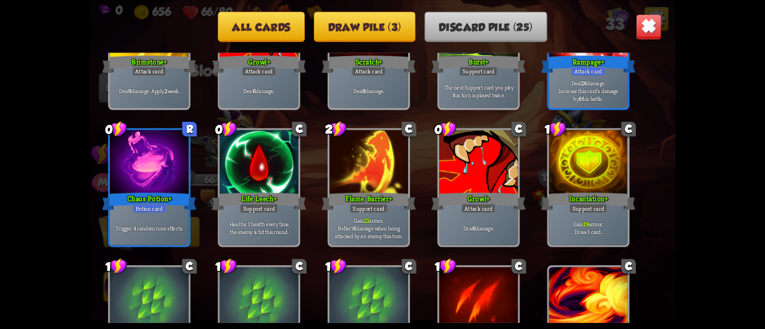
scroll to position [555, 0]
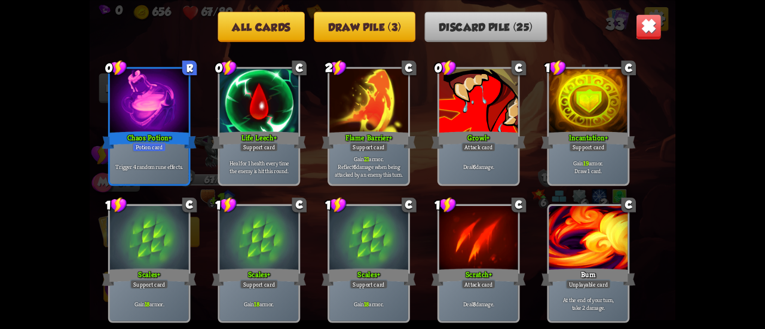
click at [580, 258] on div at bounding box center [588, 239] width 79 height 66
click at [393, 22] on button "Draw pile (3)" at bounding box center [365, 26] width 102 height 30
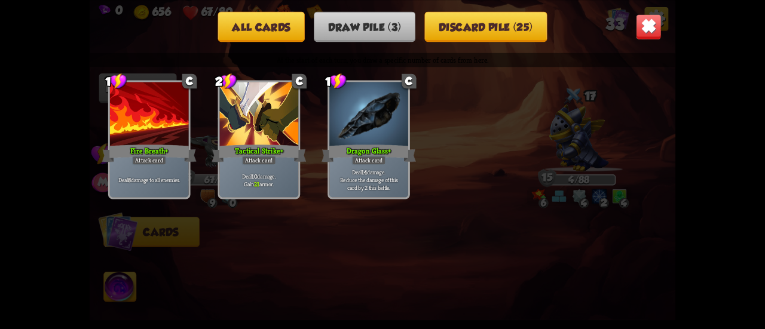
scroll to position [0, 0]
click at [280, 30] on button "All cards" at bounding box center [261, 26] width 87 height 30
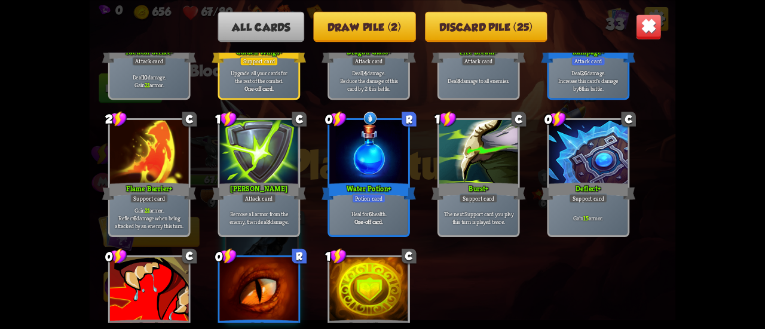
scroll to position [914, 0]
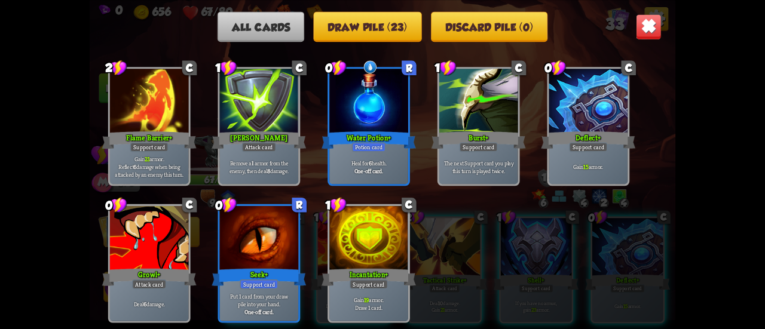
click at [639, 29] on img at bounding box center [649, 27] width 26 height 26
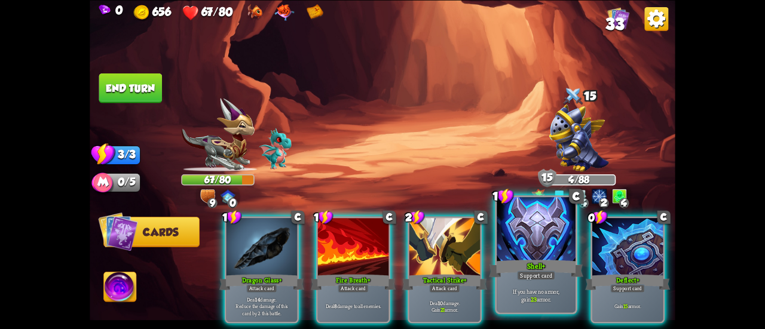
click at [537, 281] on div "If you have no armor, gain 23 armor." at bounding box center [536, 295] width 79 height 34
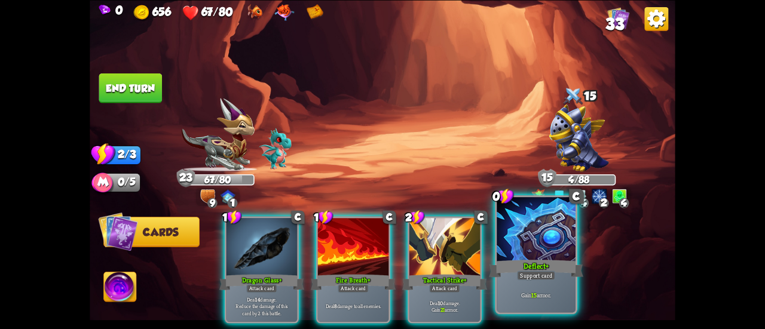
click at [536, 280] on div "Support card" at bounding box center [536, 276] width 38 height 10
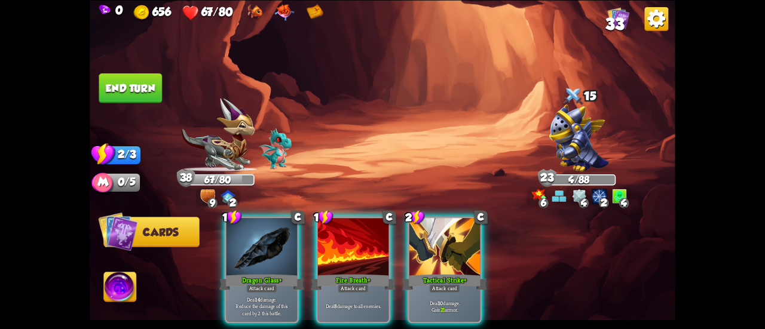
click at [127, 74] on button "End turn" at bounding box center [130, 88] width 63 height 30
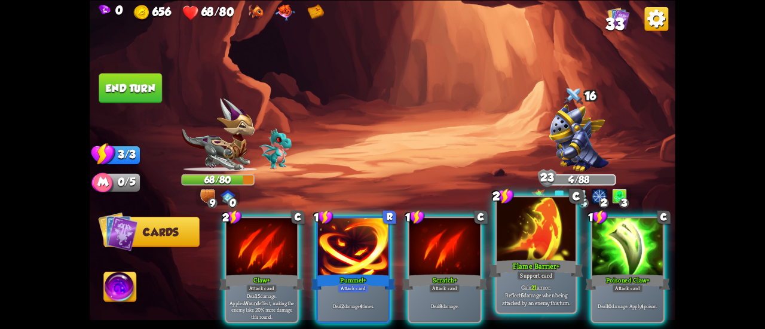
click at [546, 242] on div at bounding box center [536, 230] width 79 height 66
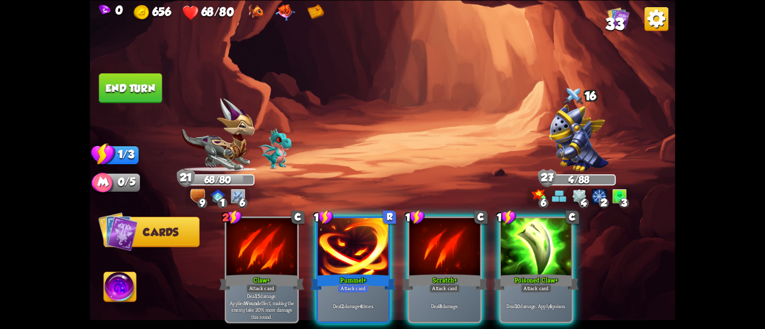
click at [142, 87] on button "End turn" at bounding box center [130, 88] width 63 height 30
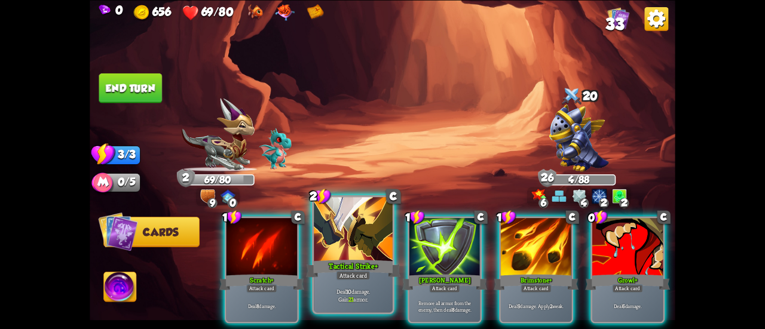
click at [345, 234] on div at bounding box center [353, 230] width 79 height 66
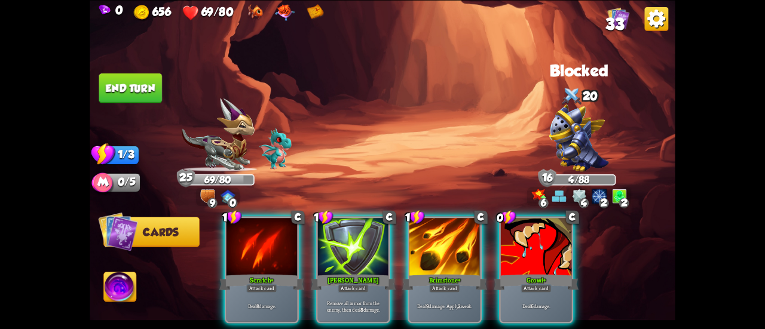
click at [148, 87] on button "End turn" at bounding box center [130, 88] width 63 height 30
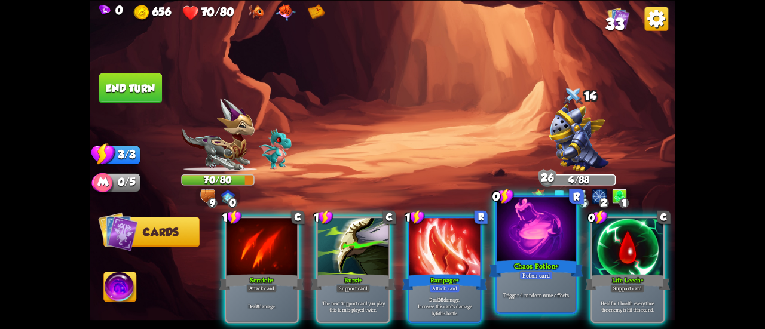
click at [542, 259] on div "Chaos Potion+" at bounding box center [536, 268] width 94 height 21
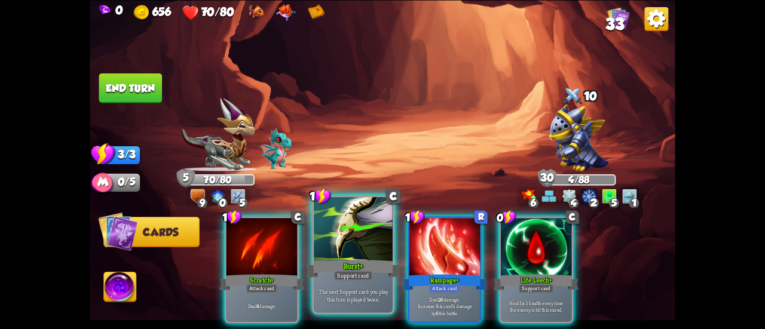
click at [344, 222] on div at bounding box center [353, 230] width 79 height 66
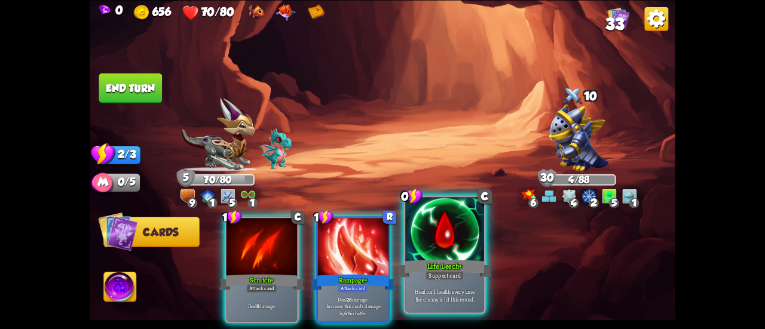
click at [463, 231] on div at bounding box center [444, 230] width 79 height 66
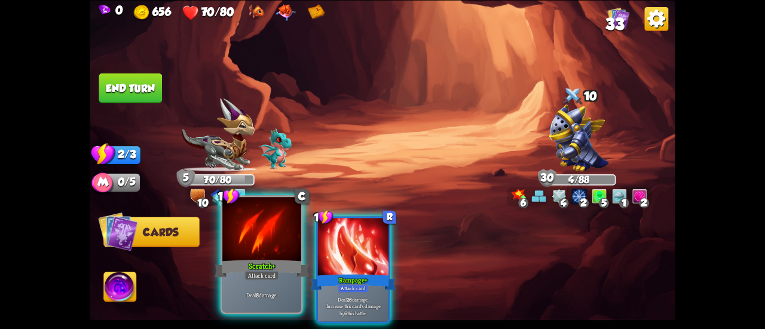
click at [240, 244] on div at bounding box center [261, 230] width 79 height 66
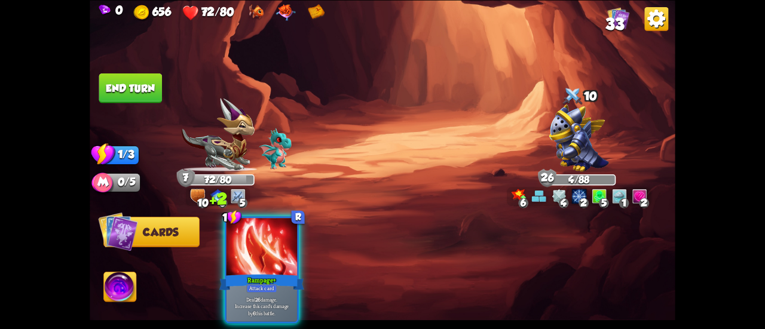
click at [130, 81] on button "End turn" at bounding box center [130, 88] width 63 height 30
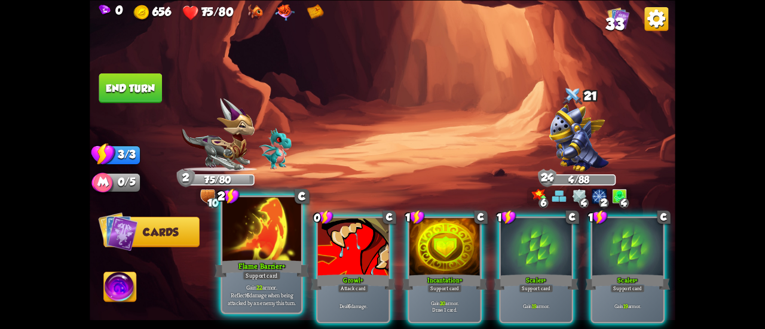
click at [258, 230] on div at bounding box center [261, 230] width 79 height 66
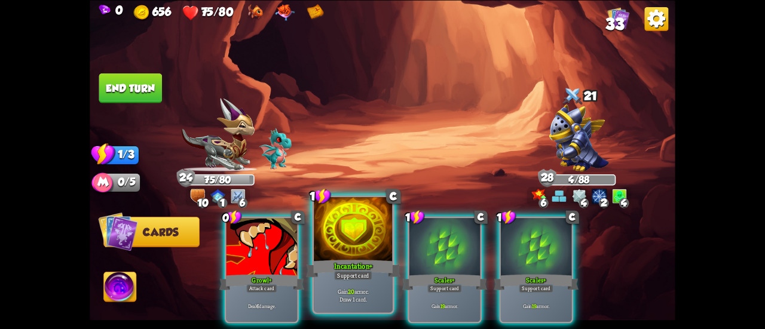
click at [351, 237] on div at bounding box center [353, 230] width 79 height 66
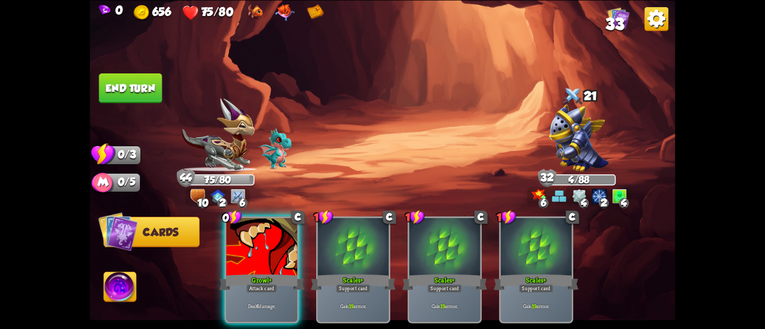
click at [149, 102] on button "End turn" at bounding box center [130, 88] width 63 height 30
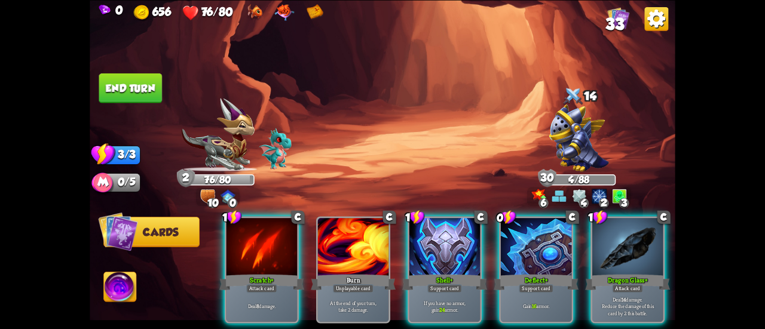
click at [461, 253] on div at bounding box center [444, 248] width 71 height 60
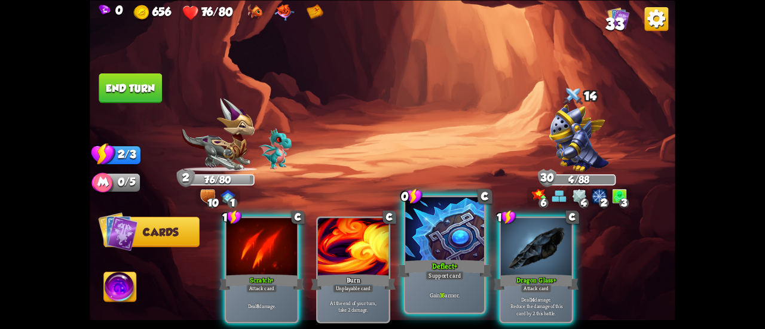
click at [445, 254] on div at bounding box center [444, 230] width 79 height 66
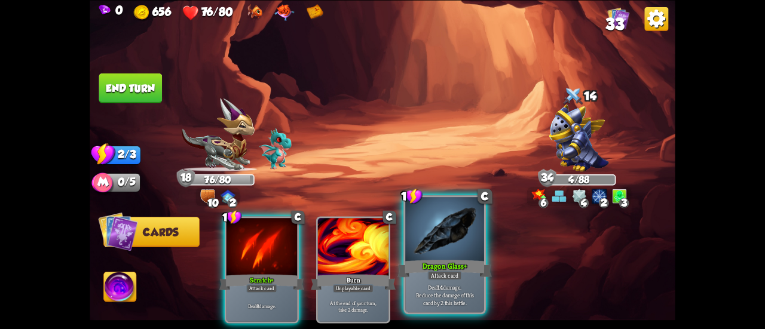
click at [425, 244] on div at bounding box center [444, 230] width 79 height 66
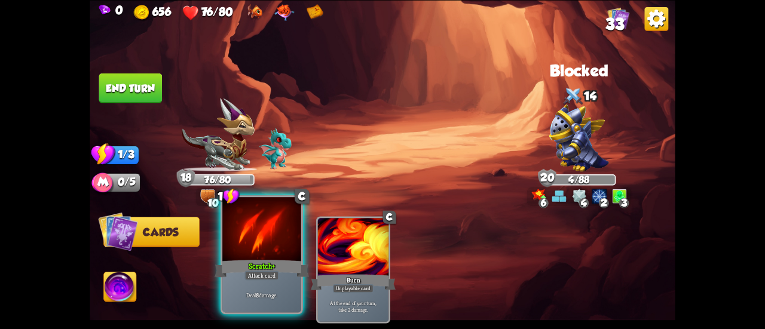
click at [248, 245] on div at bounding box center [261, 230] width 79 height 66
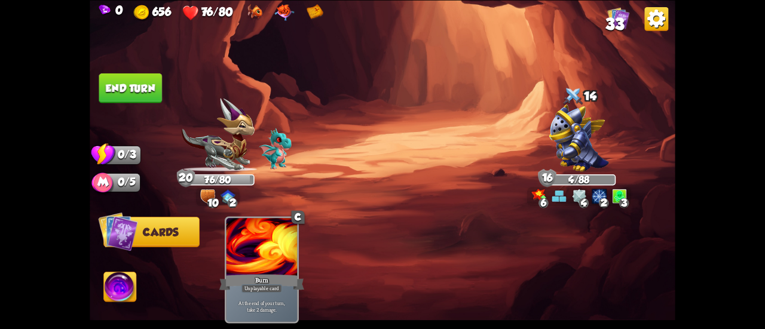
click at [134, 99] on button "End turn" at bounding box center [130, 88] width 63 height 30
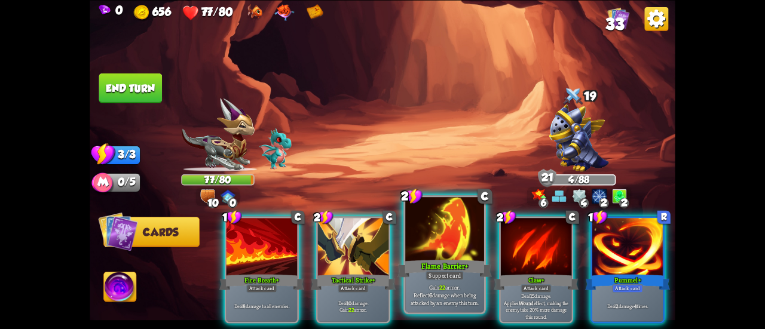
click at [420, 241] on div at bounding box center [444, 230] width 79 height 66
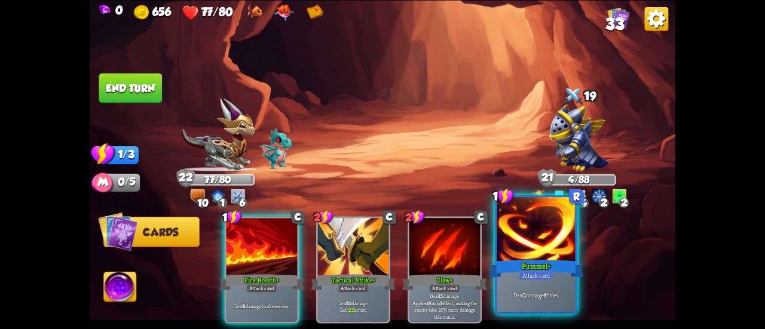
click at [505, 241] on div at bounding box center [536, 230] width 79 height 66
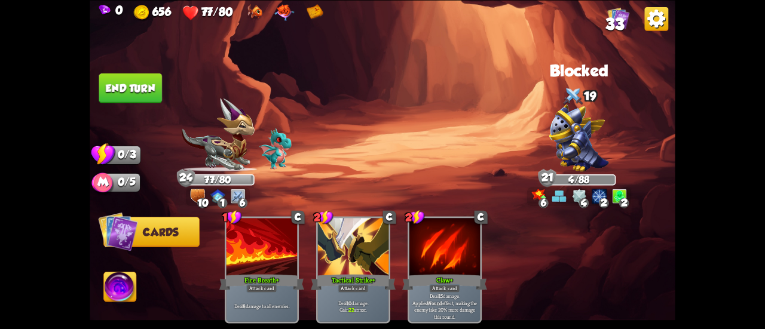
click at [134, 90] on button "End turn" at bounding box center [130, 88] width 63 height 30
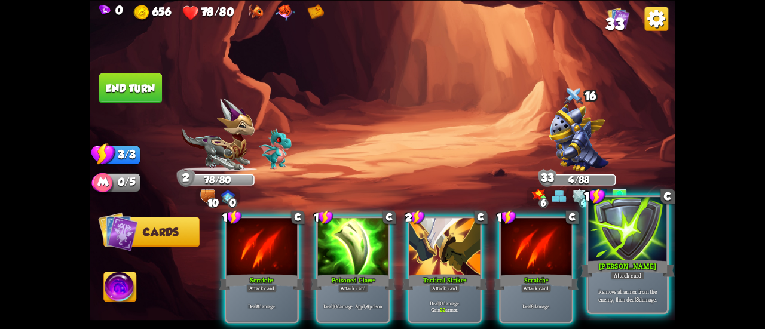
click at [601, 243] on div at bounding box center [627, 230] width 79 height 66
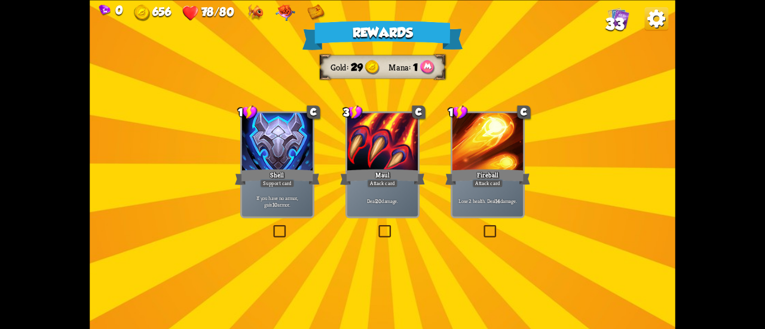
click at [470, 181] on div "Fireball" at bounding box center [487, 176] width 85 height 19
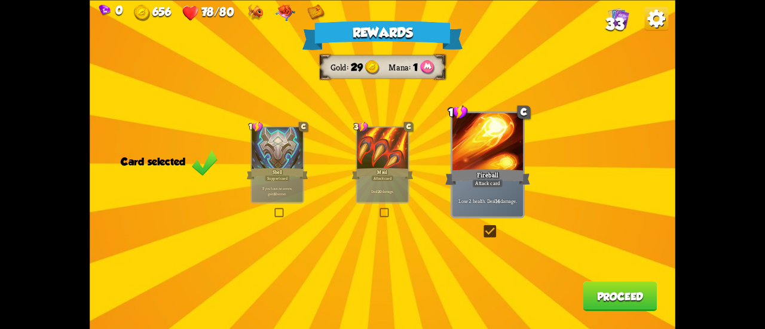
click at [360, 178] on div "Maul" at bounding box center [383, 174] width 62 height 14
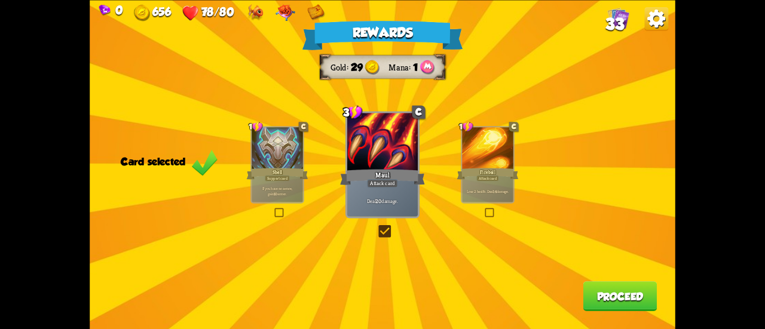
click at [594, 293] on button "Proceed" at bounding box center [620, 297] width 74 height 30
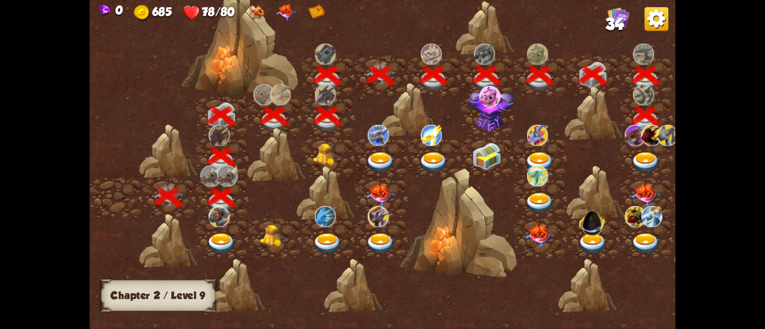
scroll to position [0, 182]
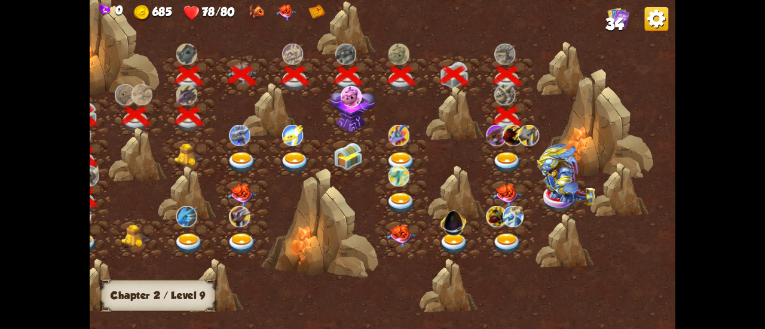
click at [504, 155] on img at bounding box center [506, 163] width 29 height 22
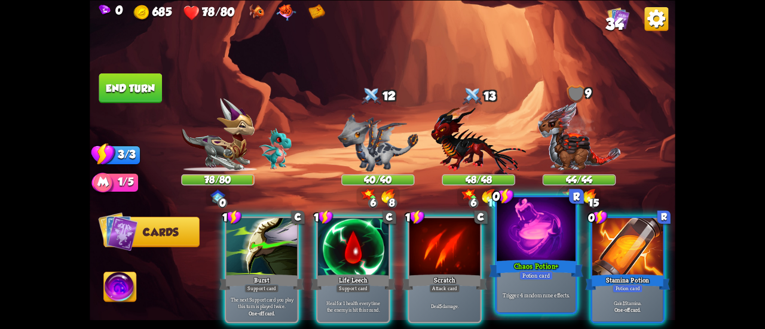
click at [528, 256] on div at bounding box center [536, 230] width 79 height 66
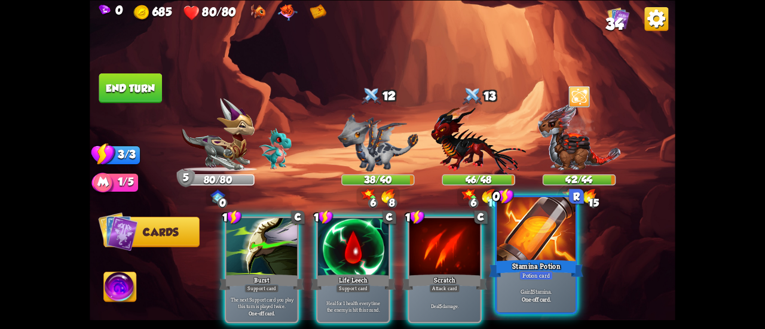
click at [534, 240] on div at bounding box center [536, 230] width 79 height 66
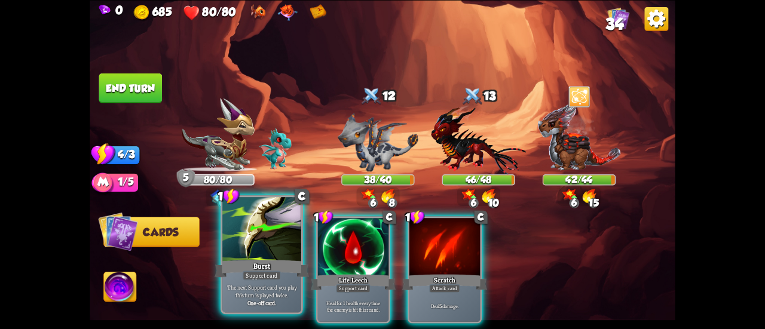
click at [249, 252] on div at bounding box center [261, 230] width 79 height 66
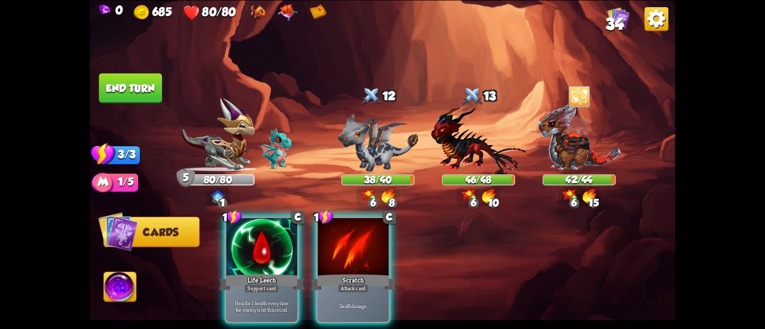
click at [249, 252] on div at bounding box center [262, 248] width 71 height 60
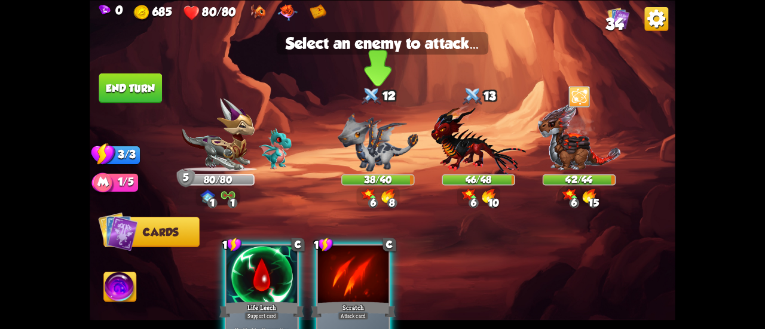
click at [391, 126] on img at bounding box center [378, 141] width 81 height 59
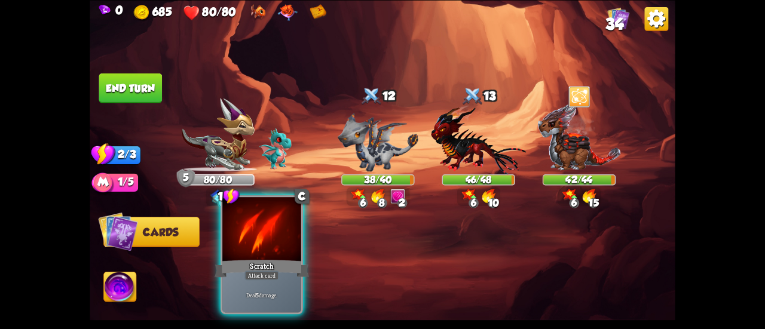
click at [253, 236] on div at bounding box center [261, 230] width 79 height 66
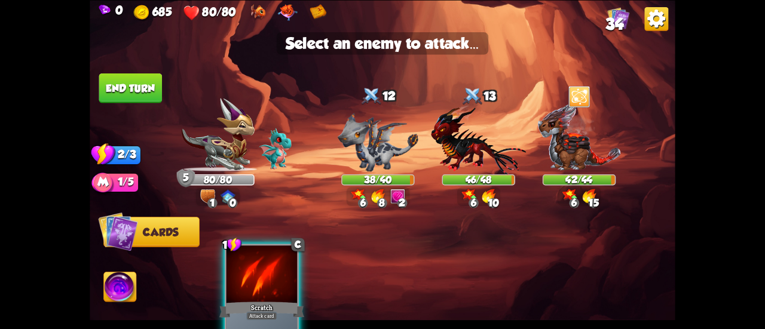
drag, startPoint x: 377, startPoint y: 142, endPoint x: 528, endPoint y: 256, distance: 190.3
click at [528, 256] on div "1 C Scratch Attack card Deal 5 damage." at bounding box center [441, 283] width 469 height 146
click at [388, 152] on img at bounding box center [378, 141] width 81 height 59
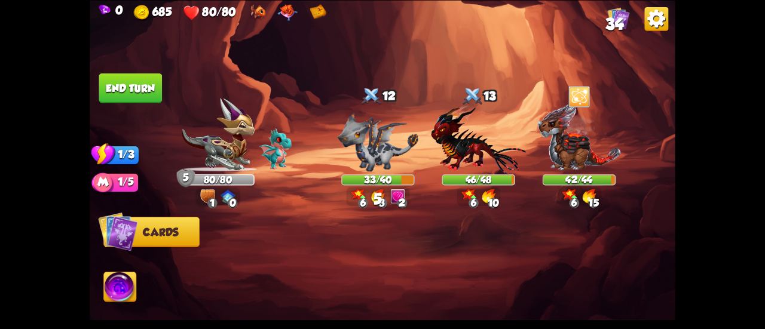
click at [152, 79] on button "End turn" at bounding box center [130, 88] width 63 height 30
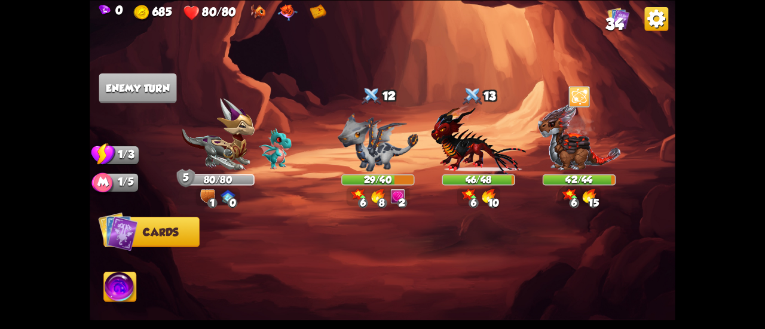
click at [237, 150] on img at bounding box center [217, 135] width 73 height 74
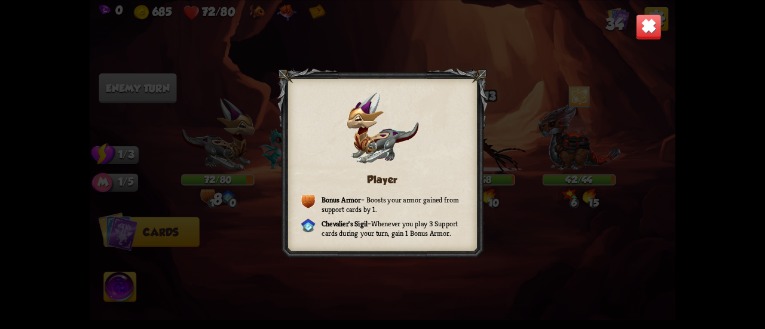
click at [650, 16] on img at bounding box center [649, 27] width 26 height 26
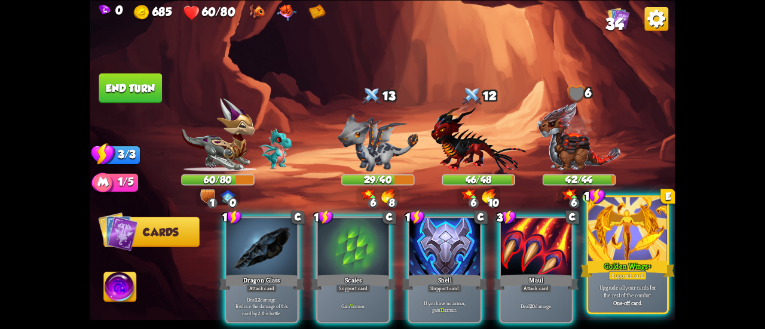
click at [641, 231] on div at bounding box center [627, 230] width 79 height 66
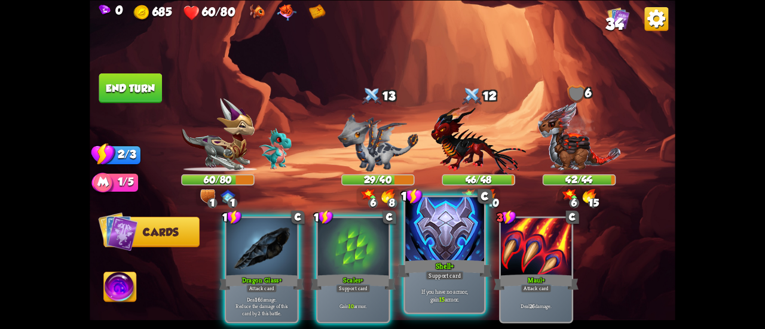
click at [427, 249] on div at bounding box center [444, 230] width 79 height 66
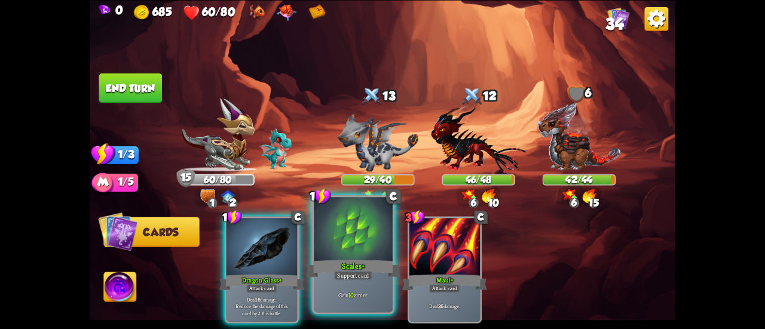
click at [339, 243] on div at bounding box center [353, 230] width 79 height 66
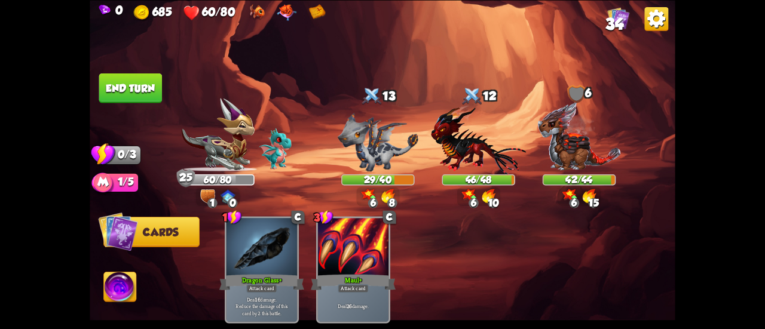
click at [125, 73] on button "End turn" at bounding box center [130, 88] width 63 height 30
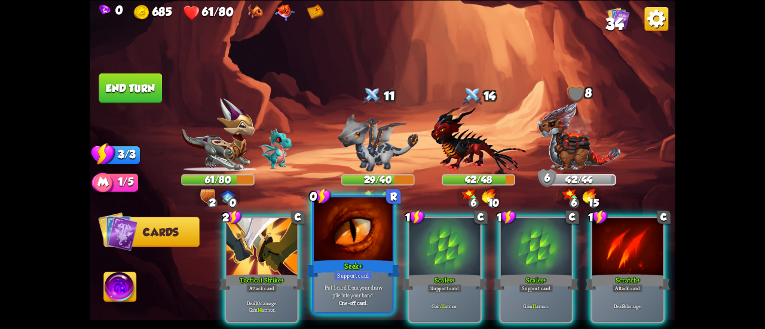
click at [360, 247] on div at bounding box center [353, 230] width 79 height 66
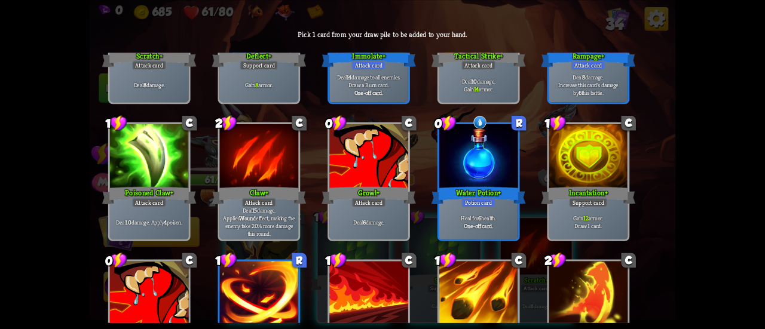
scroll to position [130, 0]
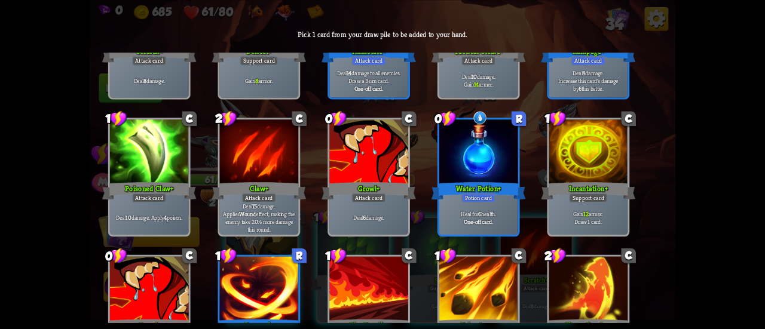
click at [594, 179] on div at bounding box center [588, 153] width 79 height 66
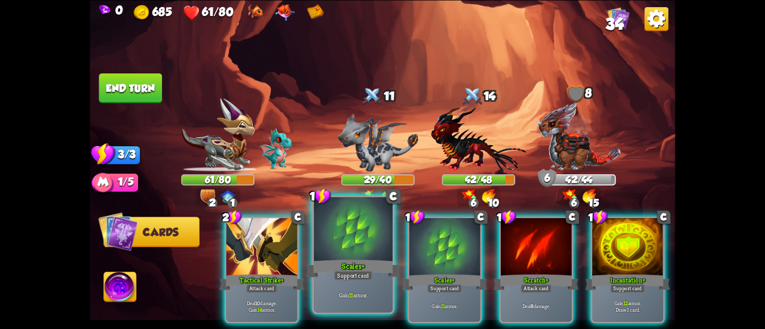
click at [353, 238] on div at bounding box center [353, 230] width 79 height 66
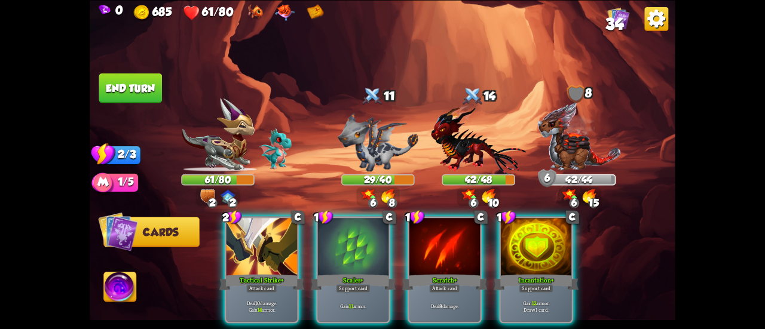
click at [353, 238] on div at bounding box center [353, 248] width 71 height 60
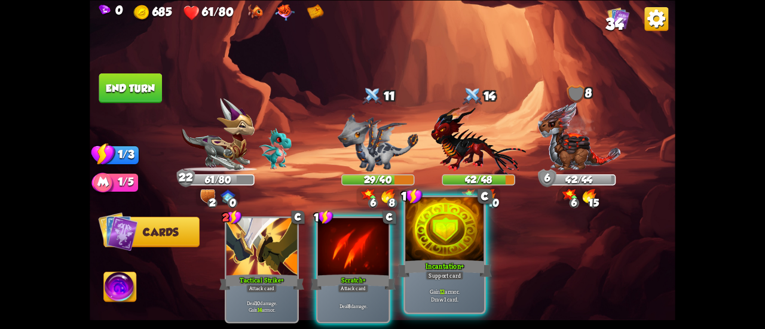
click at [435, 248] on div at bounding box center [444, 230] width 79 height 66
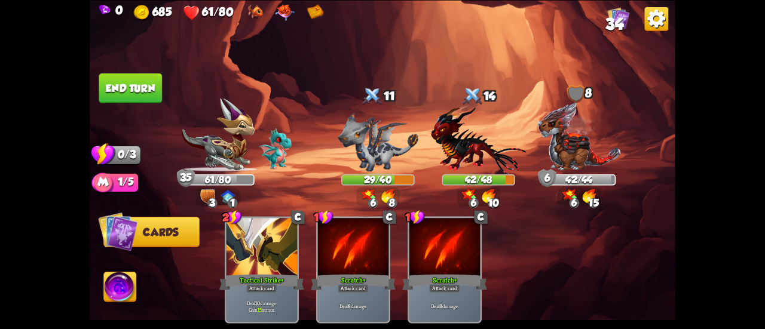
click at [124, 84] on button "End turn" at bounding box center [130, 88] width 63 height 30
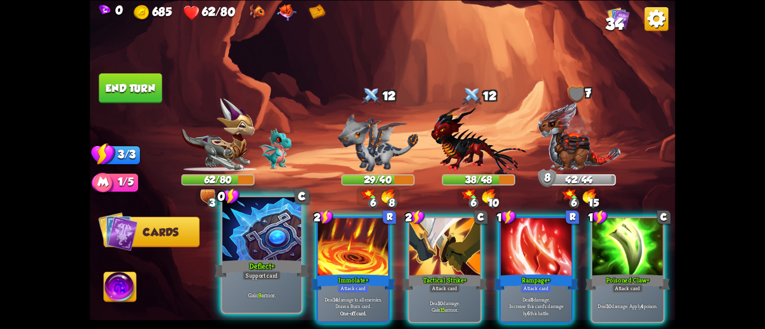
click at [269, 230] on div at bounding box center [261, 230] width 79 height 66
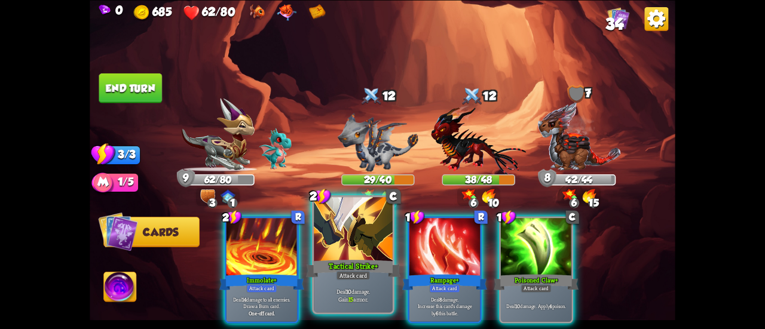
click at [357, 230] on div at bounding box center [353, 230] width 79 height 66
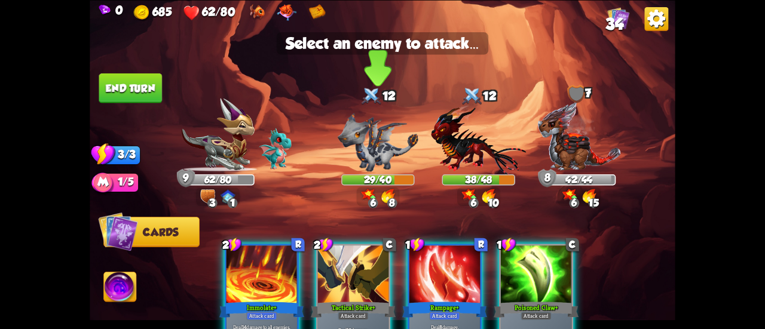
click at [371, 139] on img at bounding box center [378, 141] width 81 height 59
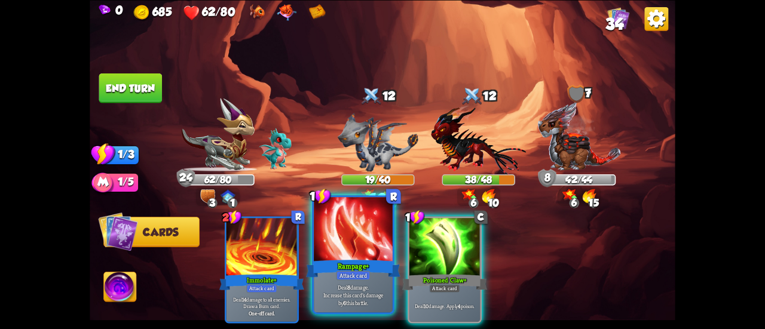
click at [362, 231] on div at bounding box center [353, 230] width 79 height 66
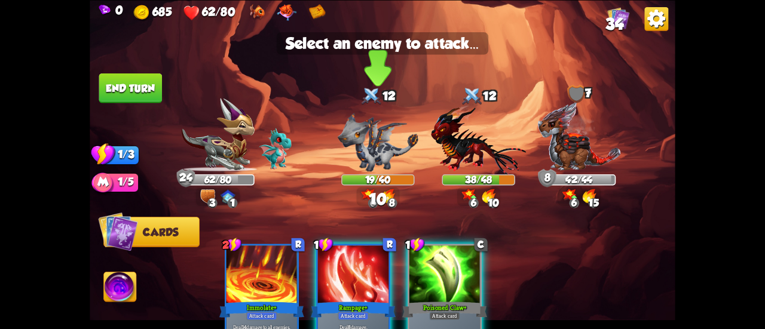
click at [384, 154] on img at bounding box center [378, 141] width 81 height 59
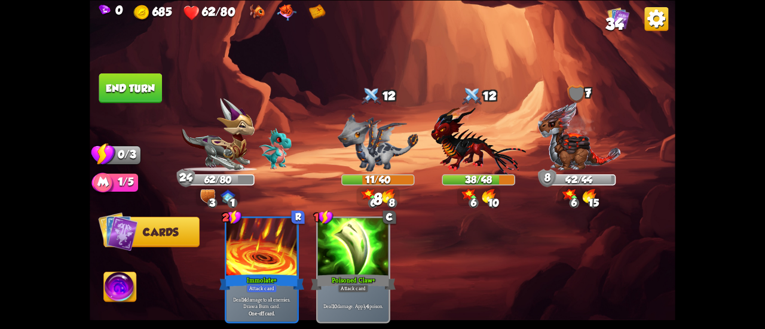
click at [117, 77] on button "End turn" at bounding box center [130, 88] width 63 height 30
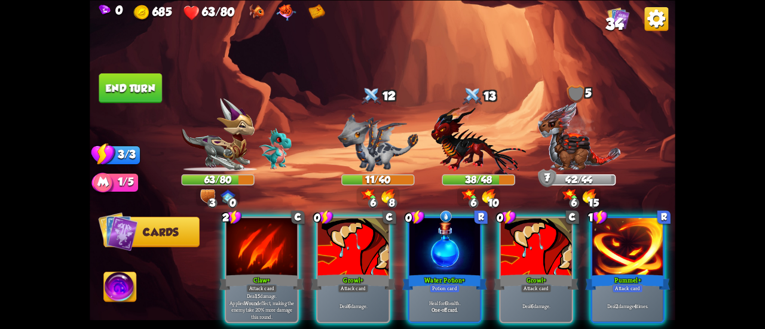
click at [117, 293] on img at bounding box center [120, 288] width 32 height 33
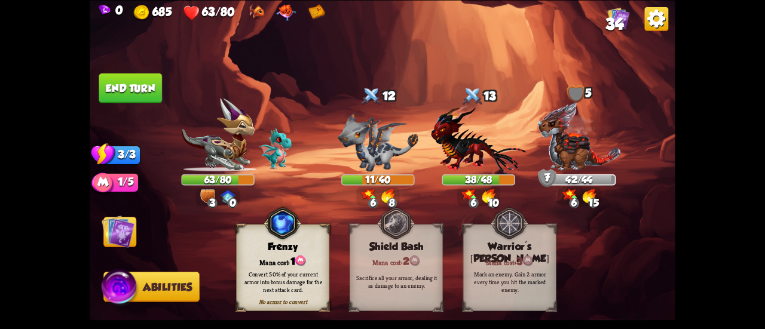
click at [112, 228] on img at bounding box center [118, 231] width 33 height 33
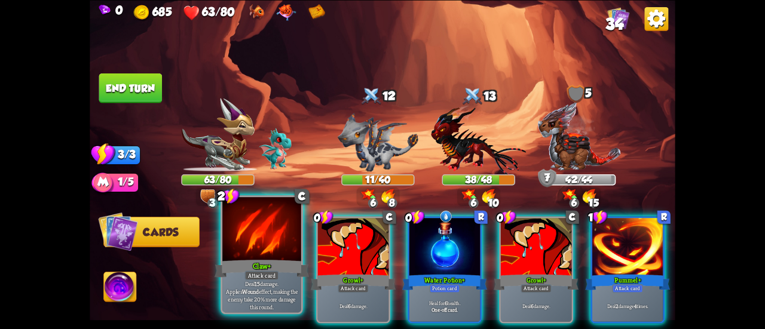
click at [276, 256] on div at bounding box center [261, 230] width 79 height 66
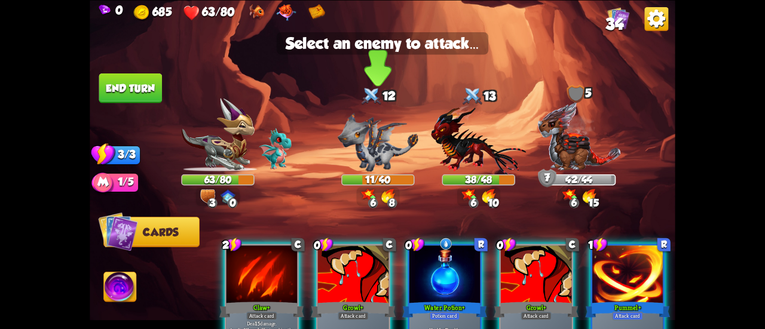
click at [352, 146] on img at bounding box center [378, 141] width 81 height 59
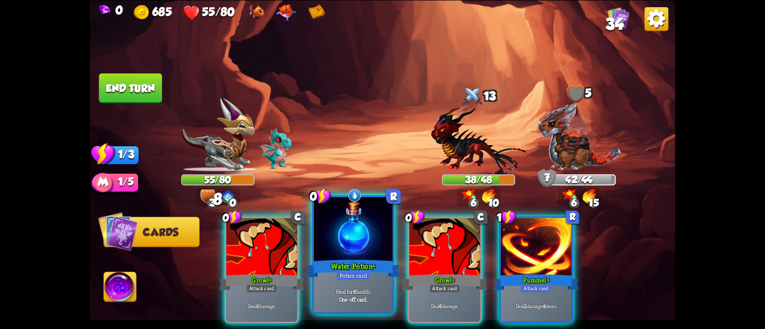
click at [348, 248] on div at bounding box center [353, 230] width 79 height 66
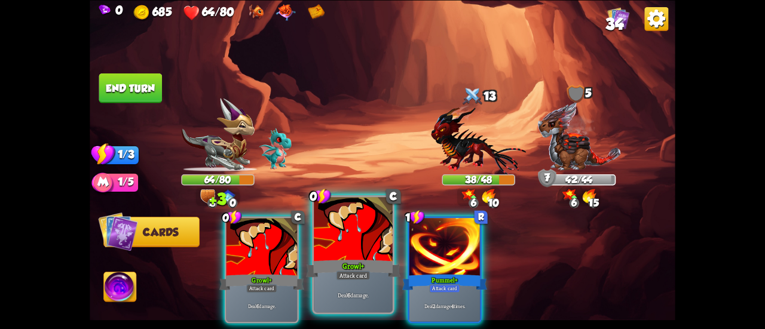
click at [352, 229] on div at bounding box center [353, 230] width 79 height 66
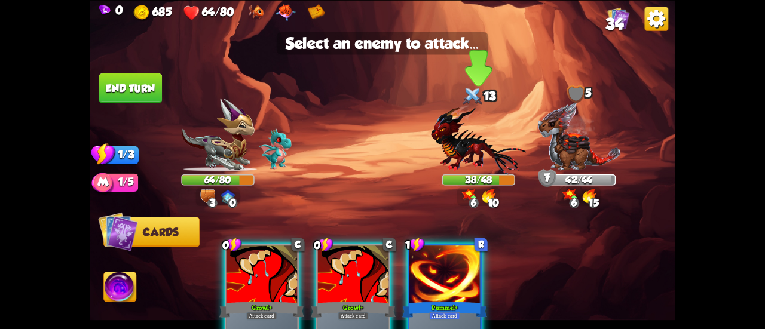
click at [456, 157] on img at bounding box center [478, 140] width 95 height 70
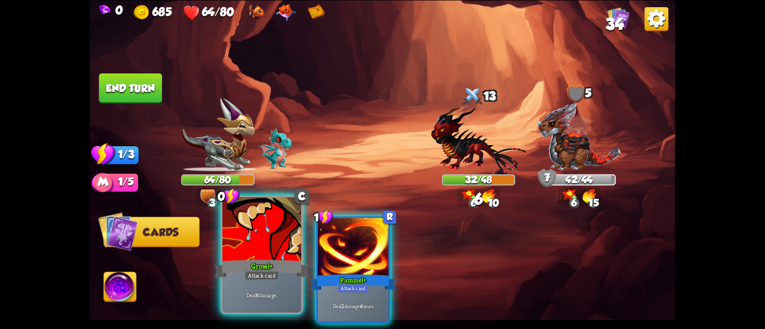
click at [286, 231] on div at bounding box center [261, 230] width 79 height 66
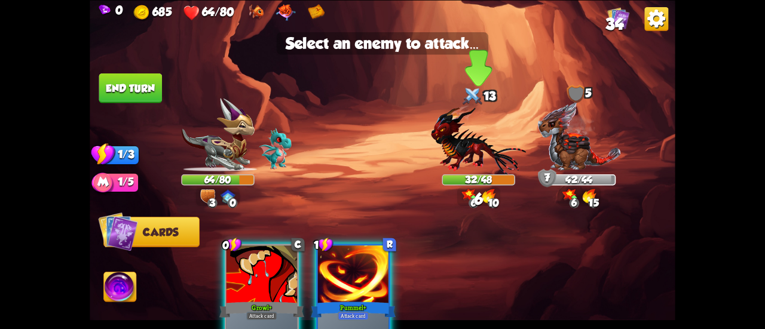
click at [439, 113] on img at bounding box center [478, 140] width 95 height 70
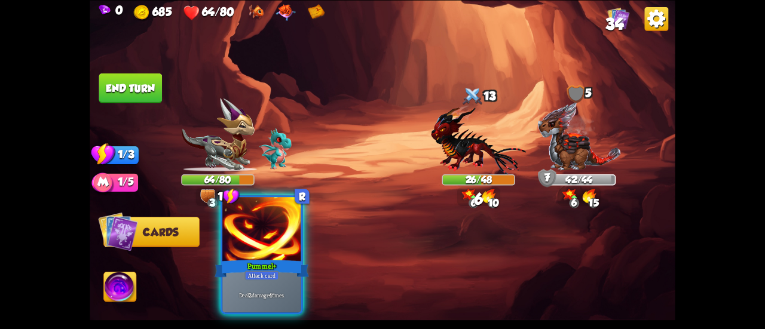
click at [282, 232] on div at bounding box center [261, 230] width 79 height 66
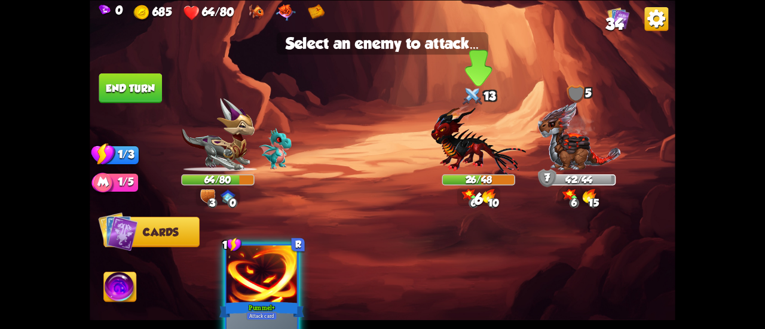
click at [458, 152] on img at bounding box center [478, 140] width 95 height 70
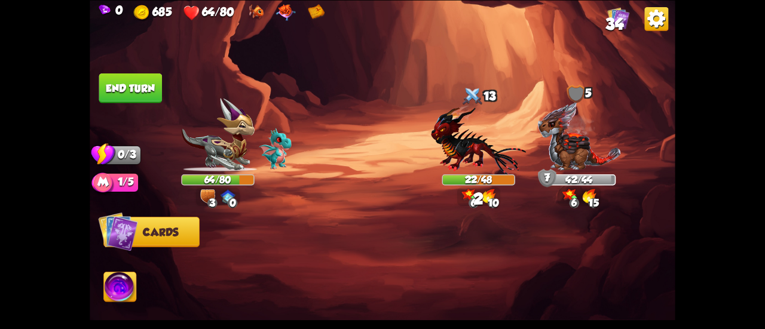
click at [139, 97] on button "End turn" at bounding box center [130, 88] width 63 height 30
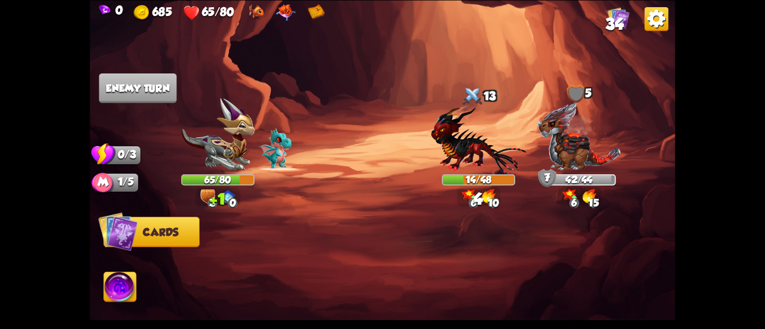
click at [607, 25] on span "34" at bounding box center [614, 24] width 18 height 18
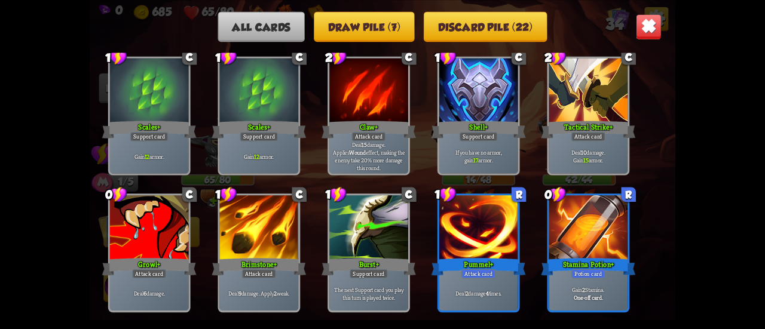
scroll to position [299, 0]
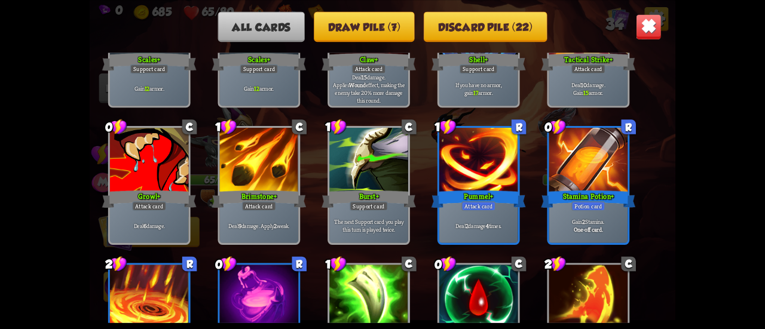
click at [371, 9] on div "All cards Draw pile (7) Discard pile (22) These are all the cards you will have…" at bounding box center [383, 164] width 586 height 329
click at [375, 22] on button "Draw pile (7)" at bounding box center [364, 26] width 101 height 30
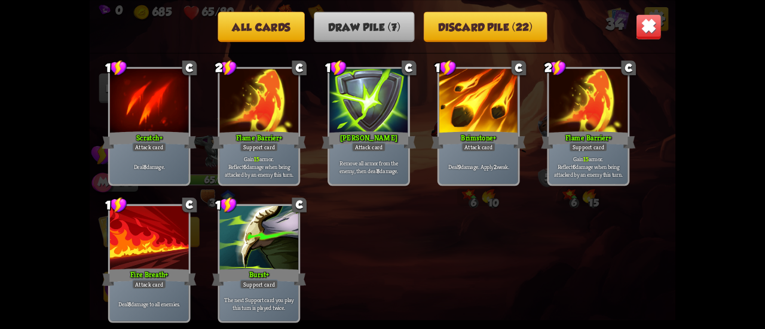
click at [476, 35] on button "Discard pile (22)" at bounding box center [485, 26] width 123 height 30
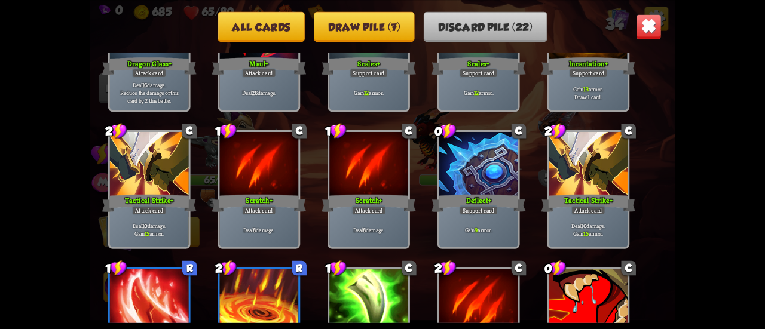
scroll to position [197, 0]
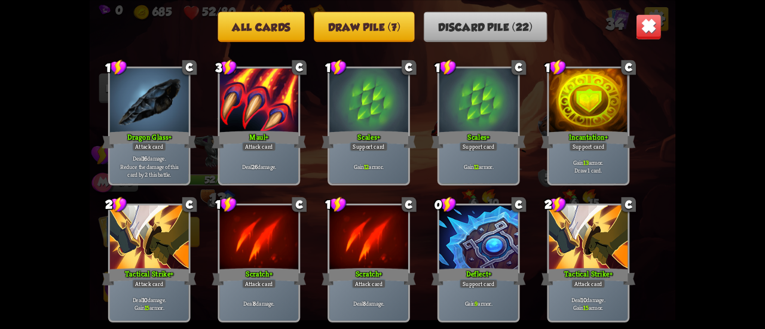
click at [282, 23] on button "All cards" at bounding box center [261, 26] width 87 height 30
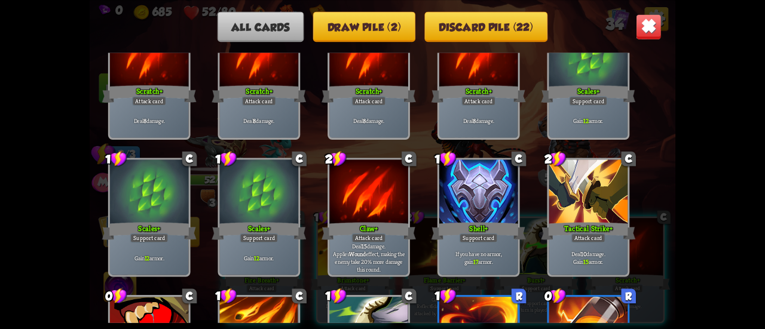
scroll to position [0, 0]
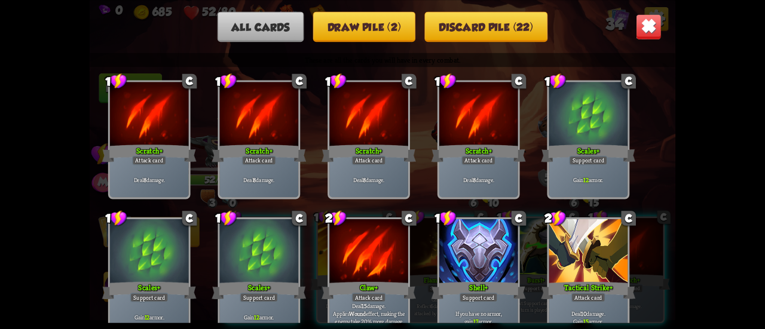
click at [653, 29] on img at bounding box center [649, 27] width 26 height 26
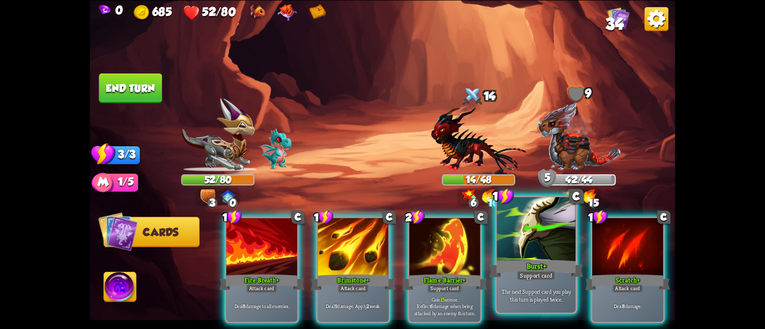
click at [542, 235] on div at bounding box center [536, 230] width 79 height 66
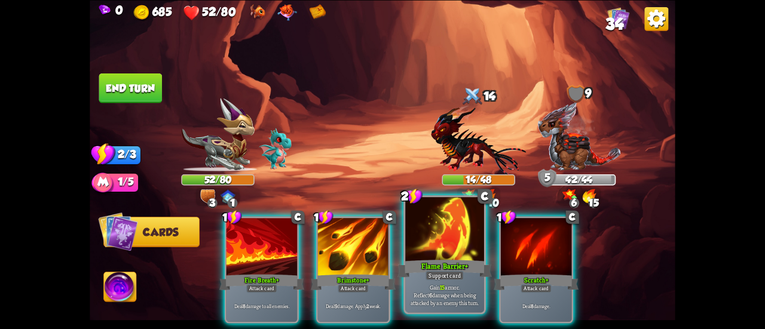
click at [467, 234] on div at bounding box center [444, 230] width 79 height 66
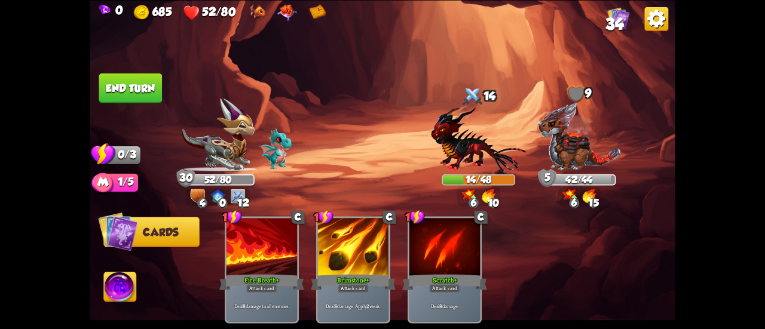
click at [125, 93] on button "End turn" at bounding box center [130, 88] width 63 height 30
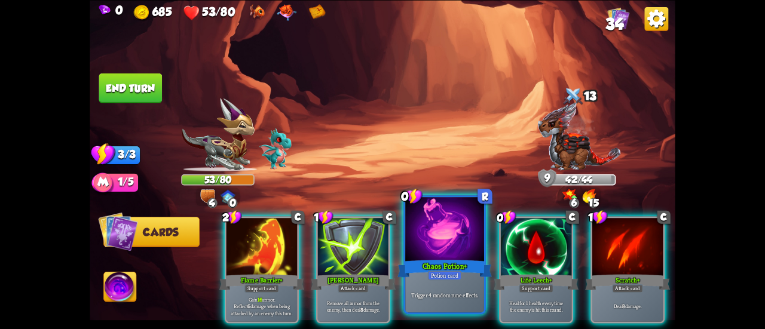
click at [447, 264] on div "Chaos Potion+" at bounding box center [444, 268] width 94 height 21
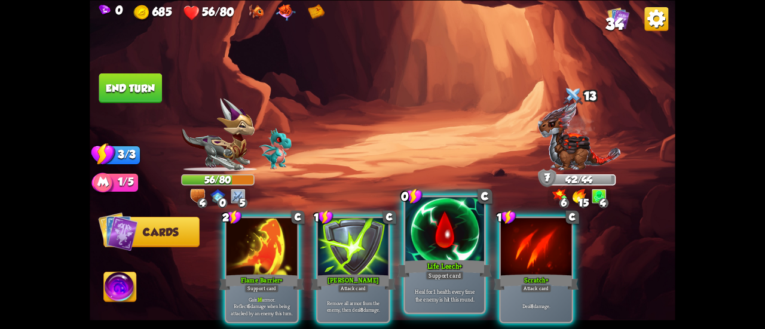
click at [442, 241] on div at bounding box center [444, 230] width 79 height 66
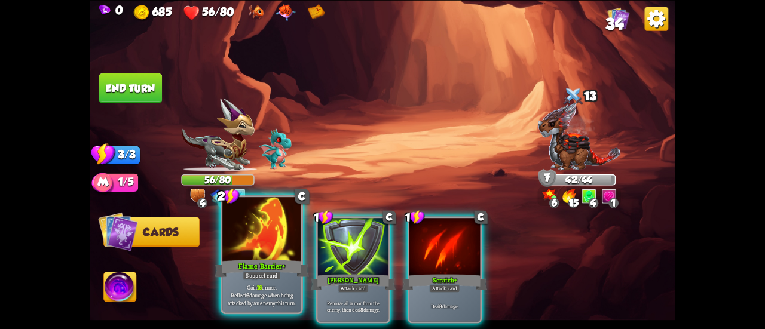
click at [257, 231] on div at bounding box center [261, 230] width 79 height 66
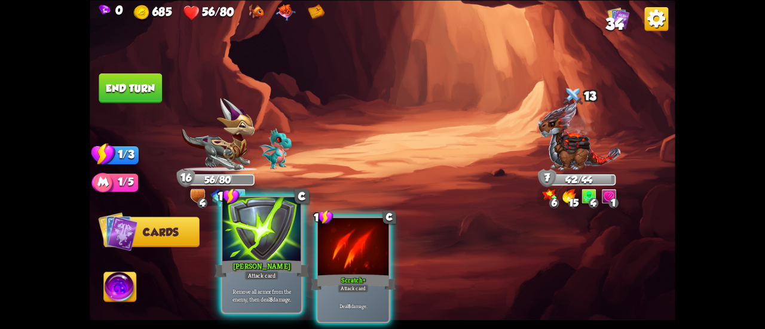
click at [242, 235] on div at bounding box center [261, 230] width 79 height 66
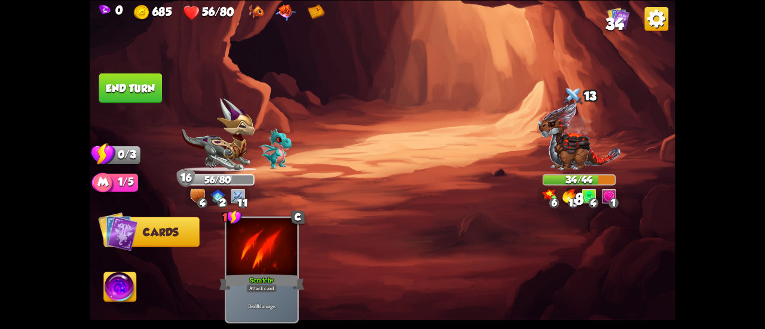
click at [134, 95] on button "End turn" at bounding box center [130, 88] width 63 height 30
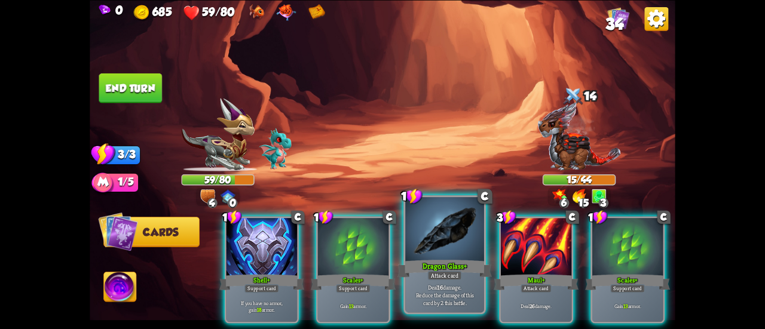
click at [432, 232] on div at bounding box center [444, 230] width 79 height 66
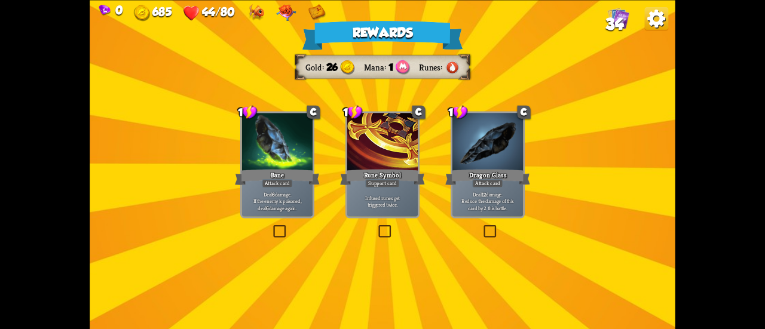
click at [463, 199] on p "Deal 12 damage. Reduce the damage of this card by 2 this battle." at bounding box center [488, 201] width 68 height 21
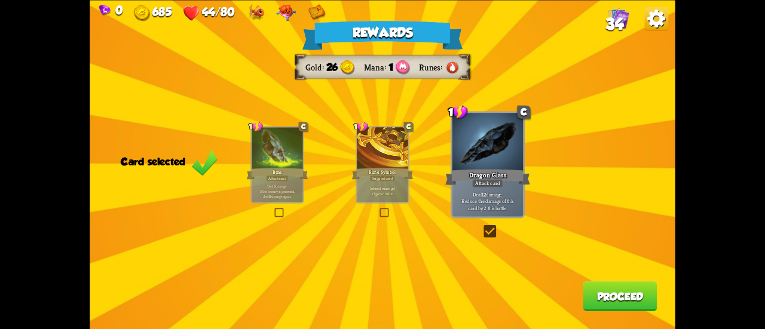
click at [619, 303] on button "Proceed" at bounding box center [620, 297] width 74 height 30
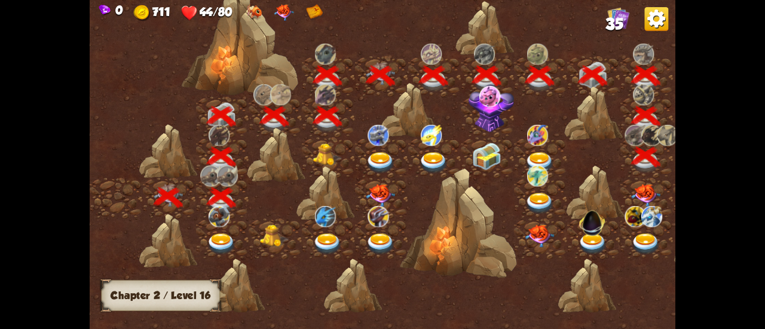
scroll to position [0, 182]
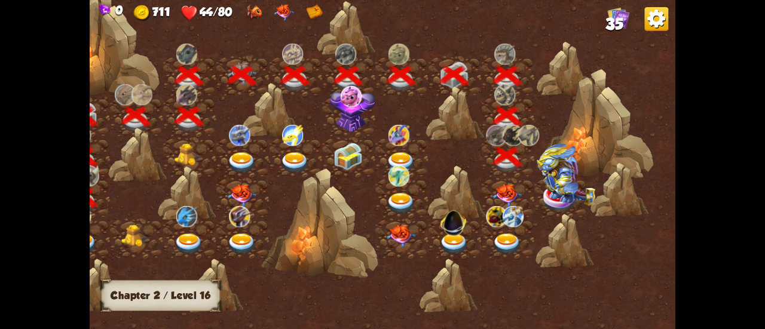
click at [513, 195] on img at bounding box center [506, 195] width 29 height 23
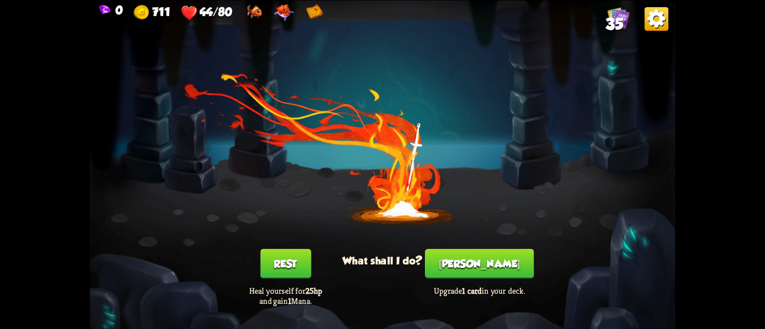
click at [473, 267] on button "[PERSON_NAME]" at bounding box center [479, 264] width 109 height 30
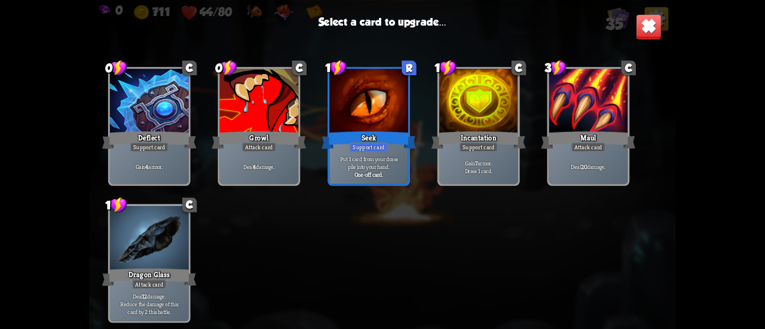
scroll to position [616, 0]
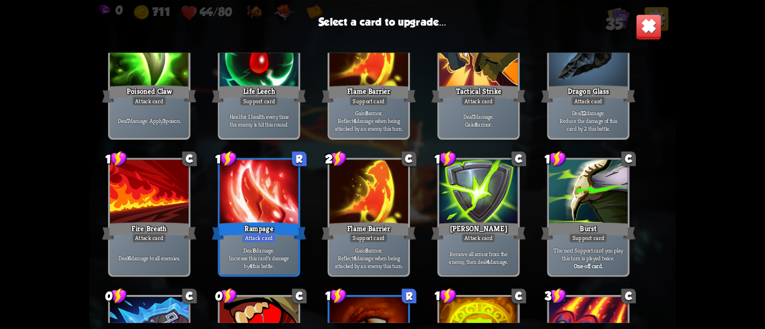
click at [653, 27] on img at bounding box center [649, 27] width 26 height 26
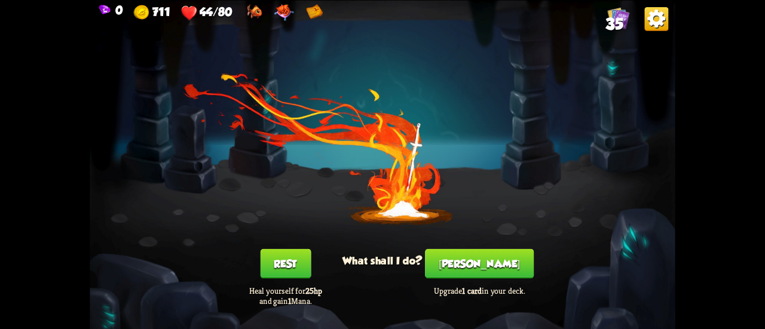
click at [294, 255] on button "Rest" at bounding box center [285, 264] width 51 height 30
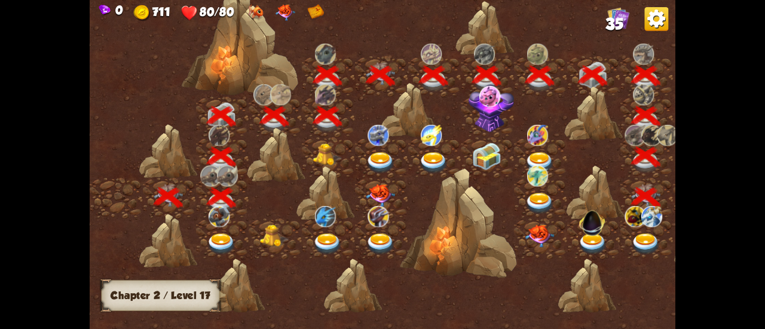
scroll to position [0, 182]
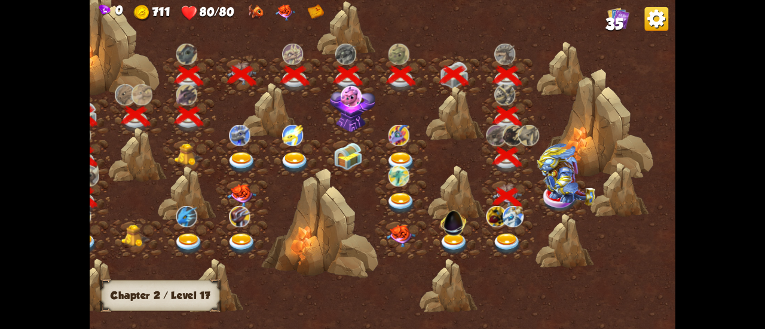
click at [571, 181] on img at bounding box center [566, 174] width 59 height 63
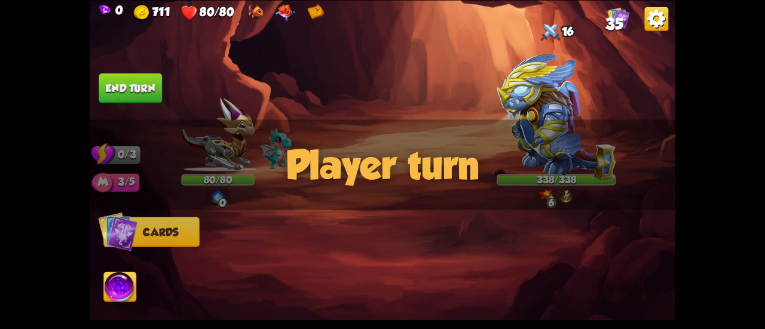
click at [564, 145] on div "Player turn" at bounding box center [383, 165] width 586 height 90
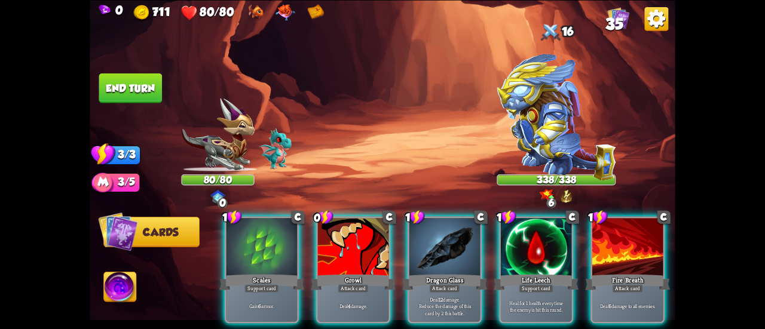
click at [122, 293] on img at bounding box center [120, 288] width 32 height 33
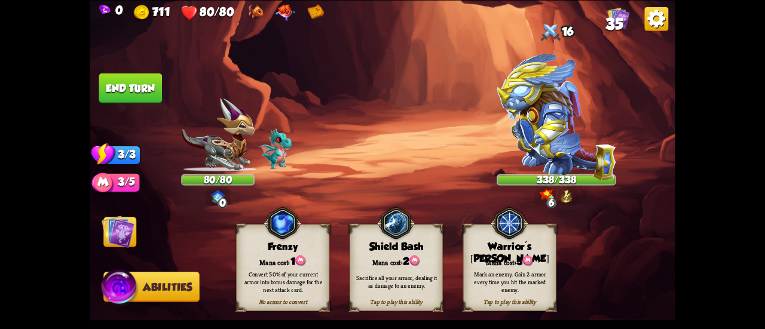
click at [501, 246] on div "Warrior's [PERSON_NAME]" at bounding box center [509, 253] width 93 height 25
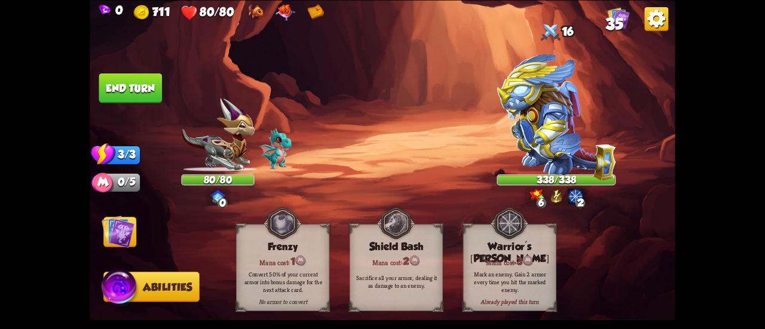
click at [109, 228] on img at bounding box center [118, 231] width 33 height 33
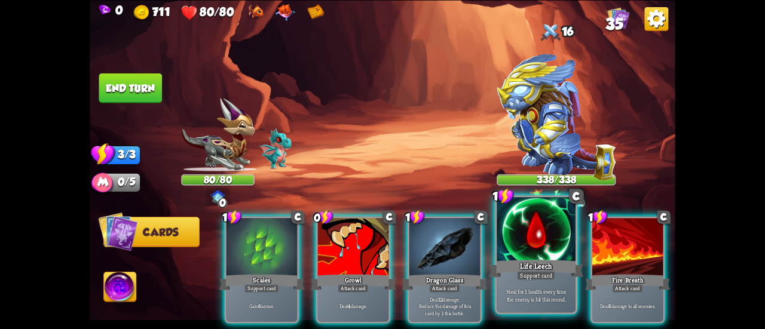
click at [528, 263] on div "Life Leech" at bounding box center [536, 268] width 94 height 21
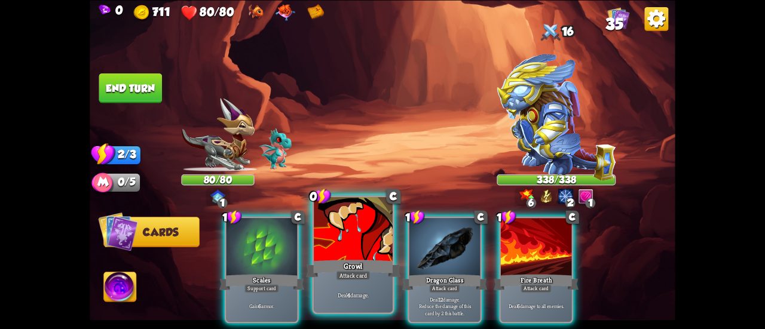
click at [332, 246] on div at bounding box center [353, 230] width 79 height 66
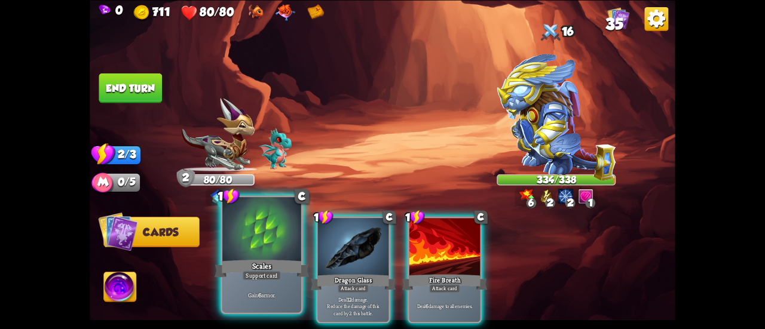
click at [240, 217] on div at bounding box center [261, 230] width 79 height 66
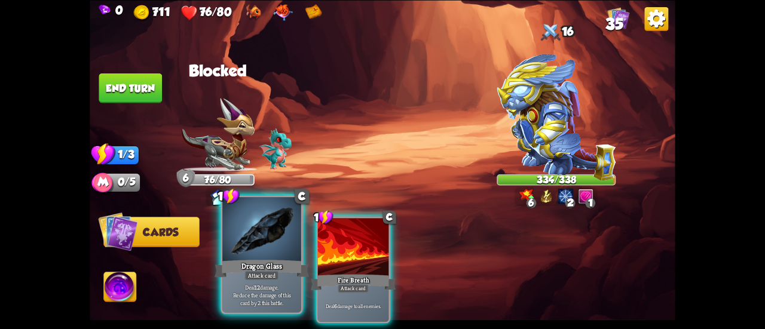
click at [273, 234] on div at bounding box center [261, 230] width 79 height 66
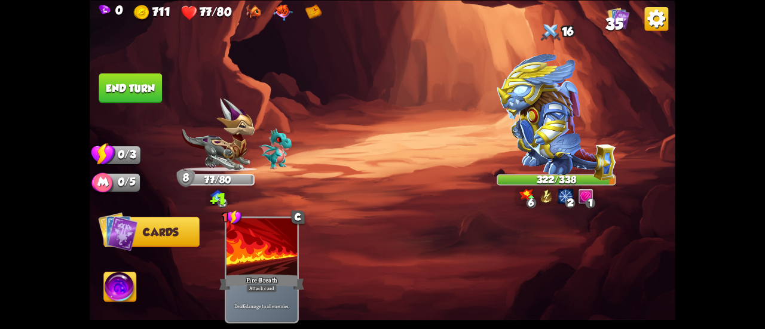
click at [134, 83] on button "End turn" at bounding box center [130, 88] width 63 height 30
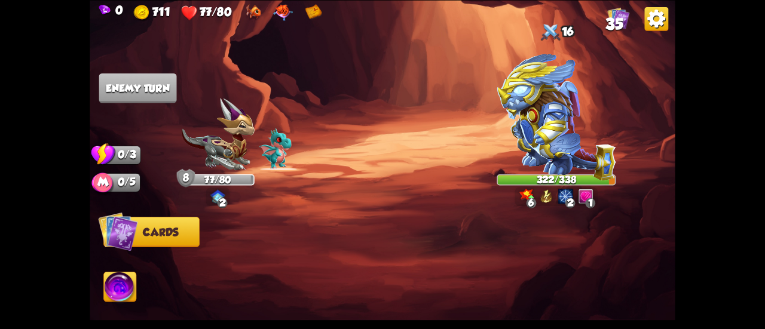
click at [541, 124] on img at bounding box center [556, 116] width 119 height 127
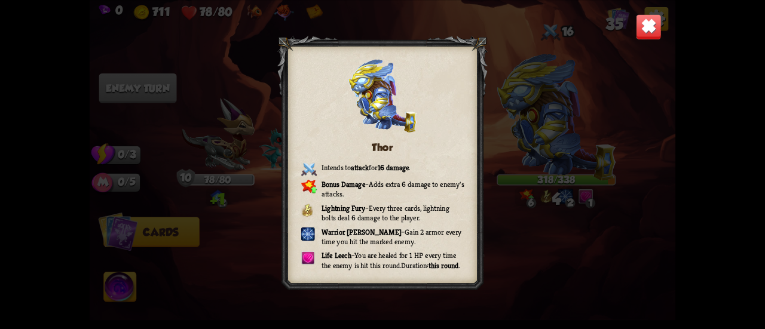
click at [640, 33] on img at bounding box center [649, 27] width 26 height 26
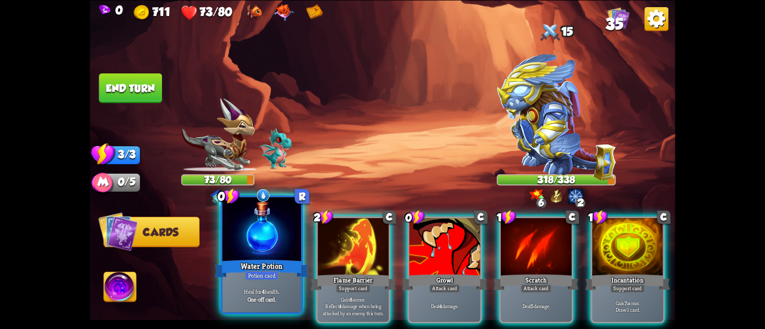
click at [258, 228] on div at bounding box center [261, 230] width 79 height 66
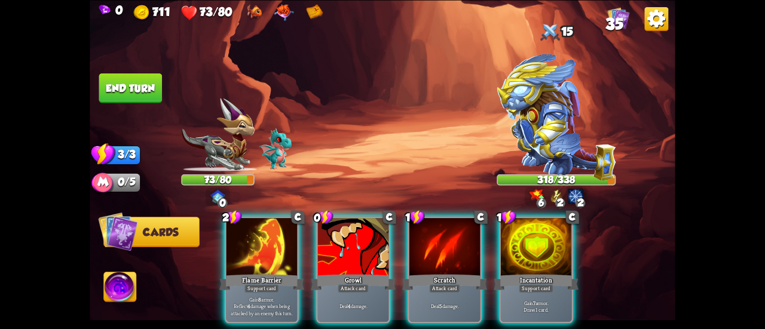
click at [258, 228] on div at bounding box center [262, 248] width 71 height 60
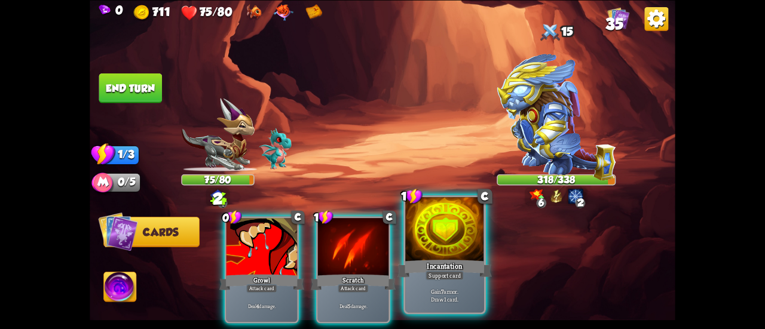
click at [433, 235] on div at bounding box center [444, 230] width 79 height 66
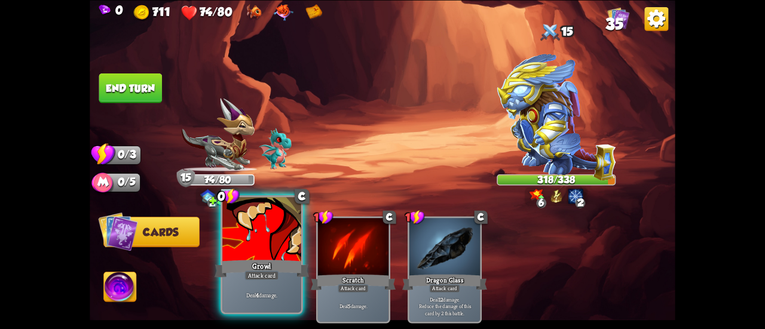
click at [257, 244] on div at bounding box center [261, 230] width 79 height 66
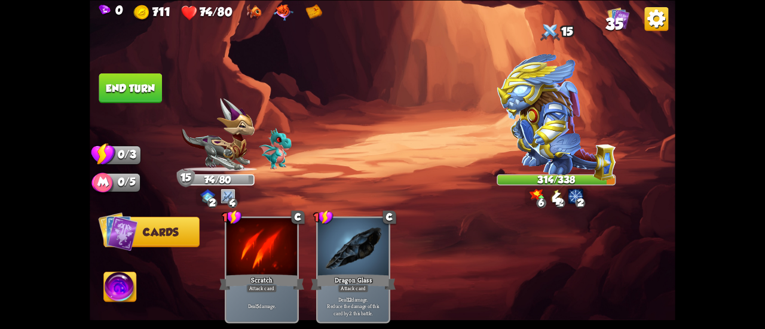
click at [114, 84] on button "End turn" at bounding box center [130, 88] width 63 height 30
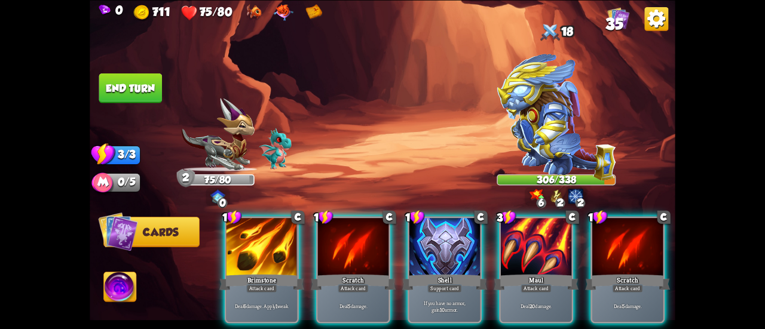
drag, startPoint x: 456, startPoint y: 236, endPoint x: 486, endPoint y: 178, distance: 65.8
click at [470, 153] on div "Select an enemy to attack... You don't have enough stamina to play that card...…" at bounding box center [383, 164] width 586 height 329
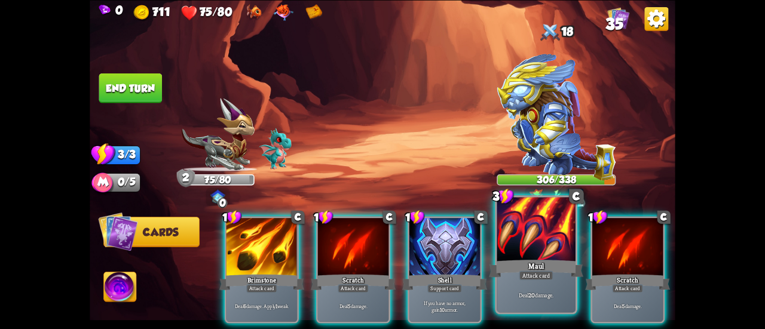
click at [518, 224] on div at bounding box center [536, 230] width 79 height 66
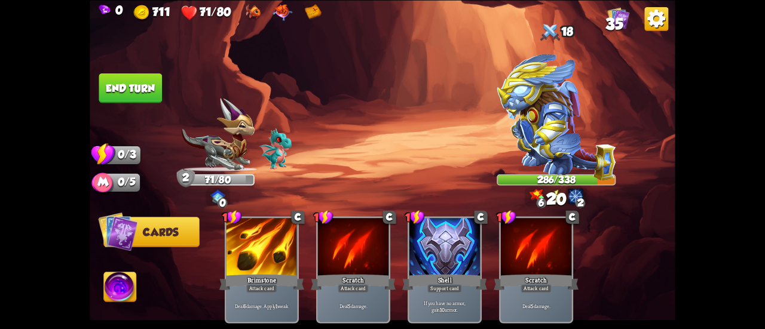
click at [134, 84] on button "End turn" at bounding box center [130, 88] width 63 height 30
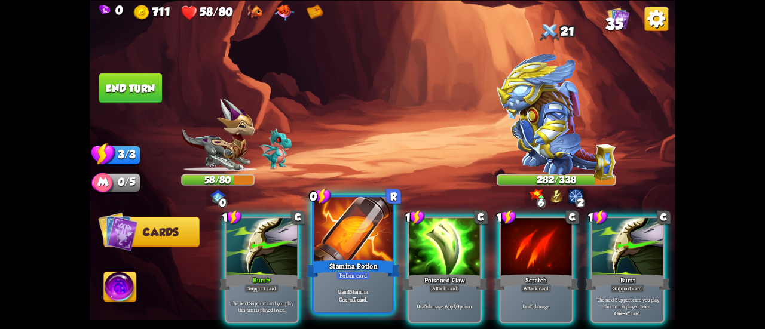
click at [337, 246] on div at bounding box center [353, 230] width 79 height 66
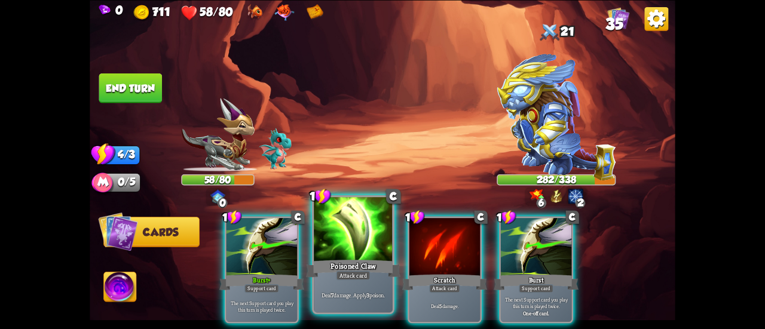
click at [351, 215] on div at bounding box center [353, 230] width 79 height 66
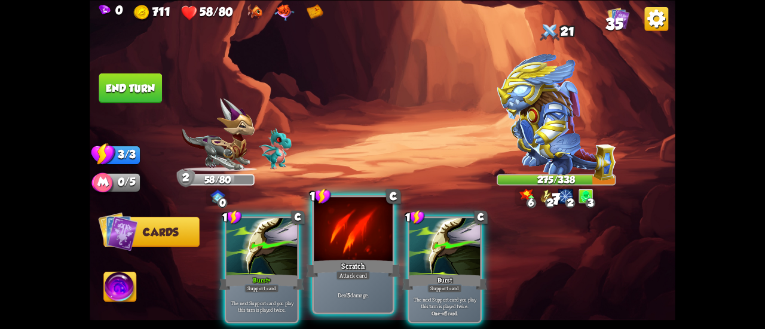
click at [341, 227] on div at bounding box center [353, 230] width 79 height 66
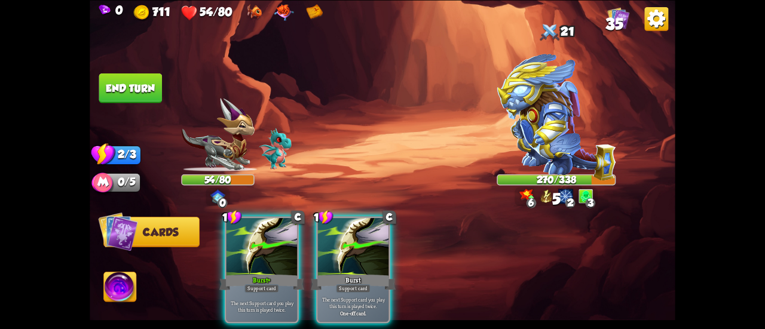
click at [106, 295] on img at bounding box center [120, 288] width 32 height 33
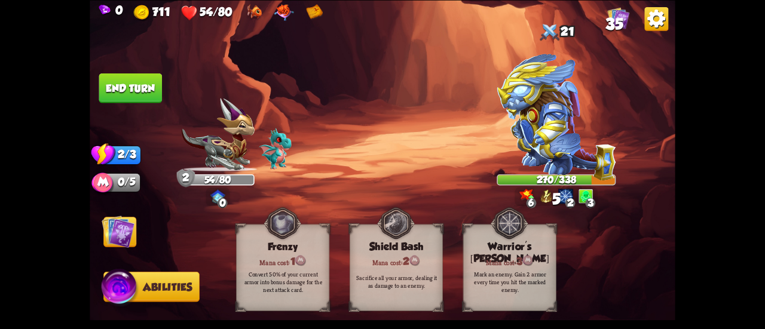
click at [114, 90] on button "End turn" at bounding box center [130, 88] width 63 height 30
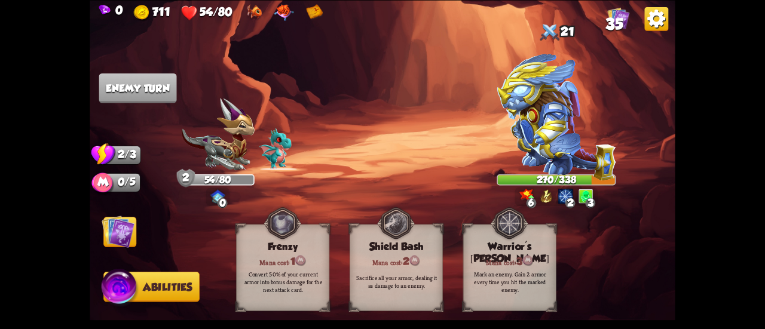
click at [127, 225] on img at bounding box center [118, 231] width 33 height 33
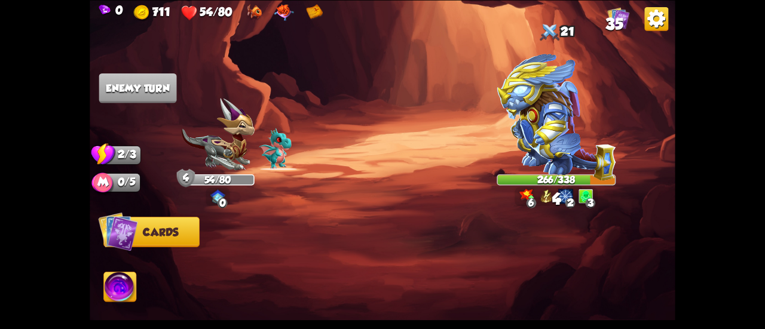
click at [613, 22] on span "35" at bounding box center [613, 24] width 17 height 18
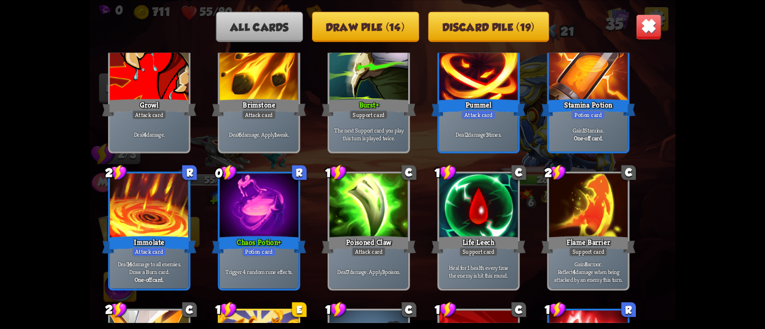
scroll to position [777, 0]
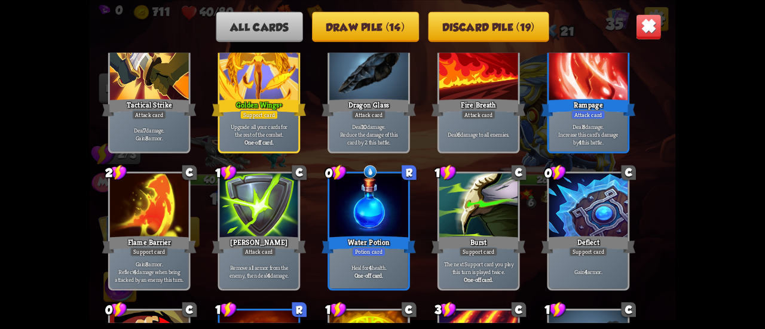
click at [358, 27] on button "Draw pile (14)" at bounding box center [365, 26] width 107 height 30
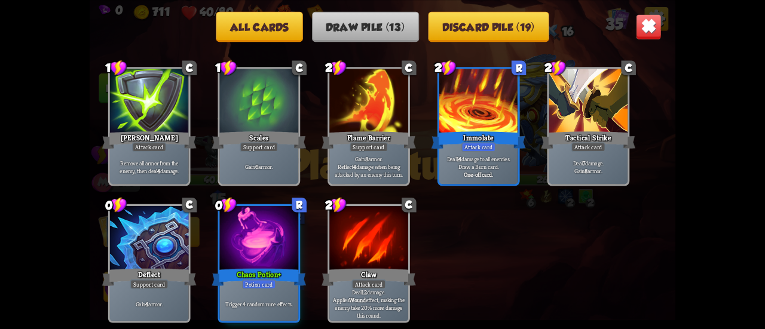
click at [643, 19] on img at bounding box center [649, 27] width 26 height 26
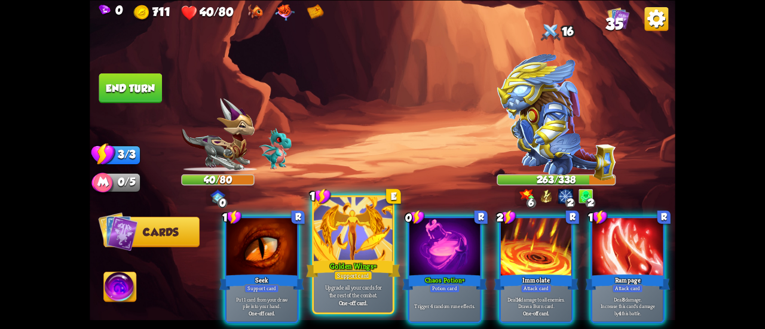
click at [338, 250] on div at bounding box center [353, 230] width 79 height 66
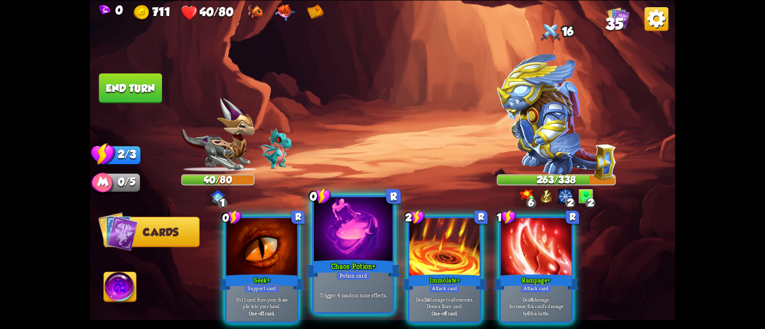
click at [331, 224] on div at bounding box center [353, 230] width 79 height 66
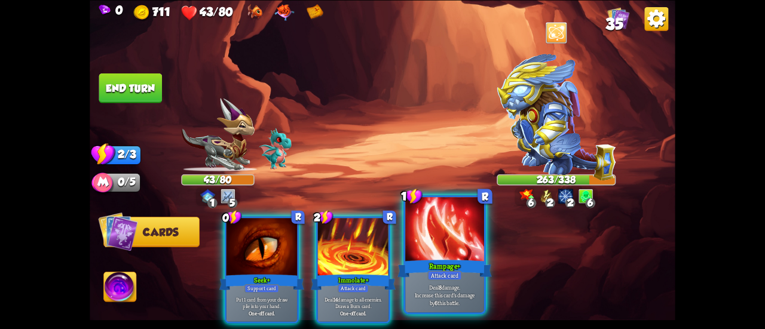
click at [441, 250] on div at bounding box center [444, 230] width 79 height 66
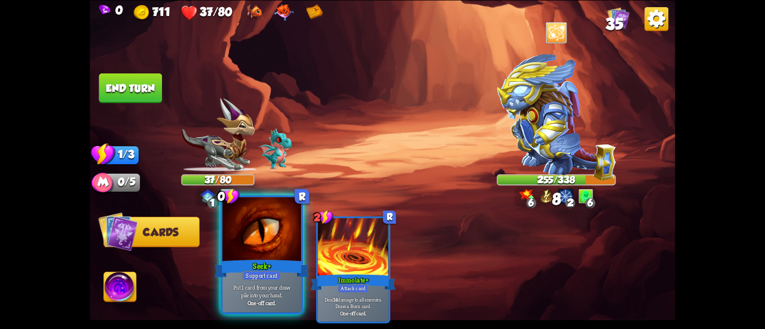
click at [240, 243] on div at bounding box center [261, 230] width 79 height 66
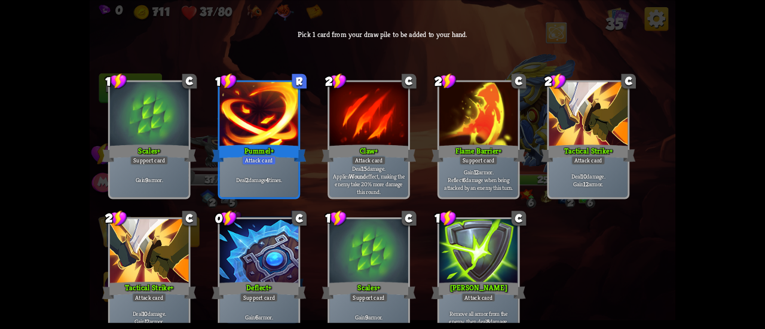
click at [279, 110] on div at bounding box center [259, 115] width 79 height 66
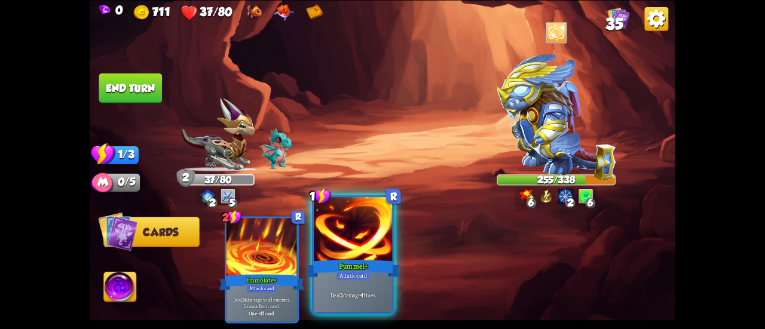
drag, startPoint x: 277, startPoint y: 248, endPoint x: 357, endPoint y: 266, distance: 81.5
click at [357, 266] on div "2 R Immolate+ Attack card Deal 14 damage to all enemies. Draw a Burn card. One-…" at bounding box center [441, 256] width 469 height 146
click at [357, 266] on div "Pummel+" at bounding box center [353, 268] width 94 height 21
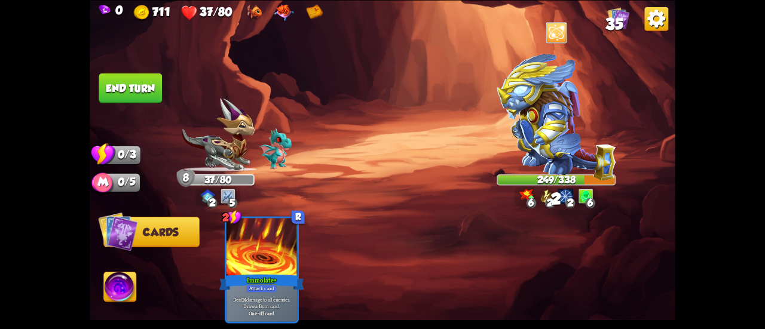
click at [127, 91] on button "End turn" at bounding box center [130, 88] width 63 height 30
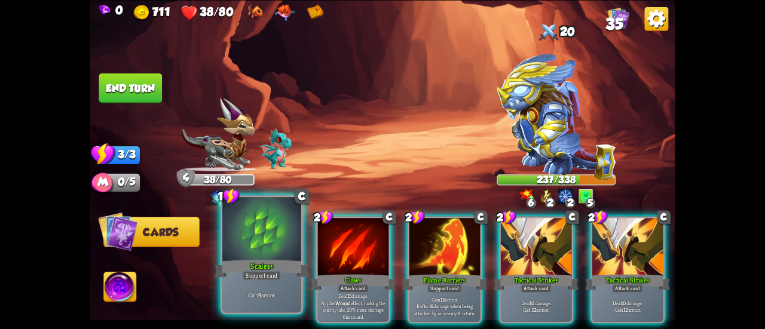
click at [284, 230] on div at bounding box center [261, 230] width 79 height 66
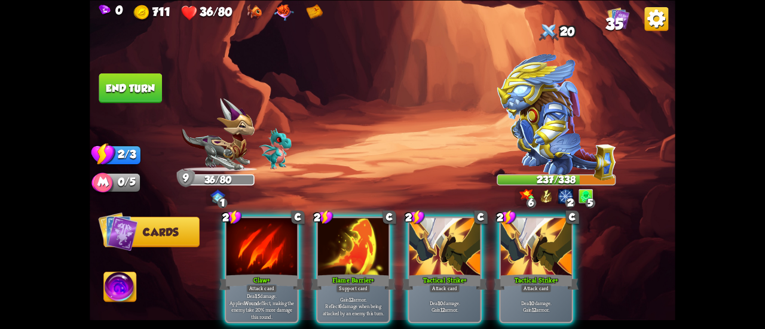
click at [259, 219] on div at bounding box center [262, 248] width 71 height 60
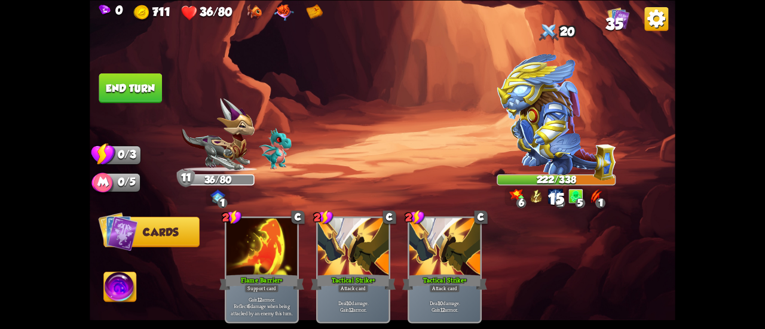
click at [147, 85] on button "End turn" at bounding box center [130, 88] width 63 height 30
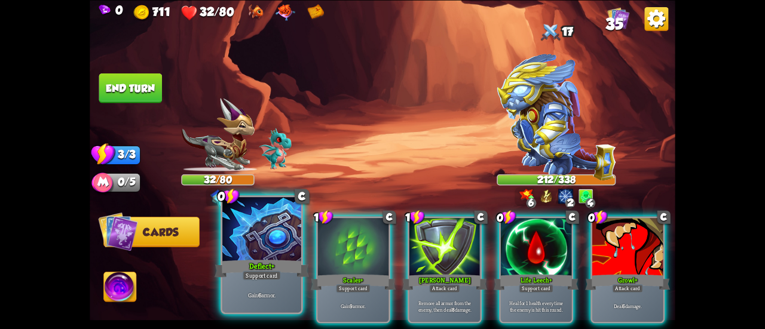
click at [270, 284] on div "Gain 6 armor." at bounding box center [261, 295] width 79 height 34
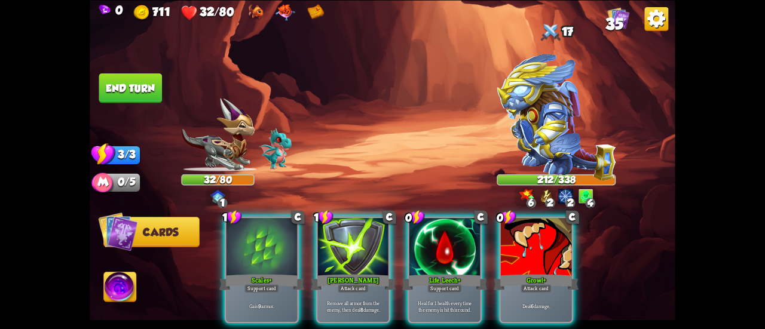
click at [270, 291] on div "Gain 9 armor." at bounding box center [262, 306] width 71 height 31
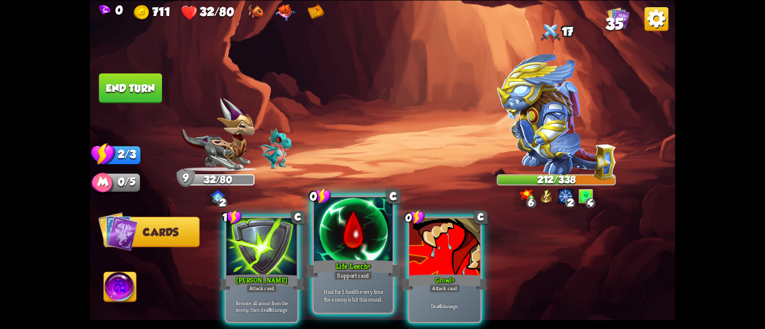
click at [338, 245] on div at bounding box center [353, 230] width 79 height 66
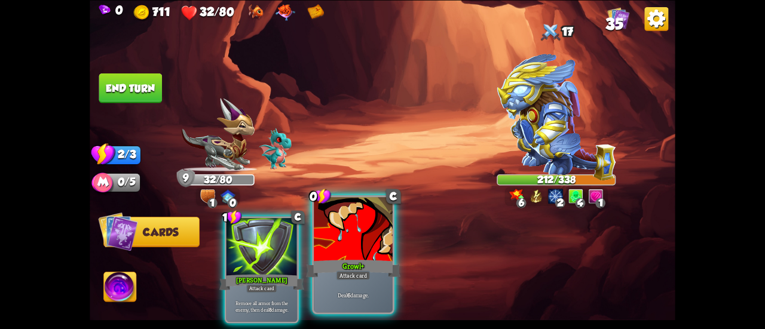
click at [337, 238] on div at bounding box center [353, 230] width 79 height 66
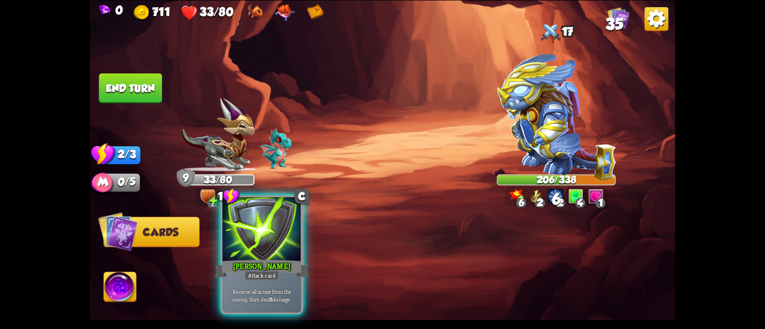
click at [268, 243] on div at bounding box center [261, 230] width 79 height 66
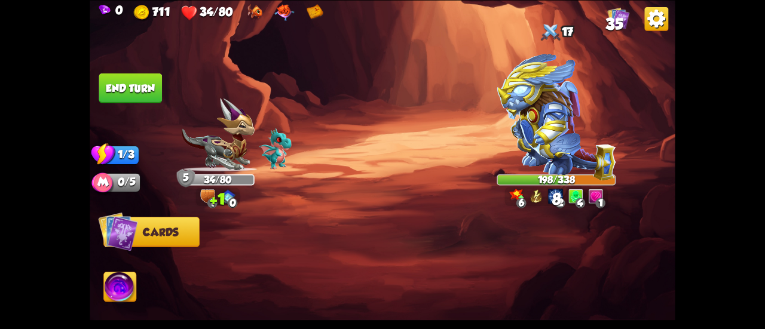
click at [128, 81] on button "End turn" at bounding box center [130, 88] width 63 height 30
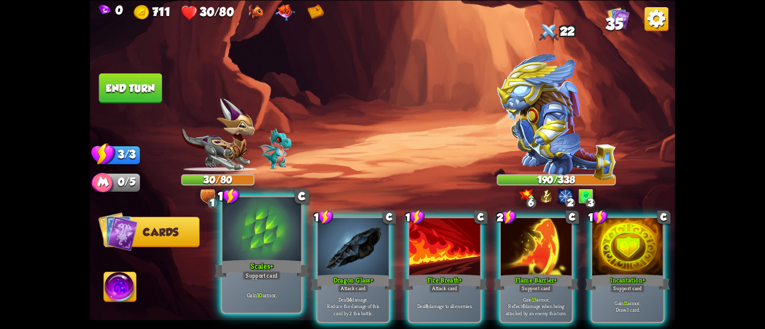
click at [271, 234] on div at bounding box center [261, 230] width 79 height 66
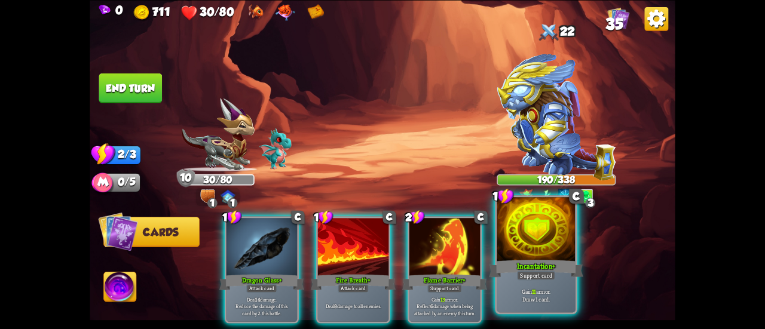
click at [556, 246] on div at bounding box center [536, 230] width 79 height 66
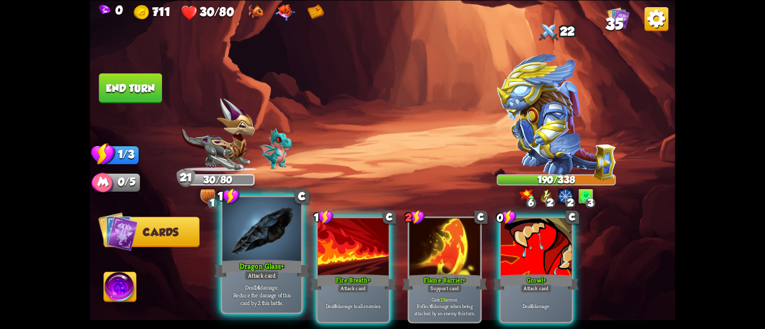
click at [286, 249] on div at bounding box center [261, 230] width 79 height 66
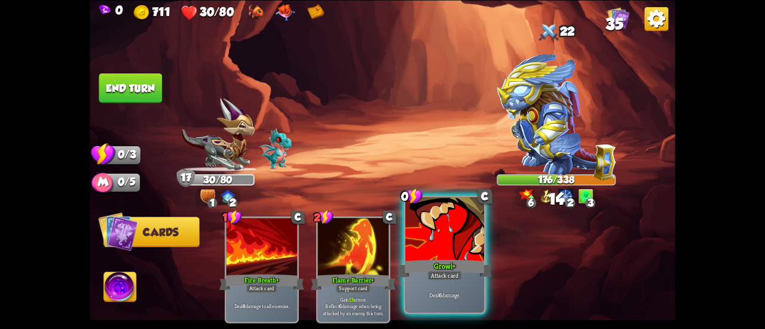
click at [421, 241] on div at bounding box center [444, 230] width 79 height 66
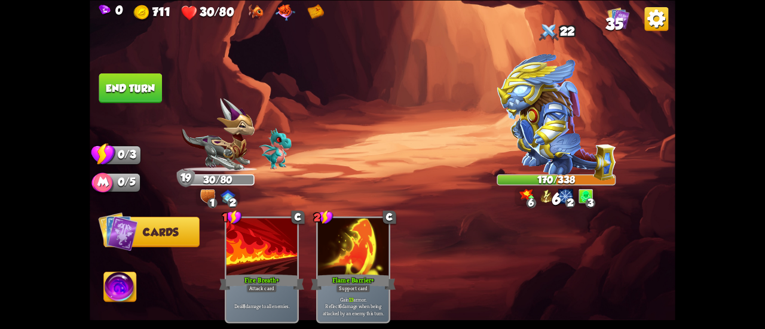
click at [149, 81] on button "End turn" at bounding box center [131, 88] width 65 height 30
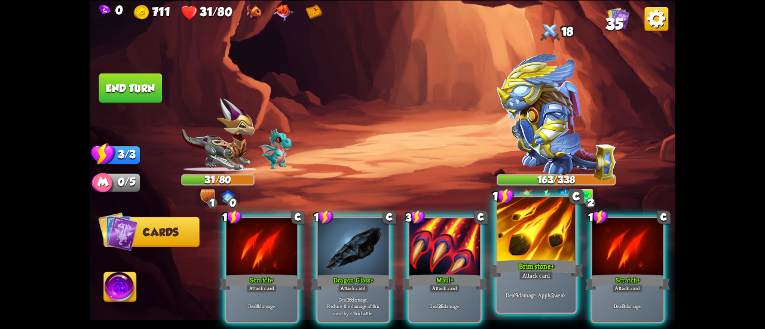
click at [503, 276] on div "Brimstone+" at bounding box center [536, 268] width 94 height 21
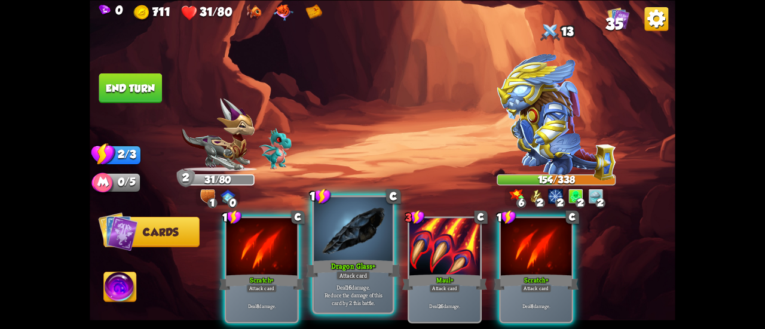
click at [336, 227] on div at bounding box center [353, 230] width 79 height 66
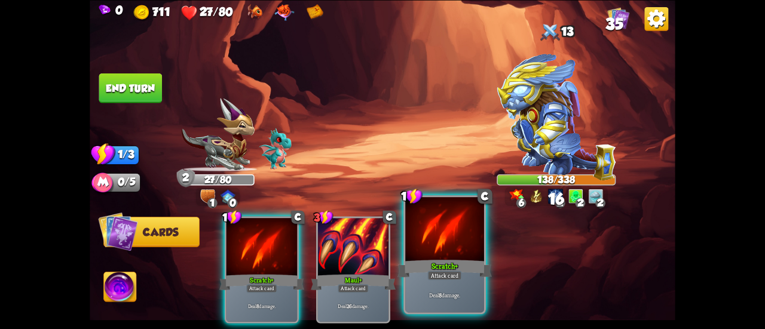
click at [448, 229] on div at bounding box center [444, 230] width 79 height 66
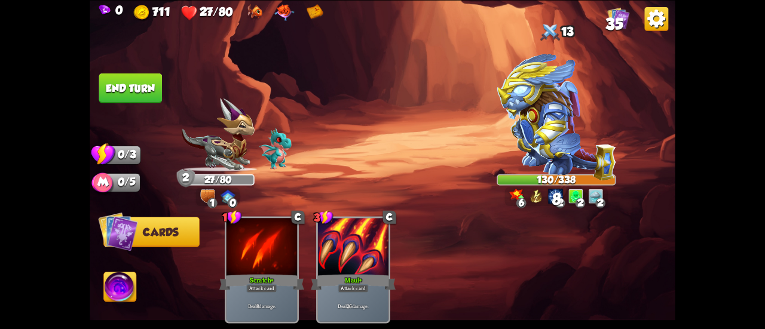
click at [129, 106] on img at bounding box center [383, 164] width 586 height 329
click at [130, 100] on button "End turn" at bounding box center [130, 88] width 63 height 30
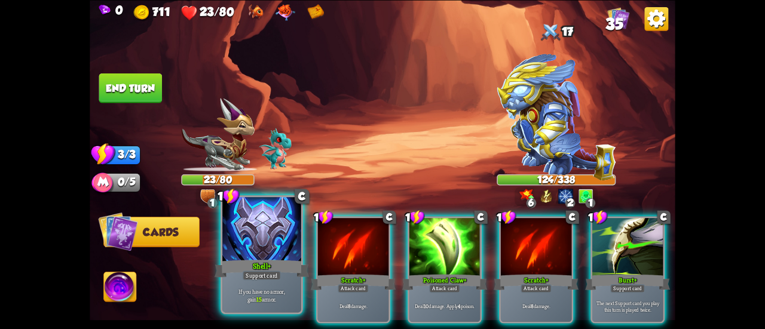
click at [267, 229] on div at bounding box center [261, 230] width 79 height 66
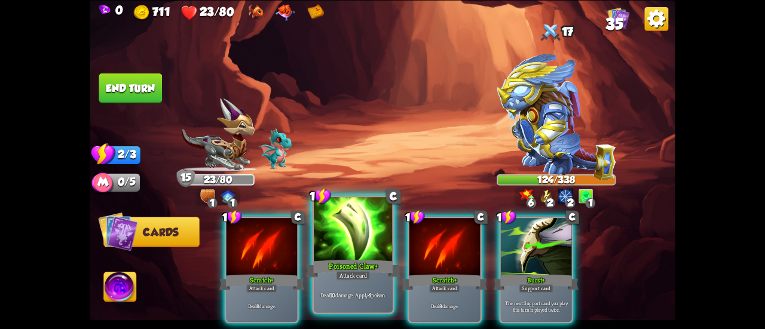
click at [344, 252] on div at bounding box center [353, 230] width 79 height 66
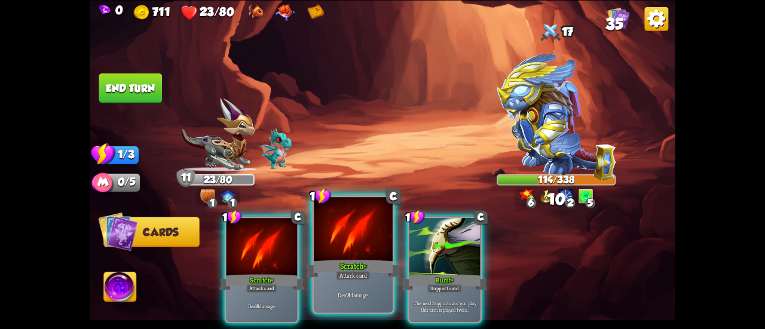
click at [331, 247] on div at bounding box center [353, 230] width 79 height 66
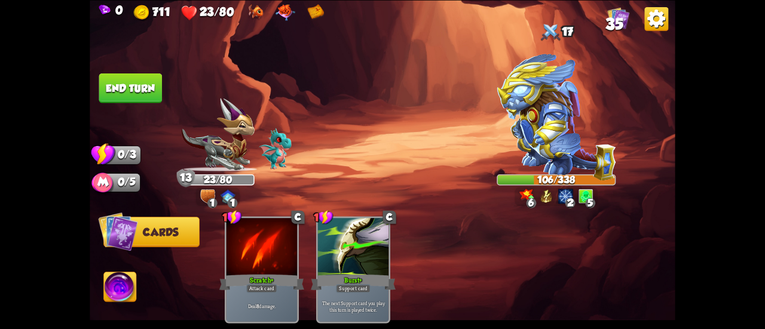
click at [141, 88] on button "End turn" at bounding box center [130, 88] width 63 height 30
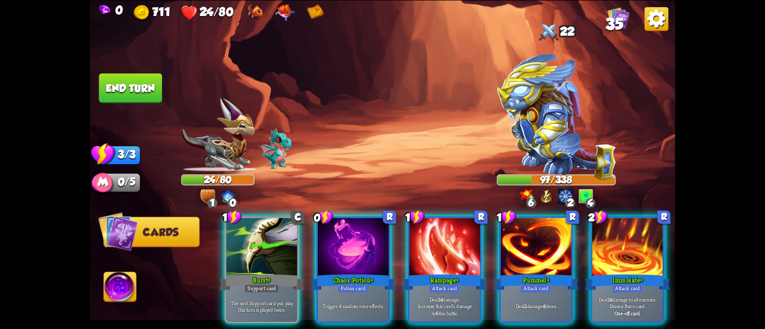
click at [336, 240] on div at bounding box center [353, 248] width 71 height 60
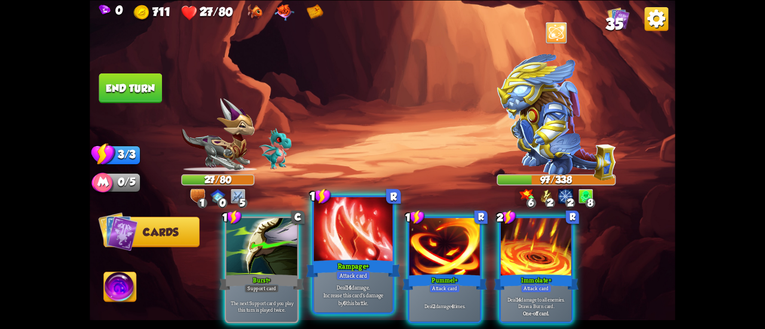
click at [343, 224] on div at bounding box center [353, 230] width 79 height 66
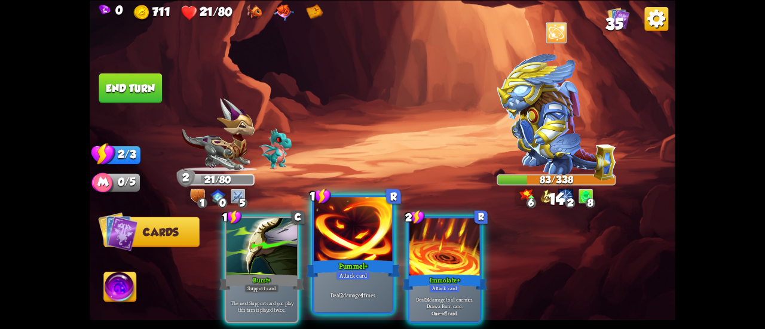
click at [328, 246] on div at bounding box center [353, 230] width 79 height 66
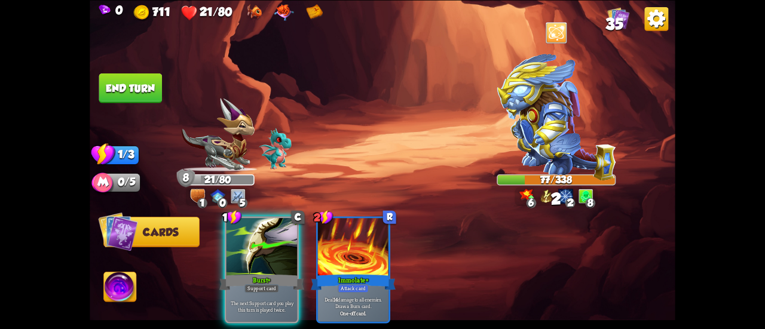
click at [146, 84] on button "End turn" at bounding box center [130, 88] width 63 height 30
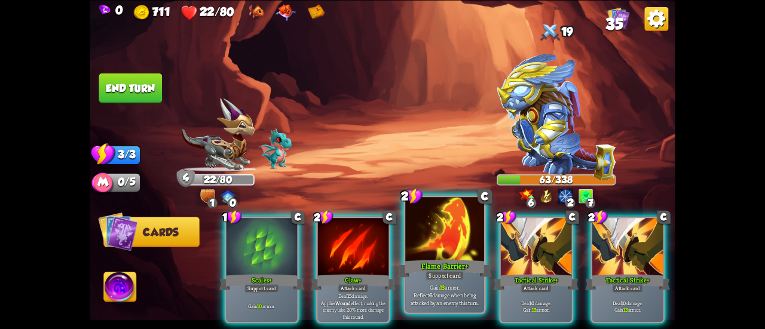
click at [472, 251] on div at bounding box center [444, 230] width 79 height 66
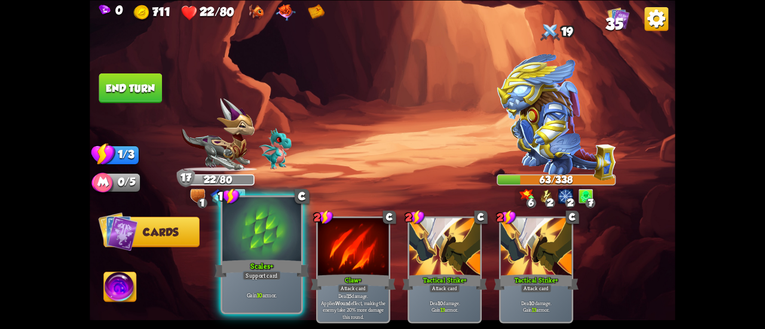
click at [238, 246] on div at bounding box center [261, 230] width 79 height 66
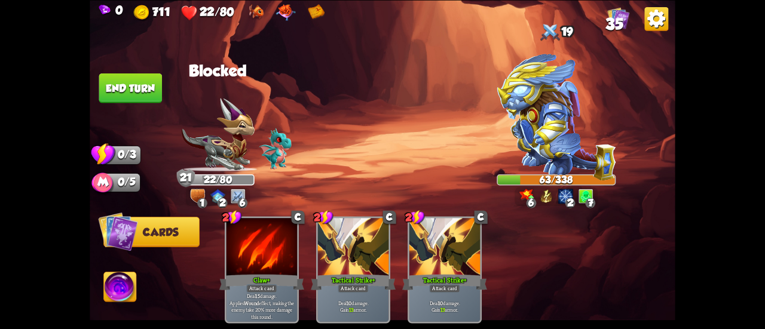
click at [132, 72] on img at bounding box center [383, 164] width 586 height 329
click at [142, 87] on button "End turn" at bounding box center [130, 88] width 63 height 30
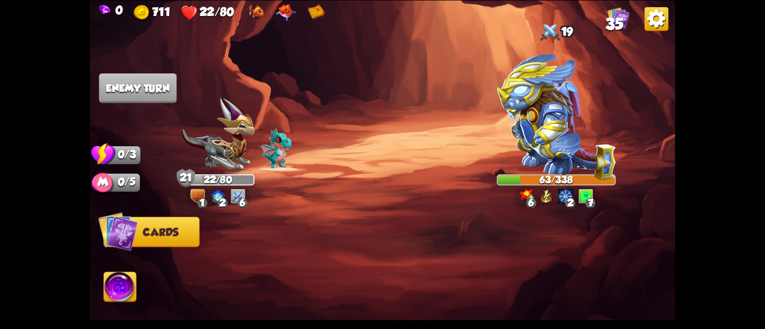
click at [541, 136] on img at bounding box center [556, 116] width 119 height 127
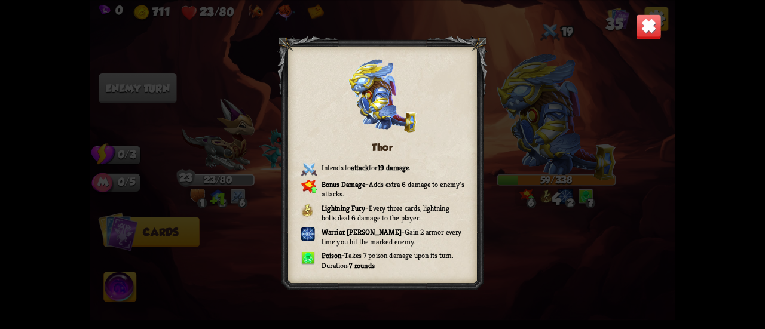
click at [643, 23] on img at bounding box center [649, 27] width 26 height 26
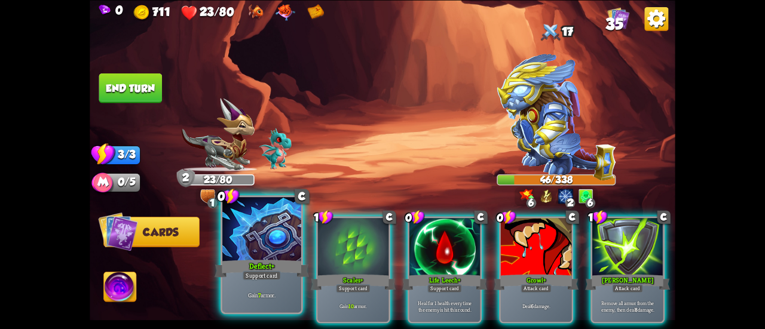
click at [271, 247] on div at bounding box center [261, 230] width 79 height 66
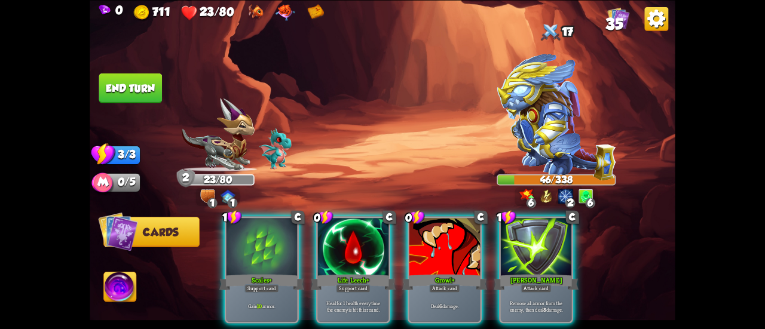
click at [271, 247] on div at bounding box center [262, 248] width 71 height 60
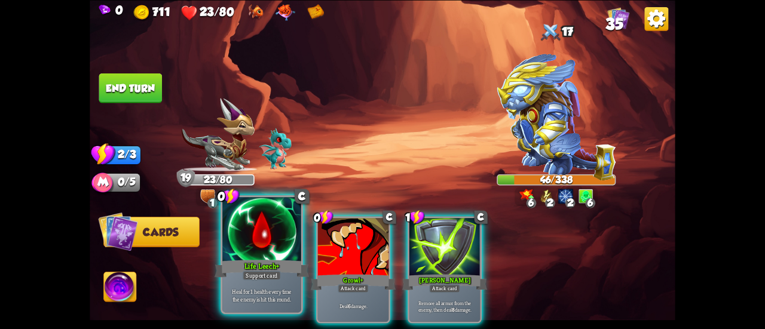
click at [262, 222] on div at bounding box center [261, 230] width 79 height 66
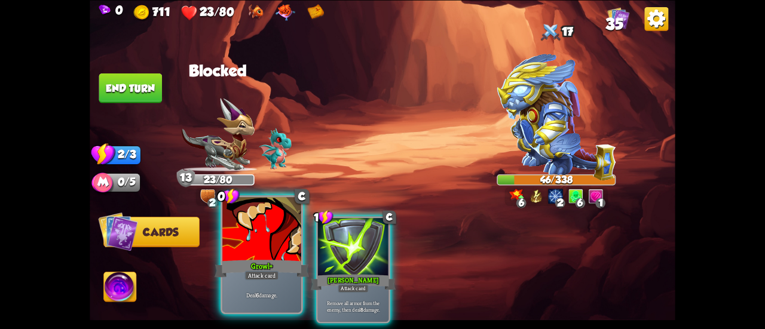
click at [238, 224] on div at bounding box center [261, 230] width 79 height 66
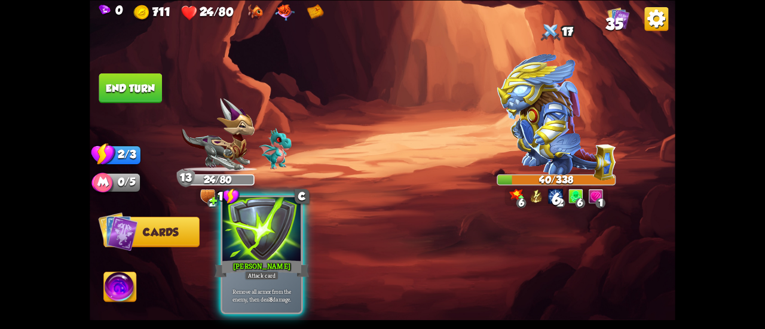
click at [248, 240] on div at bounding box center [261, 230] width 79 height 66
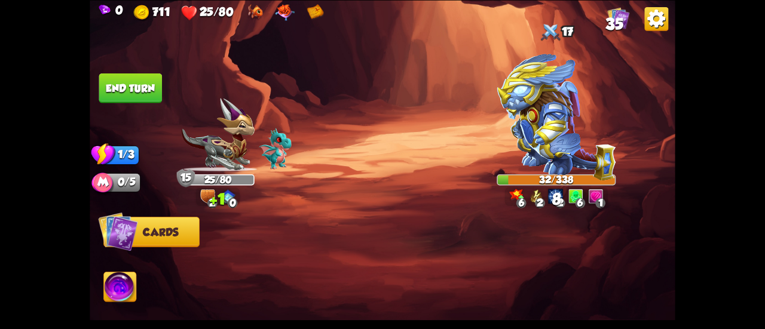
click at [148, 85] on button "End turn" at bounding box center [130, 88] width 63 height 30
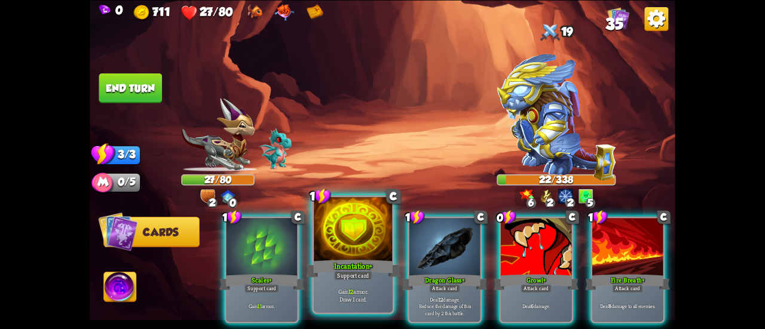
drag, startPoint x: 341, startPoint y: 210, endPoint x: 335, endPoint y: 230, distance: 21.2
click at [335, 230] on div "1 C Scales+ Support card Gain 11 armor. 1 C Incantation+ Support card Gain 12 a…" at bounding box center [441, 256] width 469 height 146
click at [335, 230] on div at bounding box center [353, 230] width 79 height 66
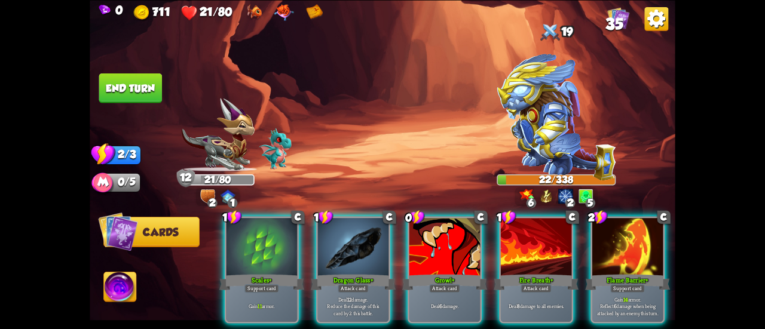
drag, startPoint x: 246, startPoint y: 243, endPoint x: 308, endPoint y: 155, distance: 107.8
click at [308, 155] on div "Select an enemy to attack... You don't have enough stamina to play that card...…" at bounding box center [383, 164] width 586 height 329
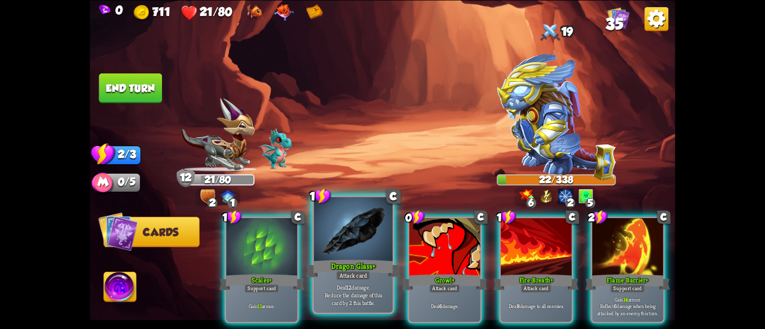
click at [339, 237] on div at bounding box center [353, 230] width 79 height 66
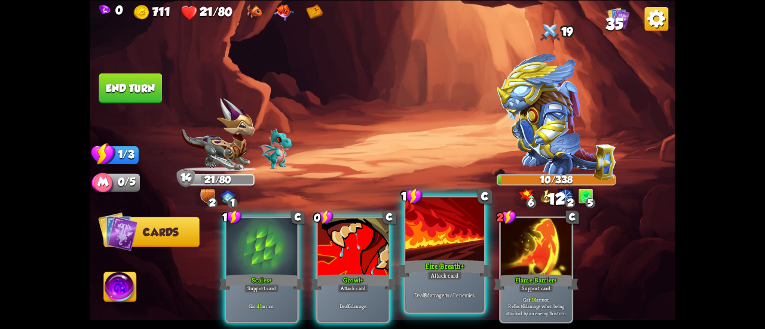
click at [416, 235] on div at bounding box center [444, 230] width 79 height 66
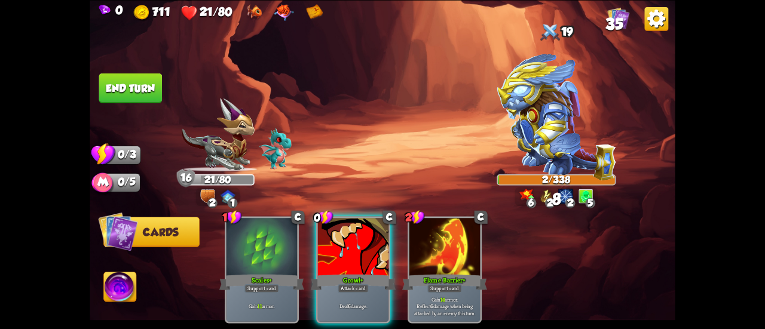
click at [151, 92] on button "End turn" at bounding box center [130, 88] width 65 height 30
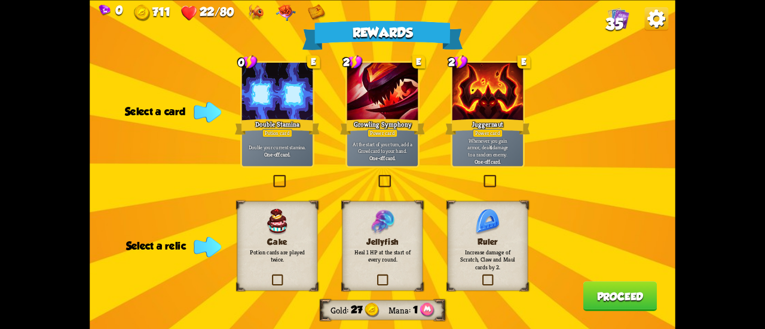
click at [309, 150] on p "Double your current stamina." at bounding box center [278, 147] width 68 height 7
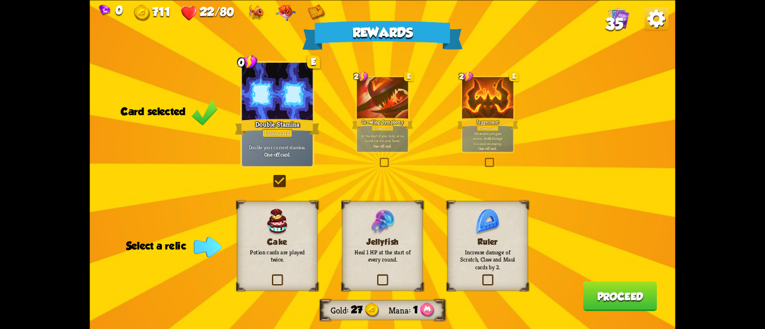
click at [350, 224] on div "Jellyfish Heal 1 HP at the start of every round." at bounding box center [382, 246] width 81 height 90
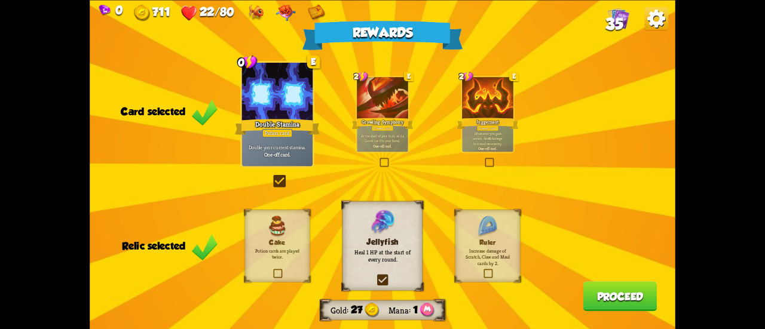
click at [472, 137] on p "Whenever you gain armor, deal 4 damage to a random enemy." at bounding box center [487, 137] width 48 height 15
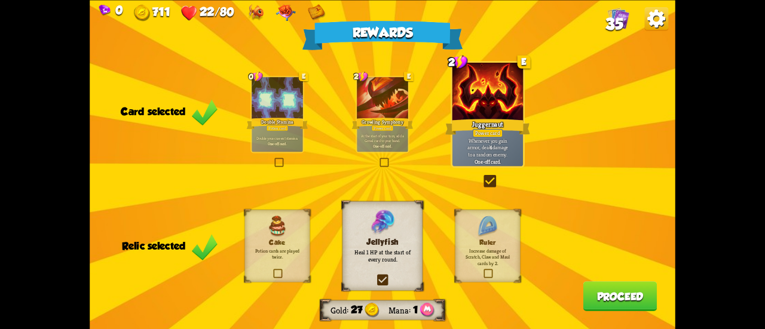
click at [400, 129] on div "Growling Symphony" at bounding box center [383, 124] width 62 height 14
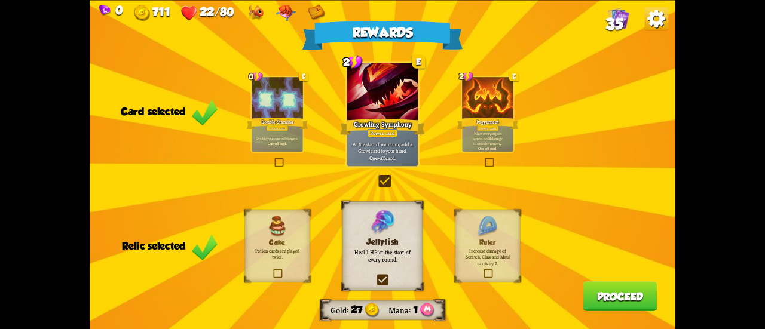
click at [496, 137] on p "Whenever you gain armor, deal 4 damage to a random enemy." at bounding box center [487, 137] width 48 height 15
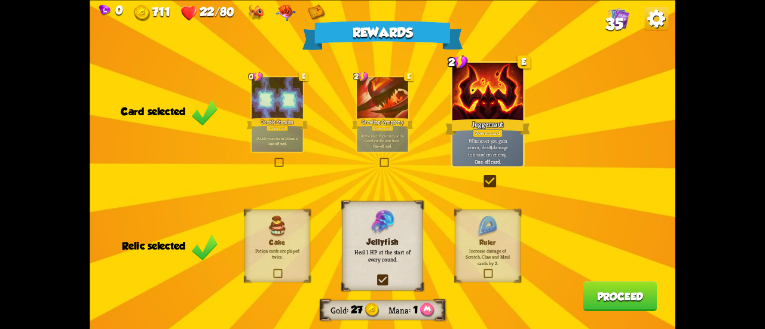
click at [285, 116] on div "0 E Double Stamina Potion card Double your current stamina. One-off card." at bounding box center [277, 114] width 54 height 77
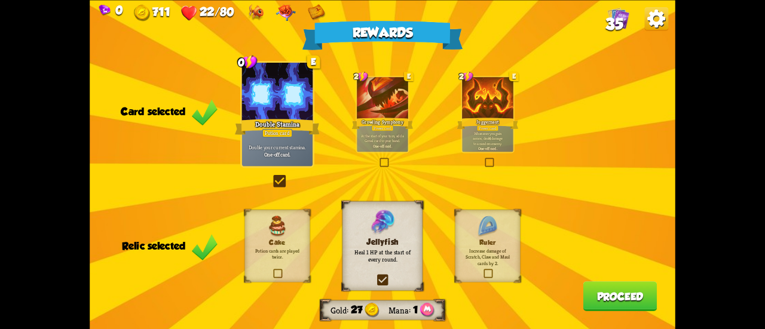
click at [486, 108] on div at bounding box center [487, 98] width 51 height 43
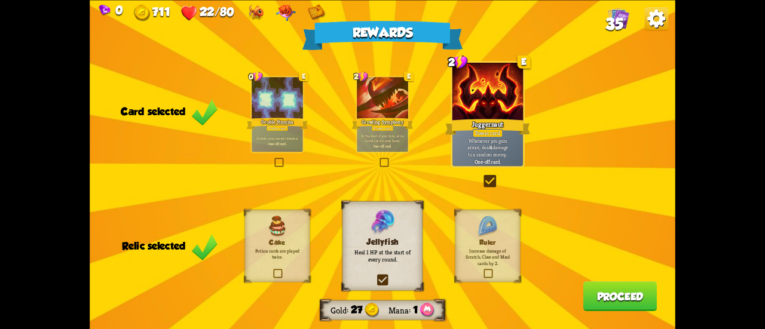
click at [614, 292] on button "Proceed" at bounding box center [620, 297] width 74 height 30
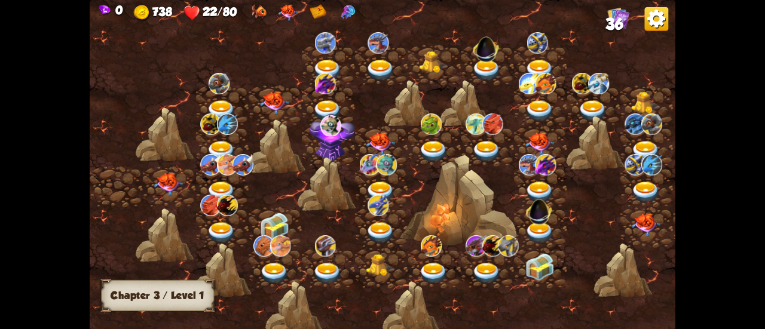
click at [159, 178] on img at bounding box center [168, 184] width 29 height 23
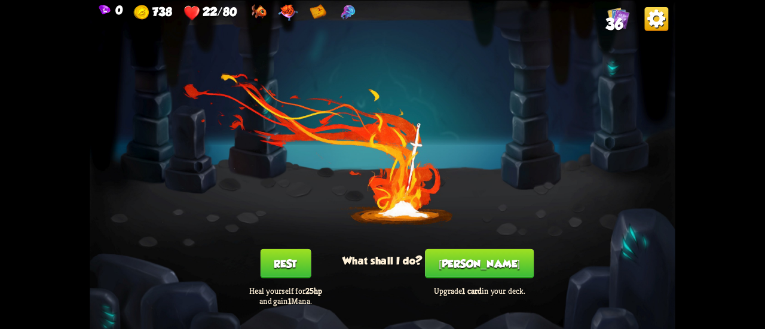
click at [461, 256] on button "[PERSON_NAME]" at bounding box center [479, 264] width 109 height 30
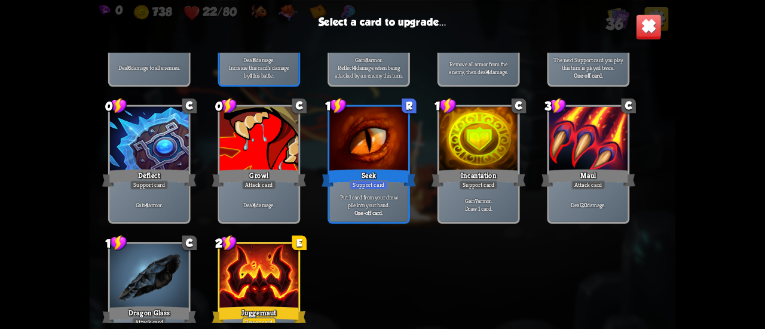
scroll to position [914, 0]
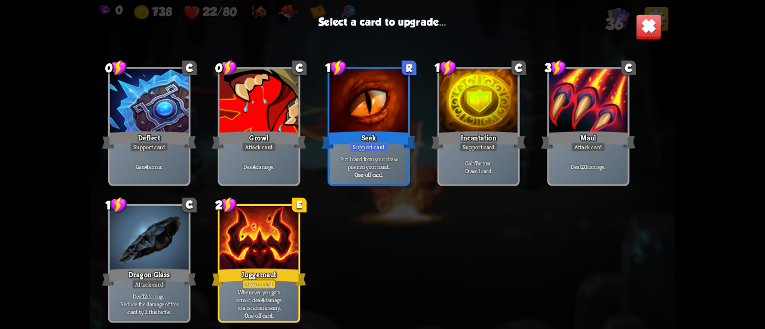
click at [645, 26] on img at bounding box center [649, 27] width 26 height 26
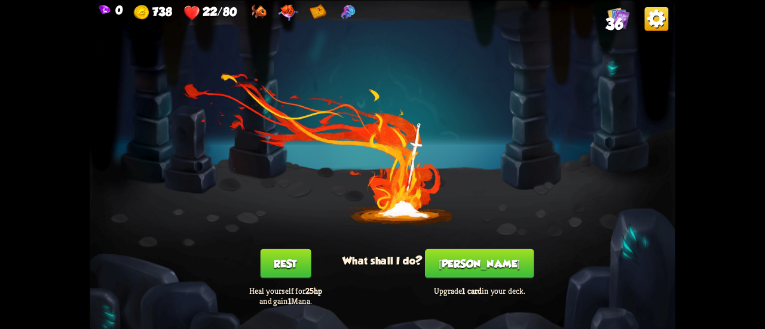
click at [287, 267] on button "Rest" at bounding box center [285, 264] width 51 height 30
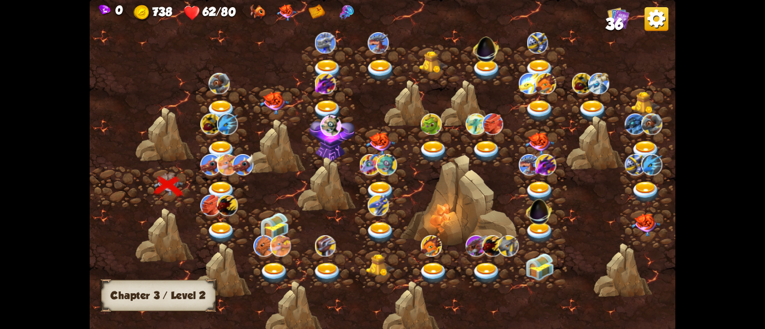
click at [222, 189] on img at bounding box center [221, 193] width 29 height 22
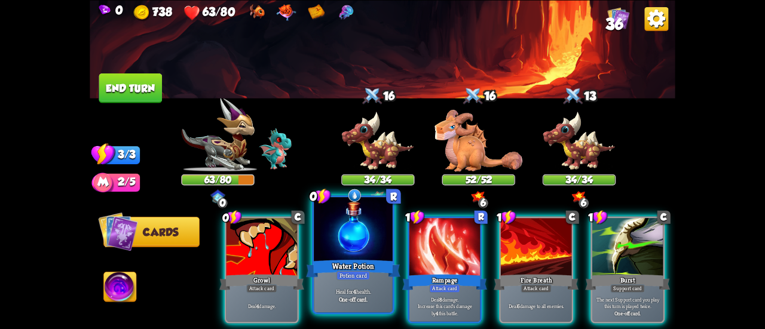
click at [350, 223] on div at bounding box center [353, 230] width 79 height 66
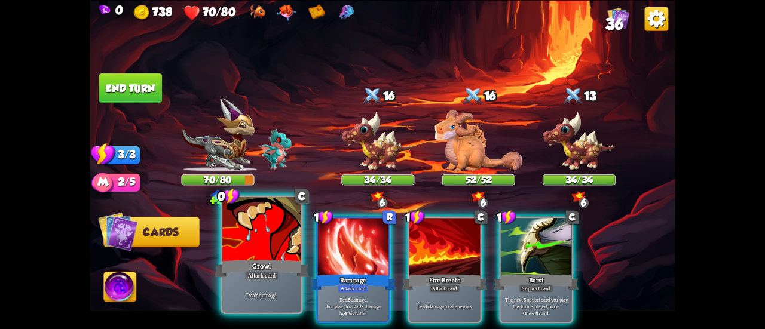
click at [282, 229] on div at bounding box center [261, 230] width 79 height 66
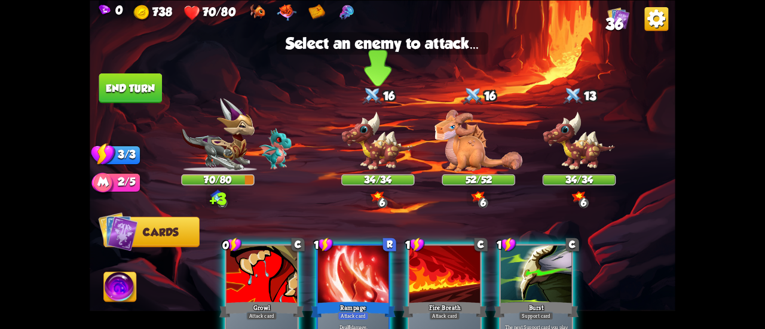
click at [371, 144] on img at bounding box center [377, 141] width 73 height 60
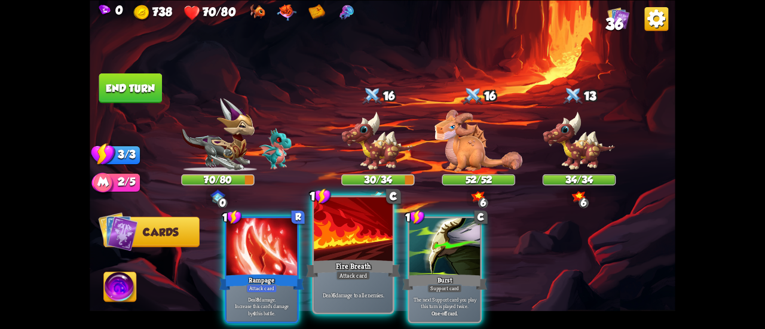
click at [349, 238] on div at bounding box center [353, 230] width 79 height 66
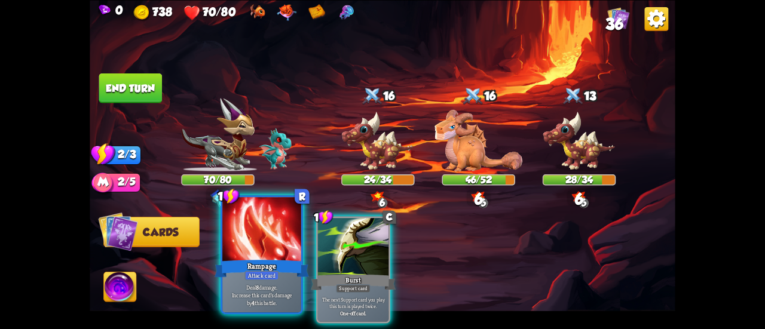
click at [270, 247] on div at bounding box center [261, 230] width 79 height 66
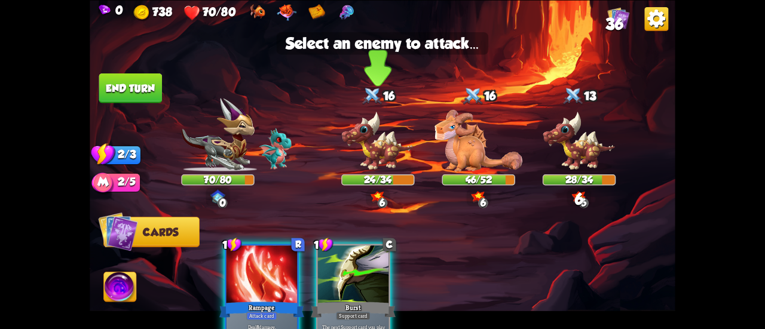
click at [372, 153] on img at bounding box center [377, 141] width 73 height 60
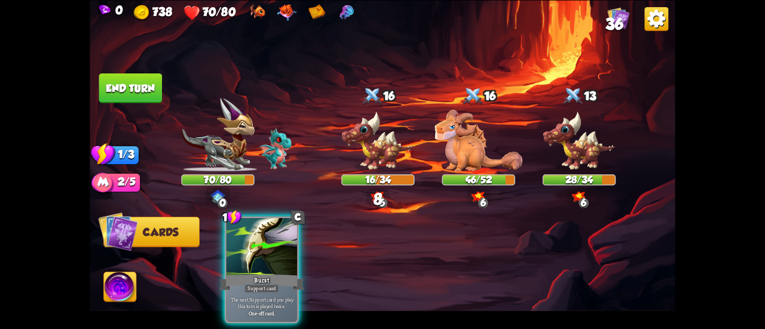
click at [133, 96] on button "End turn" at bounding box center [130, 88] width 63 height 30
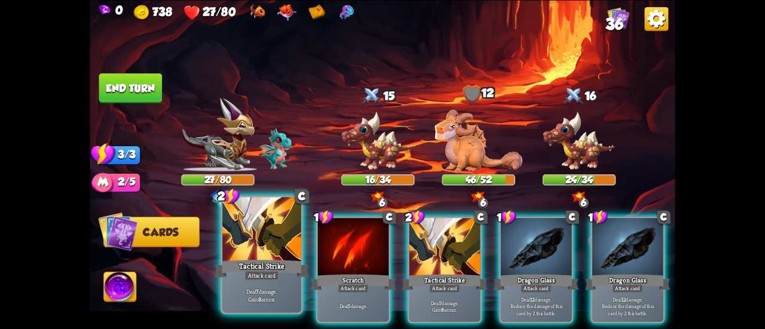
click at [279, 232] on div at bounding box center [261, 230] width 79 height 66
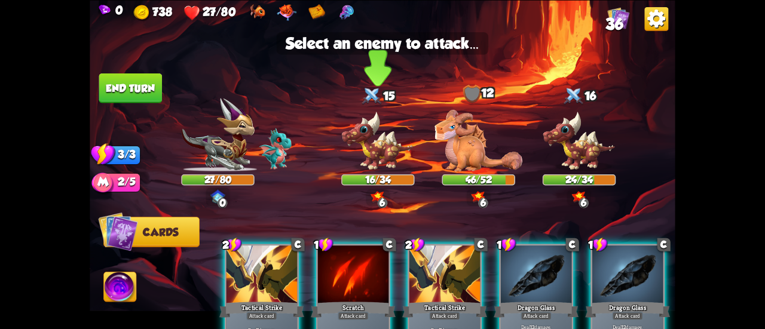
click at [370, 156] on img at bounding box center [377, 141] width 73 height 60
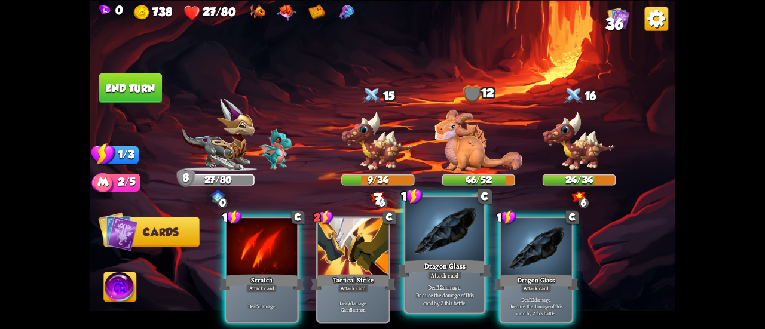
click at [420, 248] on div at bounding box center [444, 230] width 79 height 66
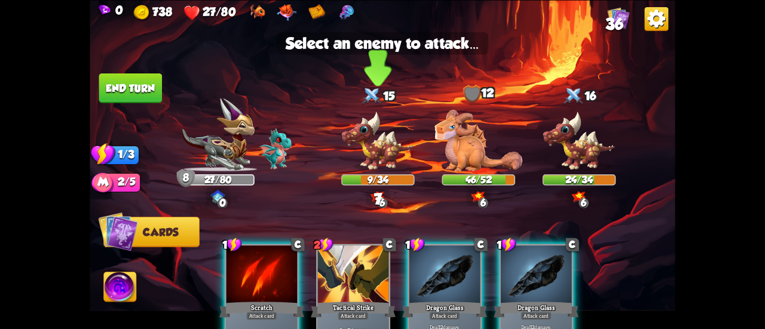
click at [386, 143] on img at bounding box center [377, 141] width 73 height 60
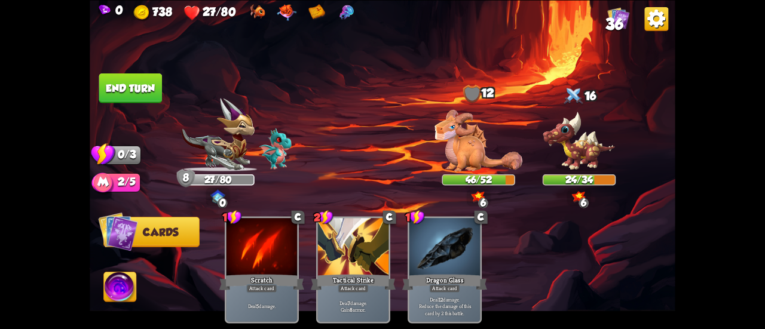
click at [112, 87] on button "End turn" at bounding box center [130, 88] width 63 height 30
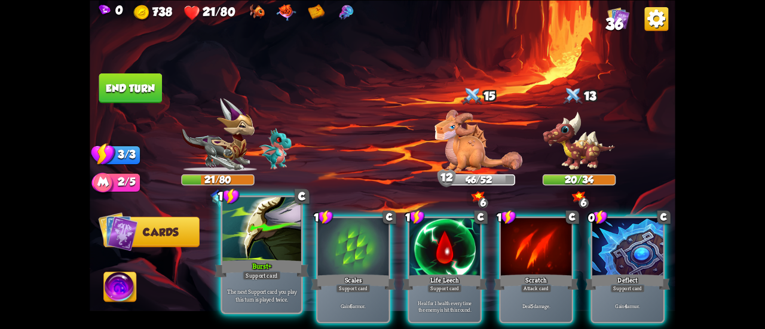
click at [270, 248] on div at bounding box center [261, 230] width 79 height 66
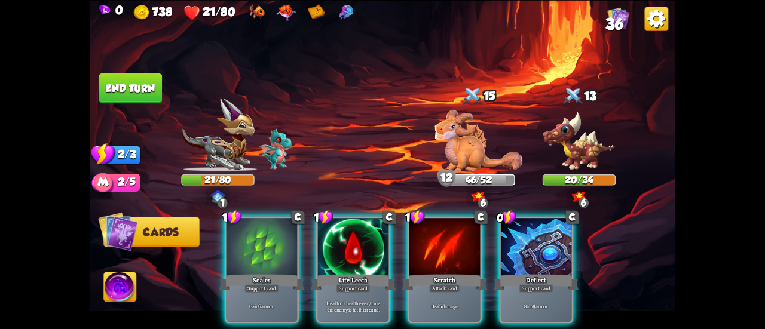
click at [270, 248] on div at bounding box center [262, 248] width 71 height 60
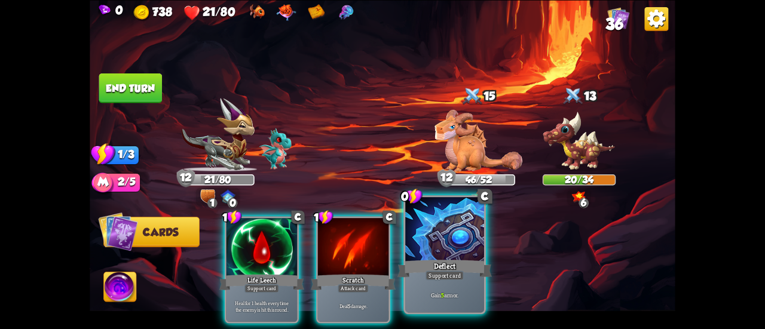
click at [424, 245] on div at bounding box center [444, 230] width 79 height 66
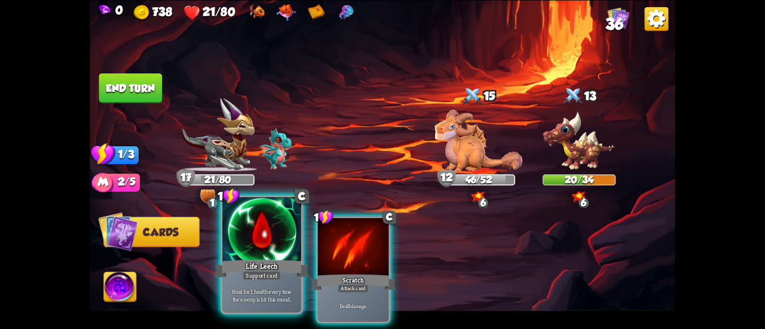
click at [280, 252] on div at bounding box center [261, 230] width 79 height 66
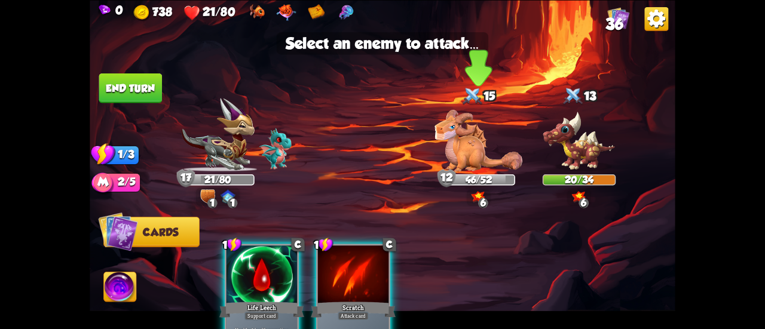
click at [458, 157] on img at bounding box center [479, 141] width 88 height 62
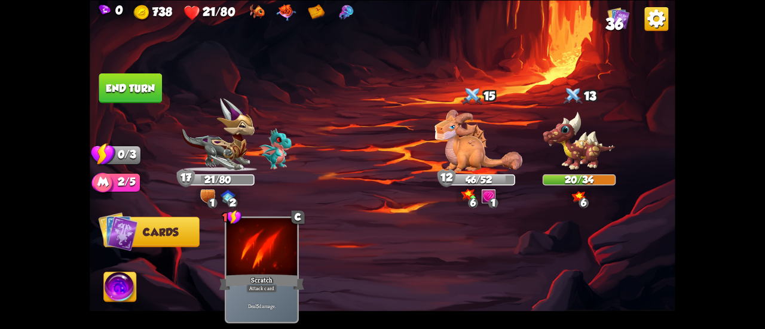
click at [137, 99] on button "End turn" at bounding box center [130, 88] width 65 height 30
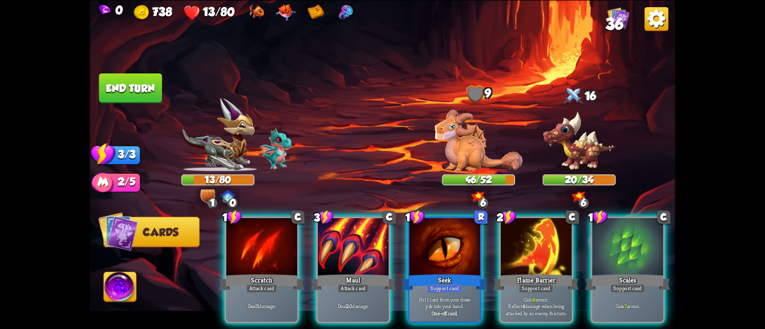
drag, startPoint x: 555, startPoint y: 246, endPoint x: 520, endPoint y: 149, distance: 102.3
click at [521, 151] on div "Select an enemy to attack... You don't have enough stamina to play that card...…" at bounding box center [383, 164] width 586 height 329
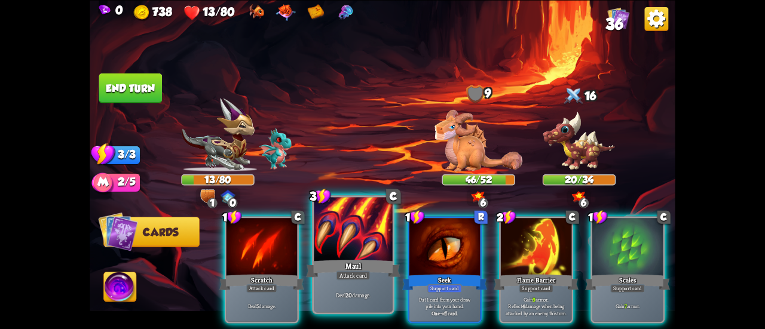
click at [367, 219] on div at bounding box center [353, 230] width 79 height 66
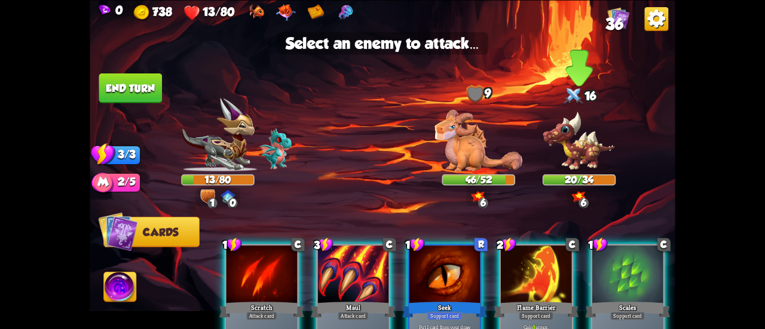
click at [565, 146] on img at bounding box center [579, 141] width 73 height 60
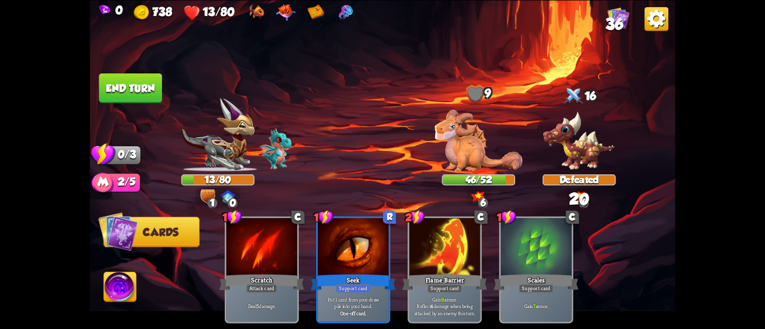
click at [164, 97] on img at bounding box center [383, 164] width 586 height 329
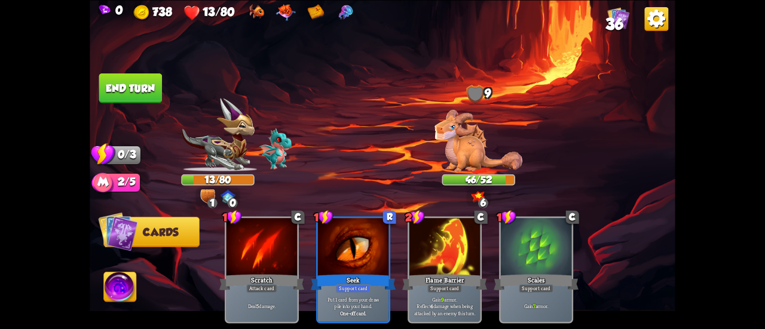
click at [153, 88] on button "End turn" at bounding box center [130, 88] width 63 height 30
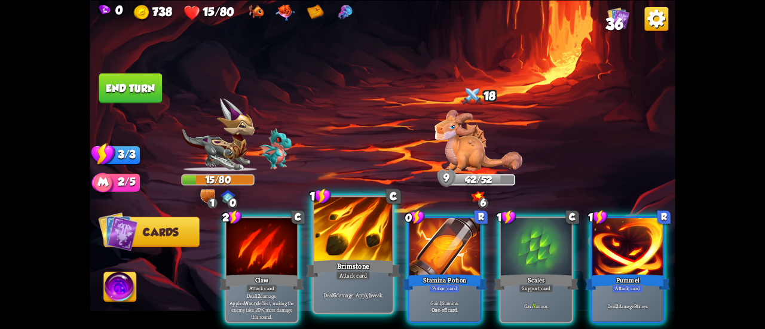
click at [348, 283] on div "Deal 6 damage. Apply 1 weak." at bounding box center [353, 295] width 79 height 34
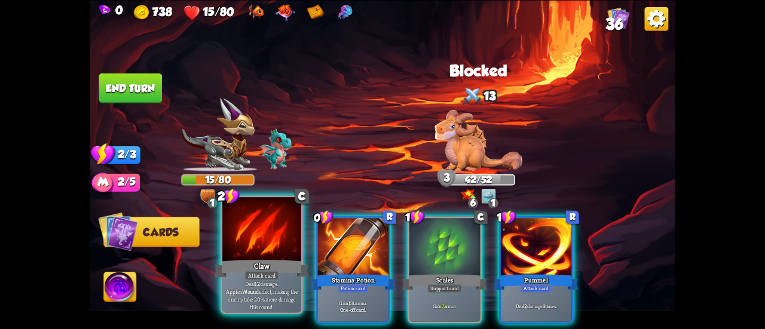
click at [255, 229] on div at bounding box center [261, 230] width 79 height 66
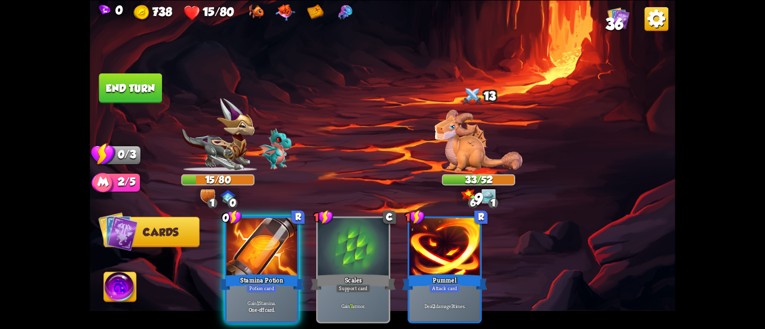
click at [255, 229] on div at bounding box center [262, 248] width 71 height 60
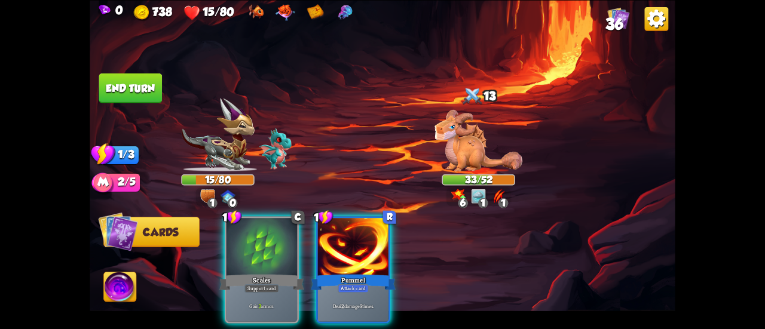
click at [255, 229] on div at bounding box center [262, 248] width 71 height 60
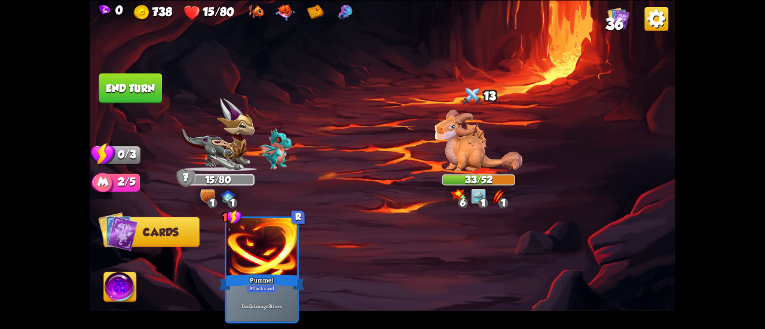
click at [102, 59] on img at bounding box center [383, 164] width 586 height 329
click at [114, 81] on button "End turn" at bounding box center [130, 88] width 63 height 30
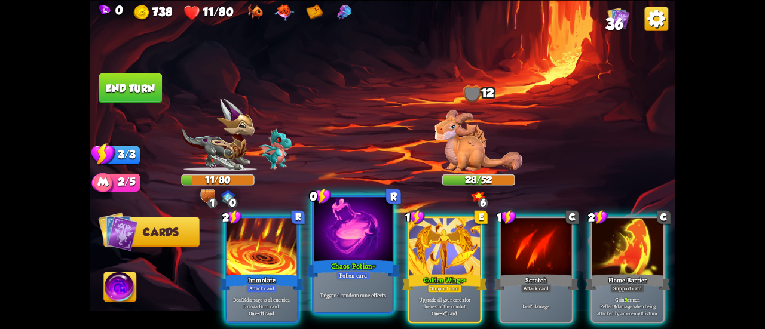
click at [332, 219] on div at bounding box center [353, 230] width 79 height 66
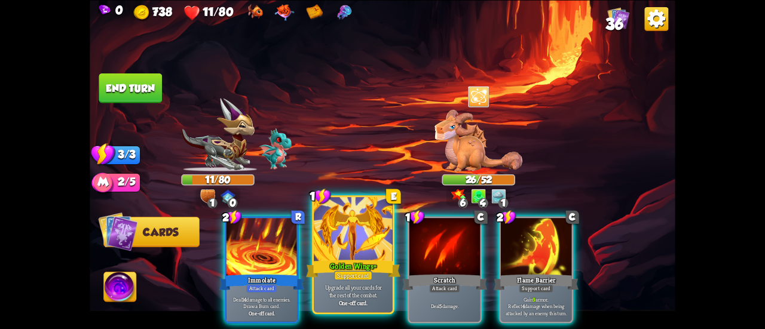
click at [375, 245] on div at bounding box center [353, 230] width 79 height 66
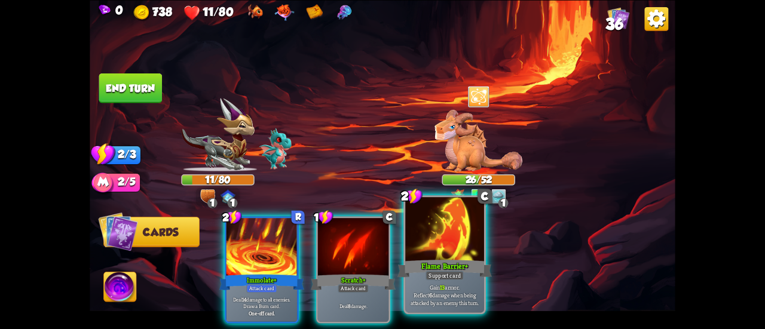
click at [454, 255] on div at bounding box center [444, 230] width 79 height 66
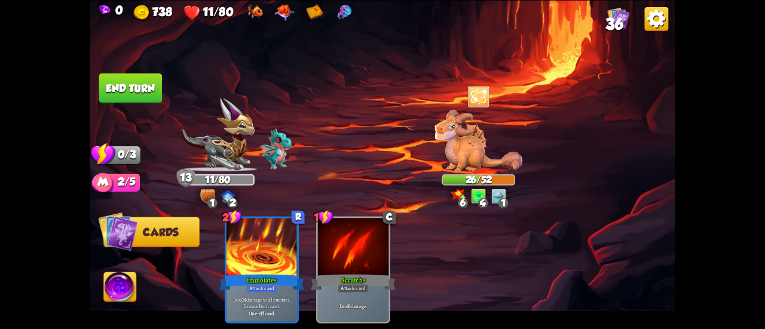
click at [140, 91] on button "End turn" at bounding box center [130, 88] width 63 height 30
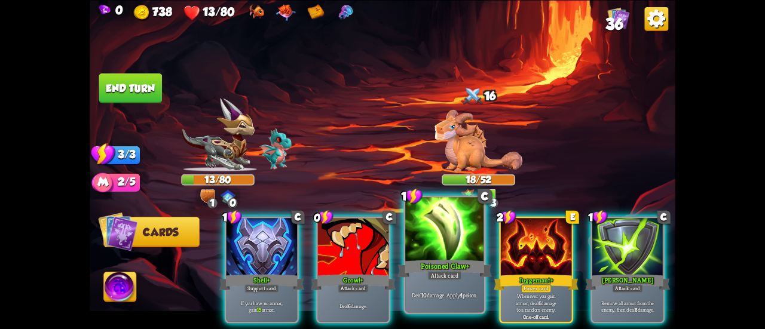
click at [452, 229] on div at bounding box center [444, 230] width 79 height 66
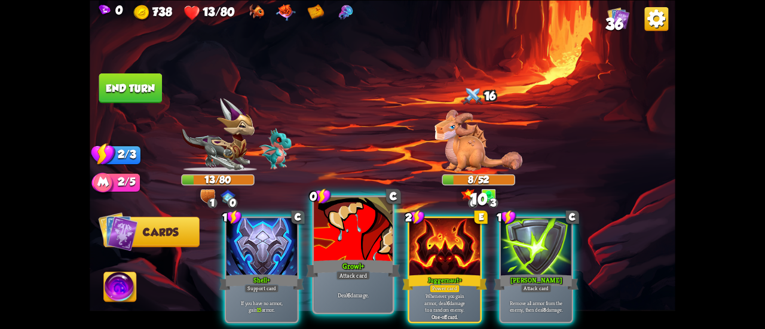
click at [374, 234] on div at bounding box center [353, 230] width 79 height 66
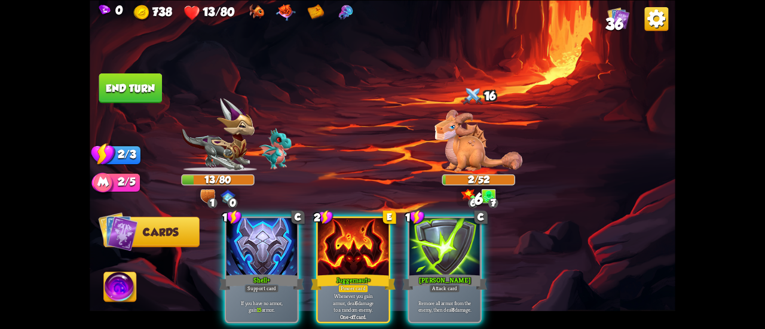
click at [143, 89] on button "End turn" at bounding box center [130, 88] width 63 height 30
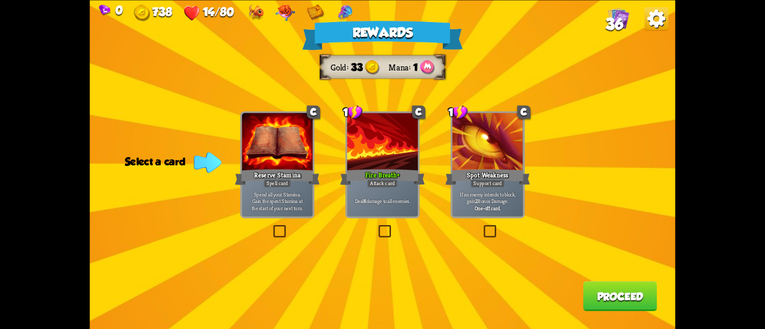
click at [412, 160] on div at bounding box center [382, 143] width 71 height 60
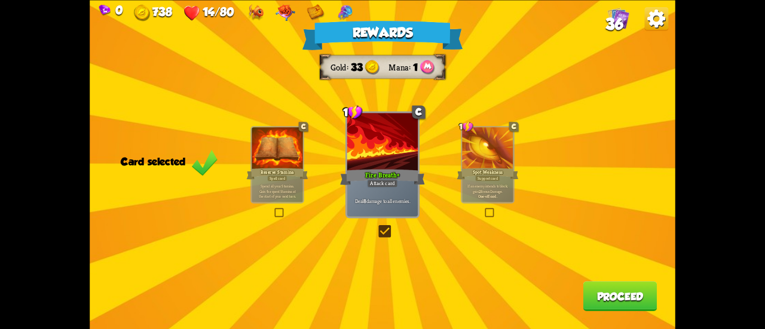
click at [599, 289] on button "Proceed" at bounding box center [620, 297] width 74 height 30
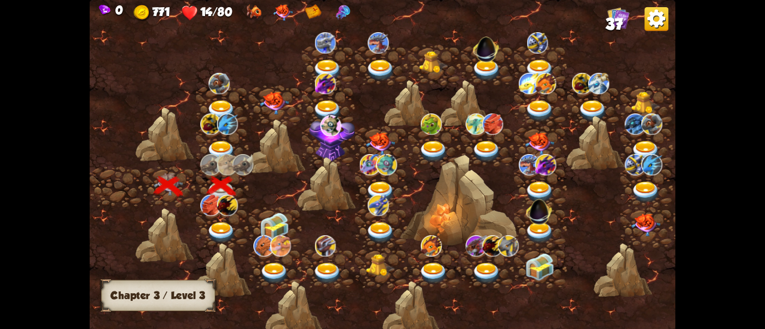
click at [219, 144] on img at bounding box center [221, 152] width 29 height 22
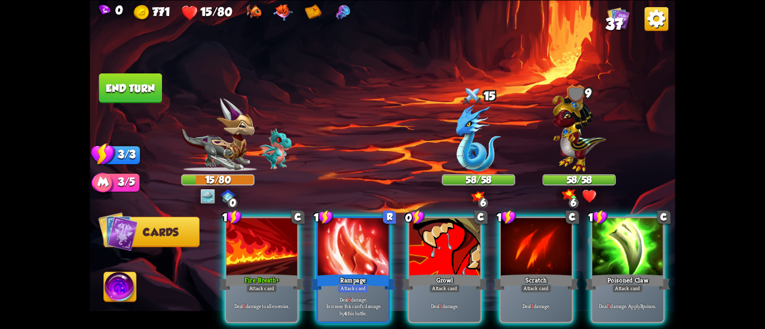
click at [114, 291] on img at bounding box center [120, 288] width 32 height 33
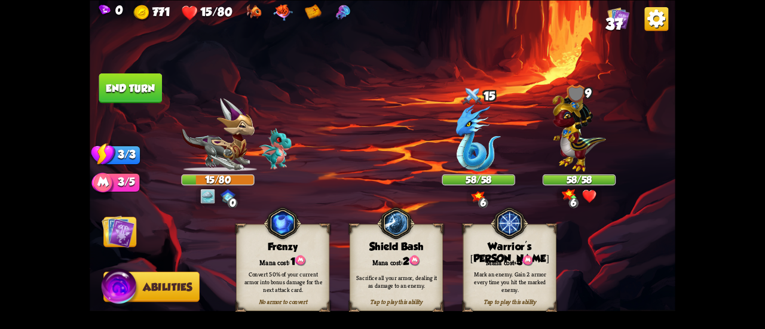
click at [118, 235] on img at bounding box center [118, 231] width 33 height 33
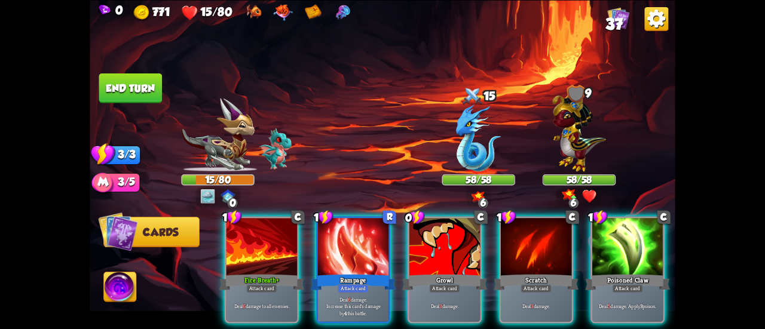
click at [121, 289] on img at bounding box center [120, 288] width 32 height 33
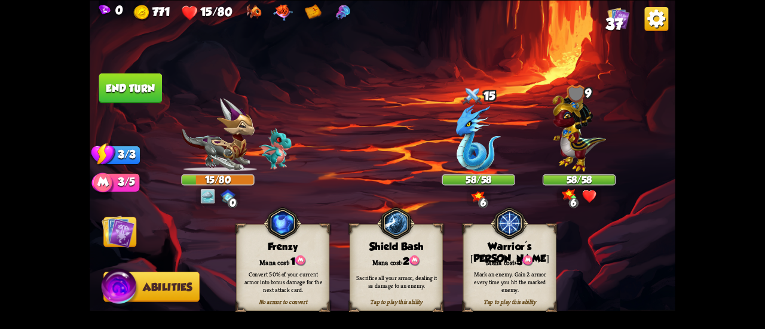
click at [131, 234] on img at bounding box center [118, 231] width 33 height 33
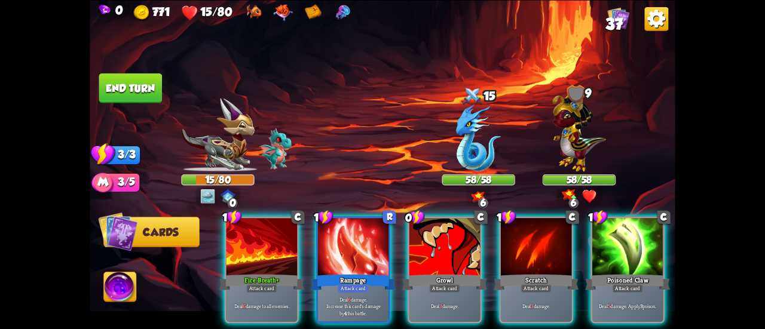
click at [125, 288] on img at bounding box center [120, 288] width 32 height 33
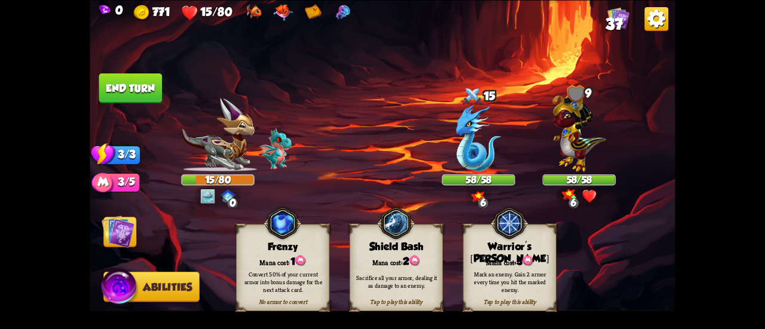
click at [544, 270] on div "Mark an enemy. Gain 2 armor every time you hit the marked enemy." at bounding box center [509, 282] width 93 height 36
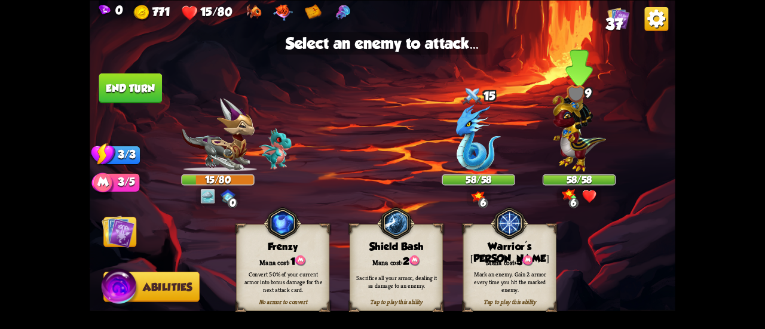
click at [562, 145] on img at bounding box center [578, 129] width 53 height 83
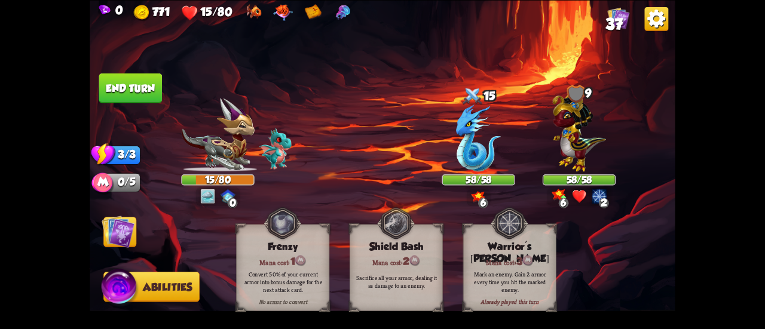
click at [127, 227] on img at bounding box center [118, 231] width 33 height 33
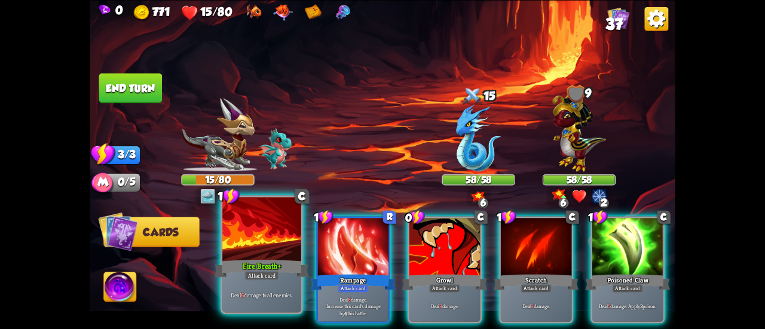
click at [261, 287] on div "Deal 6 damage to all enemies." at bounding box center [261, 295] width 79 height 34
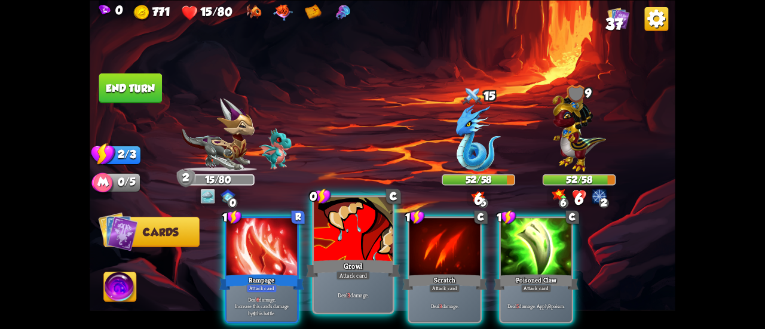
click at [353, 251] on div at bounding box center [353, 230] width 79 height 66
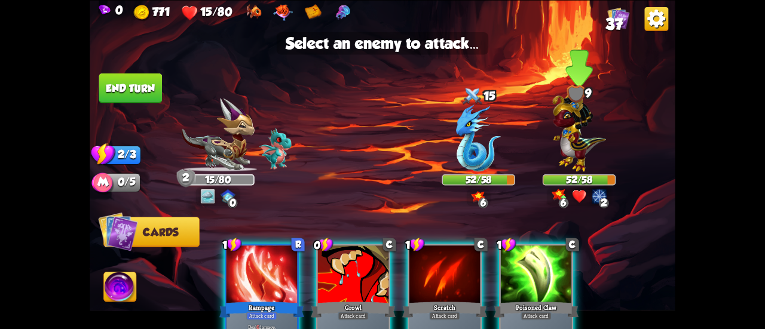
click at [568, 164] on img at bounding box center [578, 129] width 53 height 83
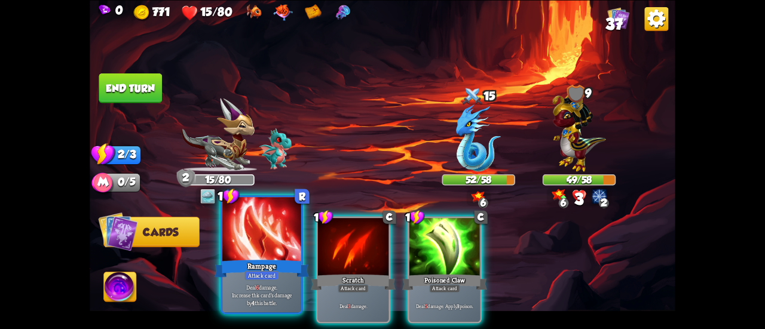
click at [261, 256] on div at bounding box center [261, 230] width 79 height 66
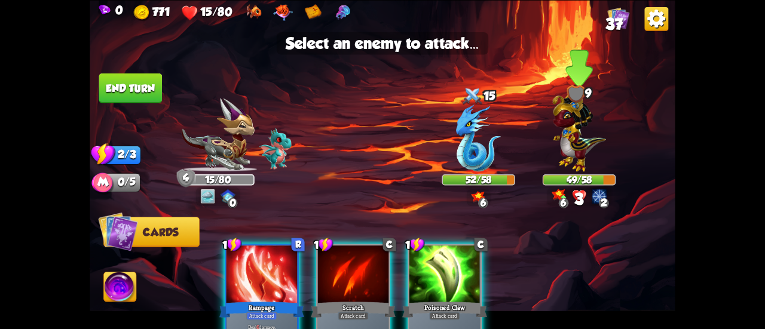
click at [555, 154] on img at bounding box center [578, 129] width 53 height 83
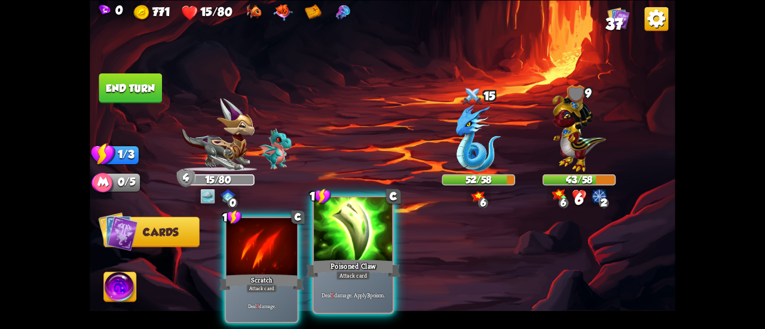
click at [375, 242] on div at bounding box center [353, 230] width 79 height 66
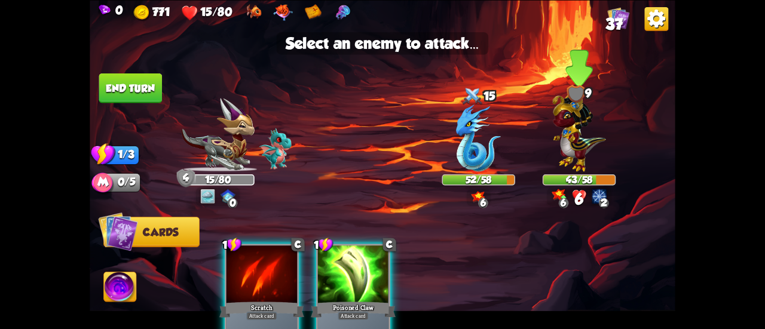
click at [587, 136] on img at bounding box center [578, 129] width 53 height 83
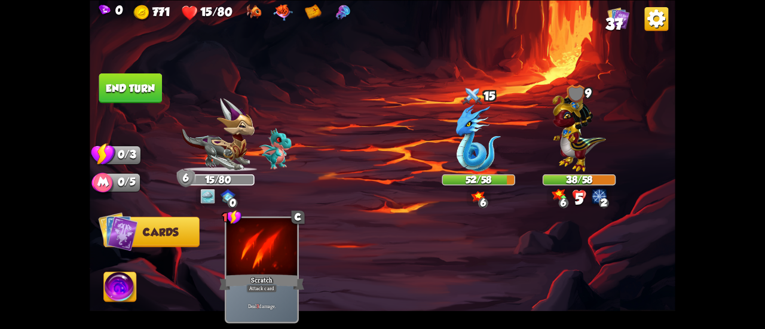
click at [143, 93] on button "End turn" at bounding box center [130, 88] width 63 height 30
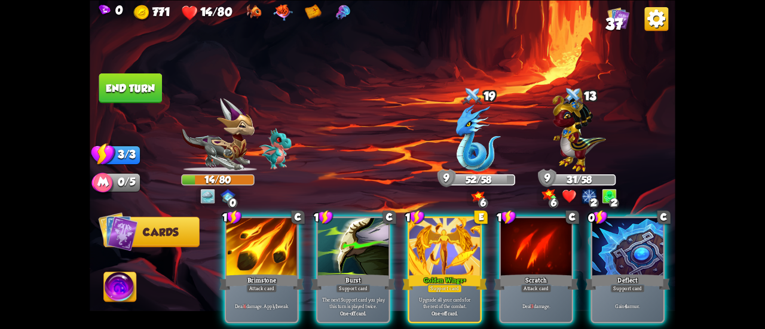
click at [409, 273] on div "Golden Wings+" at bounding box center [444, 282] width 85 height 19
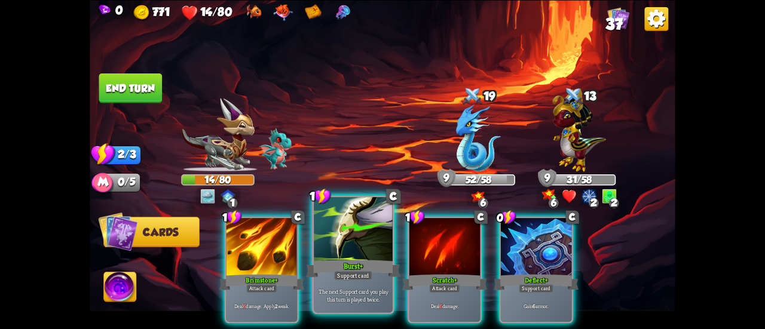
click at [363, 275] on div "Support card" at bounding box center [353, 276] width 38 height 10
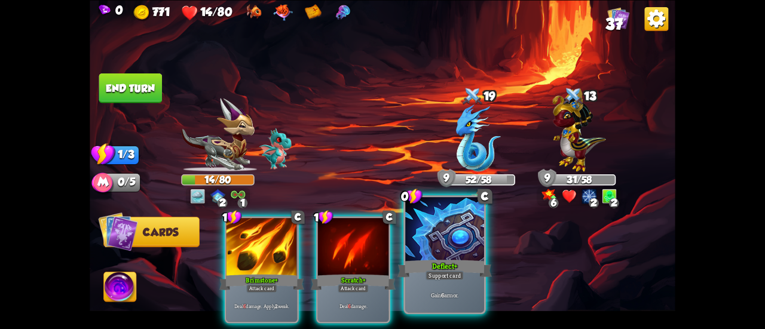
click at [459, 266] on div "Deflect+" at bounding box center [444, 268] width 94 height 21
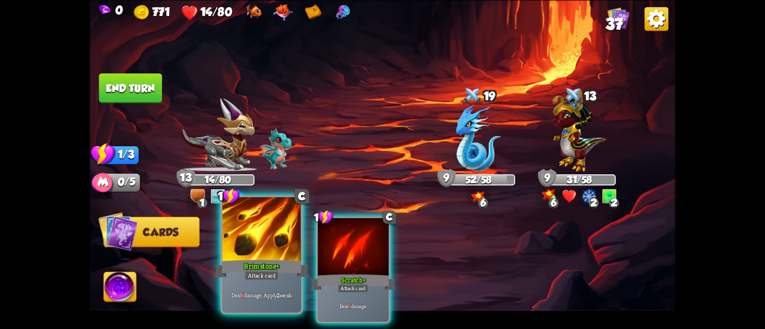
click at [270, 238] on div at bounding box center [261, 230] width 79 height 66
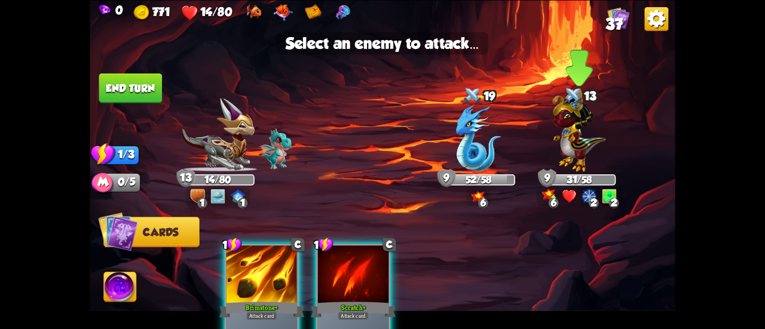
click at [558, 165] on img at bounding box center [578, 129] width 53 height 83
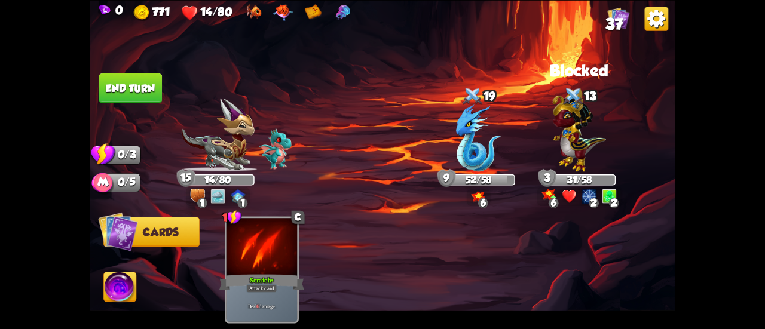
click at [124, 94] on button "End turn" at bounding box center [130, 88] width 63 height 30
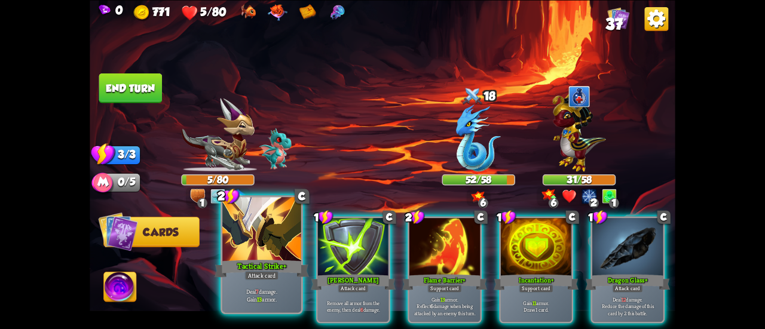
click at [246, 228] on div at bounding box center [261, 230] width 79 height 66
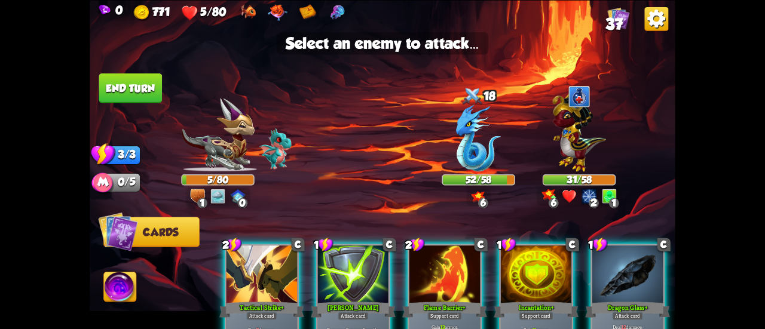
click at [258, 258] on div at bounding box center [262, 276] width 71 height 60
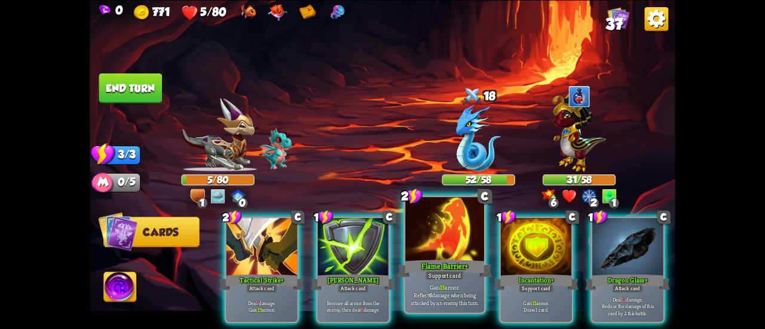
click at [418, 239] on div at bounding box center [444, 230] width 79 height 66
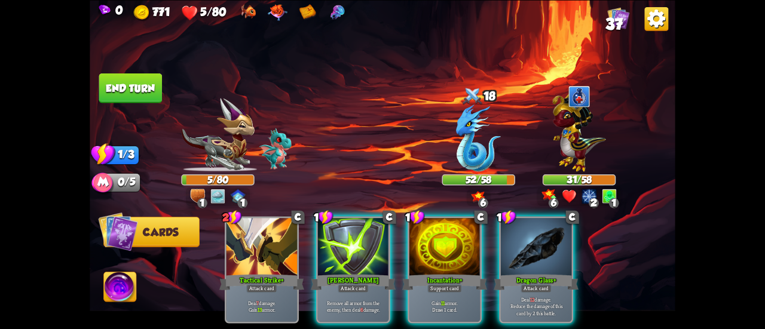
click at [418, 239] on div at bounding box center [444, 248] width 71 height 60
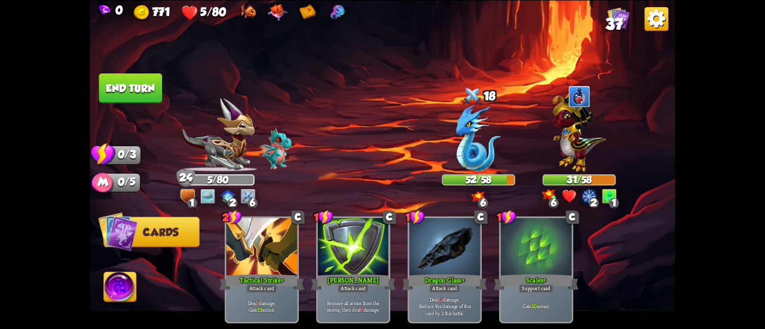
click at [135, 74] on button "End turn" at bounding box center [130, 88] width 63 height 30
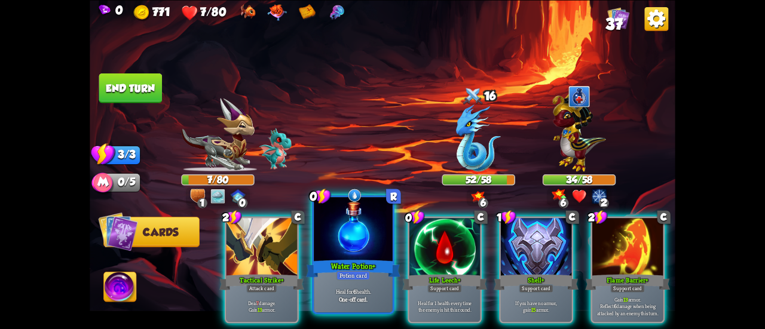
click at [356, 252] on div at bounding box center [353, 230] width 79 height 66
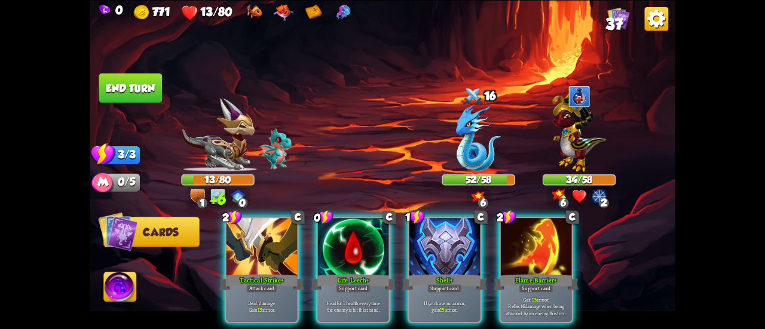
click at [356, 252] on div at bounding box center [353, 248] width 71 height 60
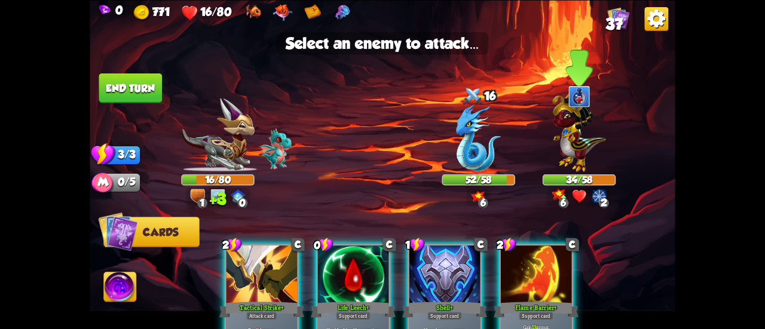
click at [562, 140] on img at bounding box center [578, 129] width 53 height 83
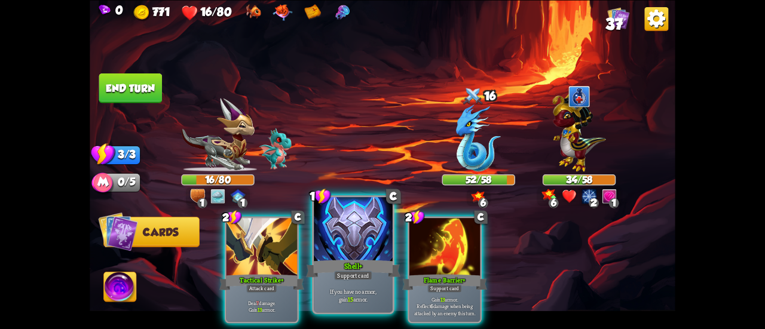
click at [369, 227] on div at bounding box center [353, 230] width 79 height 66
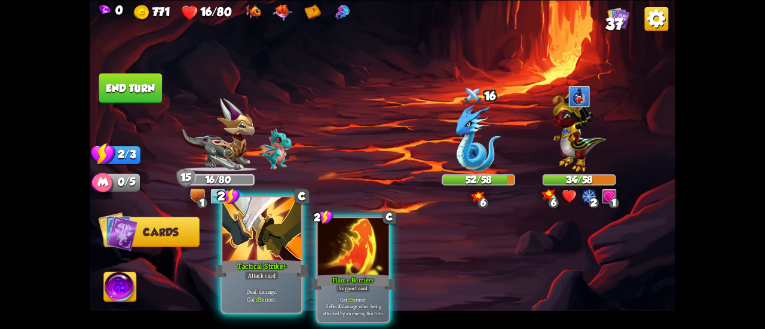
click at [243, 240] on div at bounding box center [261, 230] width 79 height 66
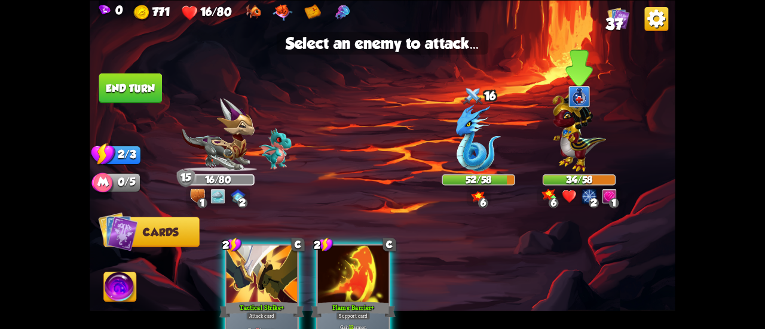
click at [569, 141] on img at bounding box center [578, 129] width 53 height 83
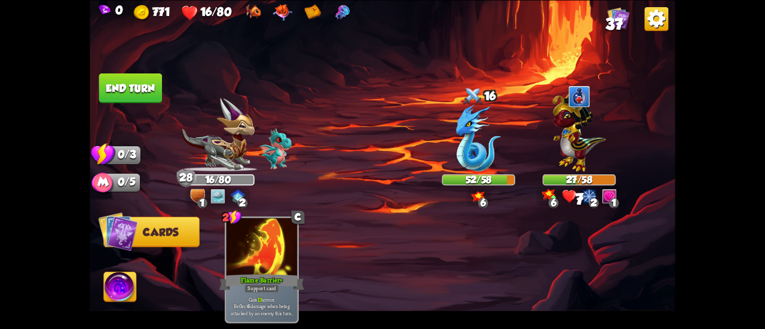
click at [121, 95] on button "End turn" at bounding box center [131, 88] width 65 height 30
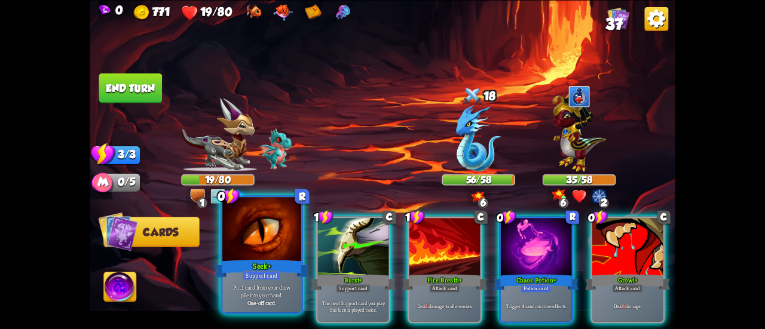
click at [268, 255] on div at bounding box center [261, 230] width 79 height 66
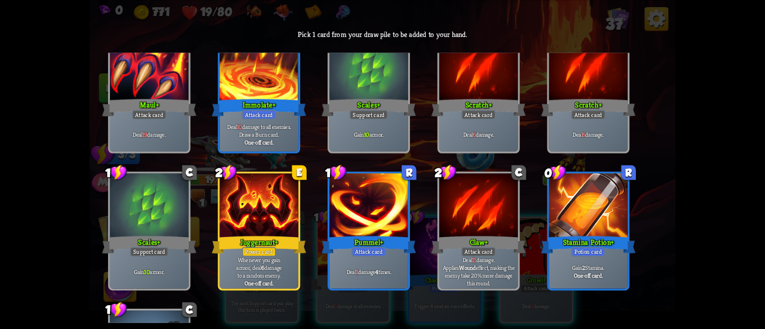
scroll to position [197, 0]
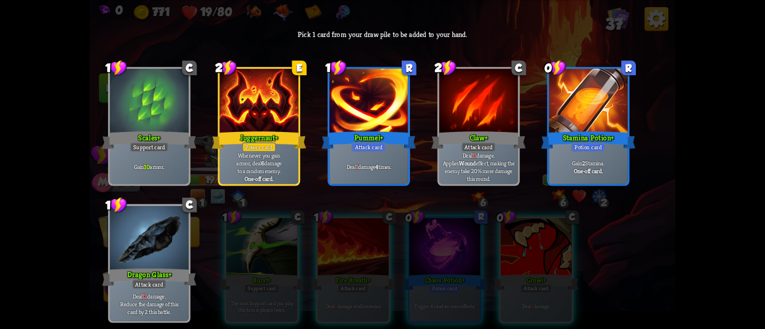
click at [117, 111] on div at bounding box center [149, 102] width 79 height 66
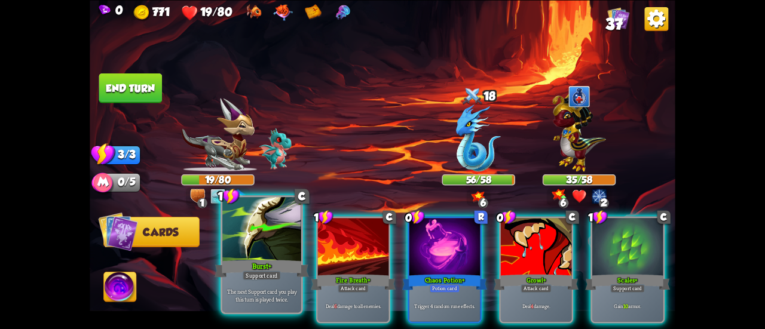
click at [248, 270] on div "Burst+" at bounding box center [262, 268] width 94 height 21
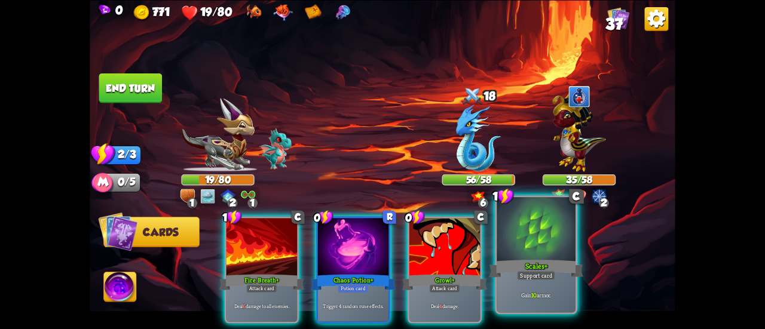
click at [537, 270] on div "Scales+" at bounding box center [536, 268] width 94 height 21
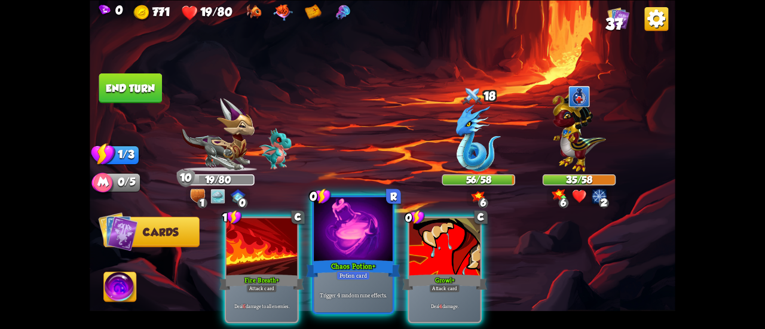
click at [366, 256] on div at bounding box center [353, 230] width 79 height 66
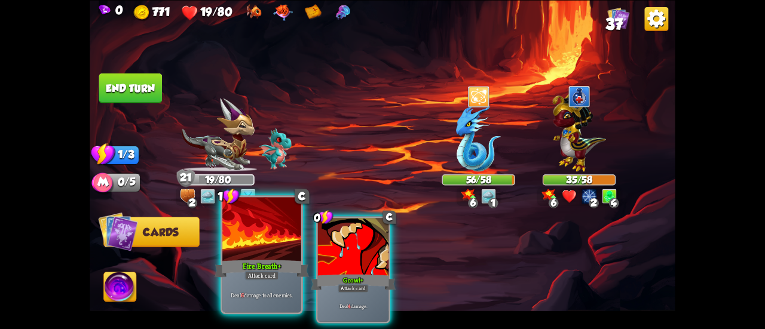
click at [263, 249] on div at bounding box center [261, 230] width 79 height 66
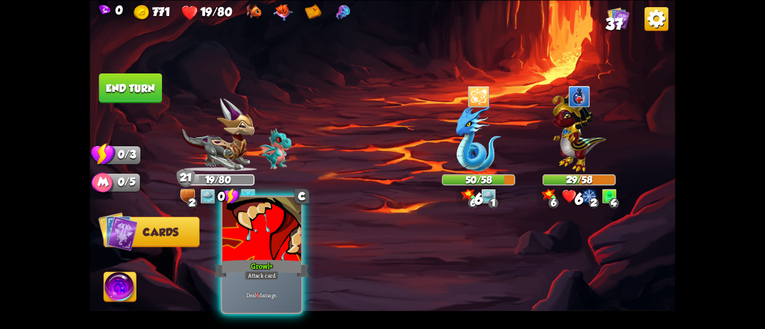
click at [255, 249] on div at bounding box center [261, 230] width 79 height 66
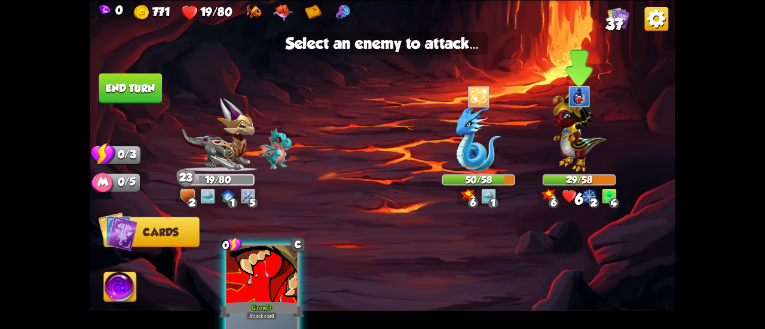
click at [571, 159] on img at bounding box center [578, 129] width 53 height 83
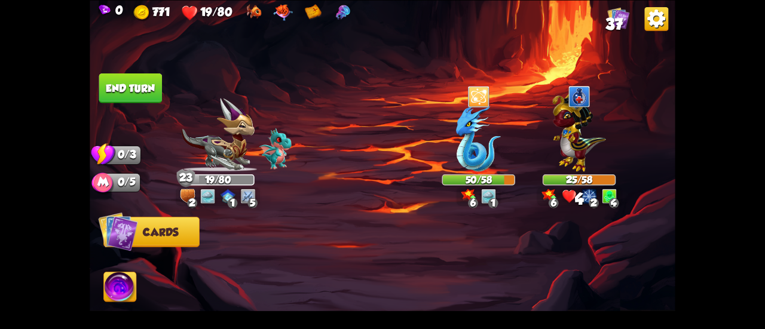
click at [130, 90] on button "End turn" at bounding box center [130, 88] width 63 height 30
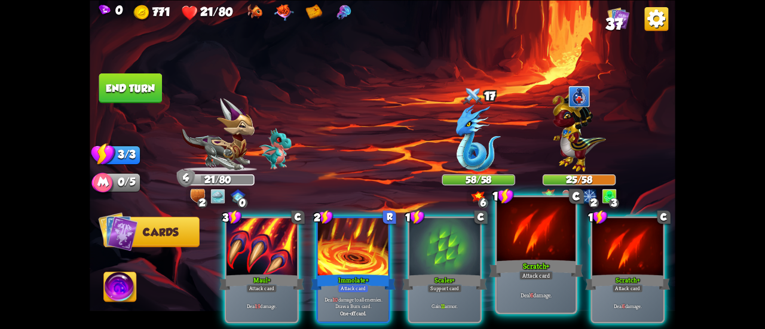
click at [507, 249] on div at bounding box center [536, 230] width 79 height 66
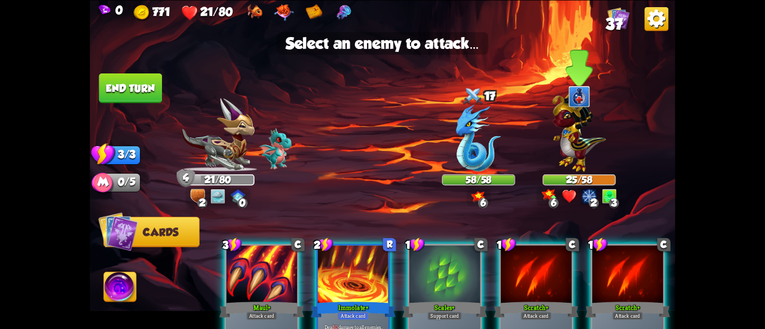
click at [559, 151] on img at bounding box center [578, 129] width 53 height 83
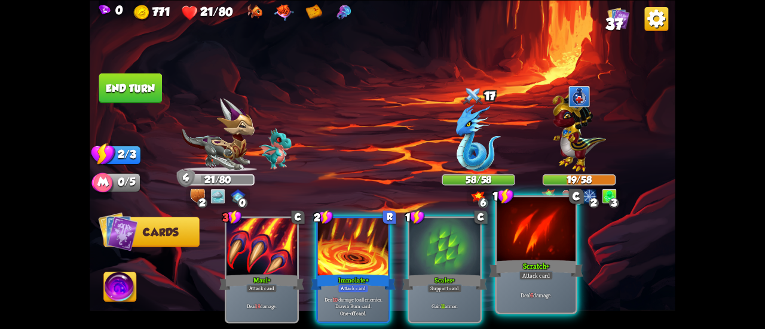
click at [524, 229] on div at bounding box center [536, 230] width 79 height 66
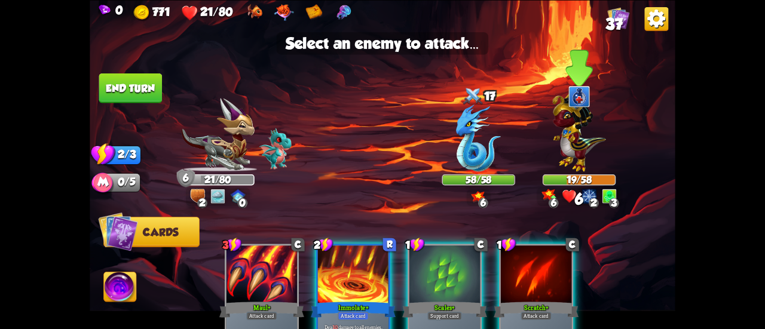
click at [572, 139] on img at bounding box center [578, 129] width 53 height 83
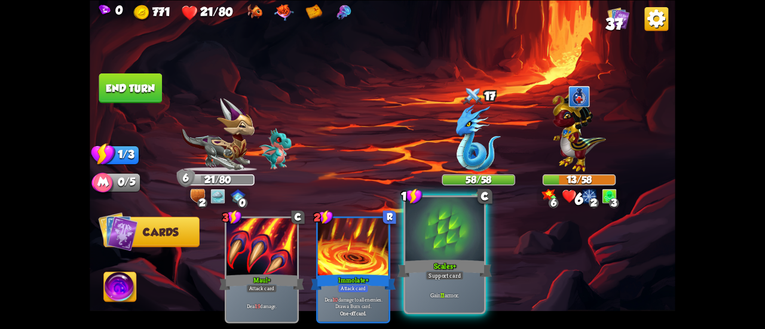
click at [478, 231] on div at bounding box center [444, 230] width 79 height 66
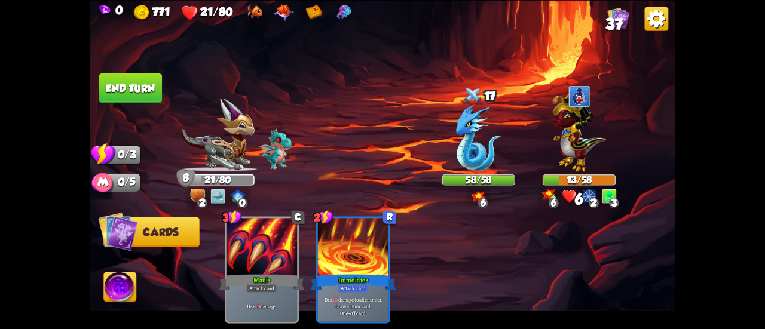
click at [146, 82] on button "End turn" at bounding box center [130, 88] width 63 height 30
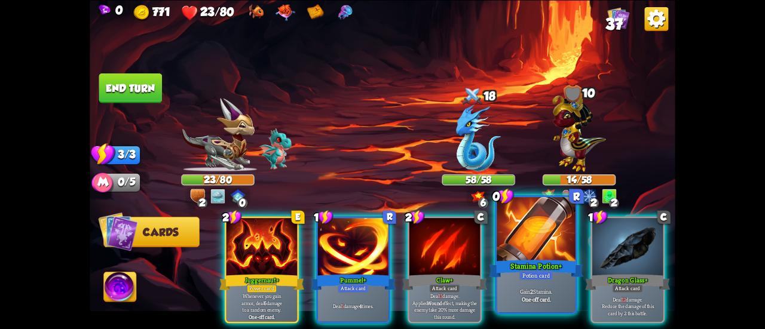
click at [535, 250] on div at bounding box center [536, 230] width 79 height 66
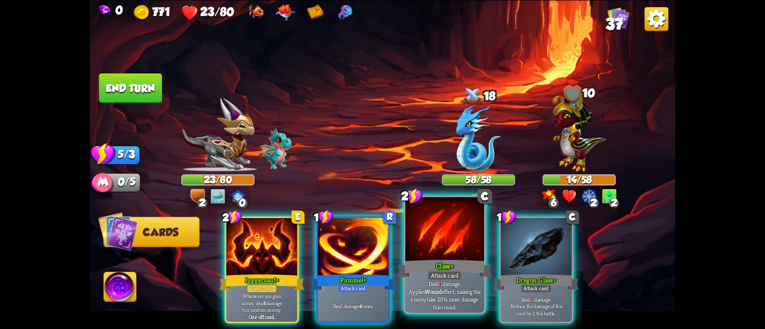
click at [441, 251] on div at bounding box center [444, 230] width 79 height 66
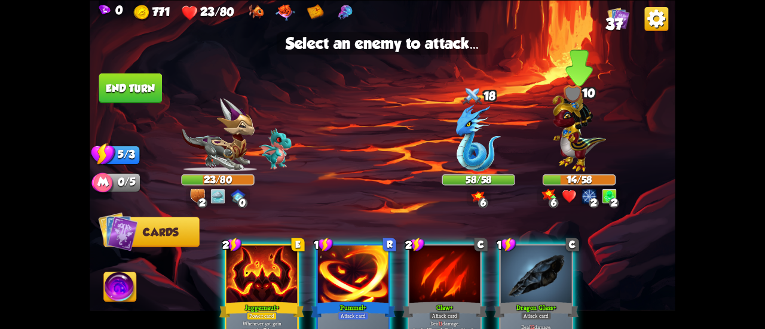
click at [571, 156] on img at bounding box center [578, 129] width 53 height 83
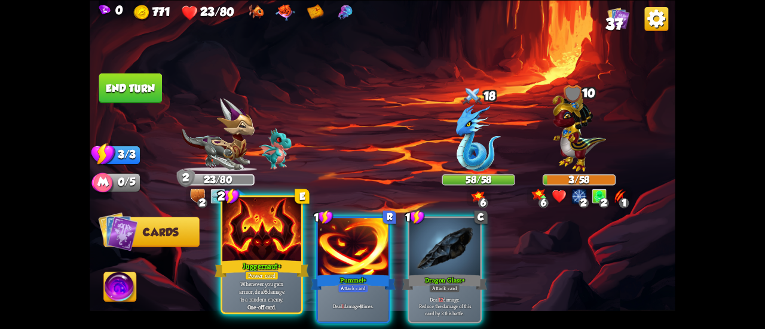
click at [276, 255] on div at bounding box center [261, 230] width 79 height 66
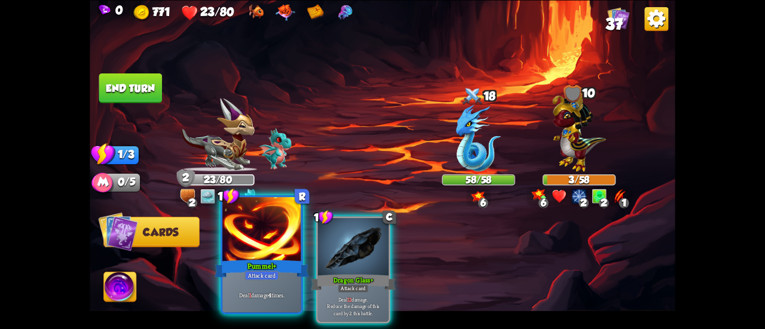
click at [256, 234] on div at bounding box center [261, 230] width 79 height 66
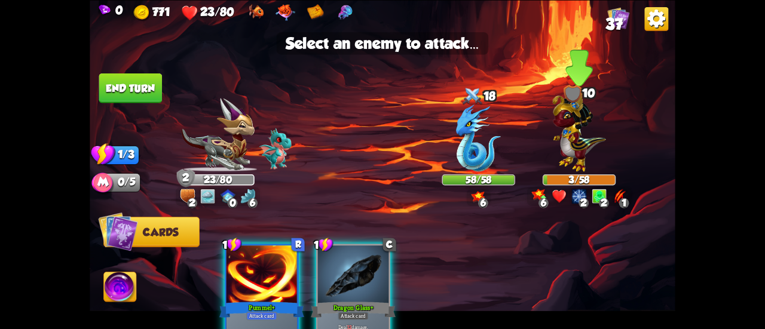
click at [568, 166] on img at bounding box center [578, 129] width 53 height 83
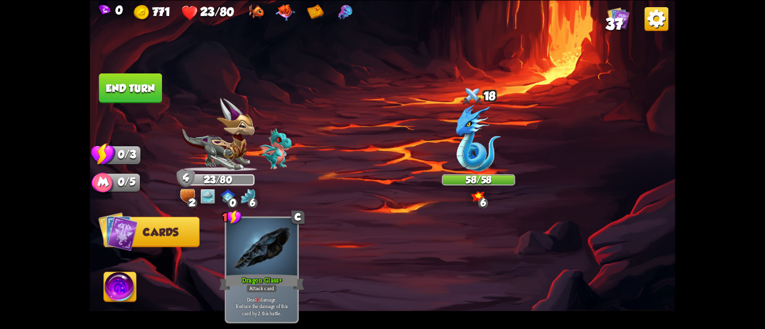
click at [139, 81] on button "End turn" at bounding box center [130, 88] width 63 height 30
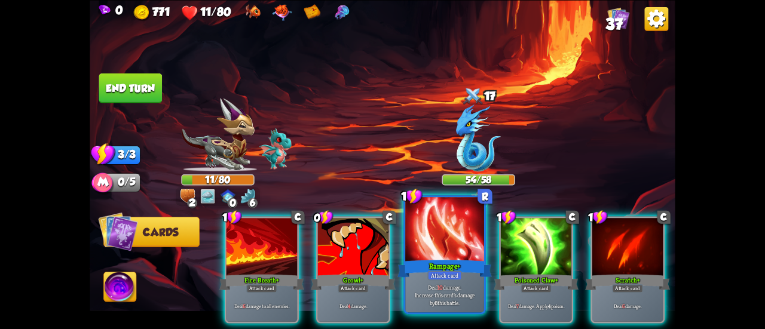
click at [432, 237] on div at bounding box center [444, 230] width 79 height 66
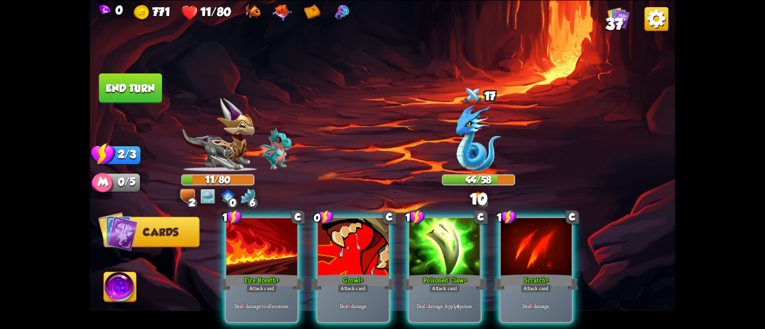
click at [432, 237] on div at bounding box center [444, 248] width 71 height 60
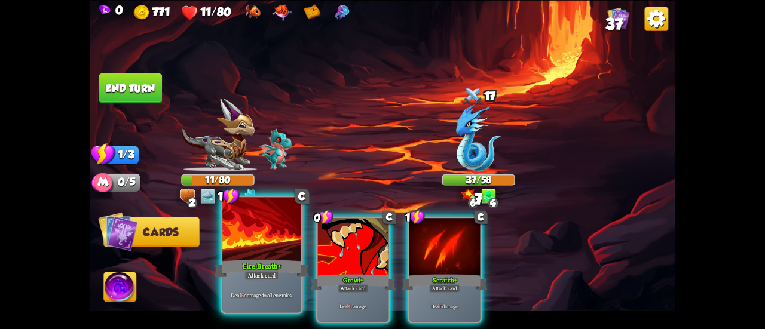
click at [255, 224] on div at bounding box center [261, 230] width 79 height 66
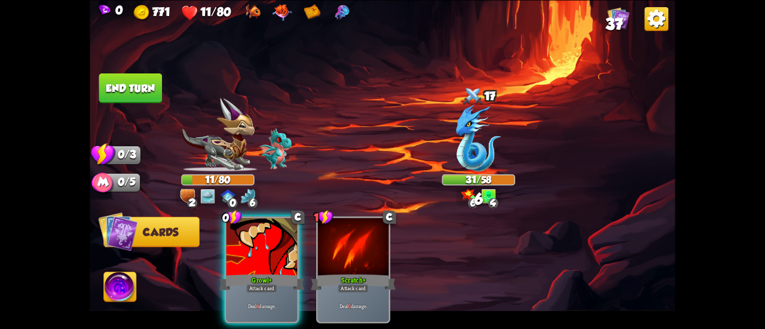
click at [255, 224] on div at bounding box center [262, 248] width 71 height 60
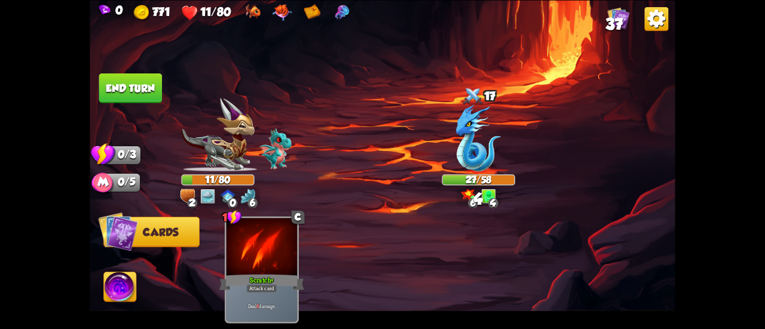
click at [128, 93] on button "End turn" at bounding box center [131, 88] width 64 height 30
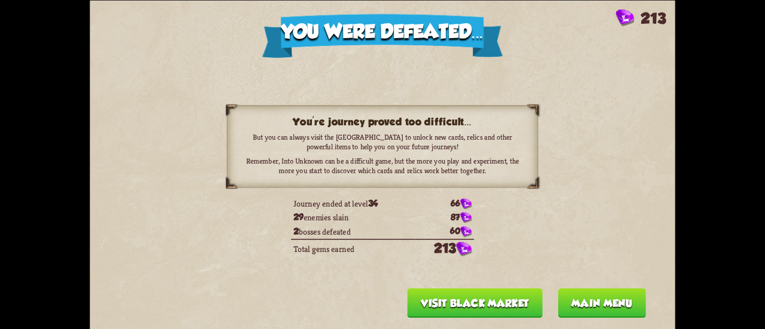
click at [593, 298] on button "Main menu" at bounding box center [602, 303] width 88 height 30
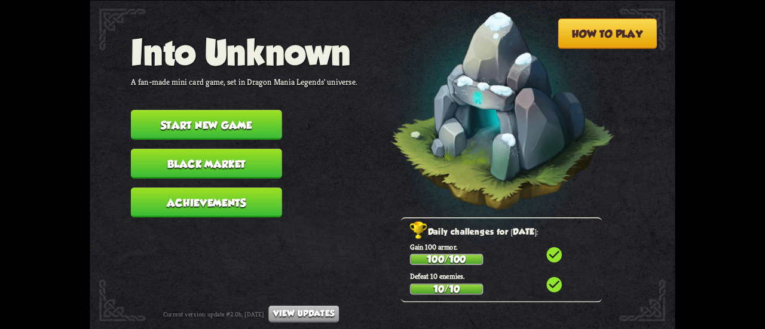
click at [254, 167] on button "Black Market" at bounding box center [206, 164] width 151 height 30
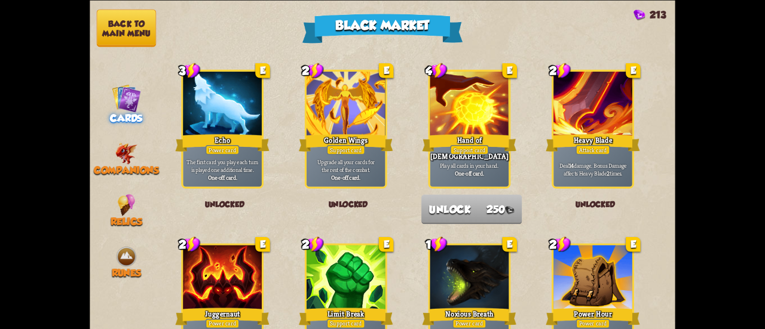
scroll to position [956, 0]
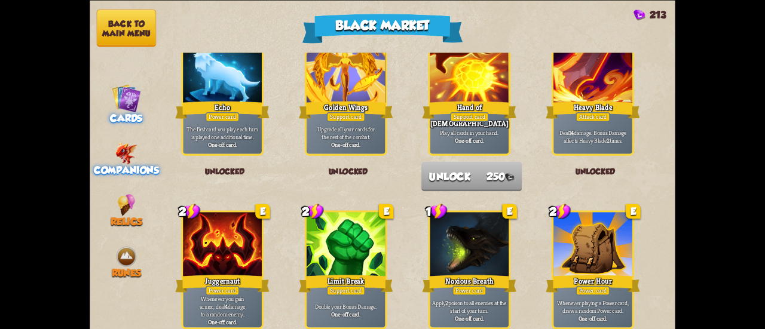
click at [131, 154] on img at bounding box center [126, 153] width 22 height 22
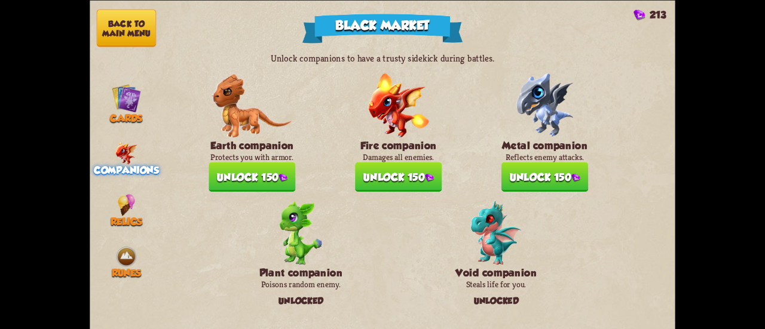
click at [110, 16] on button "Back to main menu" at bounding box center [126, 28] width 59 height 38
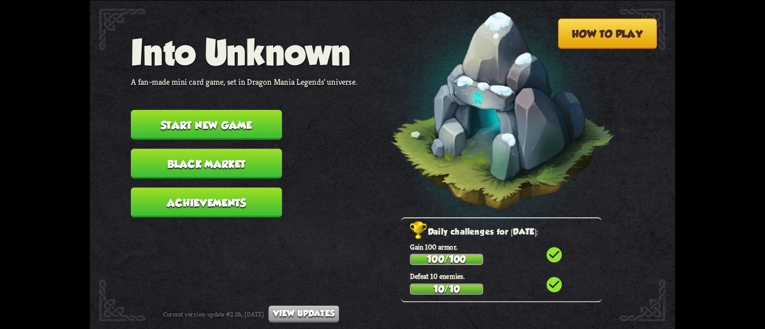
click at [209, 199] on button "Achievements" at bounding box center [206, 203] width 151 height 30
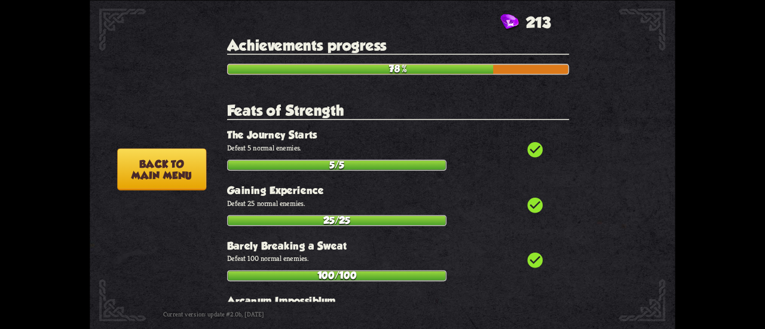
click at [183, 178] on button "Back to main menu" at bounding box center [161, 169] width 89 height 42
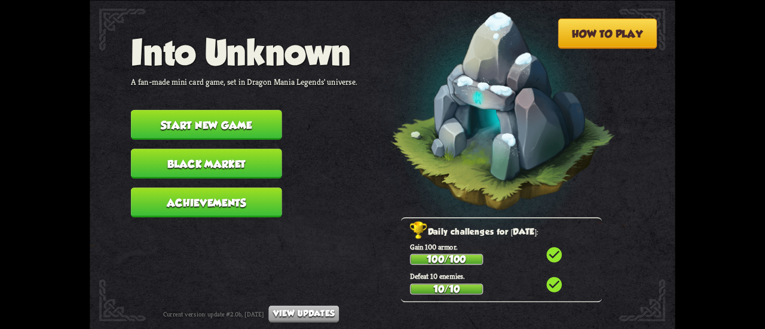
drag, startPoint x: 214, startPoint y: 174, endPoint x: 221, endPoint y: 204, distance: 30.7
click at [221, 204] on nav "Into Unknown A fan-made mini card game, set in Dragon Mania Legends' universe. …" at bounding box center [244, 129] width 227 height 194
click at [221, 204] on button "Achievements" at bounding box center [206, 203] width 151 height 30
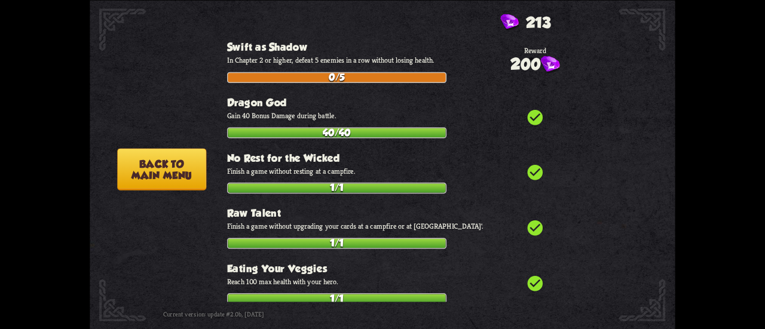
scroll to position [4341, 0]
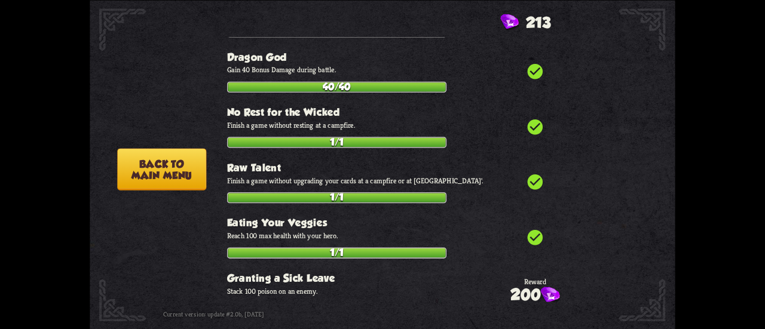
click at [135, 162] on button "Back to main menu" at bounding box center [161, 169] width 89 height 42
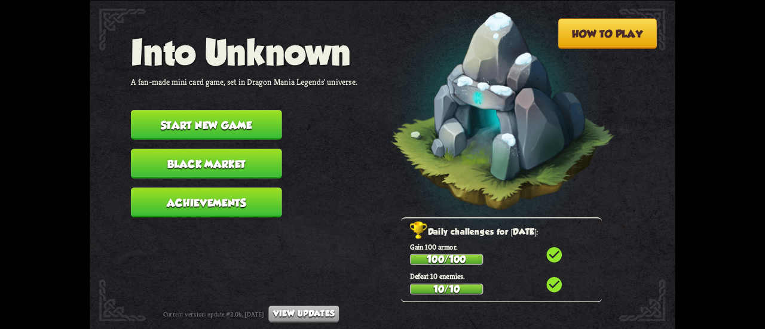
click at [154, 124] on button "Start new game" at bounding box center [206, 125] width 151 height 30
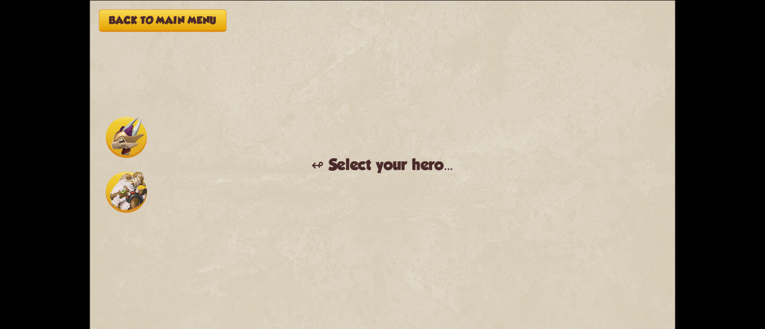
click at [130, 142] on img at bounding box center [126, 137] width 41 height 41
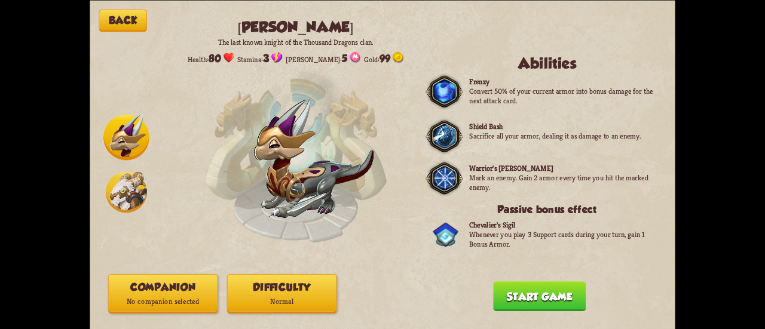
click at [261, 289] on button "Difficulty Normal" at bounding box center [282, 293] width 110 height 39
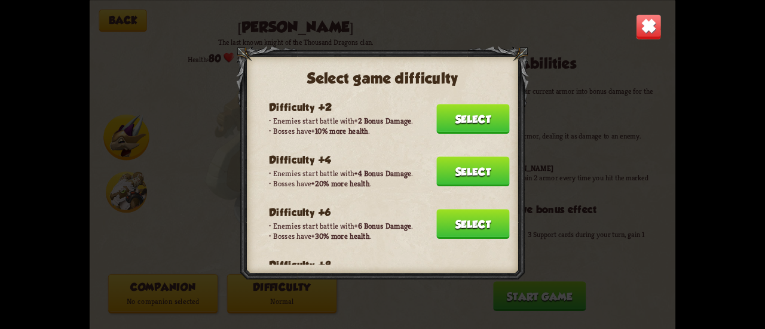
scroll to position [120, 0]
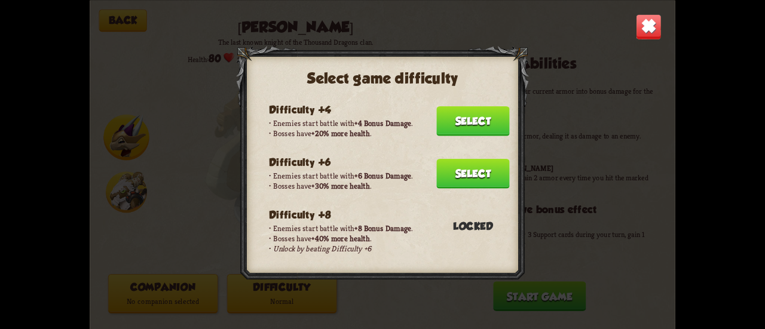
click at [455, 170] on button "Select" at bounding box center [472, 174] width 73 height 30
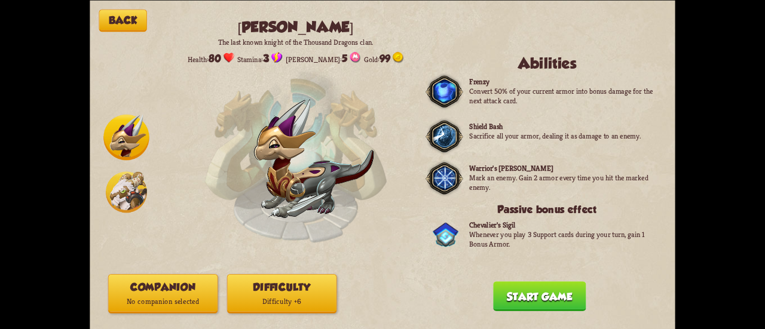
click at [179, 298] on p "No companion selected" at bounding box center [163, 302] width 109 height 14
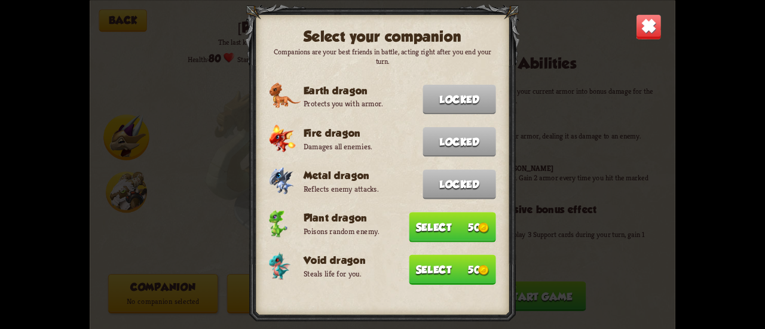
click at [437, 257] on button "Select 50" at bounding box center [452, 270] width 87 height 30
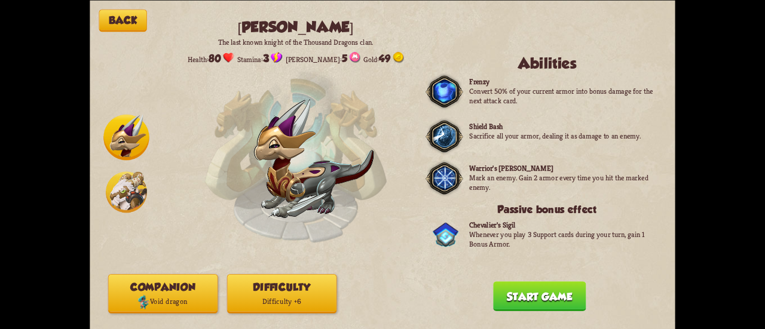
click at [546, 301] on button "Start game" at bounding box center [539, 297] width 93 height 30
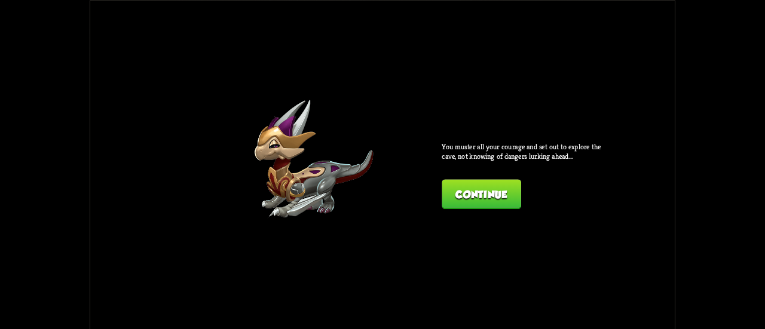
click at [521, 200] on button "Continue" at bounding box center [481, 194] width 79 height 30
